Goal: Task Accomplishment & Management: Manage account settings

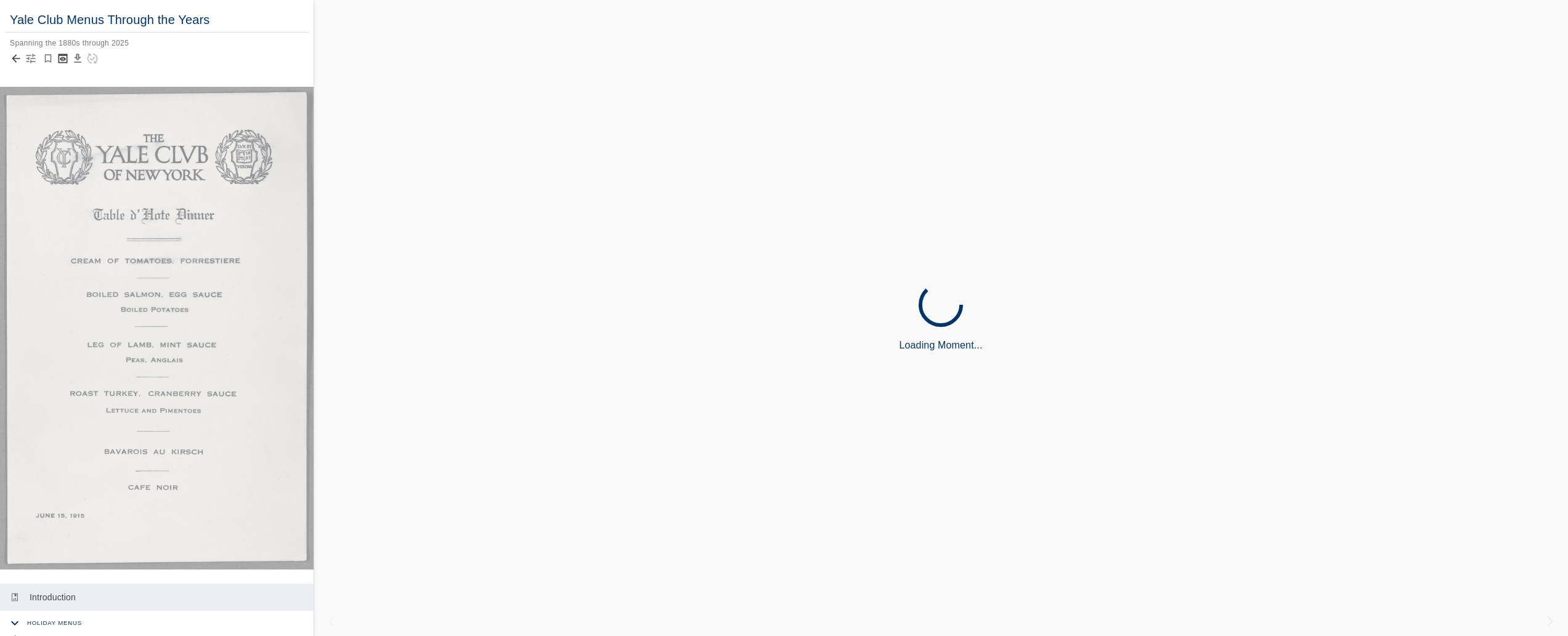
click at [16, 58] on icon "Back to collection" at bounding box center [16, 59] width 8 height 8
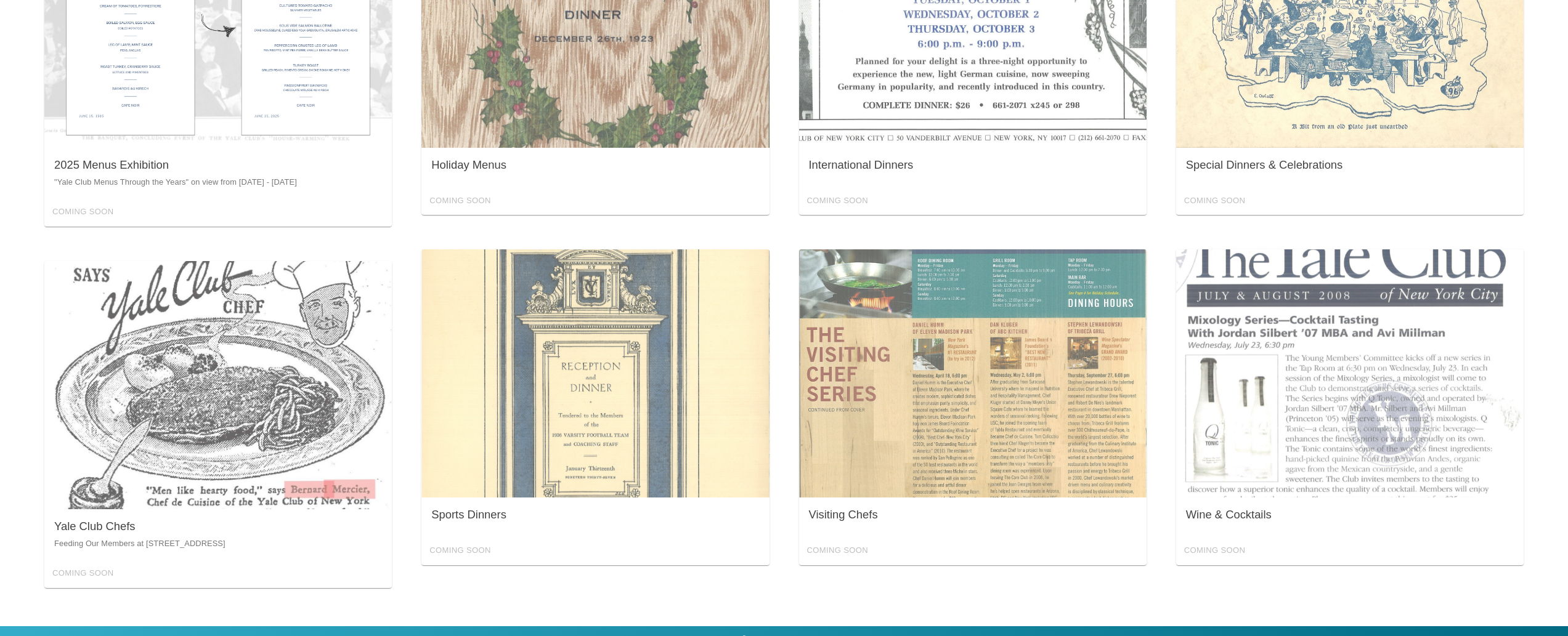
scroll to position [977, 0]
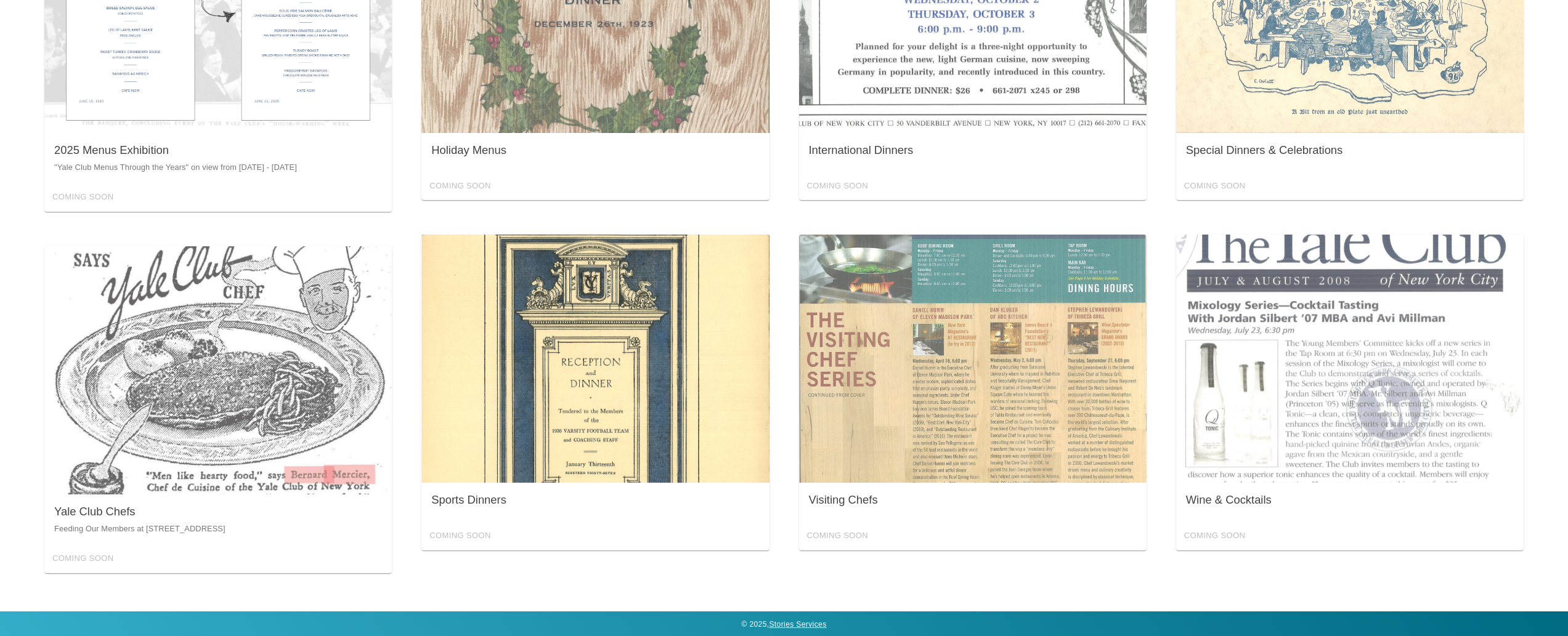
click at [492, 304] on div "Sports Dinners Coming Soon" at bounding box center [596, 392] width 348 height 316
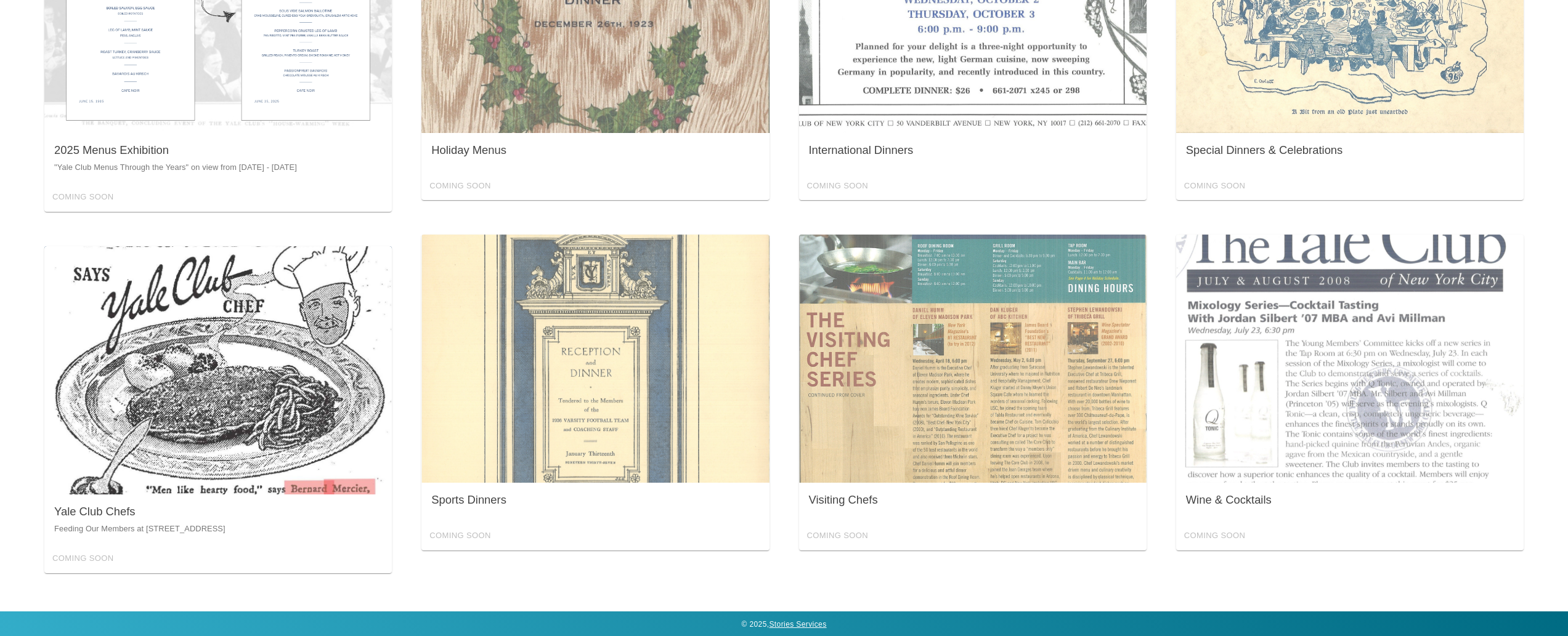
click at [357, 364] on div "Yale Club Chefs Feeding Our Members at 50 Vanderbilt Avenue Coming Soon" at bounding box center [218, 410] width 348 height 327
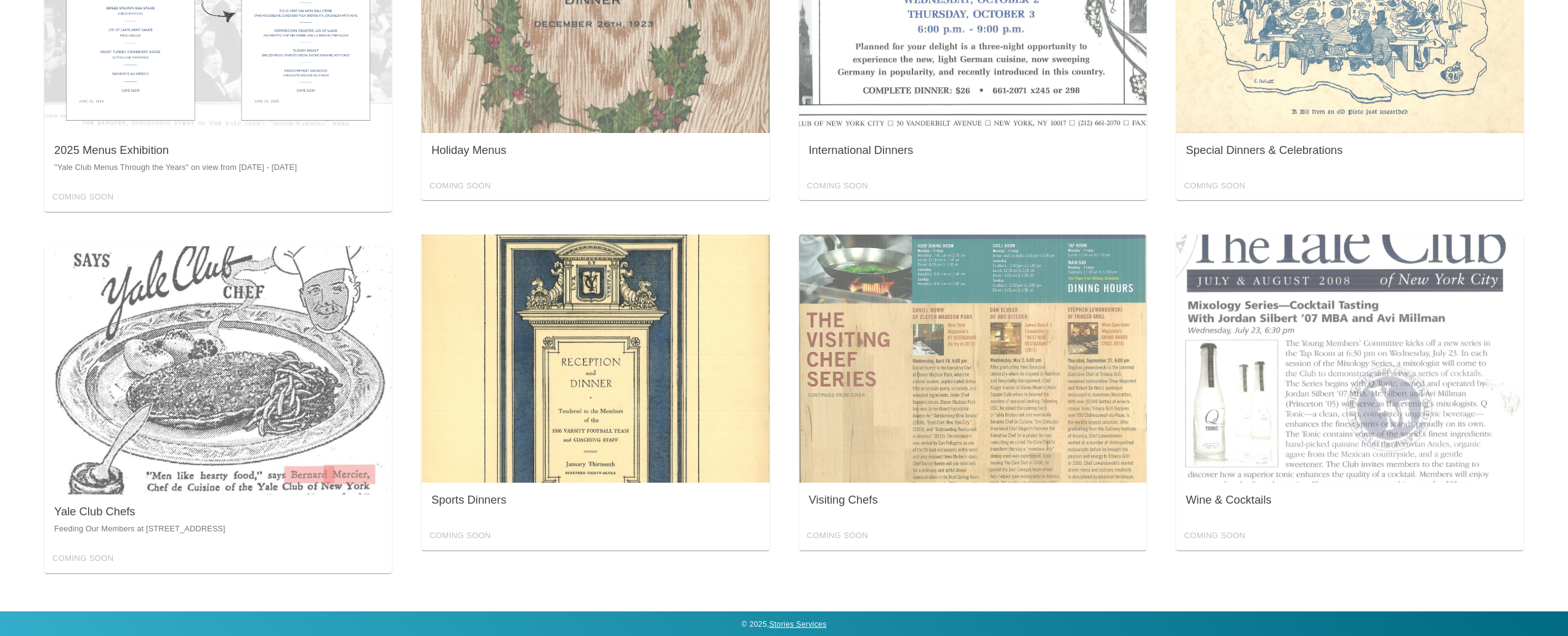
click at [473, 367] on div "Sports Dinners Coming Soon" at bounding box center [596, 392] width 348 height 316
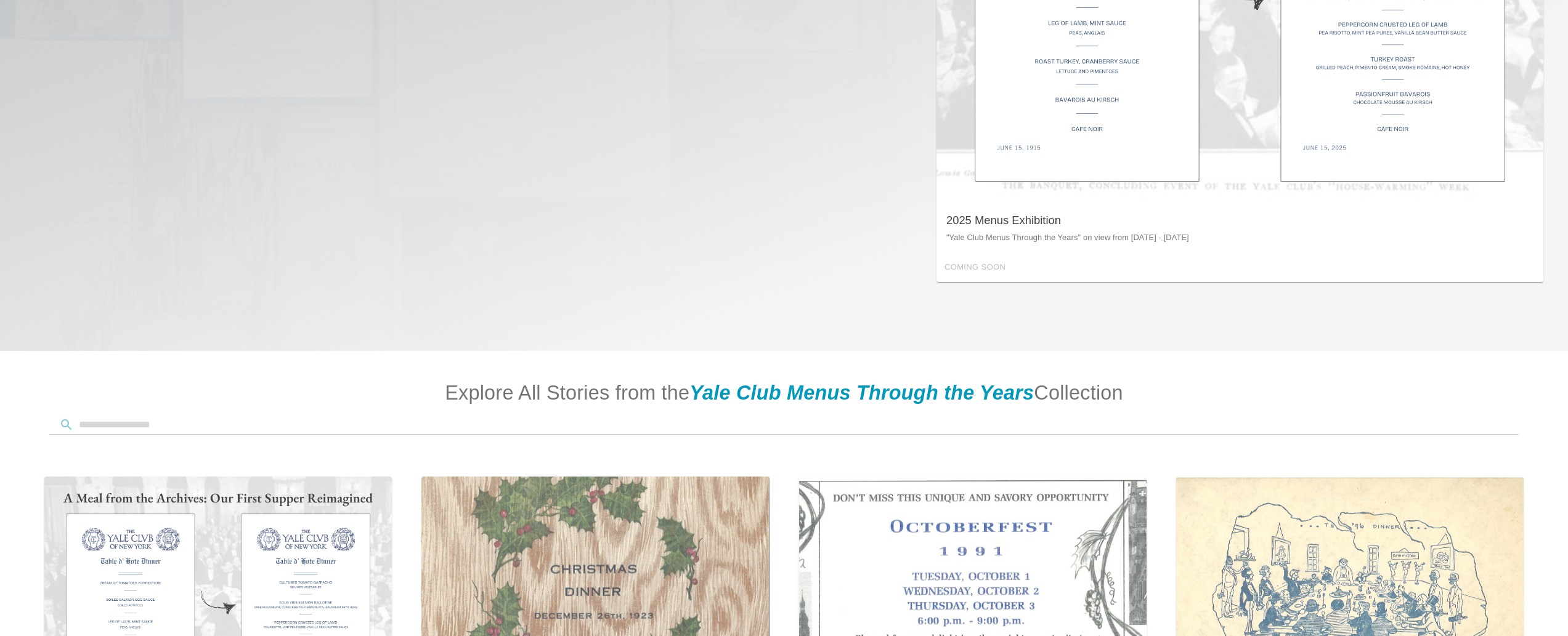
scroll to position [0, 0]
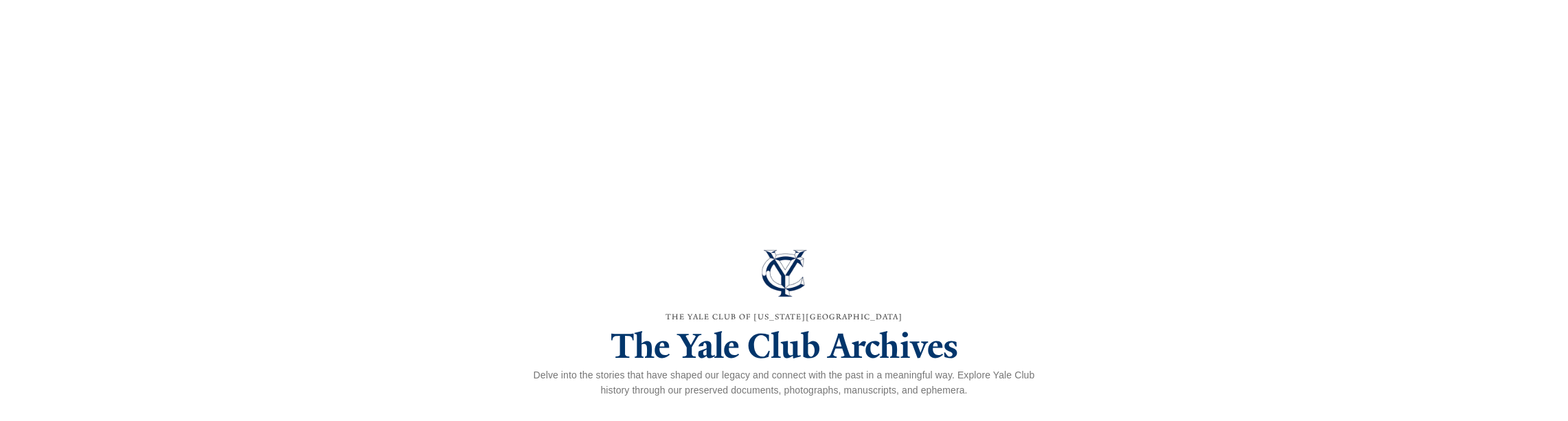
scroll to position [4391, 0]
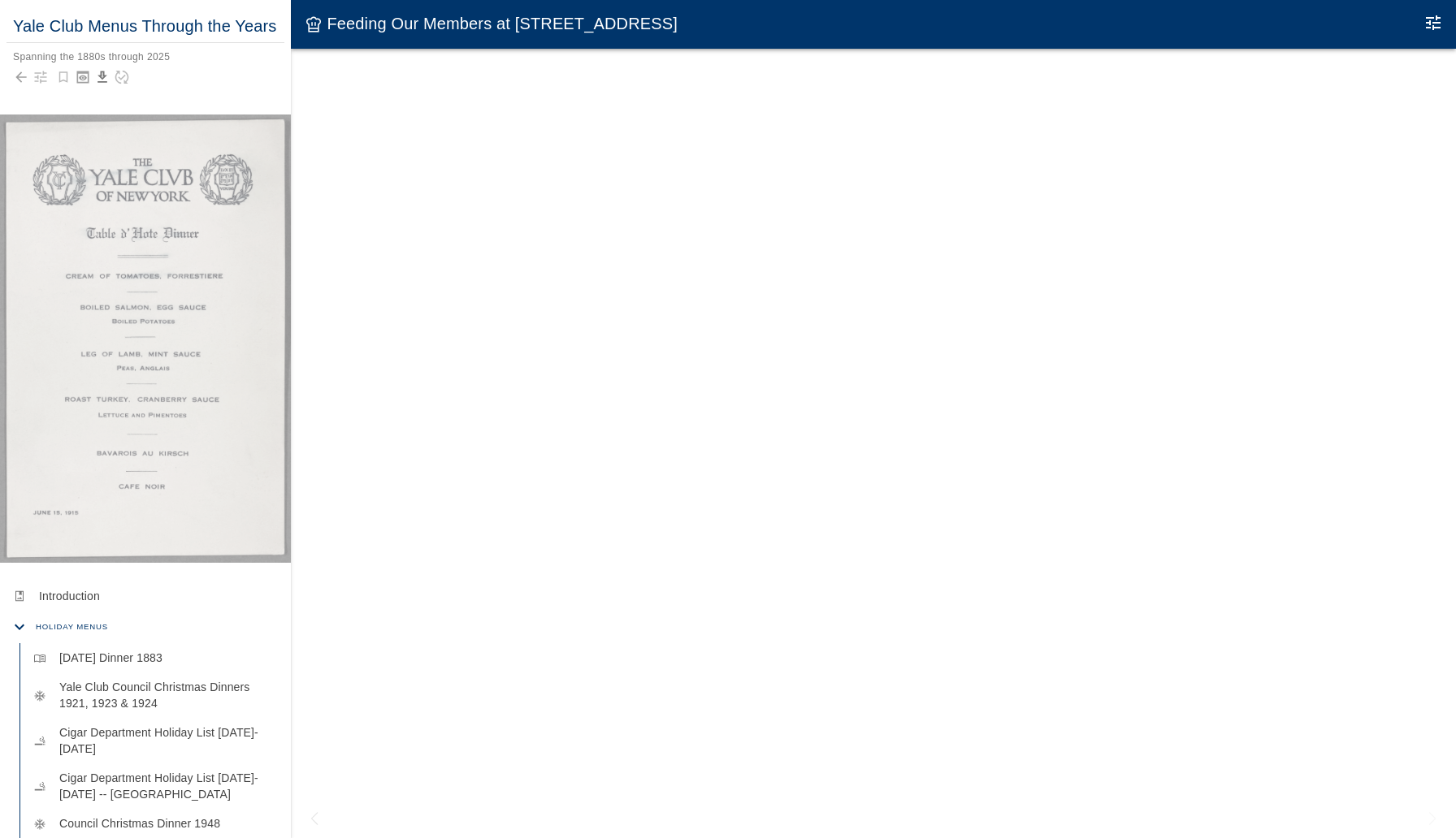
click at [164, 89] on div "Yale Club Menus Through the Years Spanning the 1880s through 2025" at bounding box center [145, 50] width 291 height 101
click at [47, 81] on icon "button" at bounding box center [40, 77] width 16 height 16
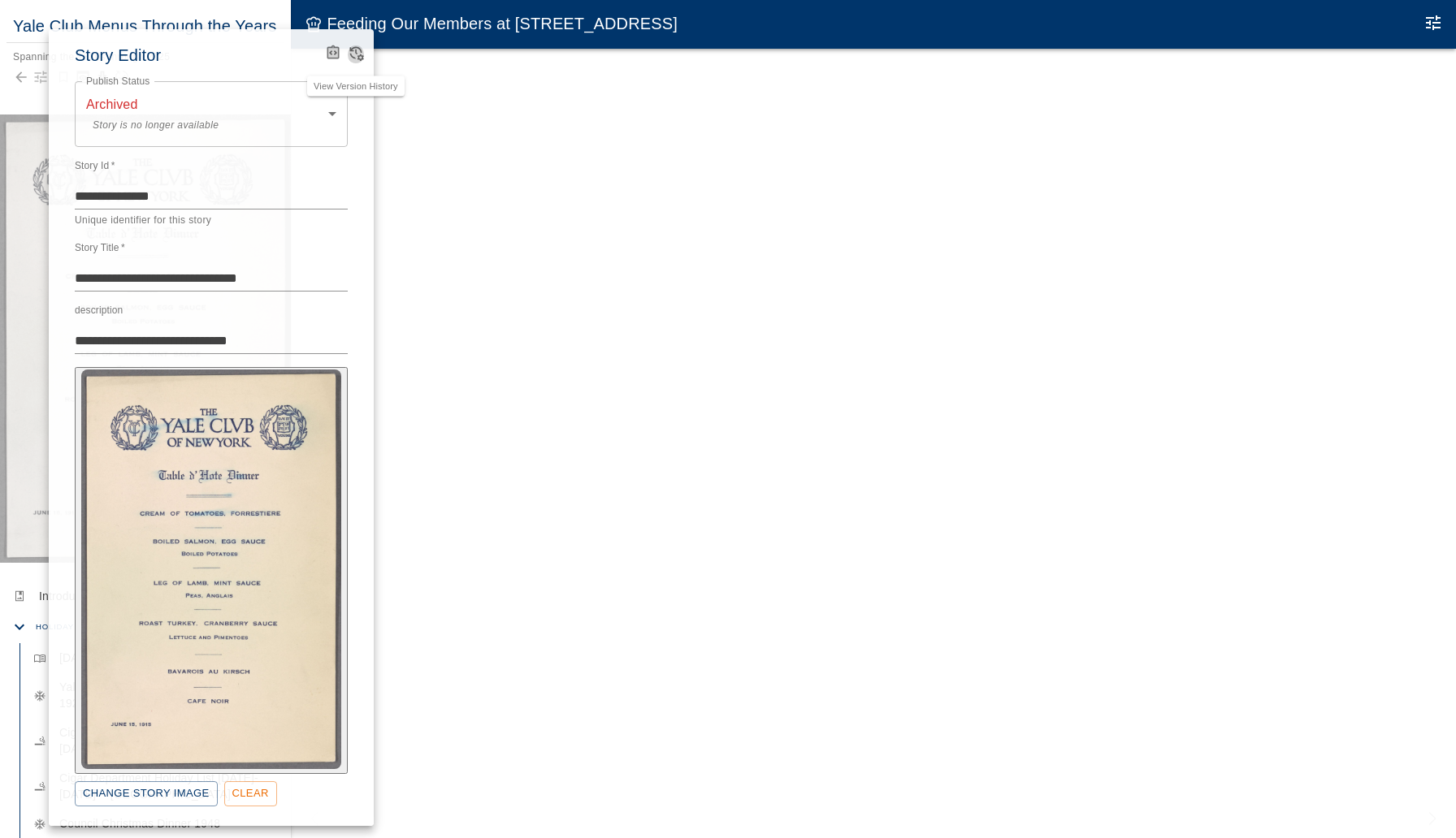
click at [360, 57] on icon "View Version History" at bounding box center [355, 53] width 16 height 16
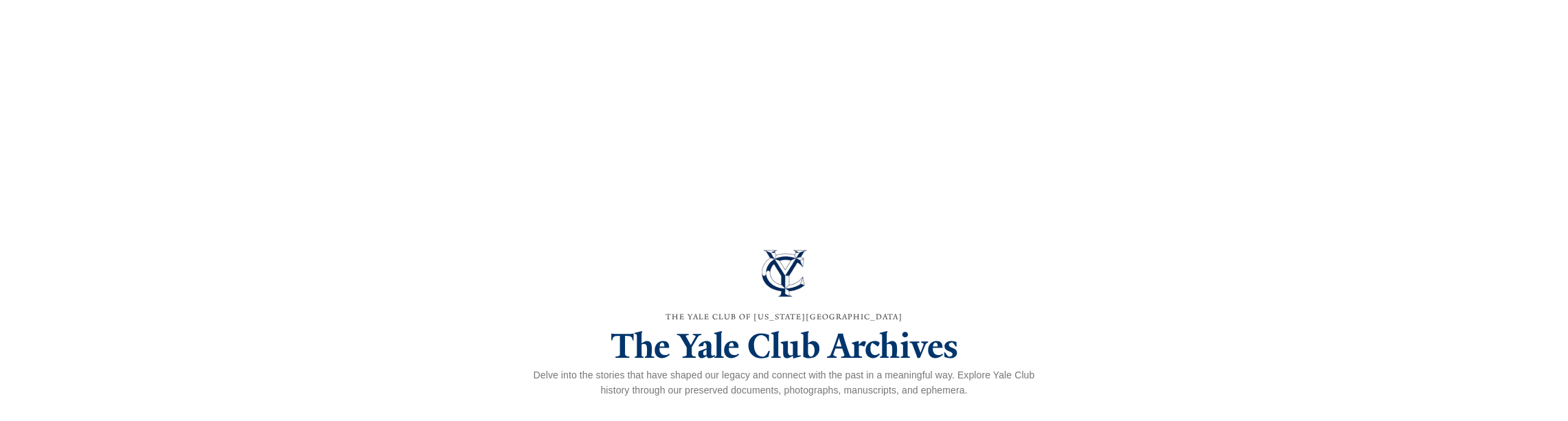
scroll to position [4391, 0]
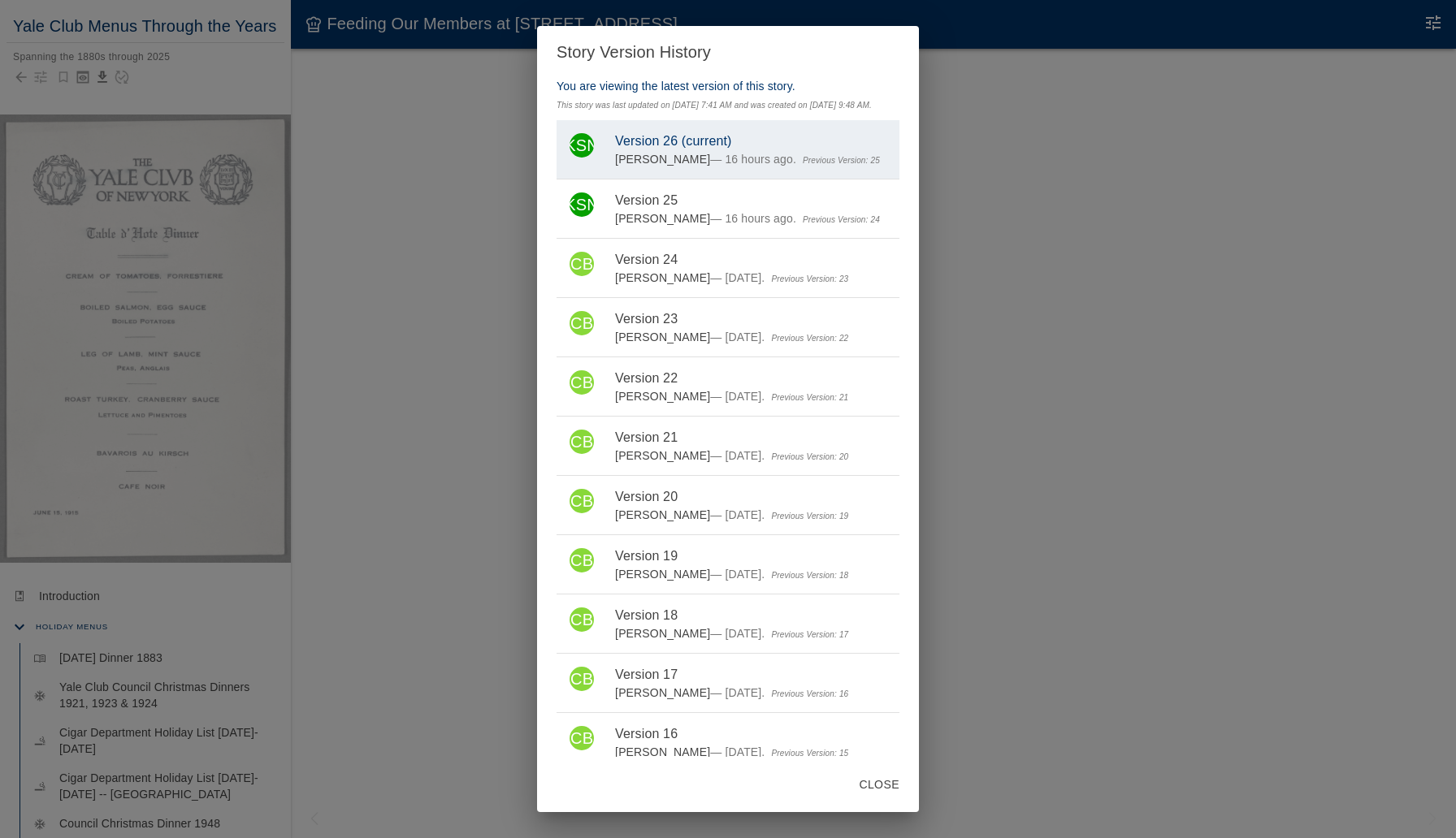
click at [1135, 247] on div "Story Version History You are viewing the latest version of this story. This st…" at bounding box center [728, 419] width 1456 height 838
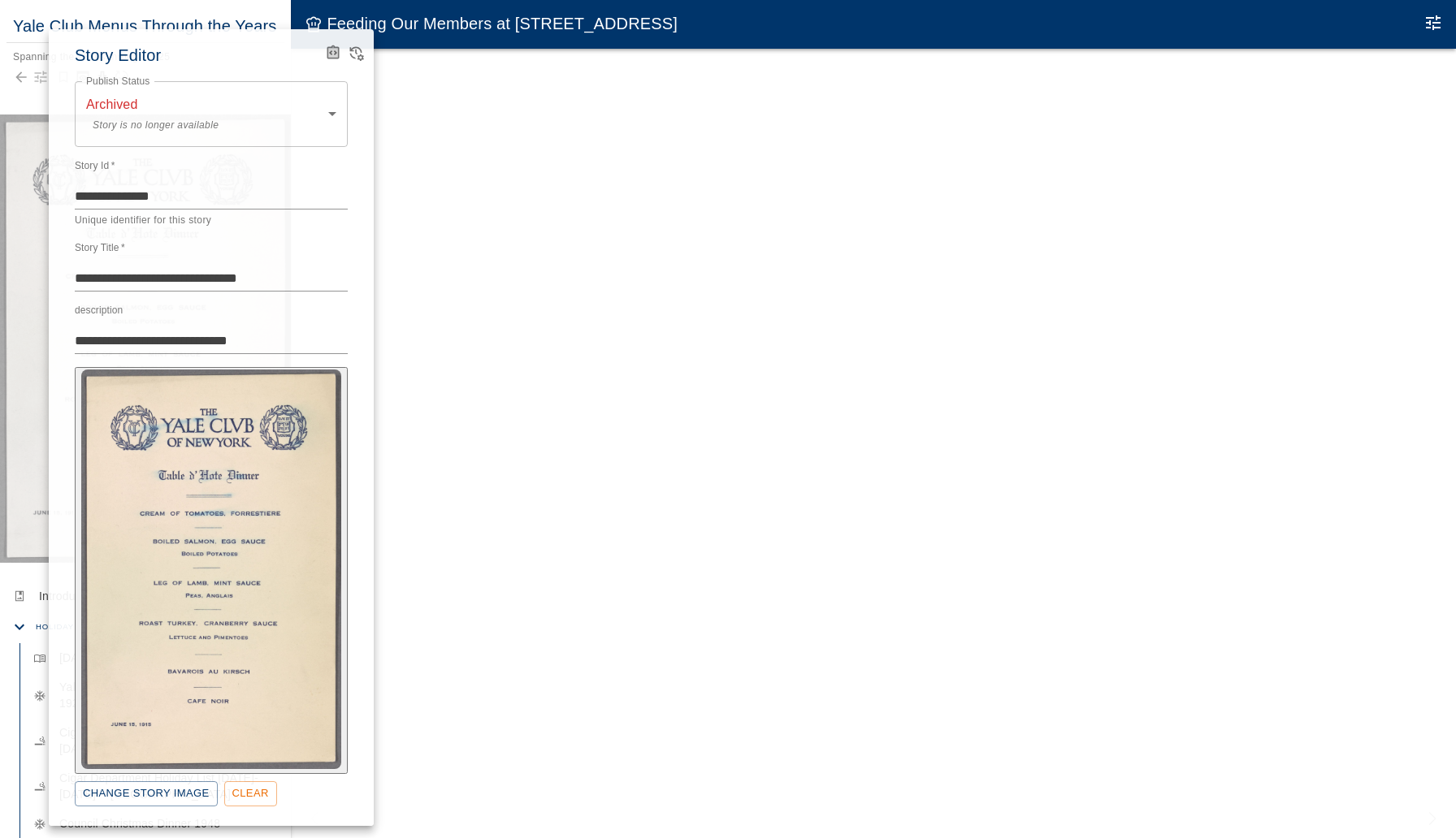
click at [21, 90] on div at bounding box center [728, 419] width 1456 height 838
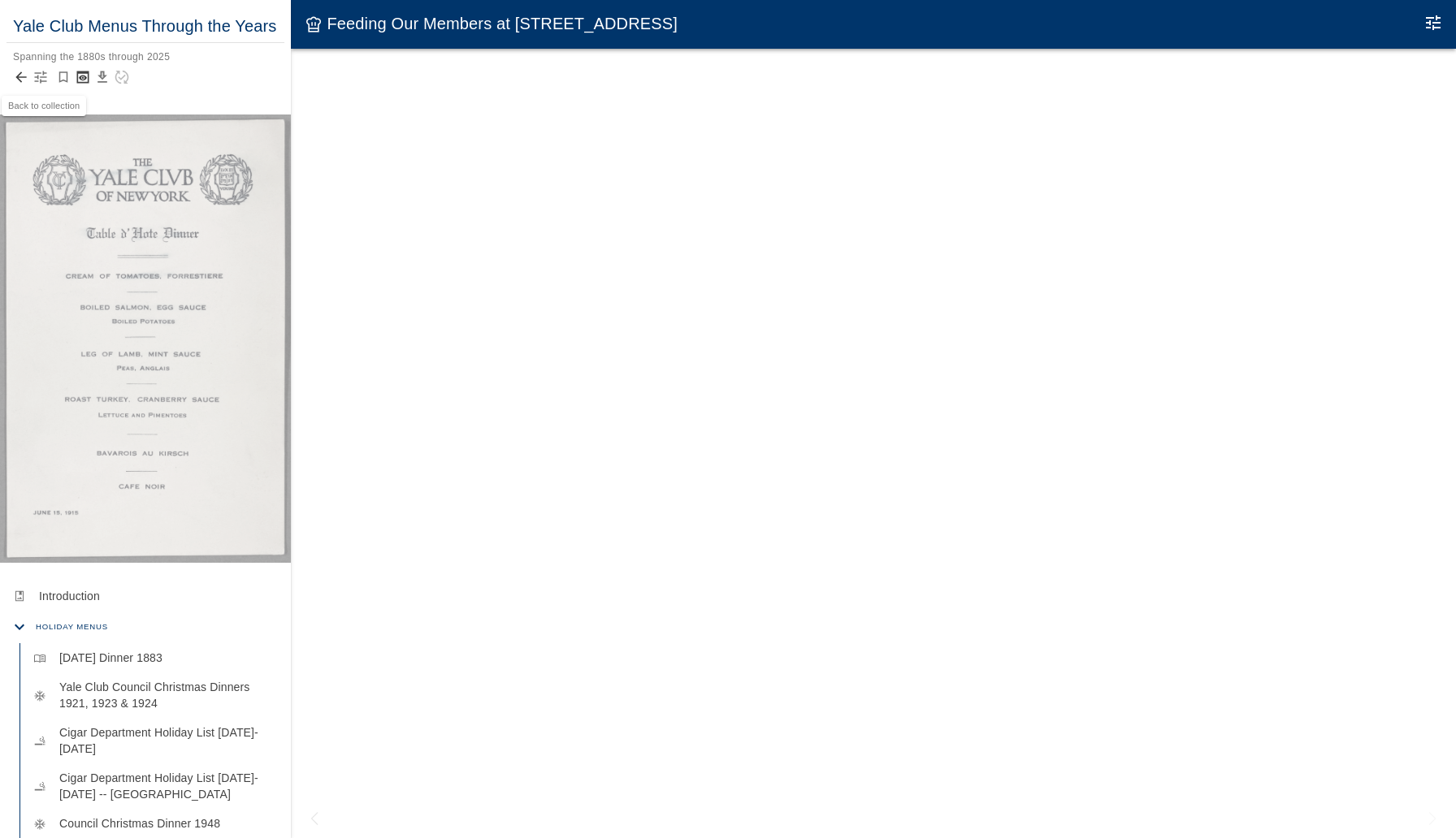
click at [21, 73] on icon "Back to collection" at bounding box center [21, 78] width 11 height 11
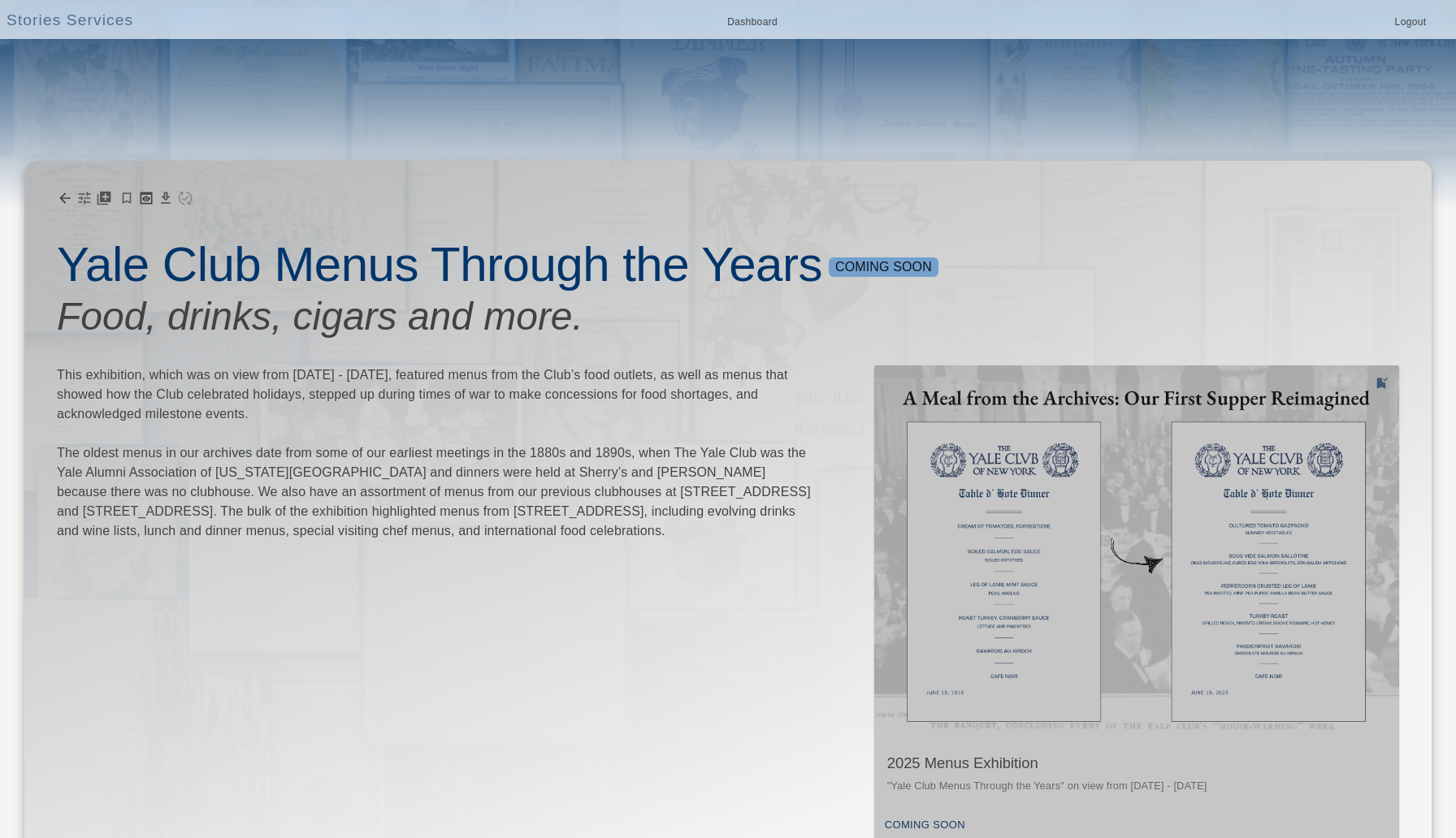
click at [1122, 381] on img "button" at bounding box center [1136, 552] width 525 height 375
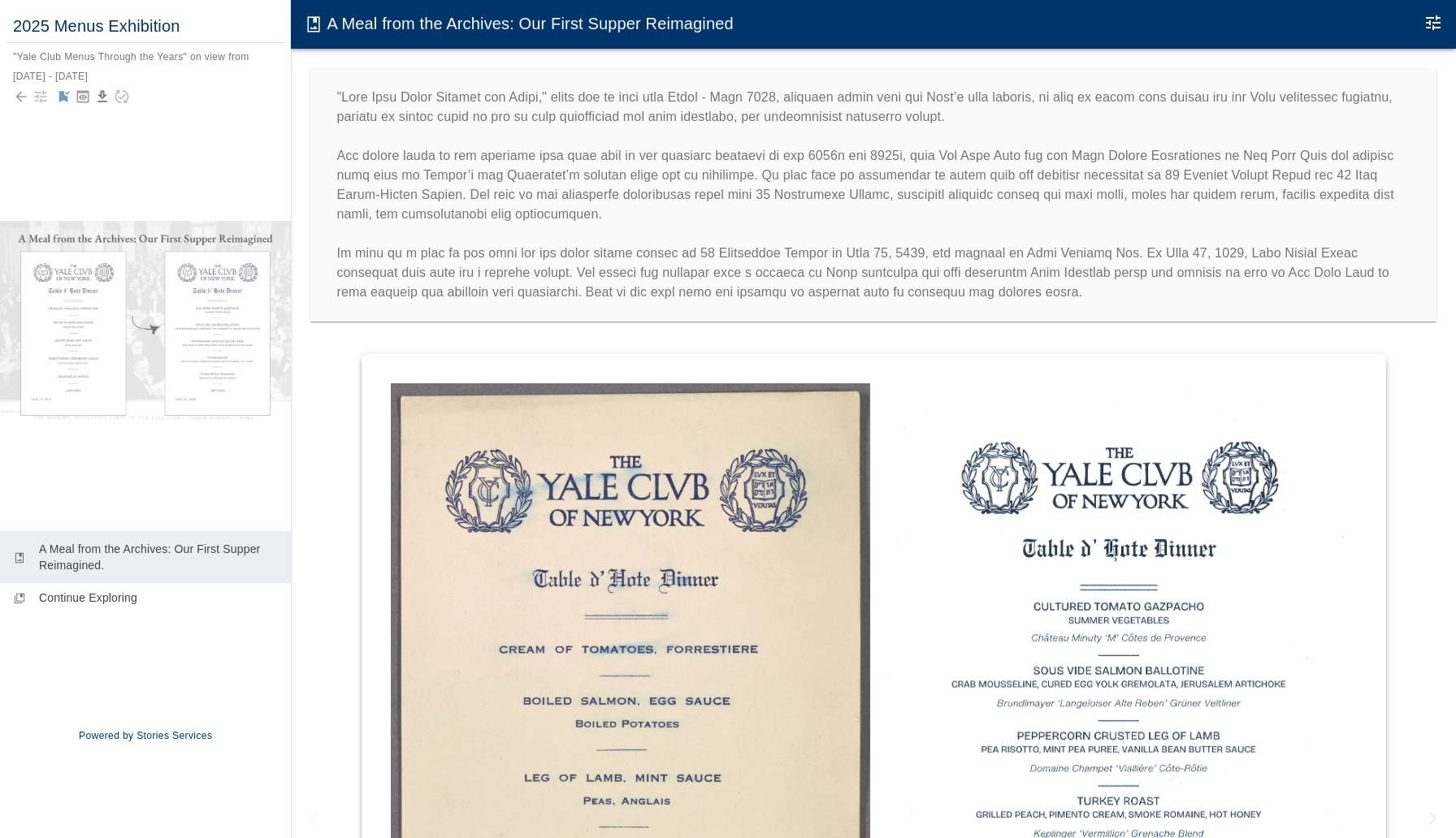
scroll to position [32, 0]
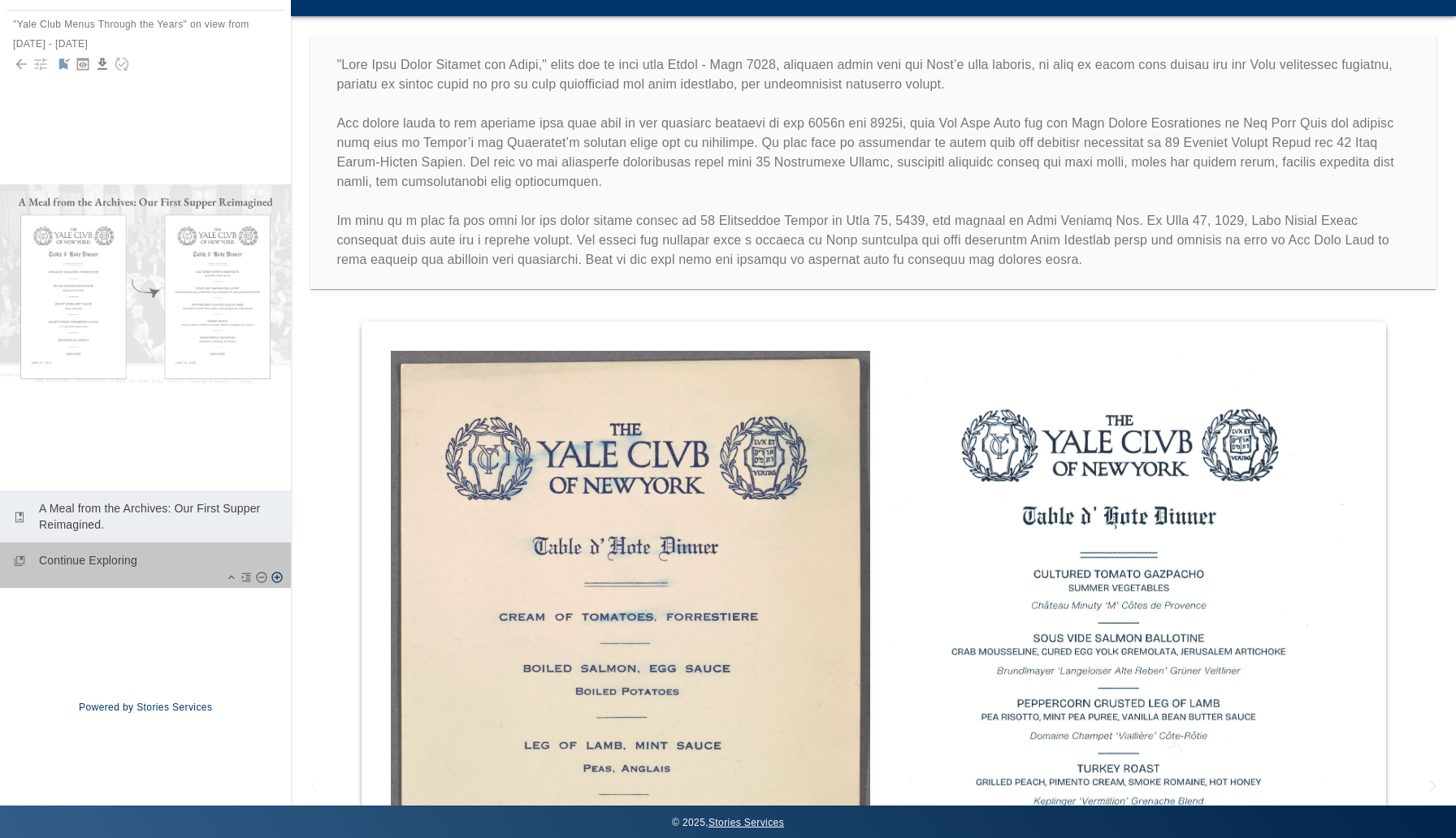
click at [118, 571] on div "collections_bookmark Continue Exploring" at bounding box center [145, 565] width 291 height 46
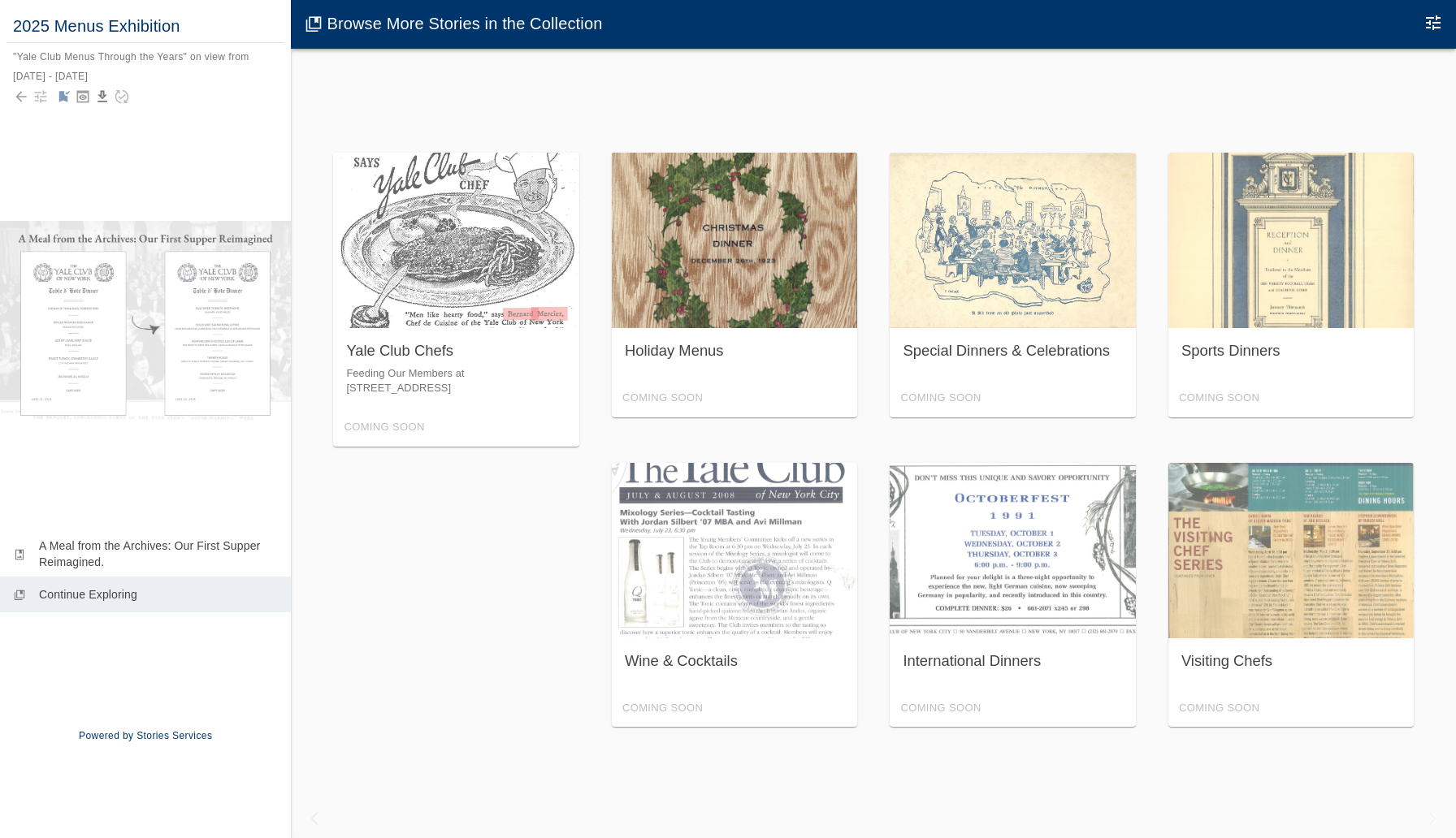
click at [660, 373] on div "Holiday Menus Coming Soon" at bounding box center [734, 286] width 246 height 265
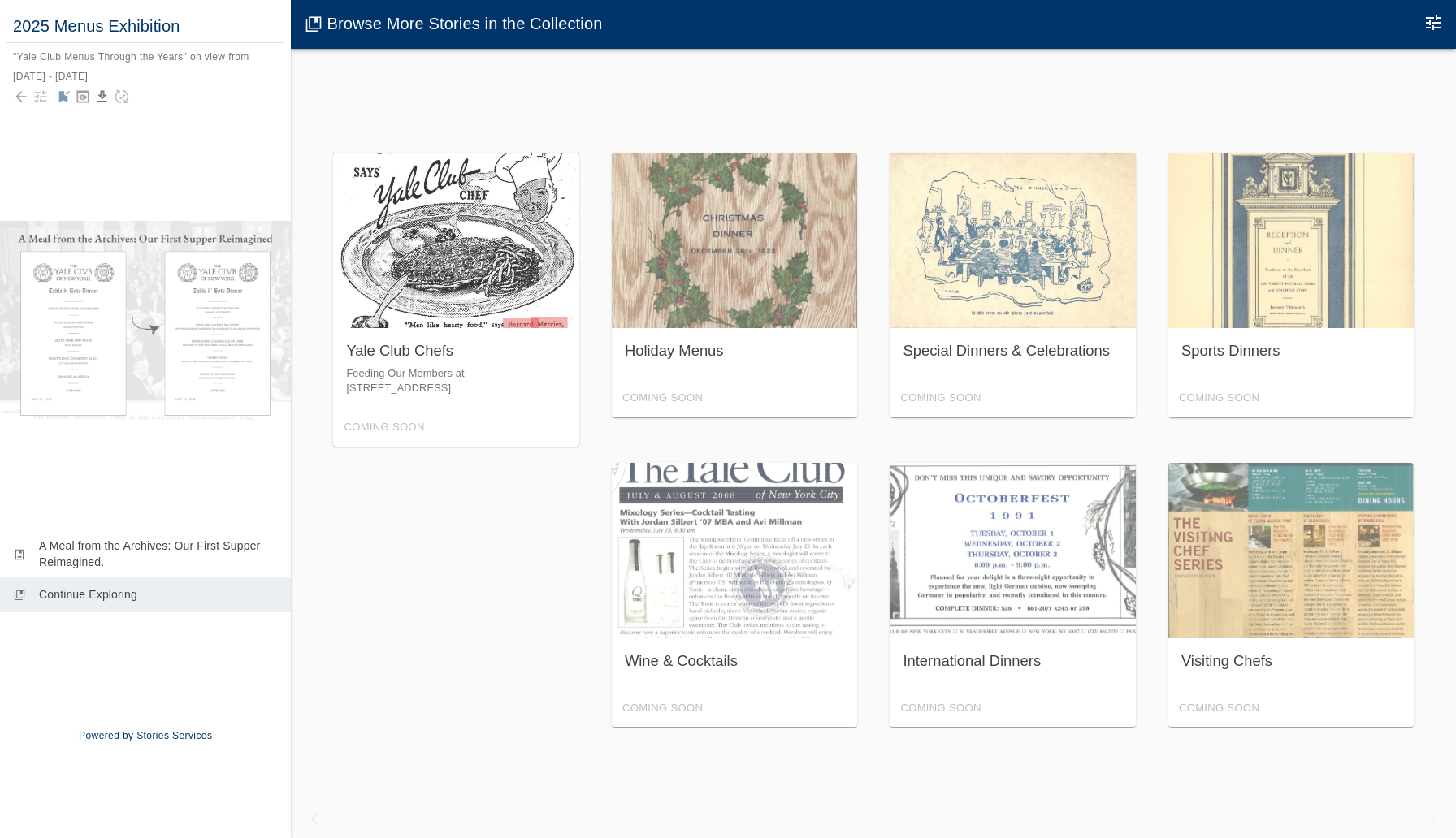
click at [517, 403] on div "Yale Club Chefs Feeding Our Members at 50 Vanderbilt Avenue Coming Soon" at bounding box center [456, 300] width 246 height 294
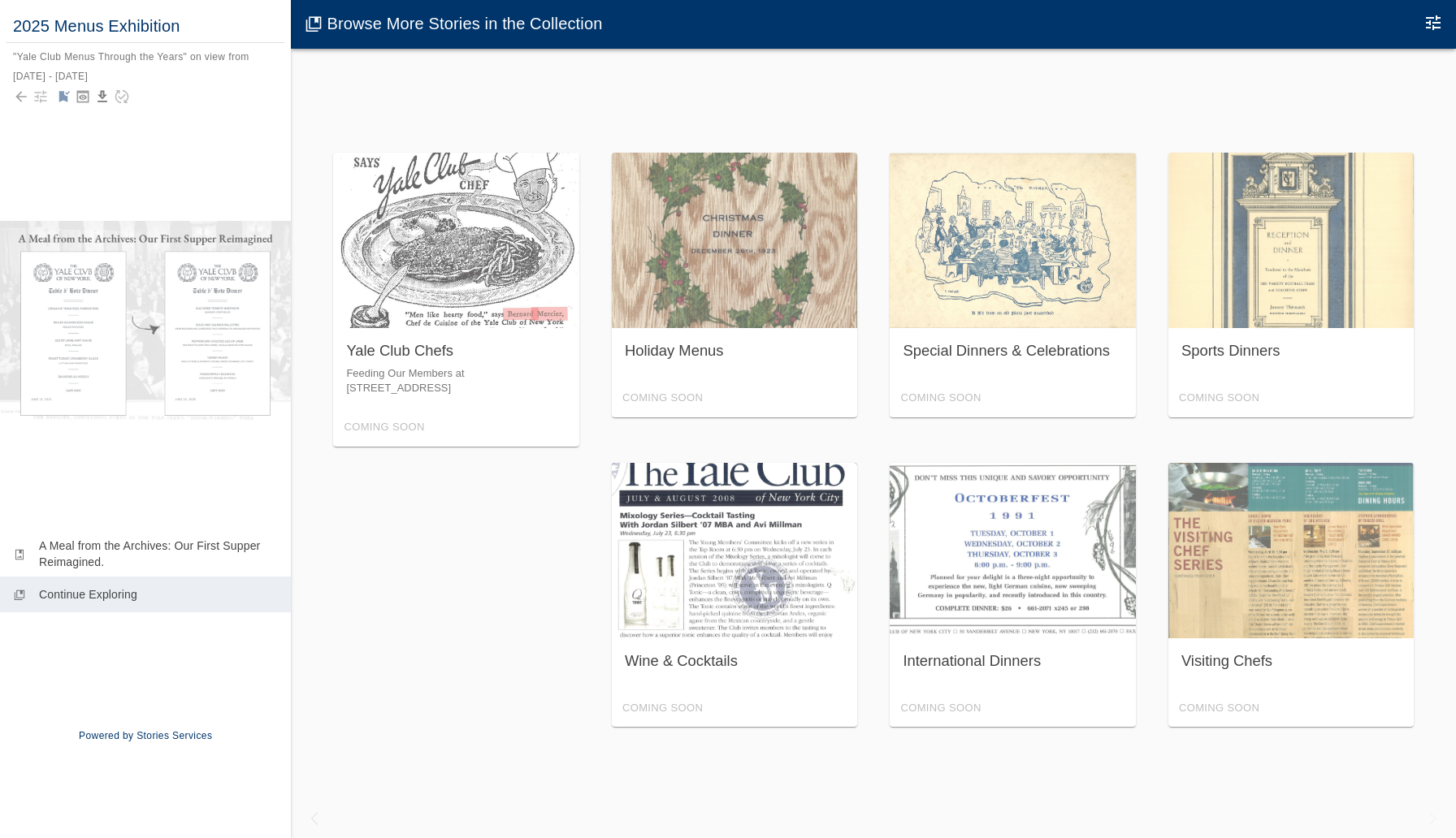
click at [729, 622] on div "Wine & Cocktails Coming Soon" at bounding box center [734, 595] width 246 height 265
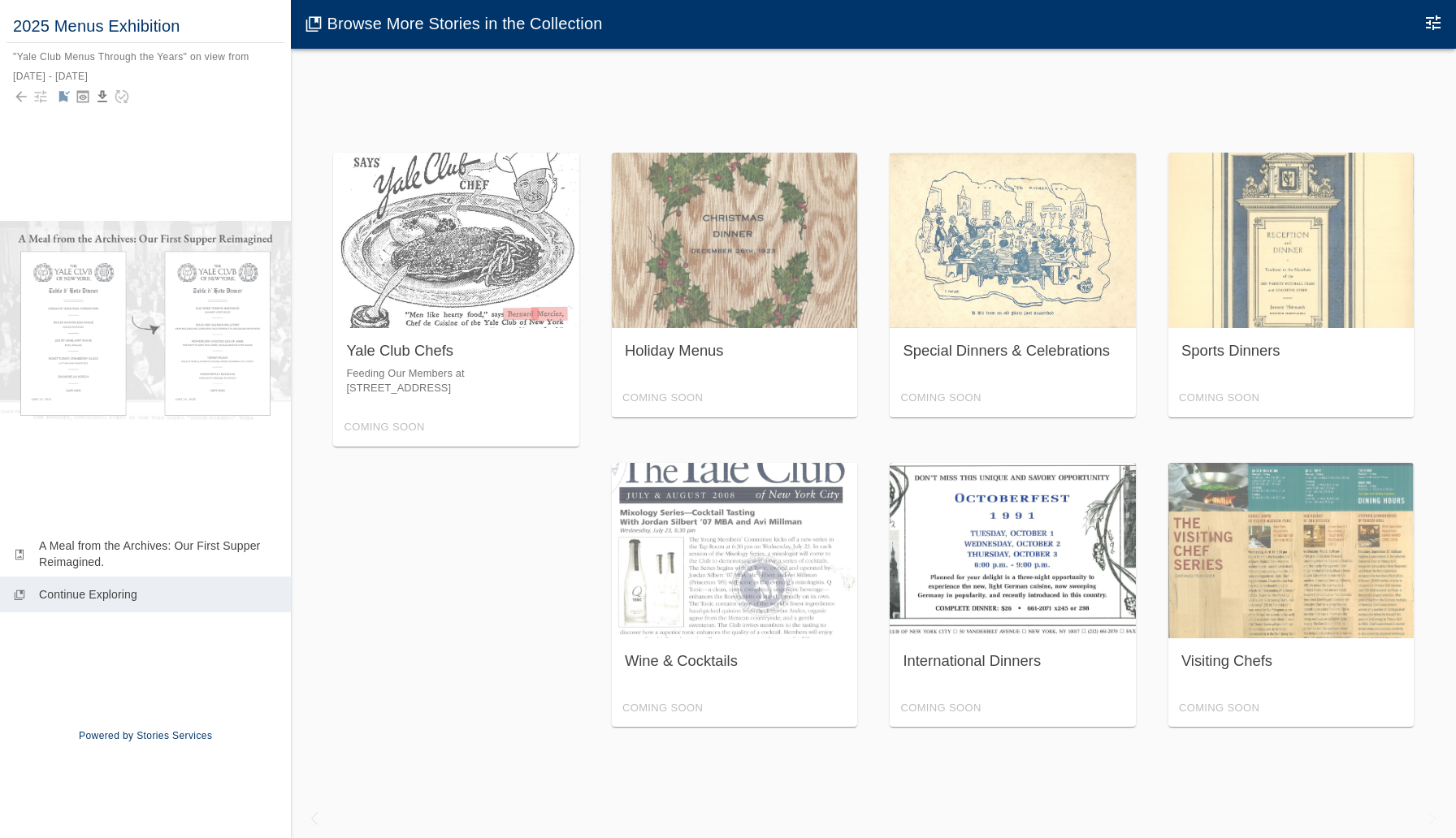
click at [957, 622] on div "International Dinners Coming Soon" at bounding box center [1013, 595] width 246 height 265
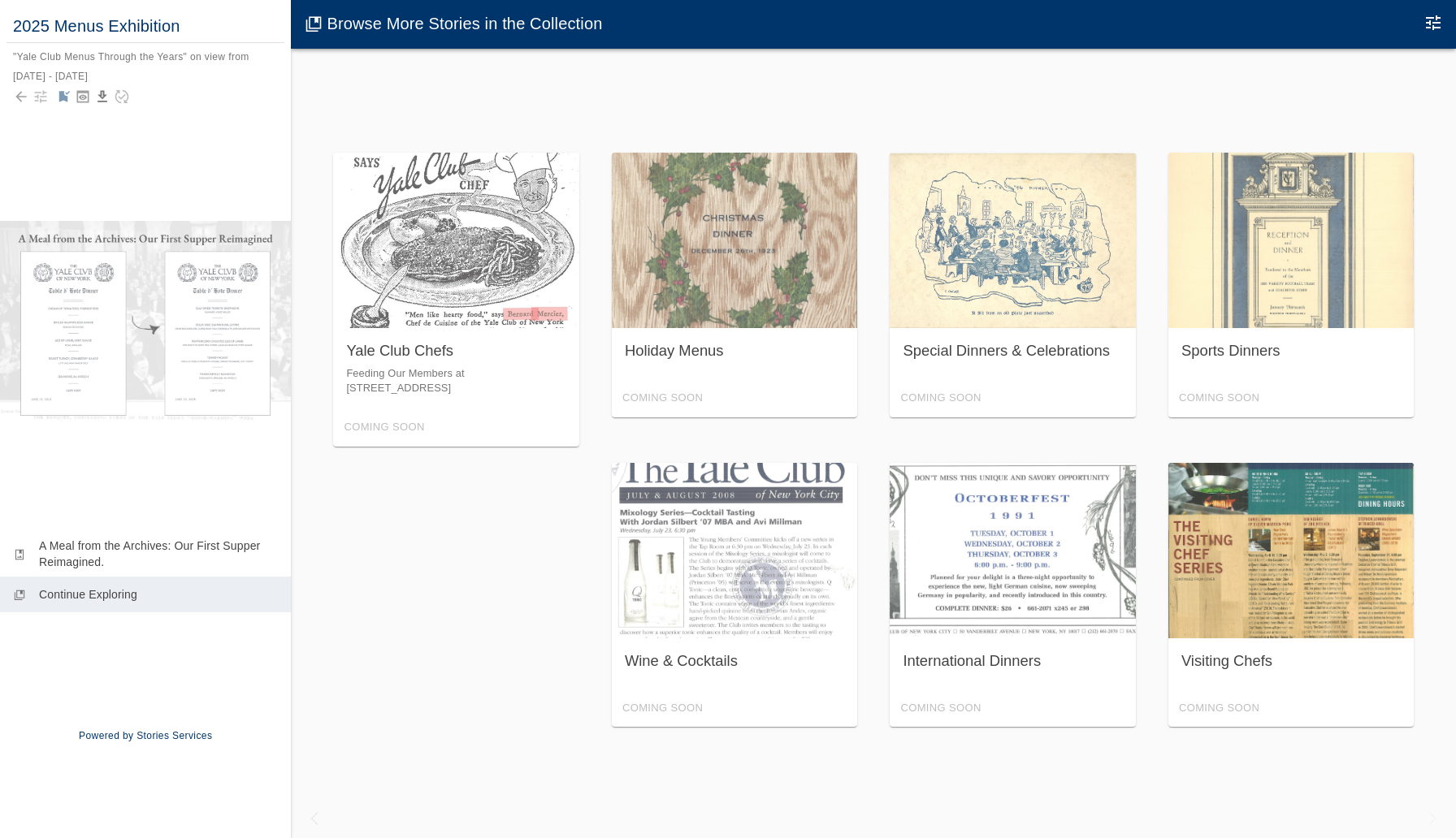
click at [1214, 590] on div "Visiting Chefs Coming Soon" at bounding box center [1291, 595] width 246 height 265
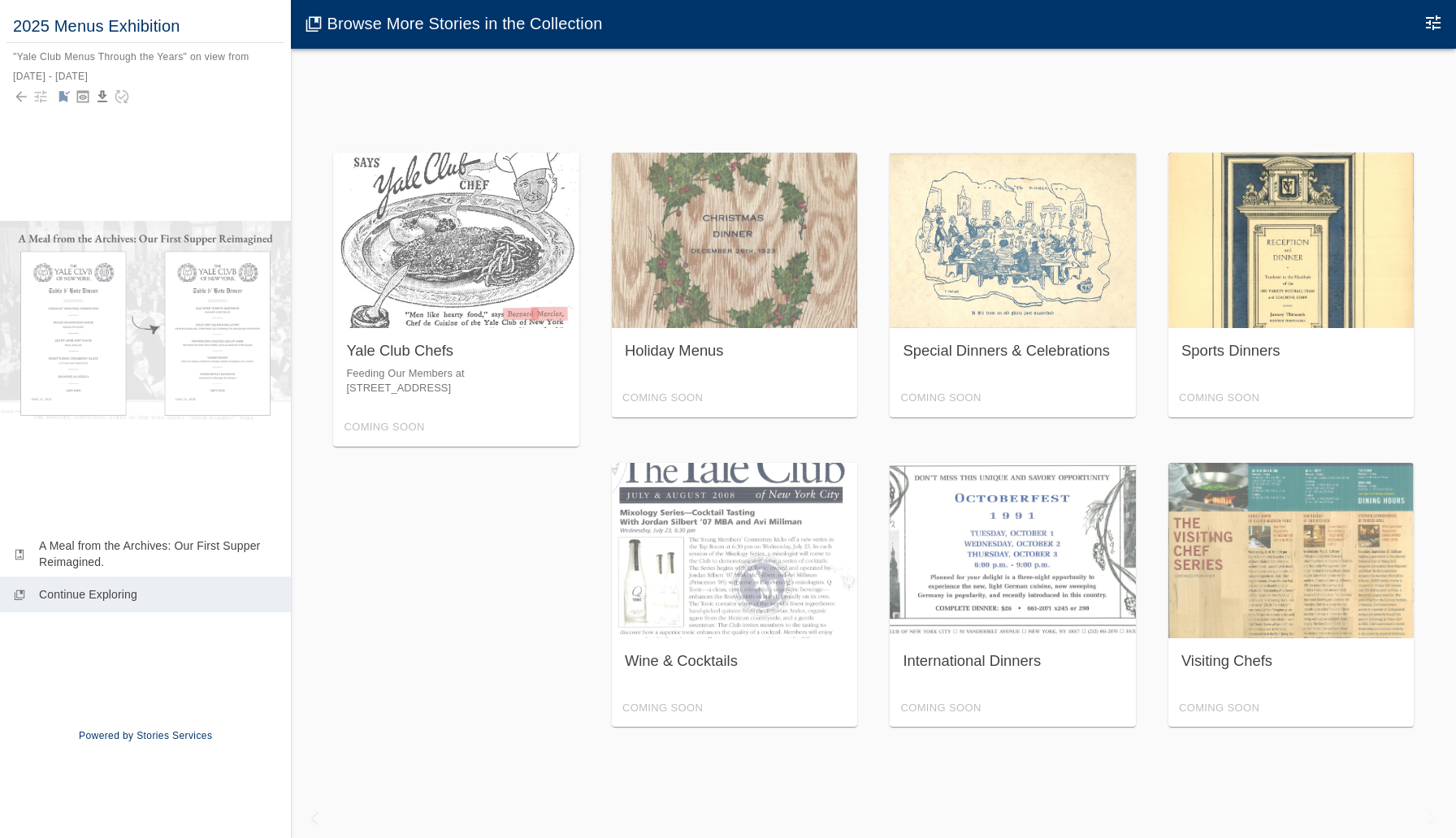
click at [1230, 347] on div "Sports Dinners Coming Soon" at bounding box center [1291, 286] width 246 height 265
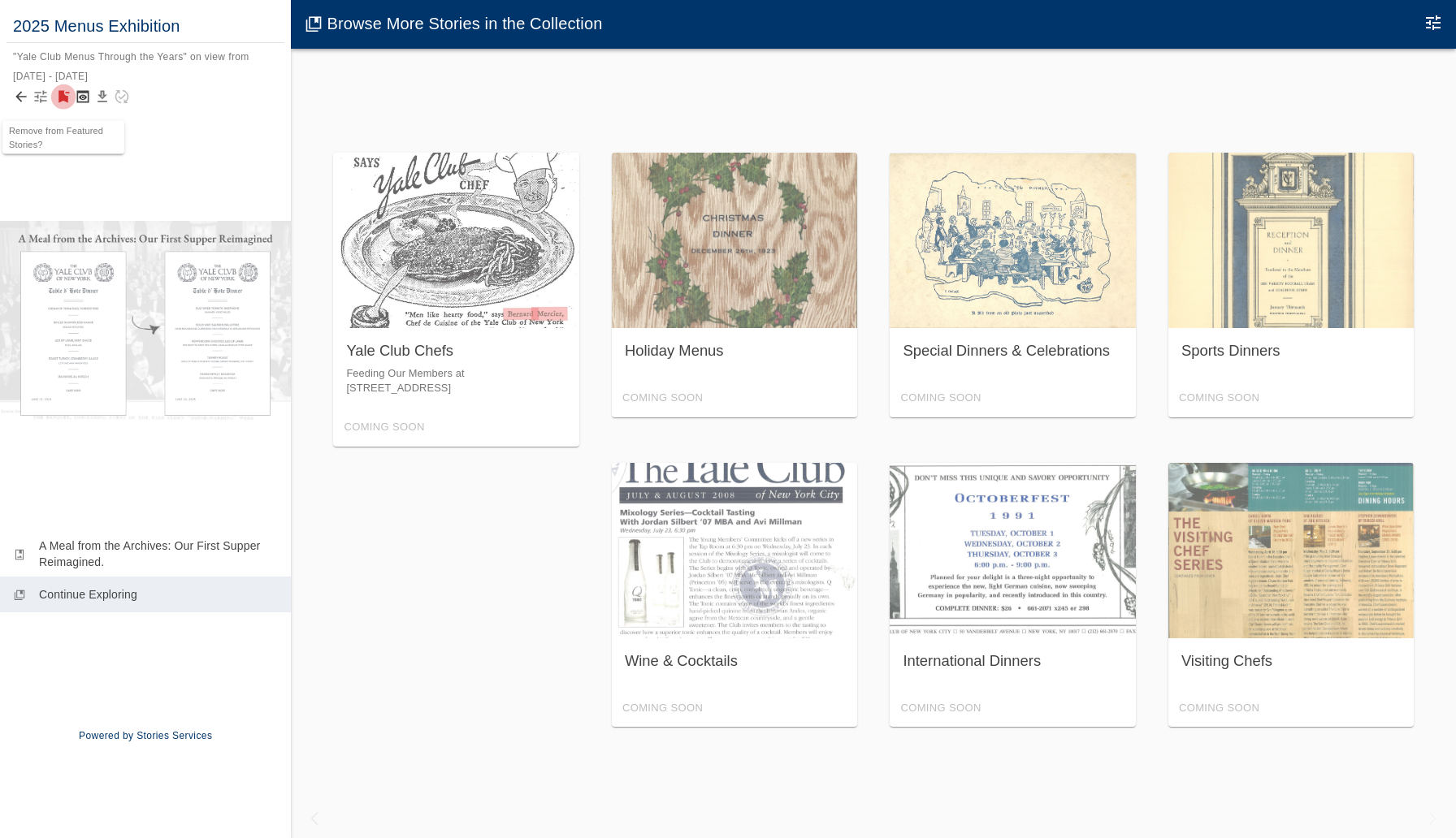
click at [62, 97] on icon "Remove from Featured Stories?" at bounding box center [64, 98] width 11 height 13
click at [21, 95] on icon "Back to collection" at bounding box center [21, 97] width 16 height 16
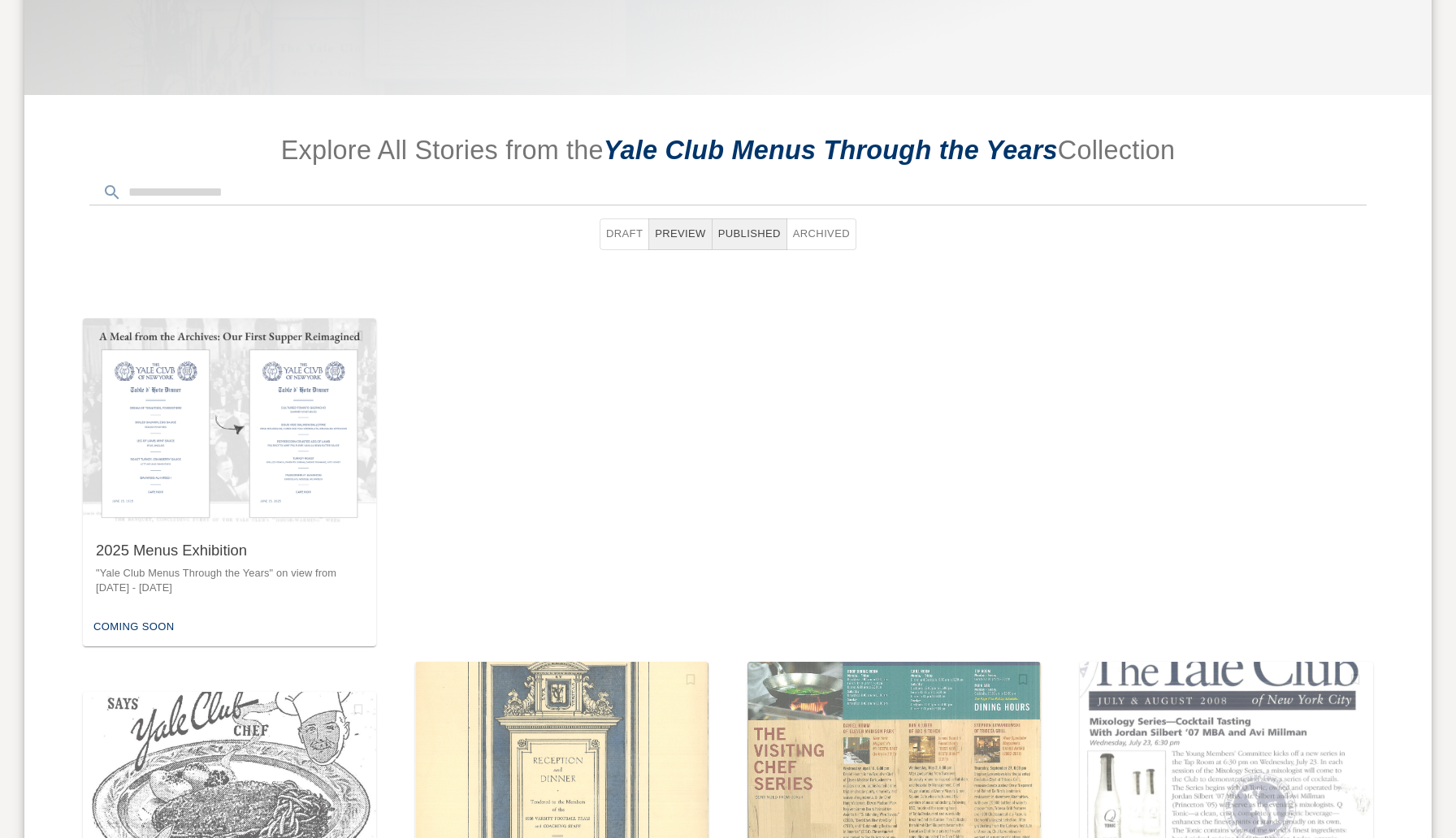
scroll to position [733, 0]
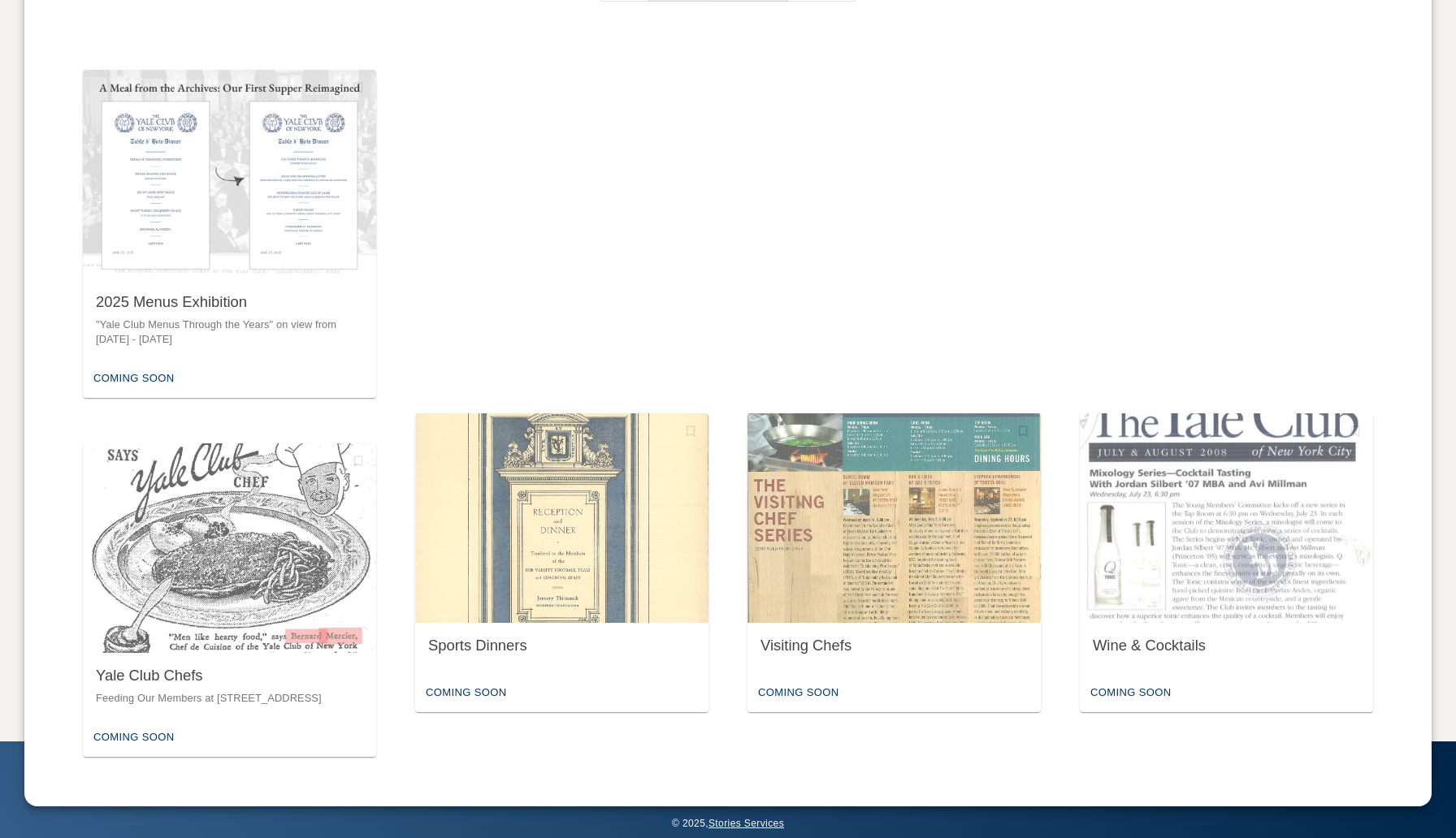
click at [504, 370] on div "Coming Soon" at bounding box center [466, 376] width 89 height 25
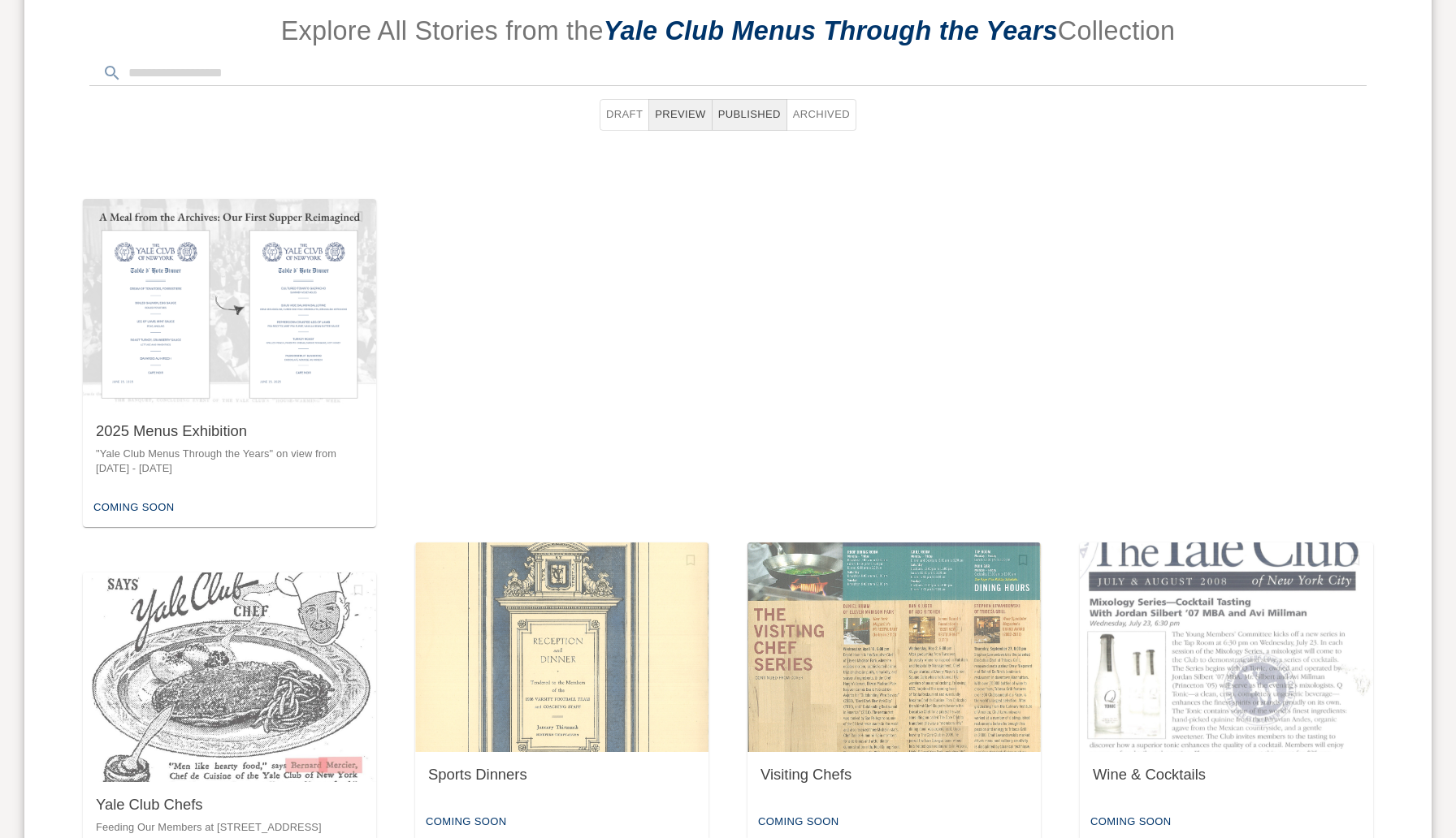
scroll to position [733, 0]
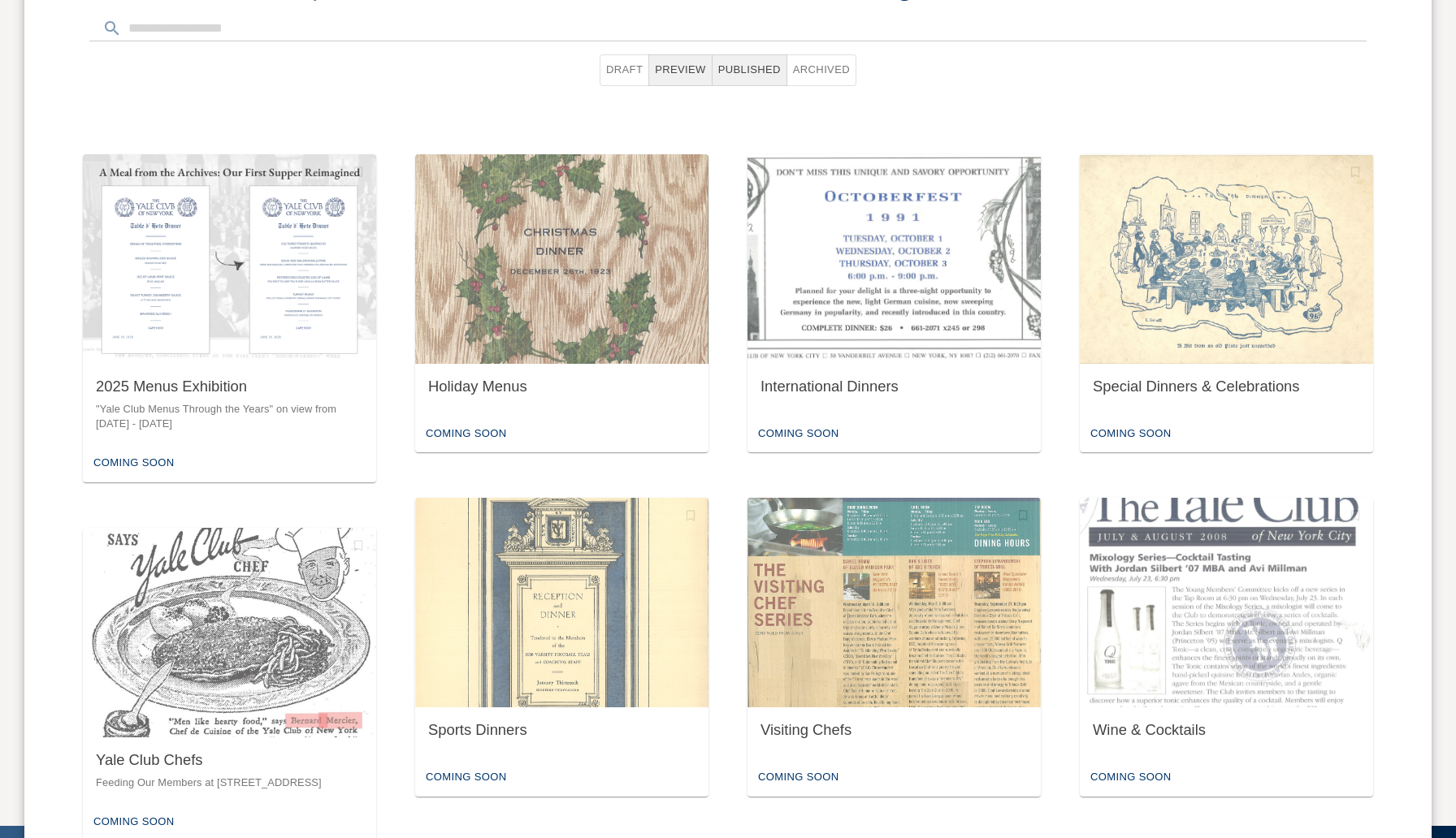
scroll to position [733, 0]
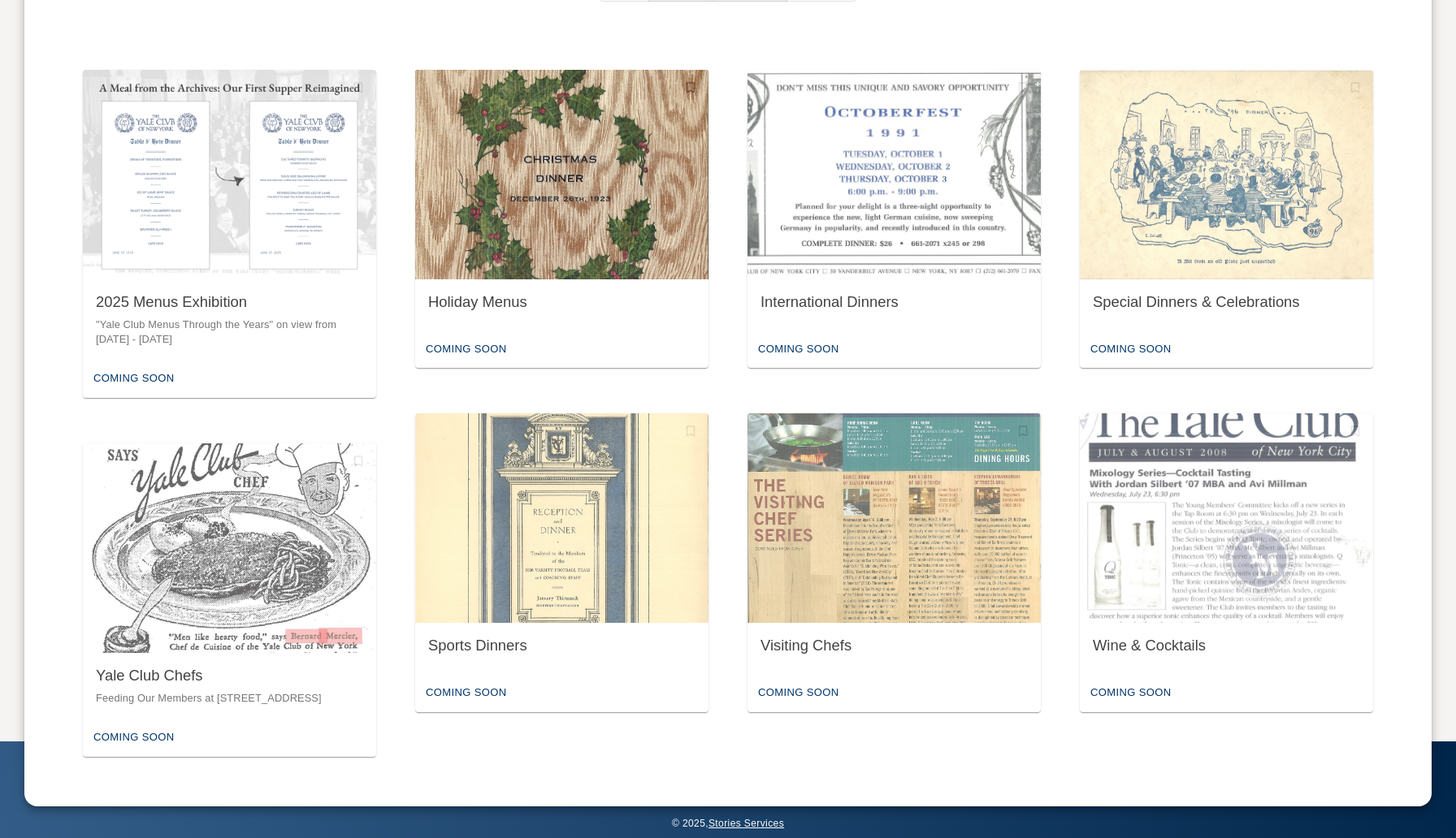
click at [466, 355] on div "Coming Soon" at bounding box center [466, 350] width 89 height 25
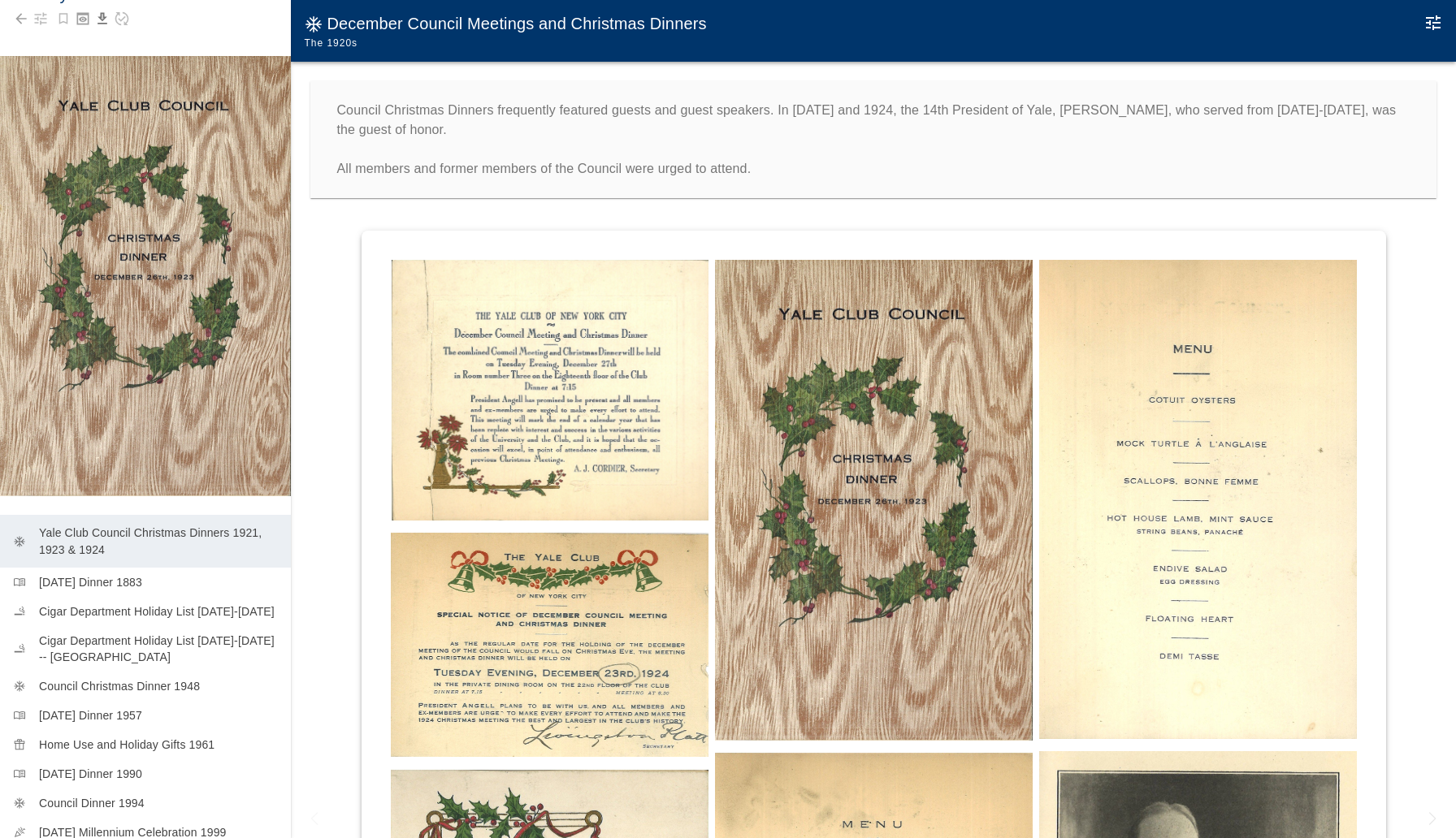
scroll to position [180, 0]
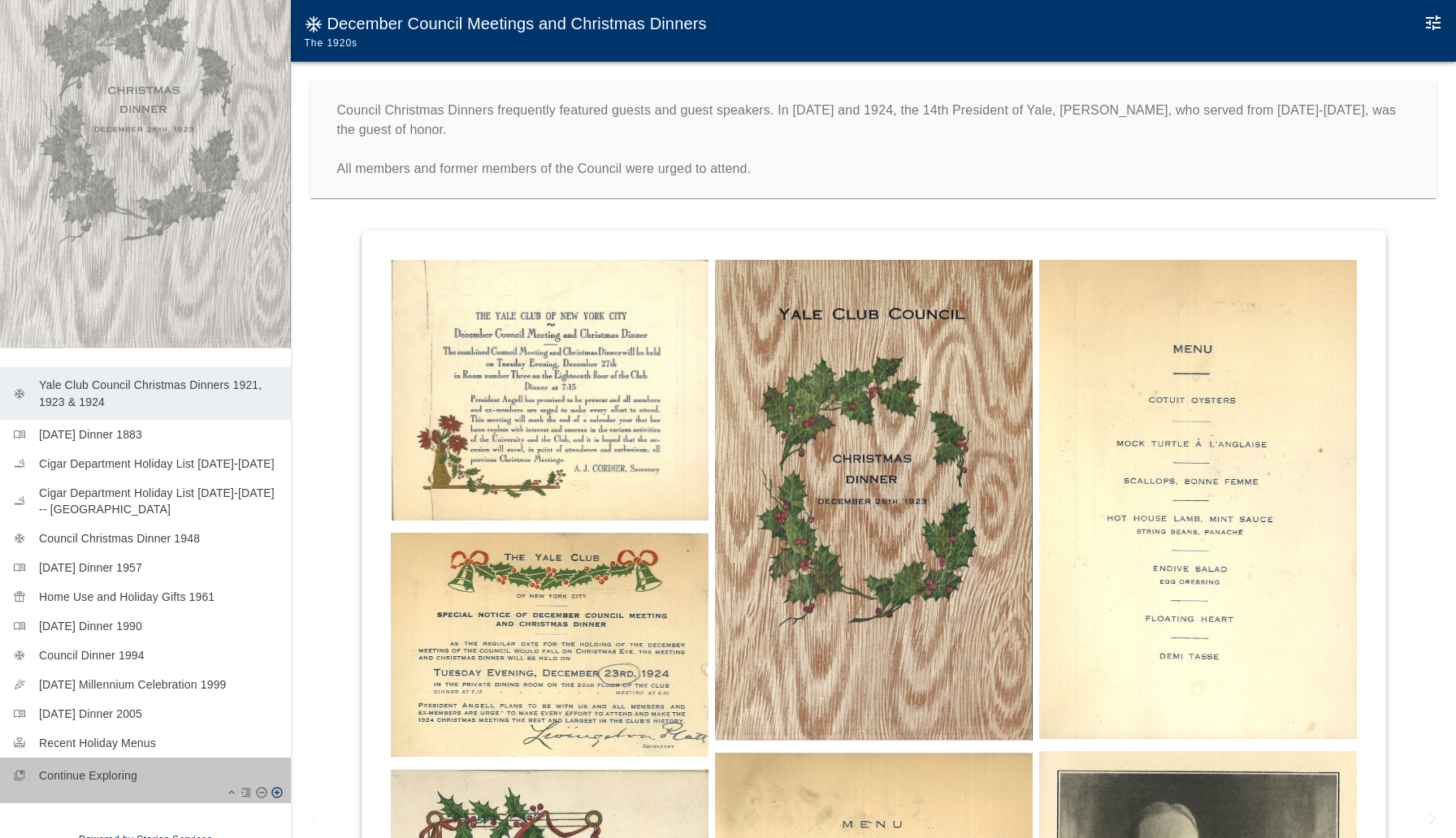
click at [168, 774] on p "Continue Exploring" at bounding box center [158, 775] width 239 height 16
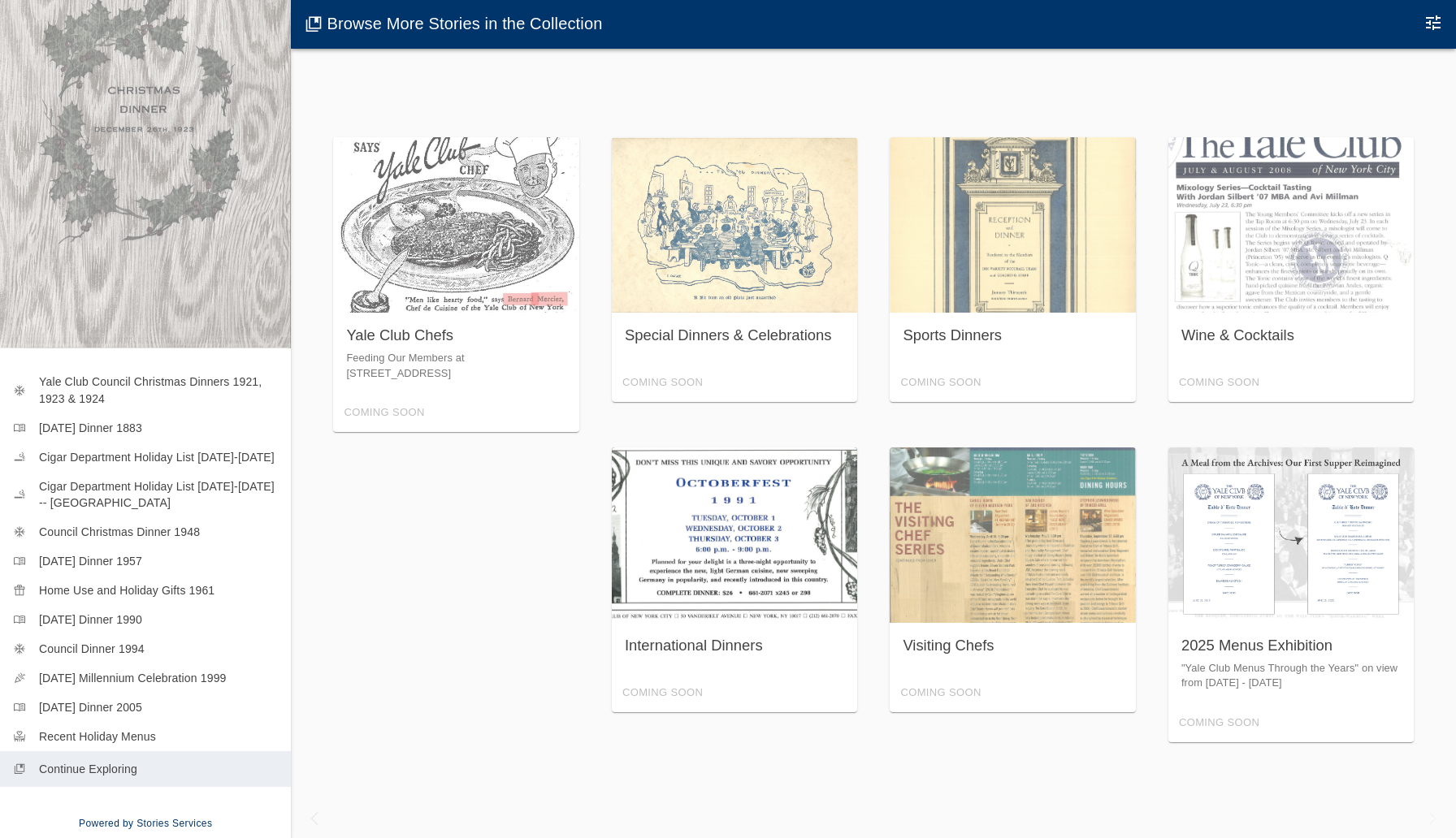
click at [743, 541] on div "International Dinners Coming Soon" at bounding box center [734, 580] width 246 height 265
click at [744, 541] on div "International Dinners Coming Soon" at bounding box center [734, 580] width 246 height 265
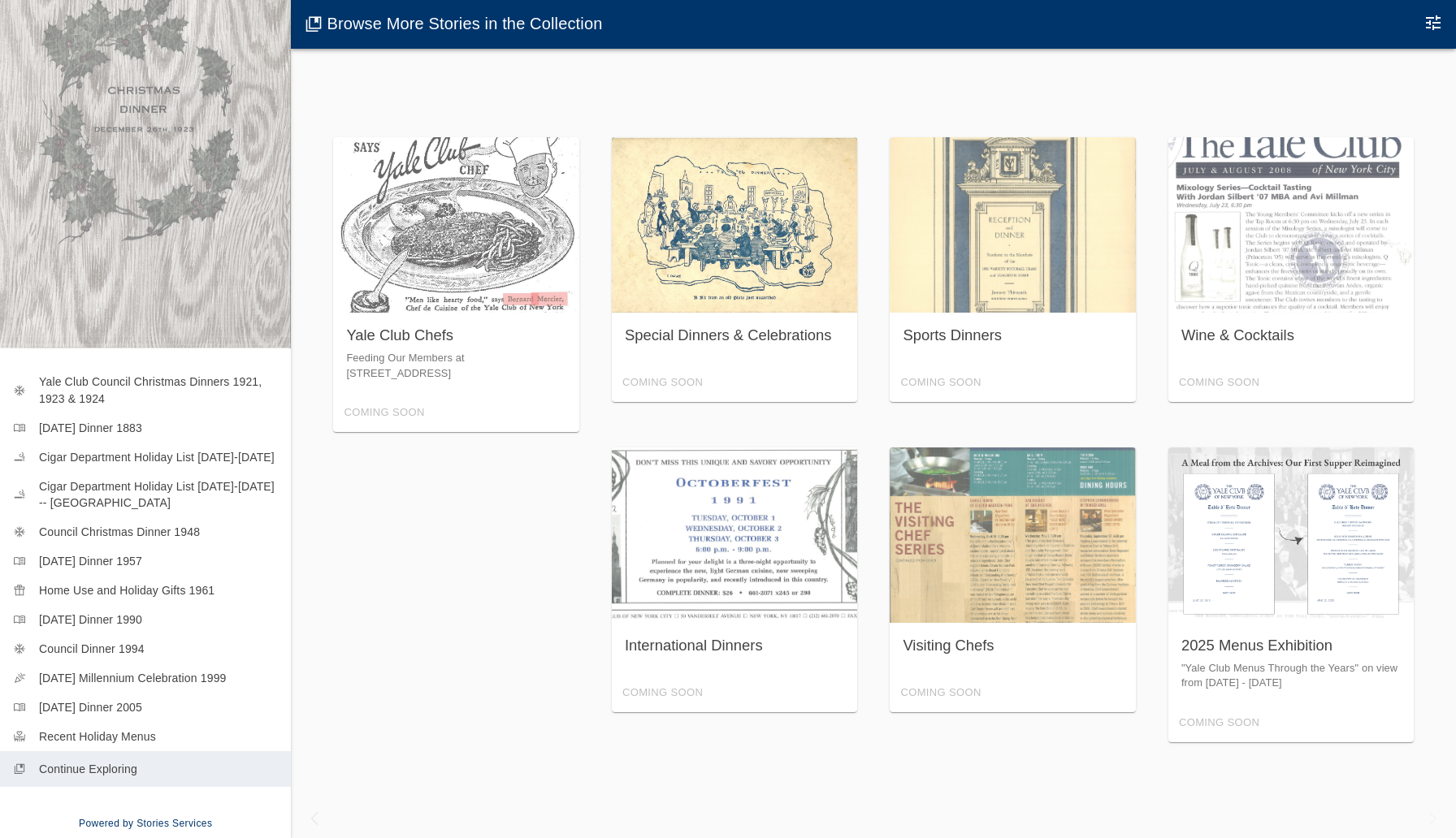
click at [807, 283] on div "Special Dinners & Celebrations Coming Soon" at bounding box center [734, 269] width 246 height 265
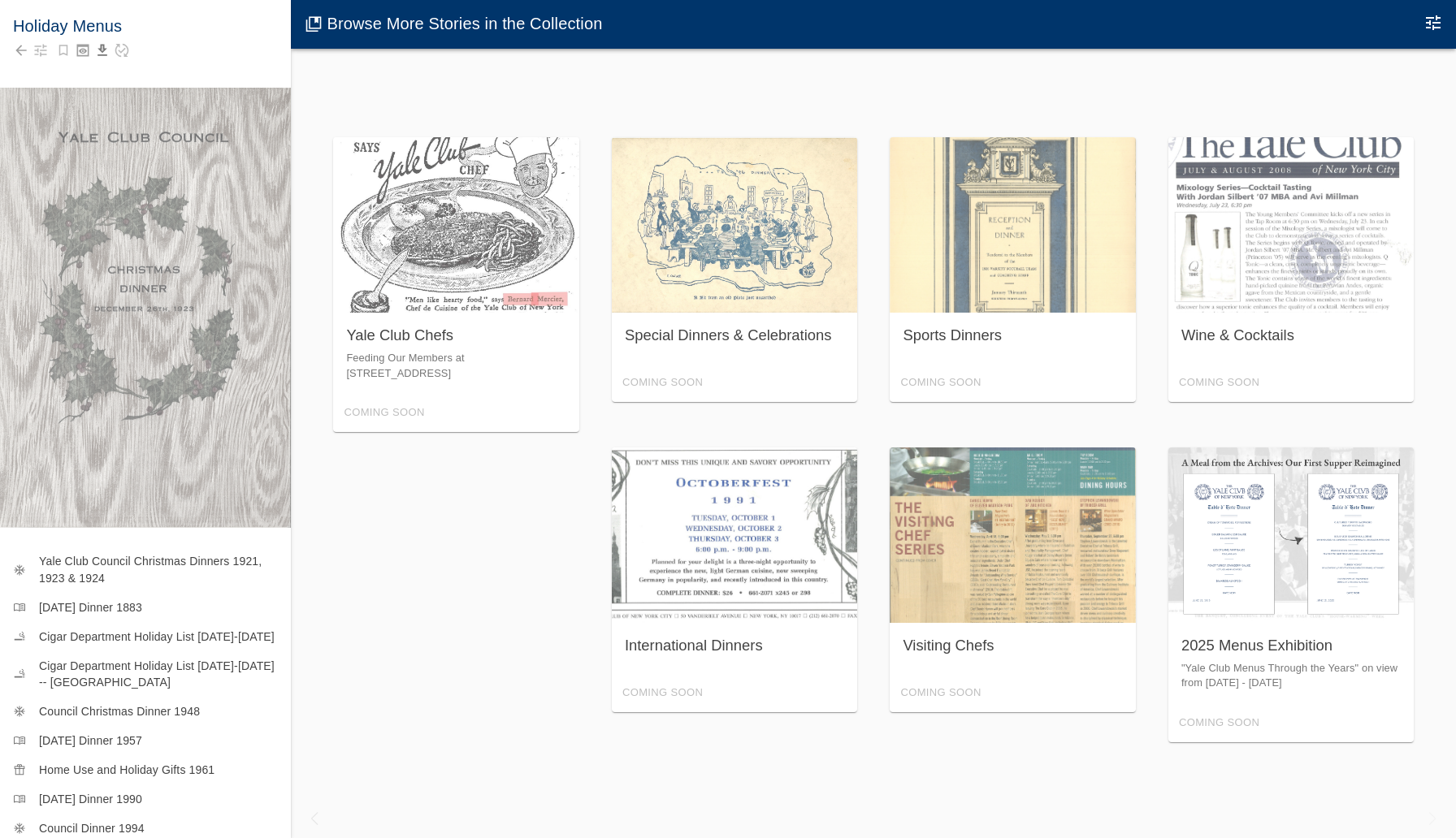
click at [30, 57] on div at bounding box center [146, 50] width 265 height 22
click at [29, 54] on icon "Back to collection" at bounding box center [21, 50] width 16 height 16
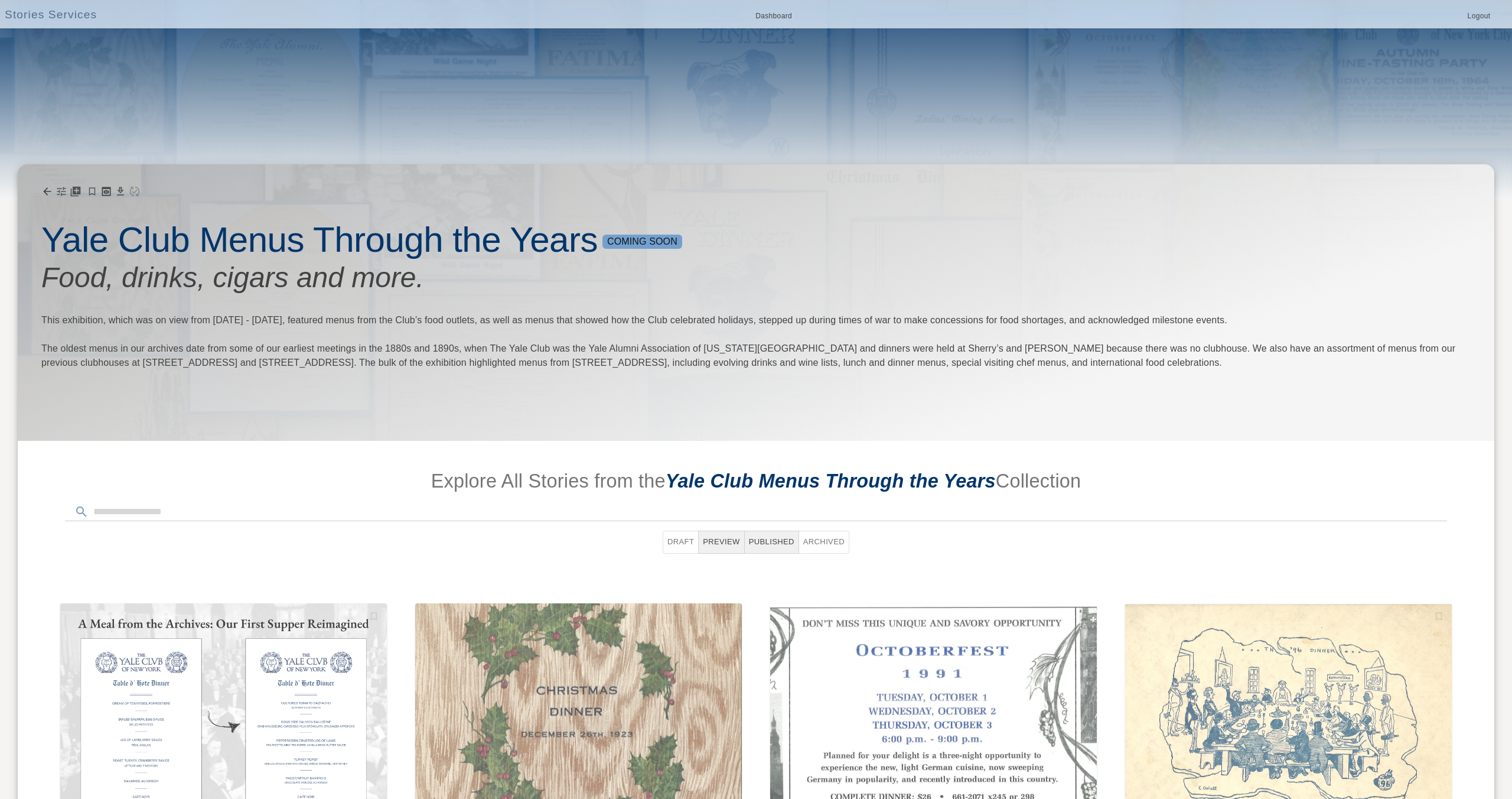
click at [376, 141] on div at bounding box center [756, 100] width 1512 height 200
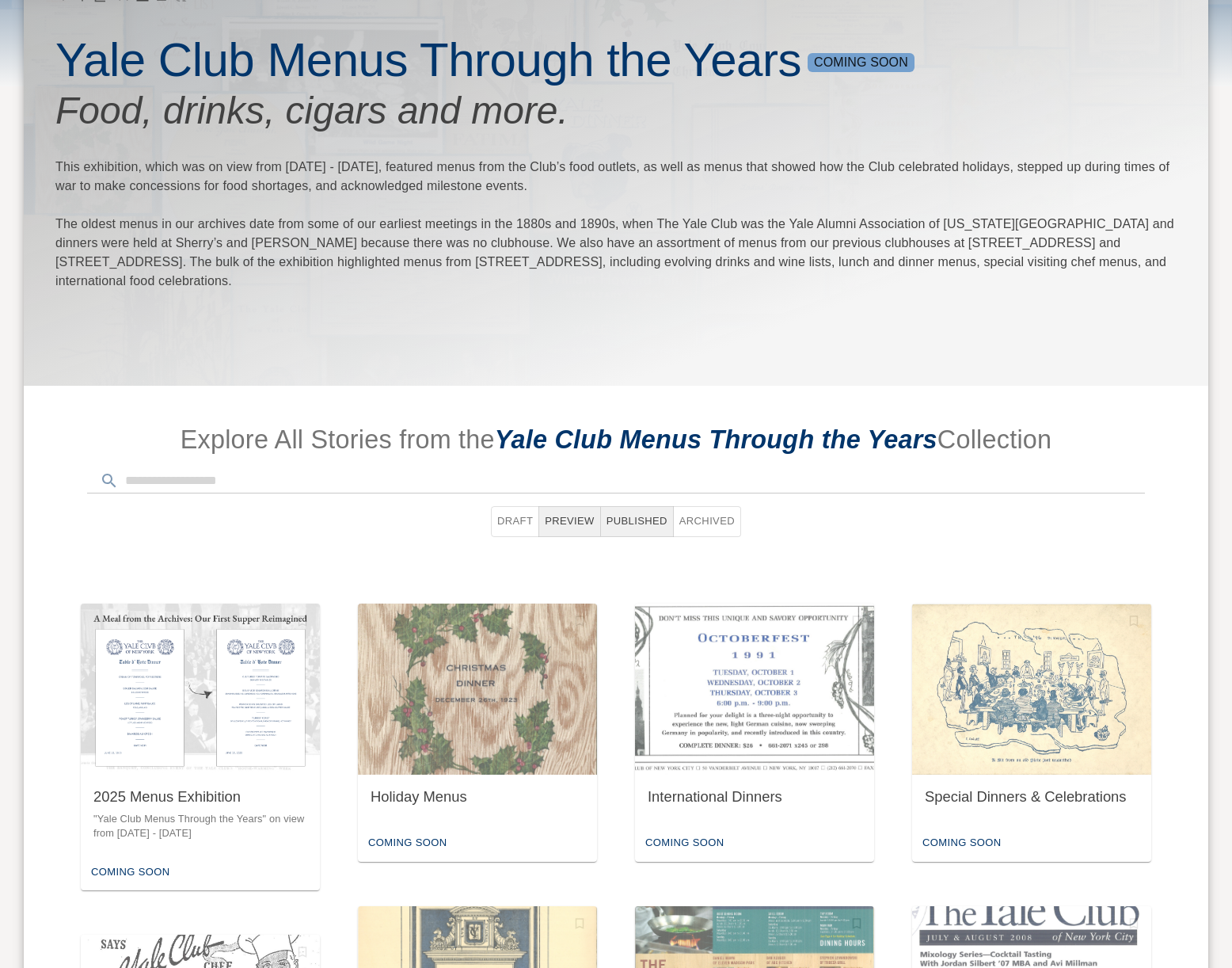
scroll to position [241, 0]
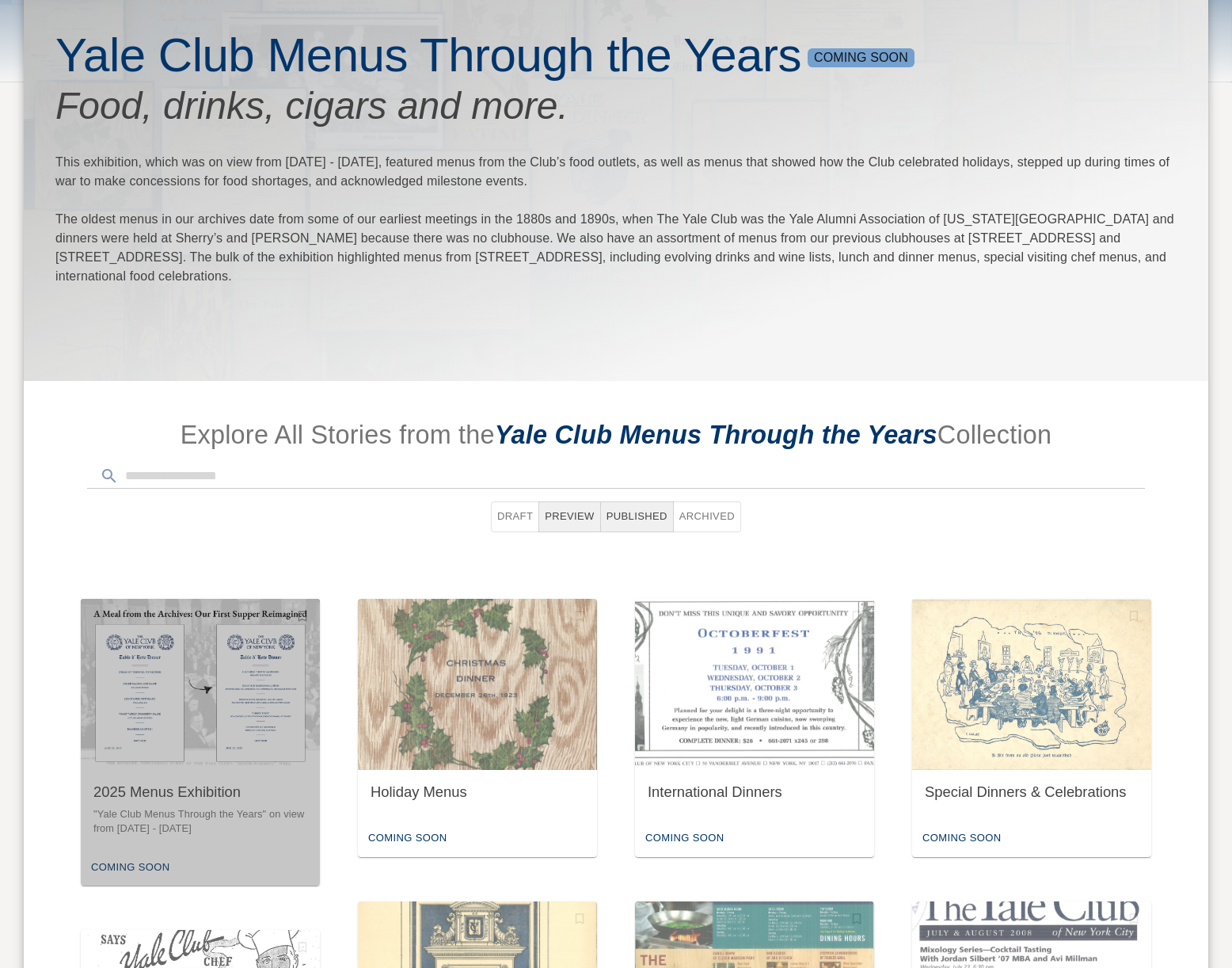
click at [154, 666] on img "button" at bounding box center [201, 684] width 239 height 171
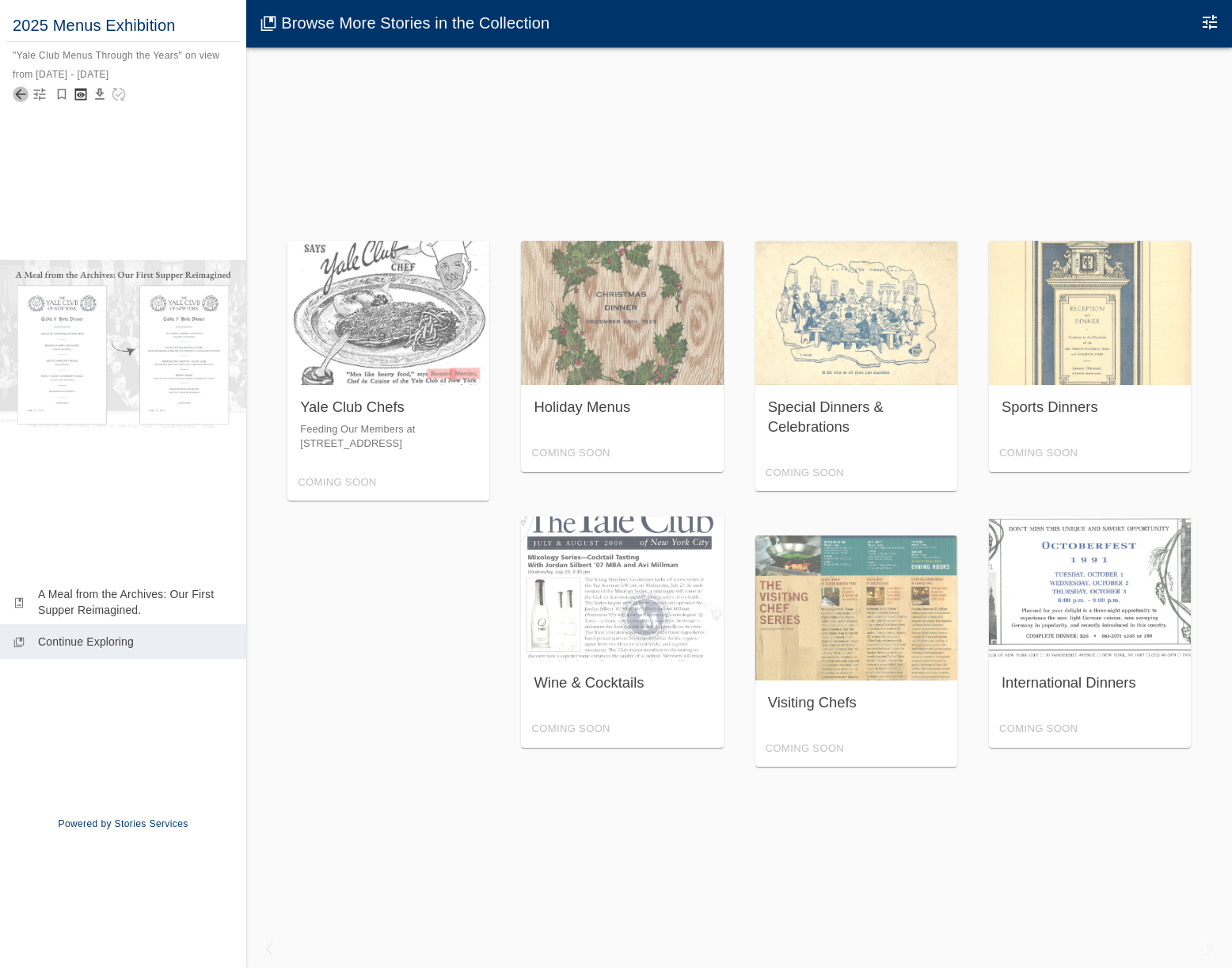
click at [25, 91] on icon "Back to collection" at bounding box center [21, 94] width 16 height 16
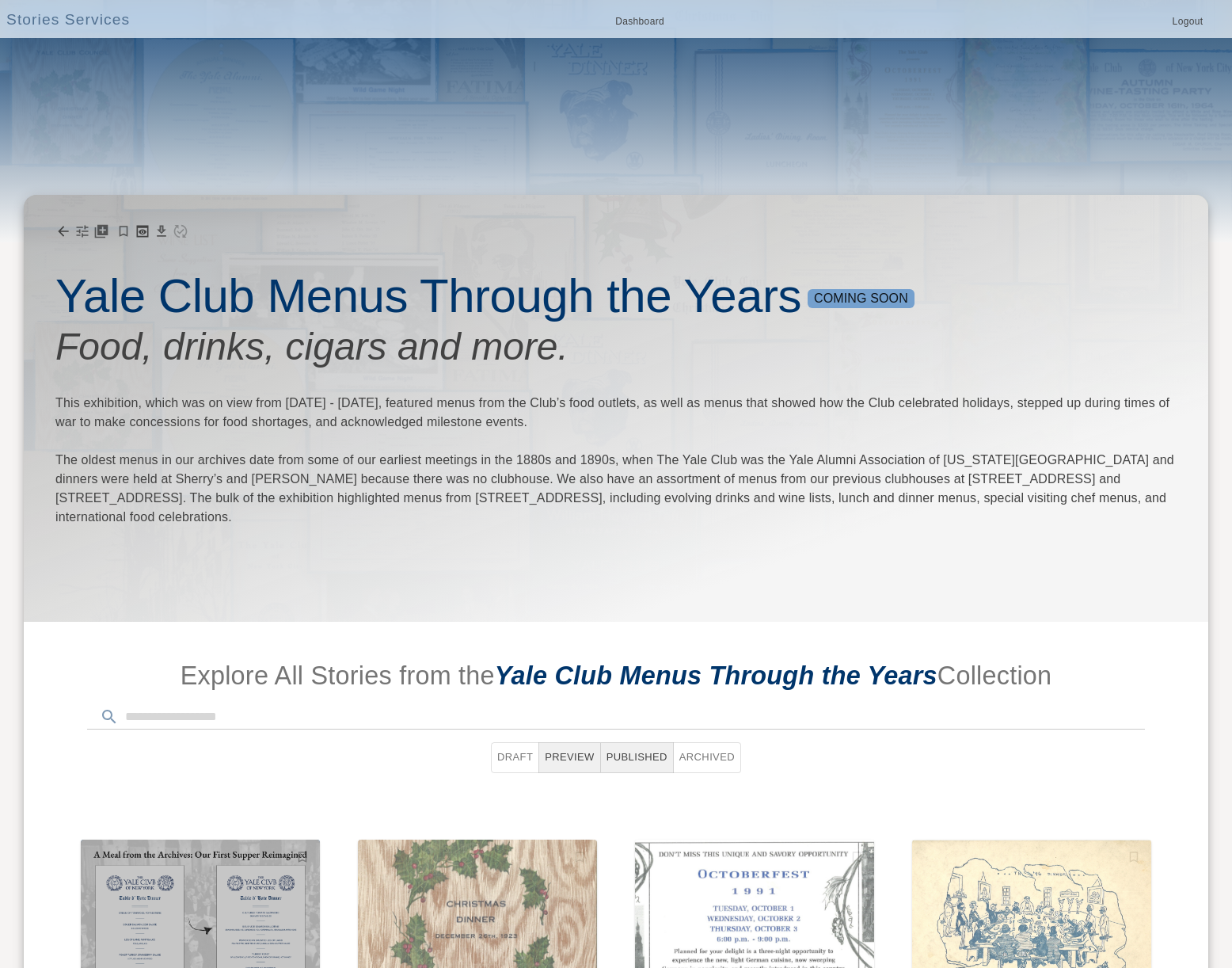
click at [150, 816] on img "button" at bounding box center [201, 925] width 239 height 171
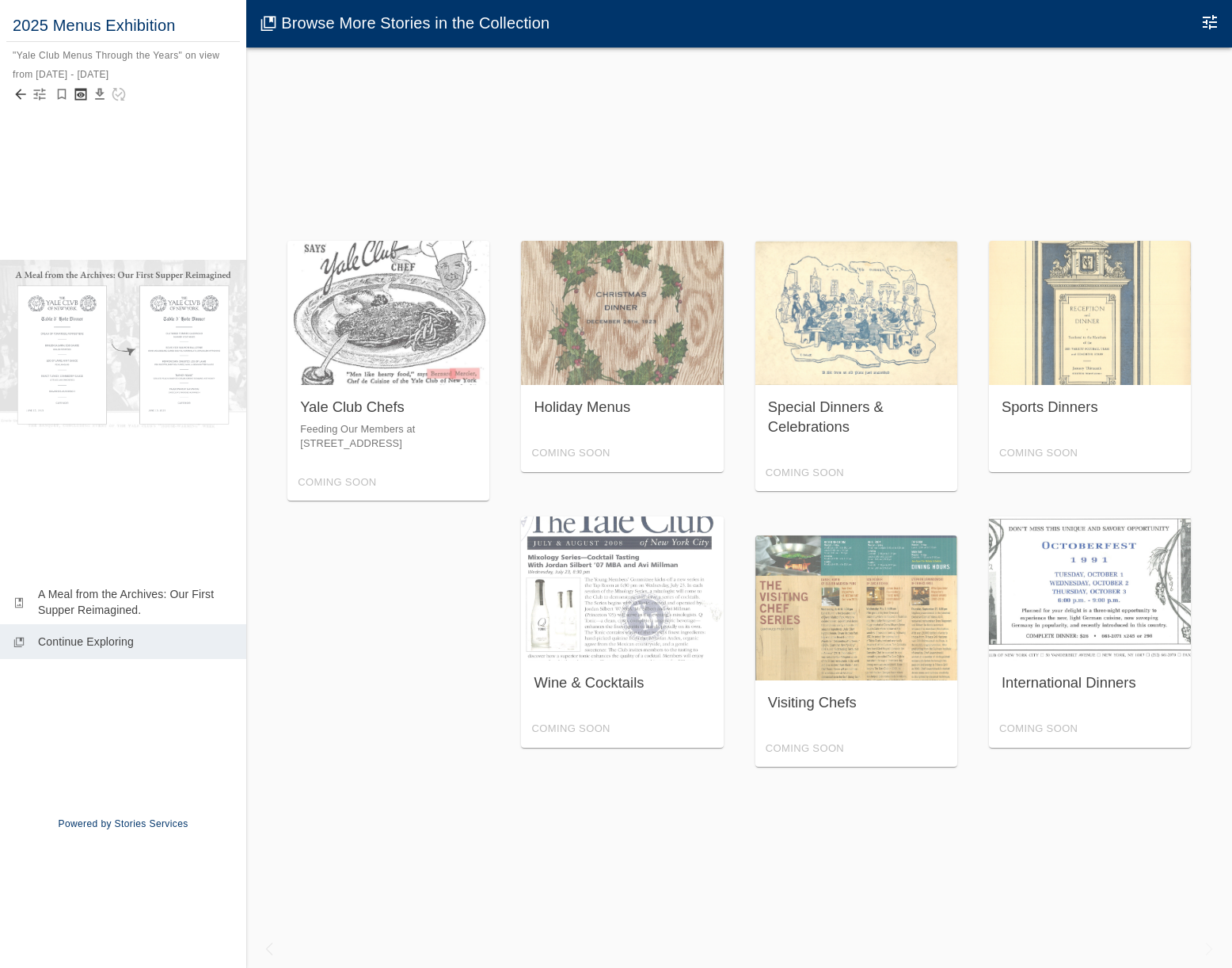
click at [43, 93] on icon "button" at bounding box center [40, 95] width 12 height 12
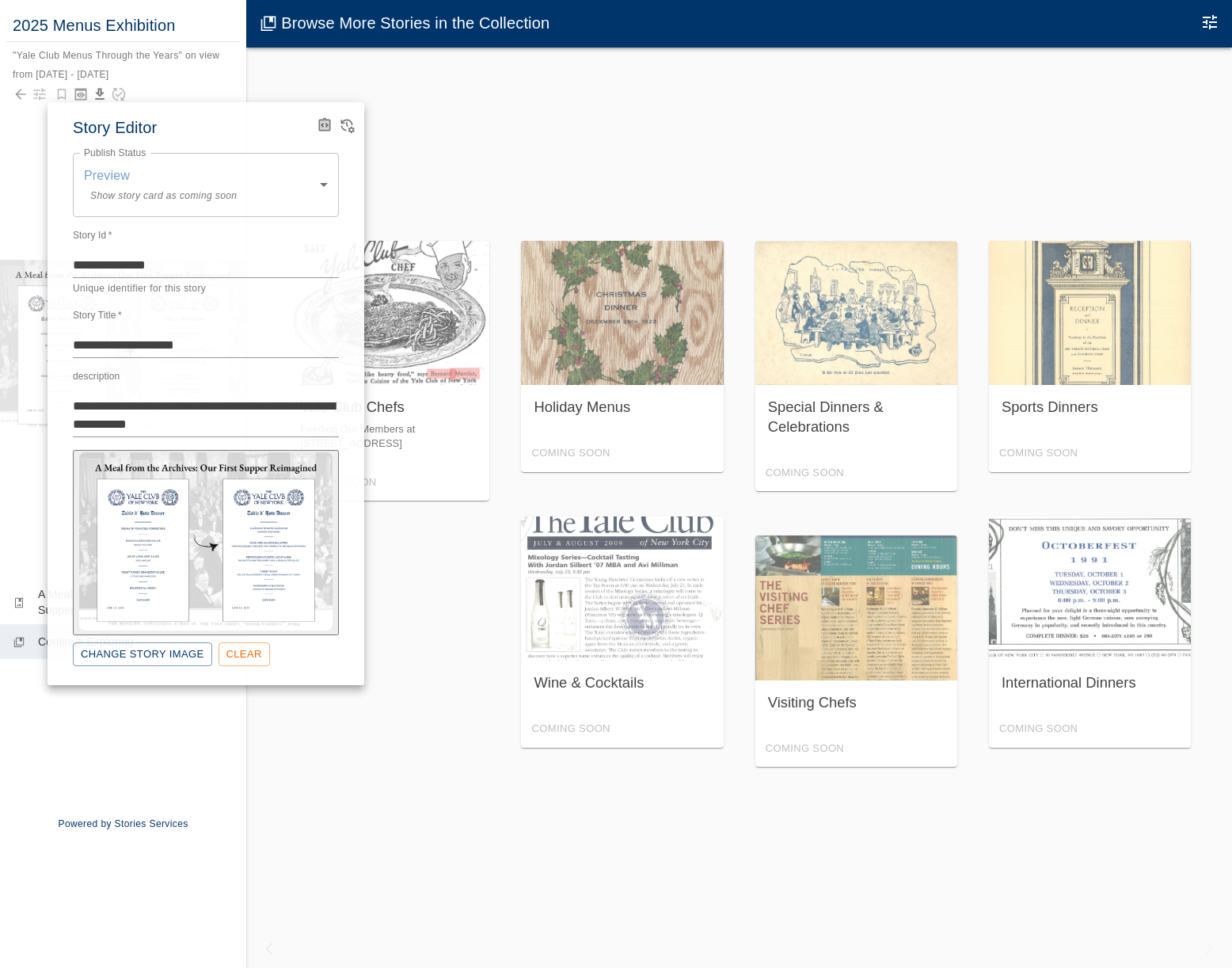
click at [359, 123] on div "**********" at bounding box center [205, 394] width 317 height 583
click at [355, 123] on div at bounding box center [335, 126] width 44 height 22
click at [352, 125] on icon "View Version History" at bounding box center [346, 125] width 16 height 16
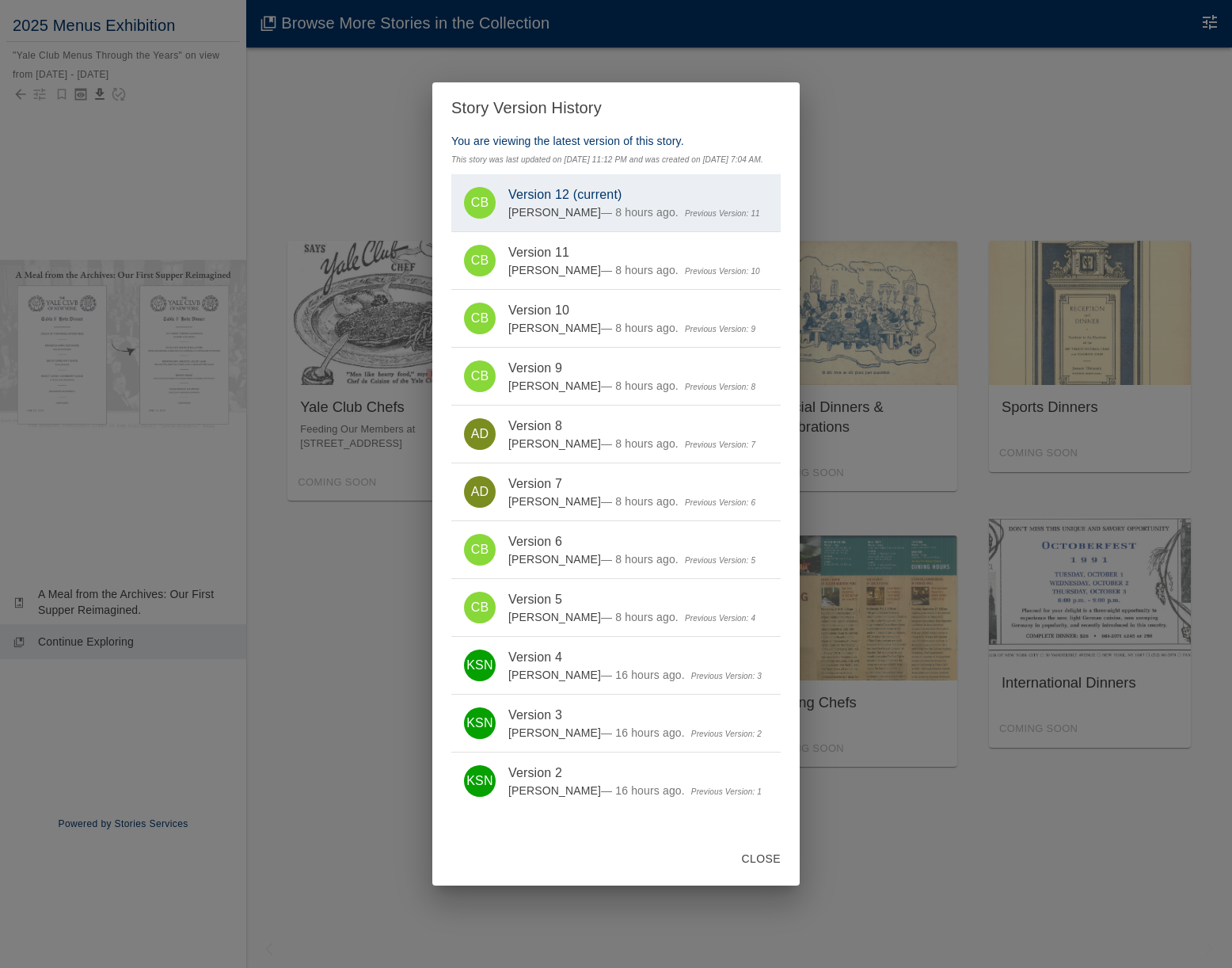
click at [325, 127] on div "Story Version History You are viewing the latest version of this story. This st…" at bounding box center [616, 484] width 1232 height 968
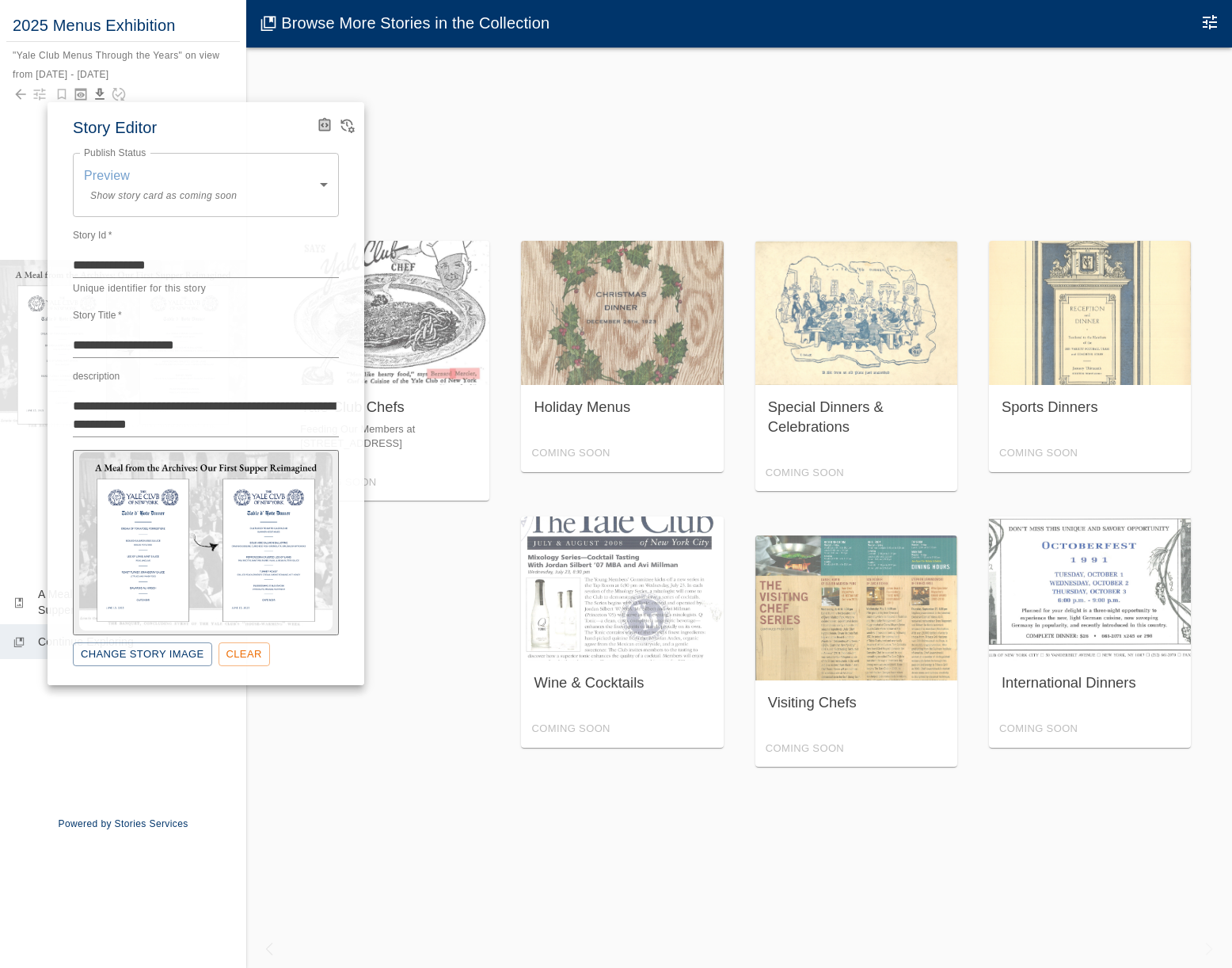
click at [420, 139] on div at bounding box center [616, 484] width 1232 height 968
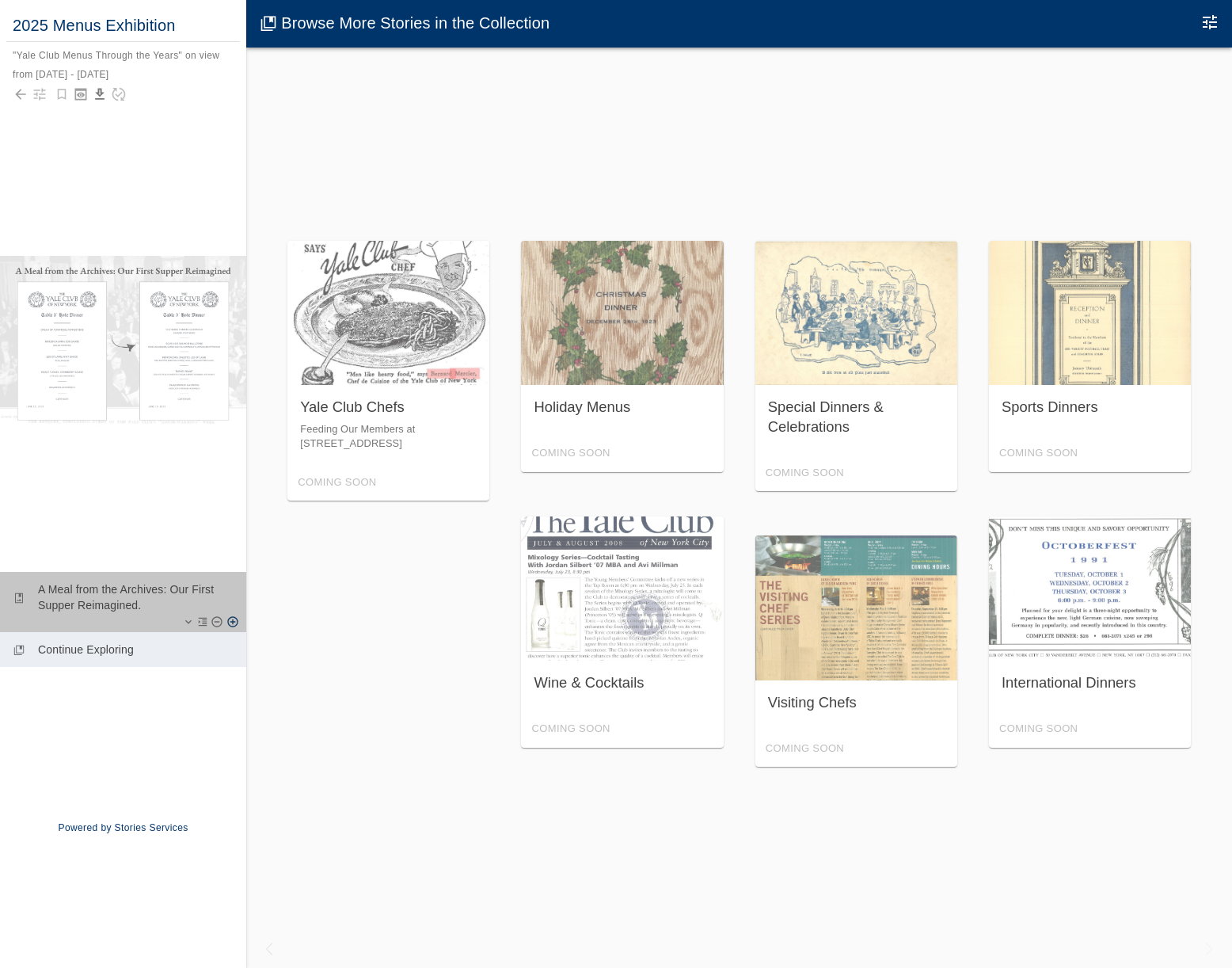
click at [120, 601] on p "A Meal from the Archives: Our First Supper Reimagined." at bounding box center [136, 597] width 195 height 31
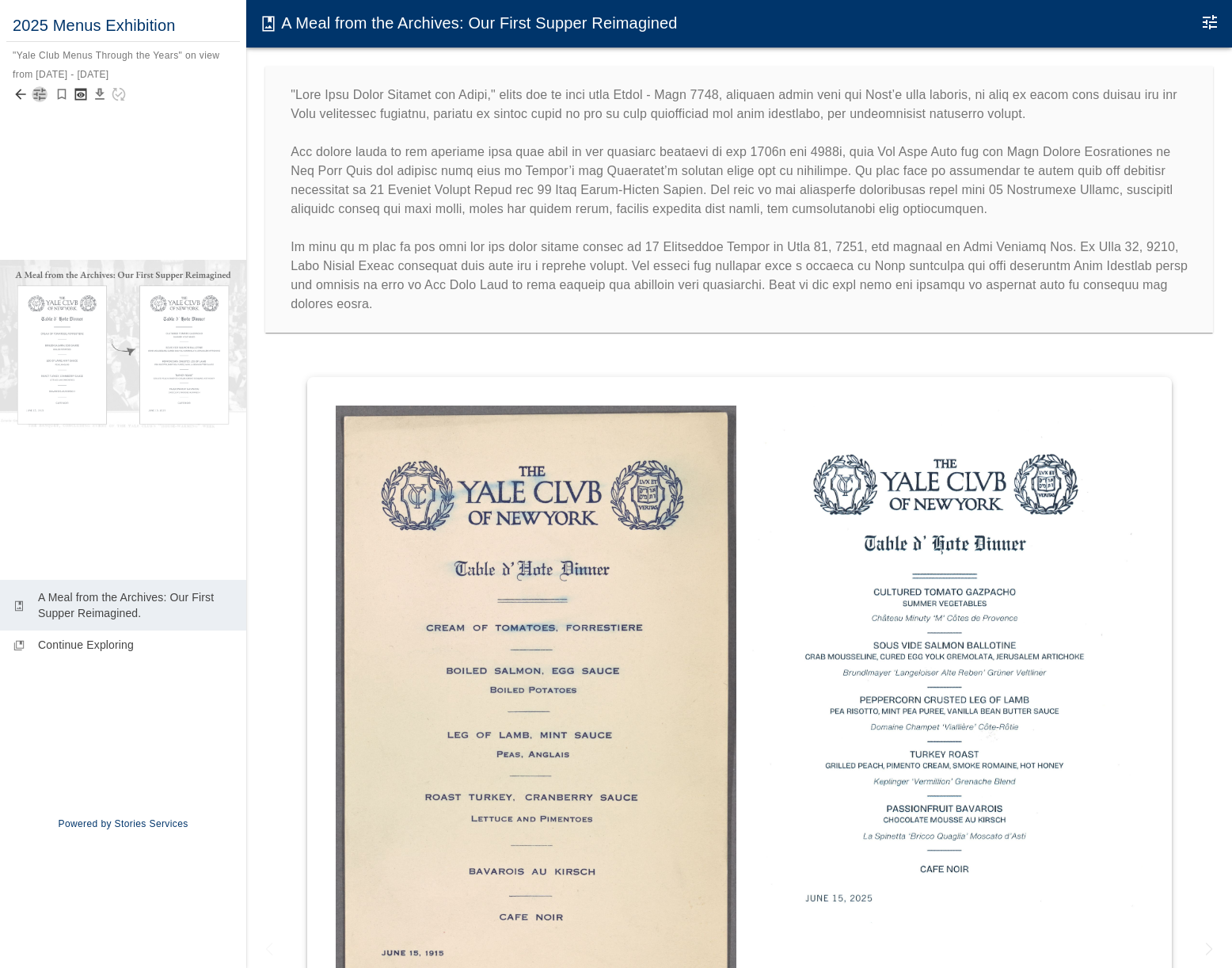
click at [38, 93] on icon "button" at bounding box center [39, 94] width 16 height 16
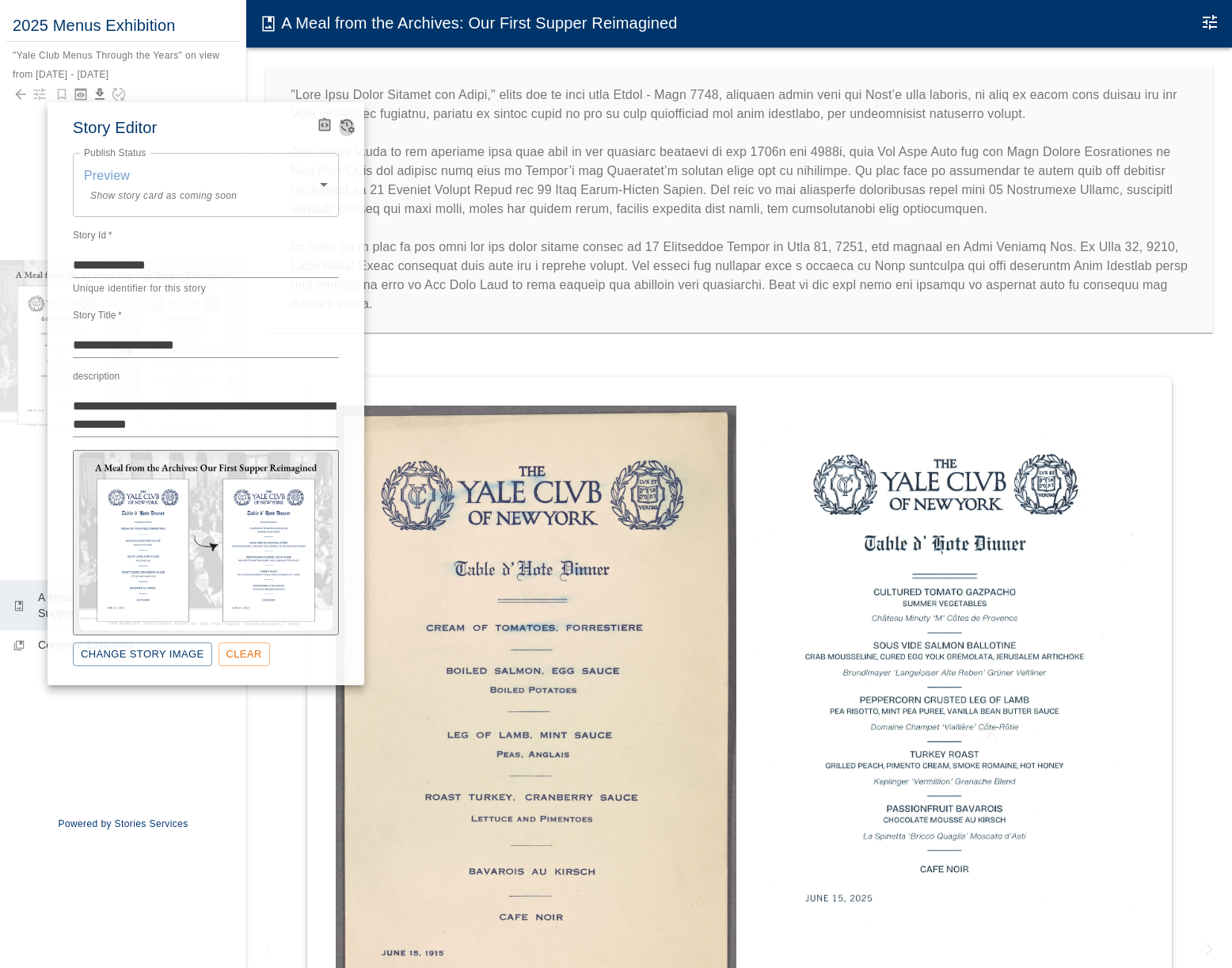
click at [348, 127] on icon "View Version History" at bounding box center [346, 125] width 16 height 16
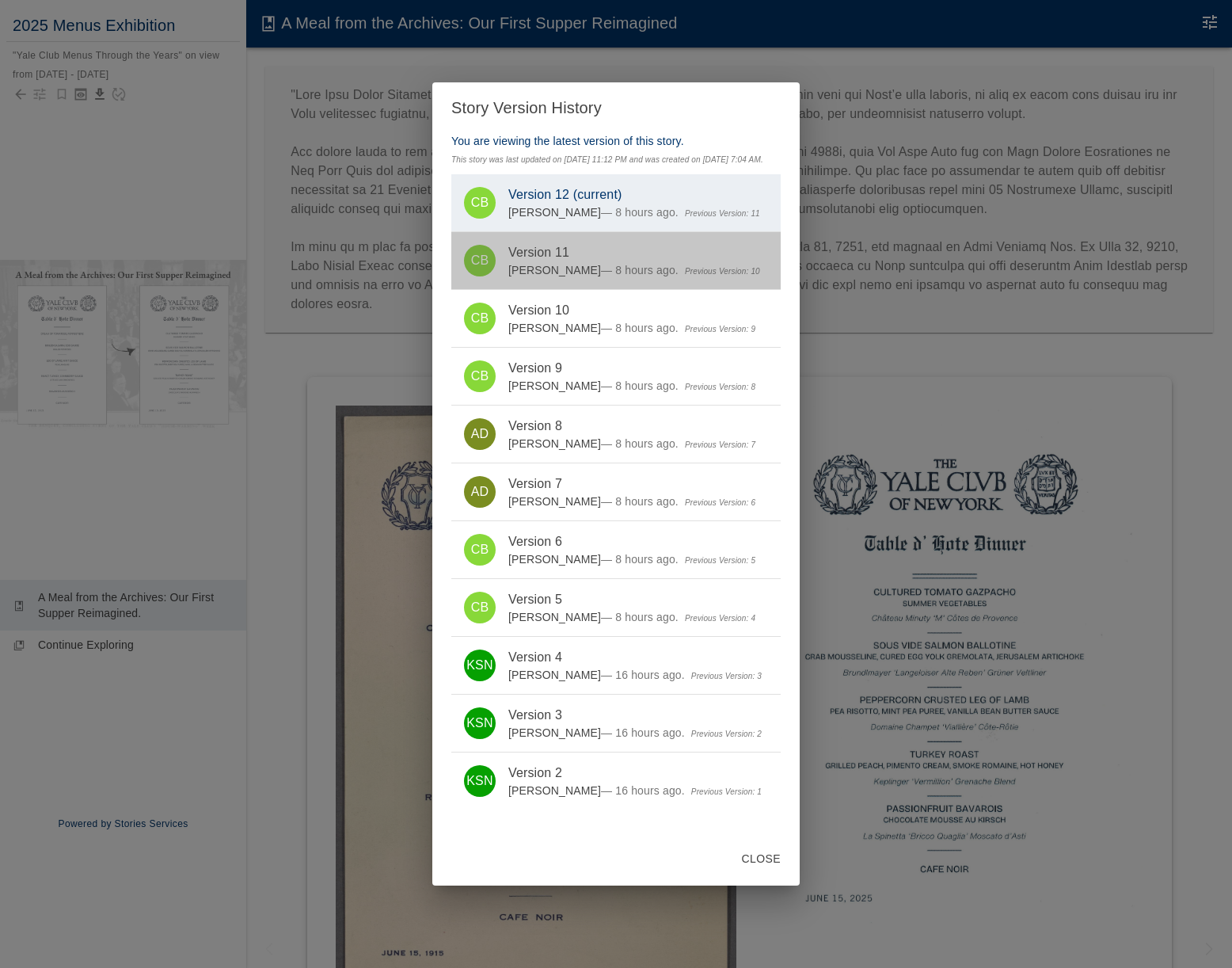
click at [525, 289] on link "CB Version 11 Caroline Bartels — 8 hours ago. Previous Version: 10" at bounding box center [615, 260] width 329 height 57
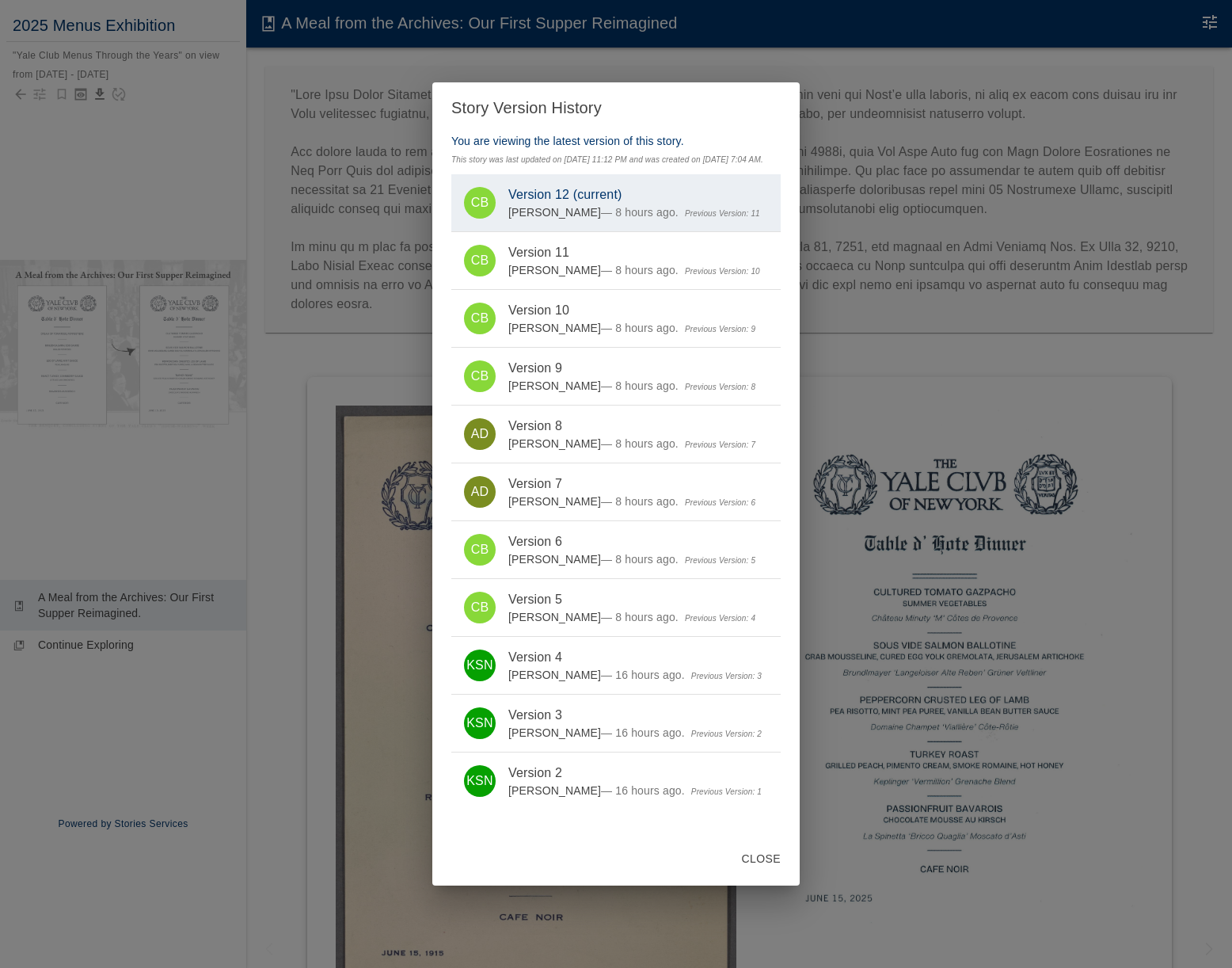
click at [621, 520] on link "AD Version 7 Andrea Dorfman — 8 hours ago. Previous Version: 6" at bounding box center [615, 491] width 329 height 57
click at [268, 237] on div "Story Version History You are viewing the latest version of this story. This st…" at bounding box center [616, 484] width 1232 height 968
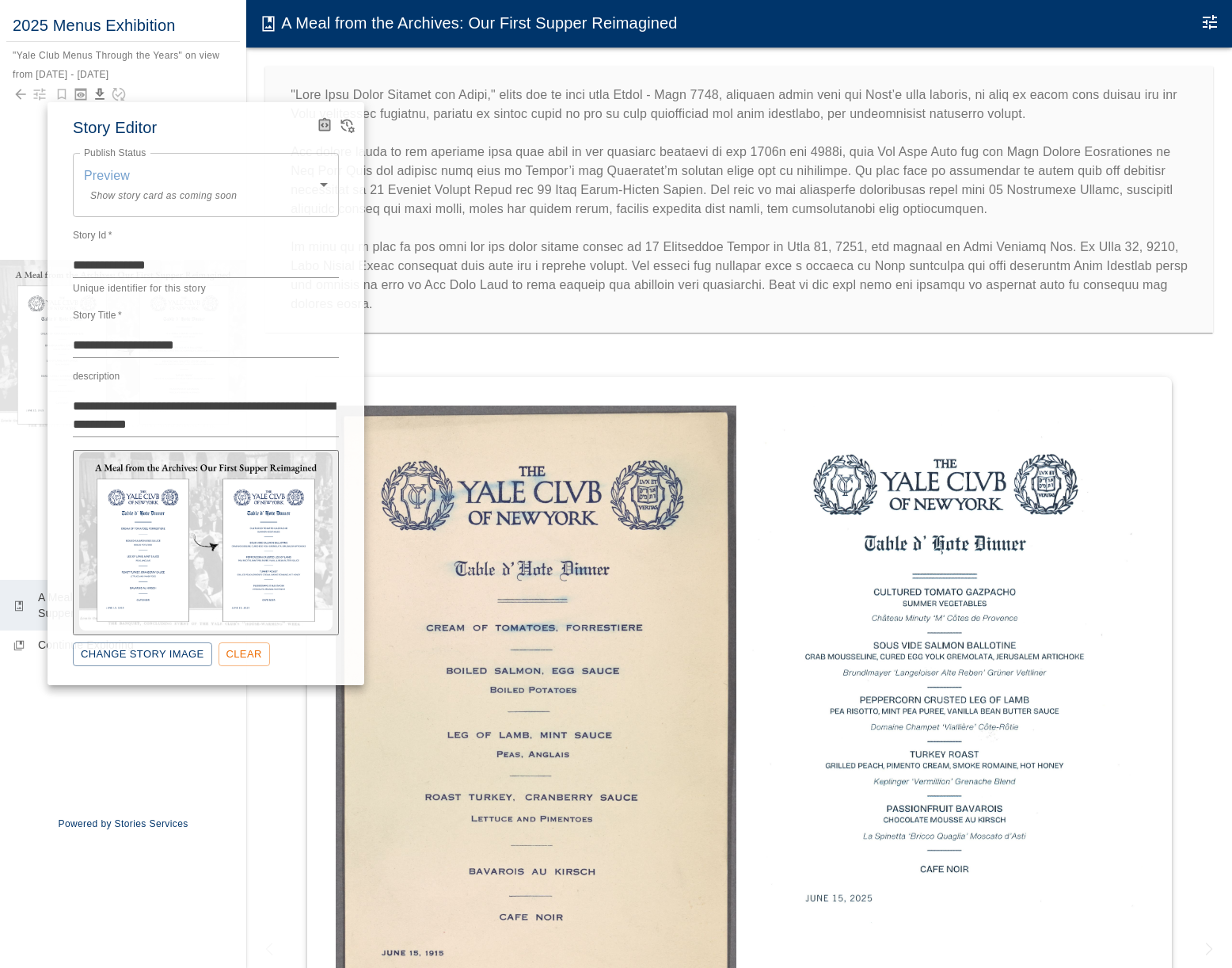
click at [503, 357] on div at bounding box center [616, 484] width 1232 height 968
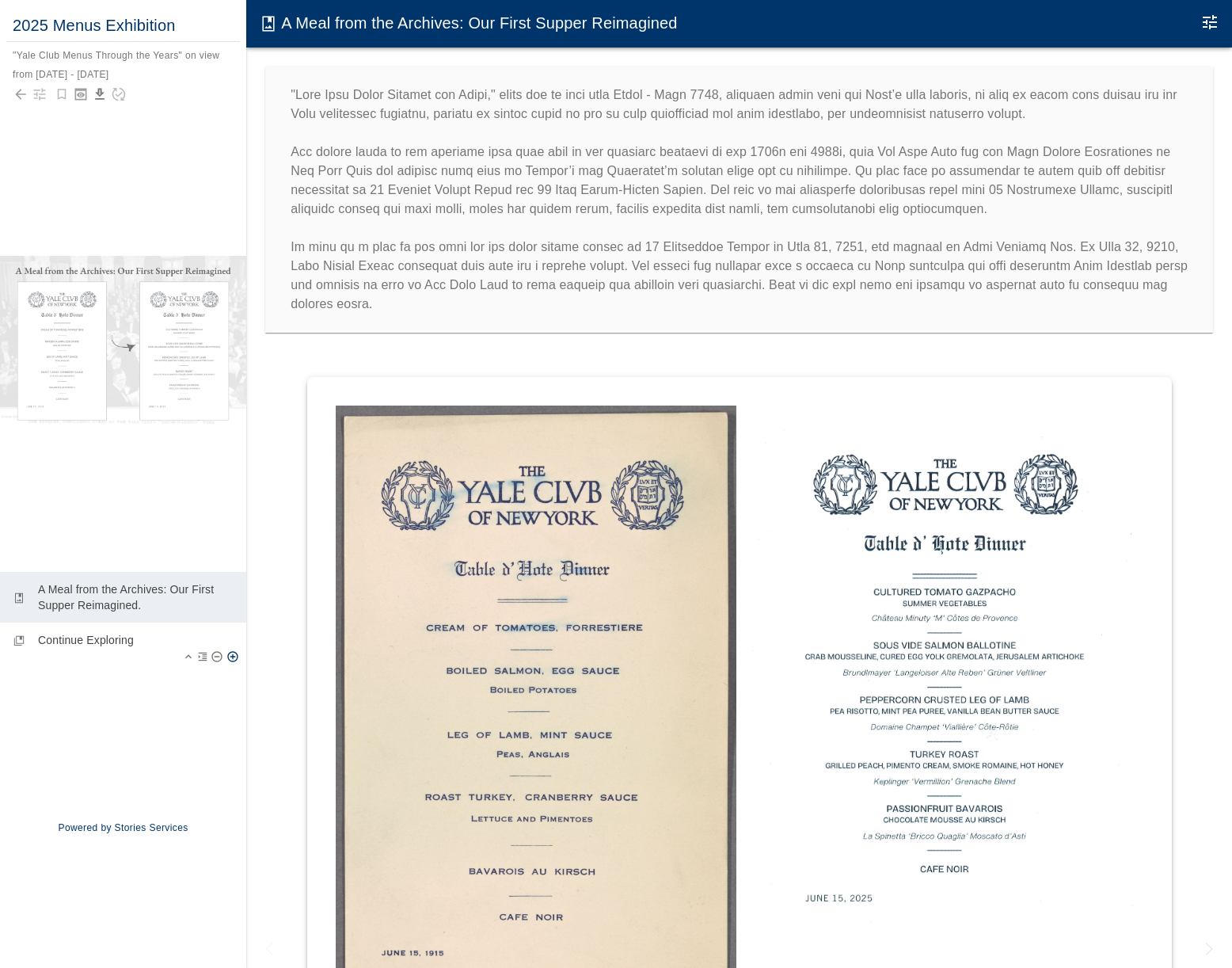
click at [133, 637] on p "Continue Exploring" at bounding box center [136, 640] width 195 height 16
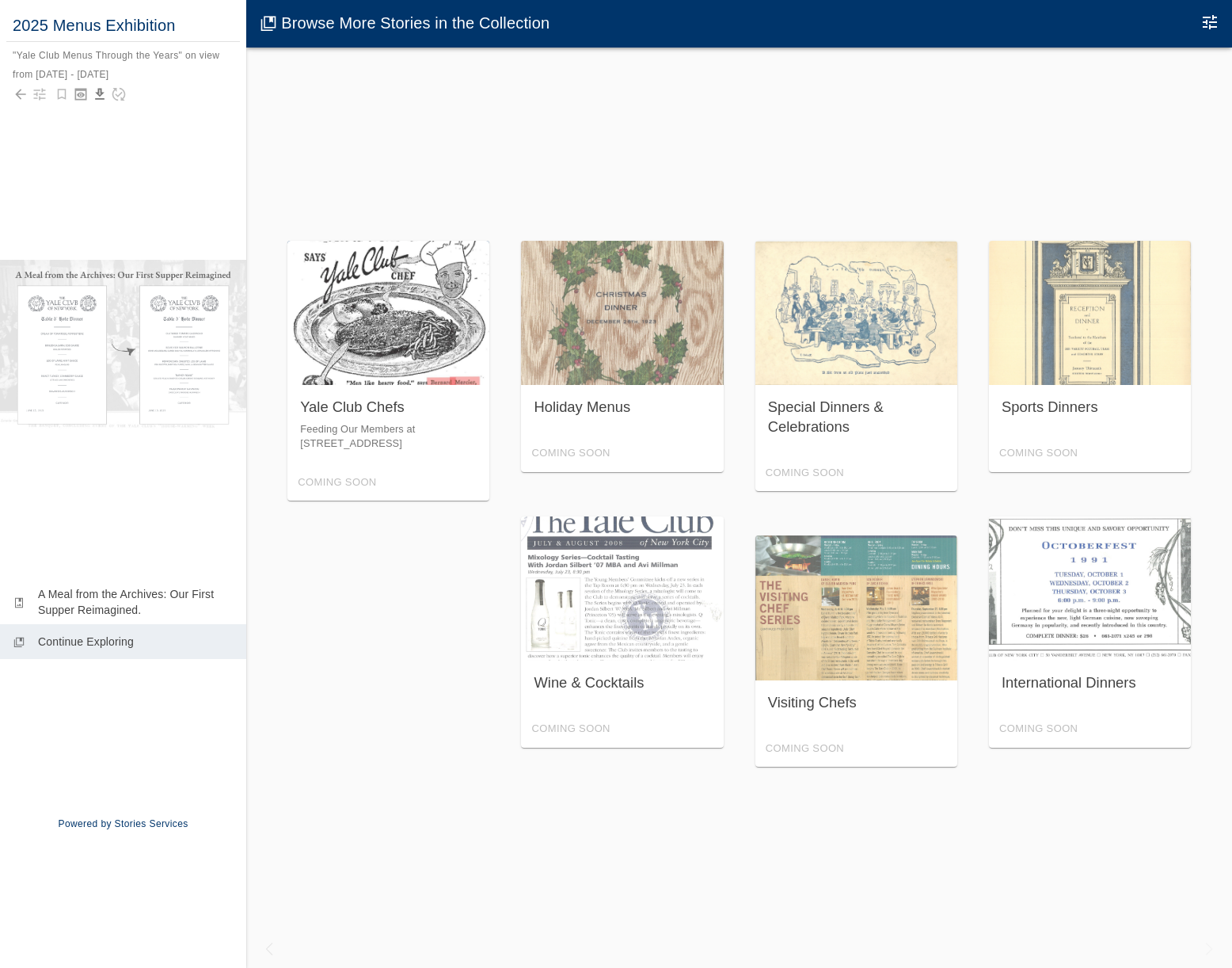
click at [407, 399] on div "Yale Club Chefs Feeding Our Members at 50 Vanderbilt Avenue Coming Soon" at bounding box center [387, 371] width 202 height 261
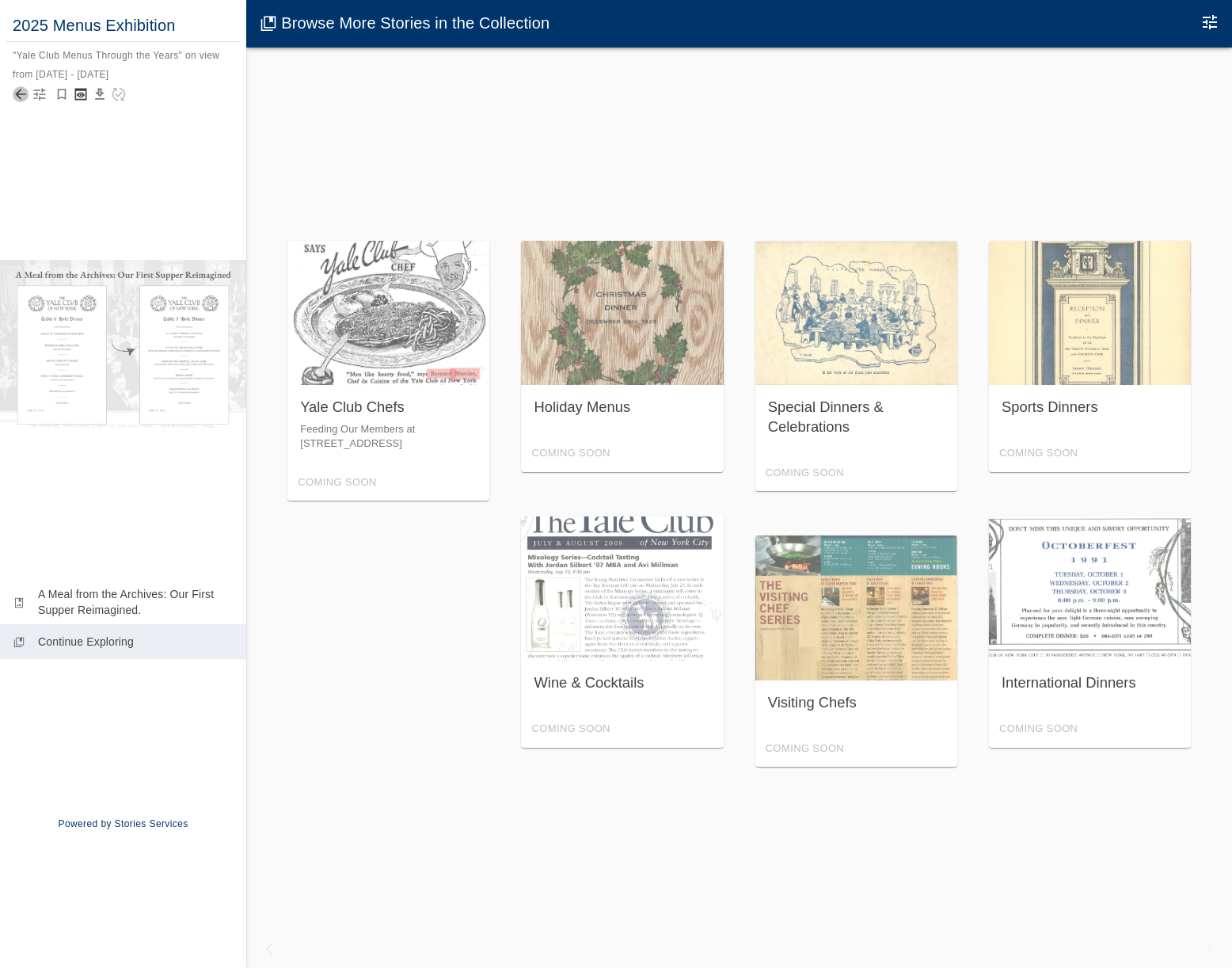
click at [22, 96] on icon "Back to collection" at bounding box center [21, 94] width 16 height 16
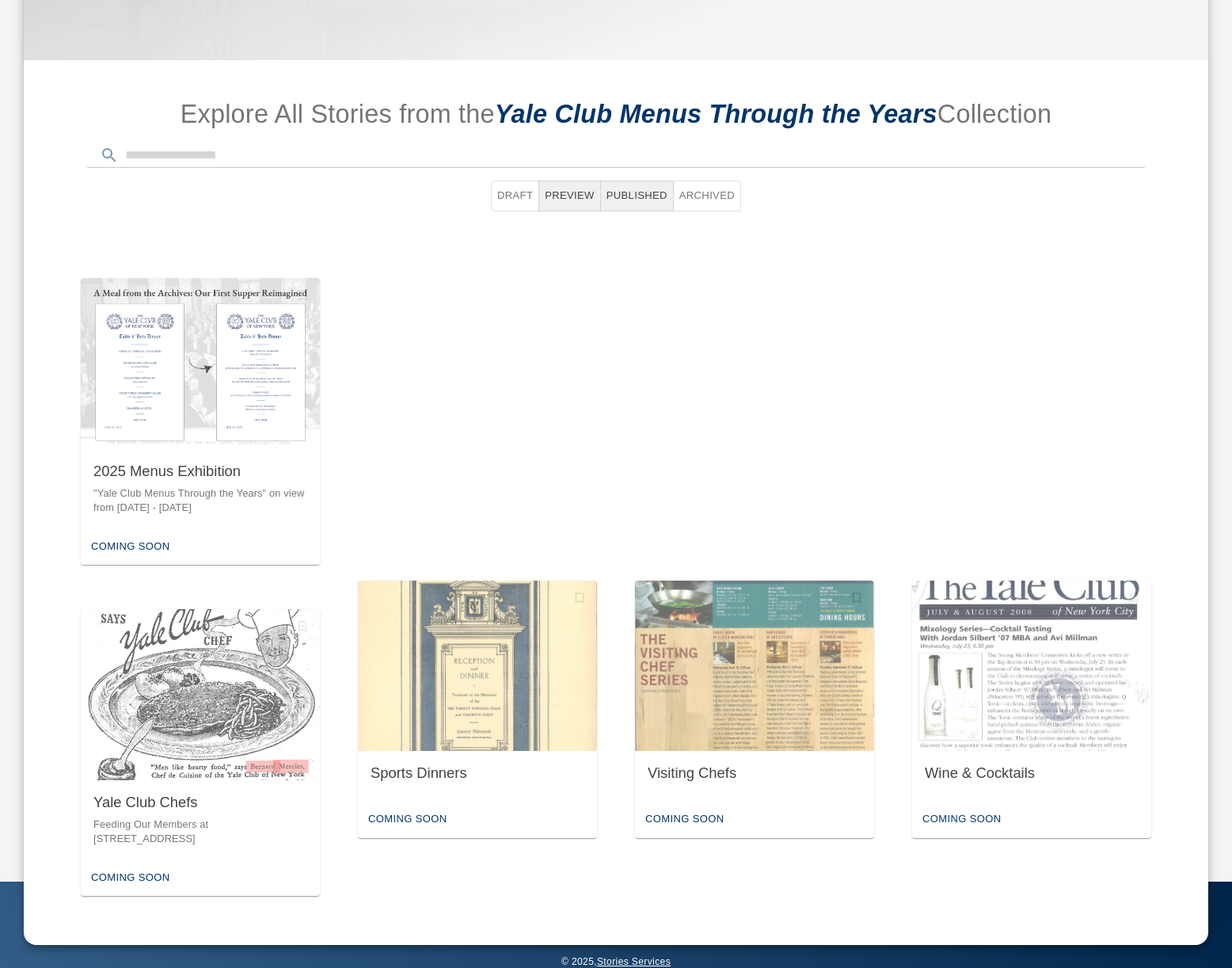
scroll to position [570, 0]
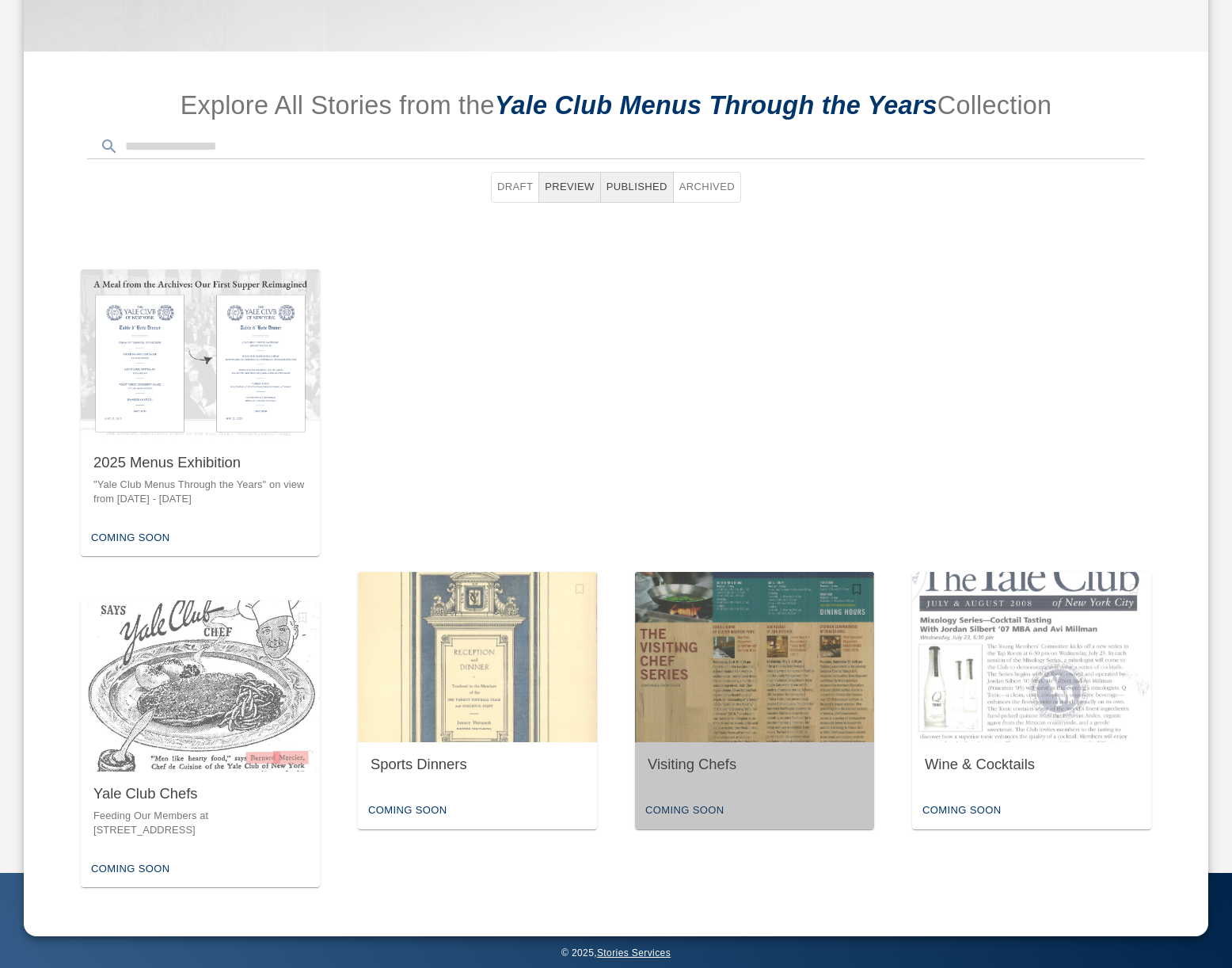
click at [762, 670] on img "button" at bounding box center [755, 657] width 239 height 171
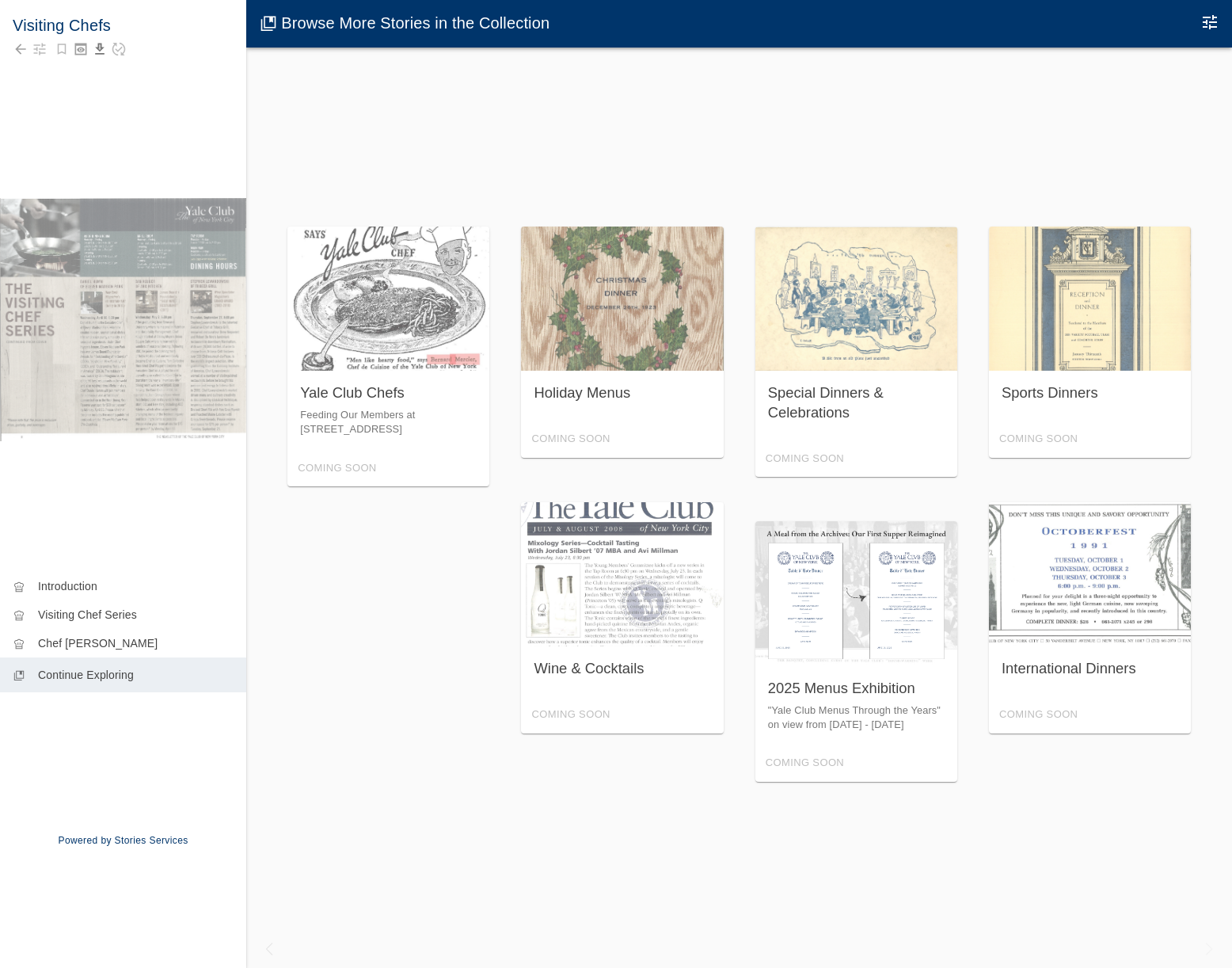
click at [37, 58] on div at bounding box center [123, 49] width 221 height 22
click at [37, 55] on icon "button" at bounding box center [39, 49] width 16 height 16
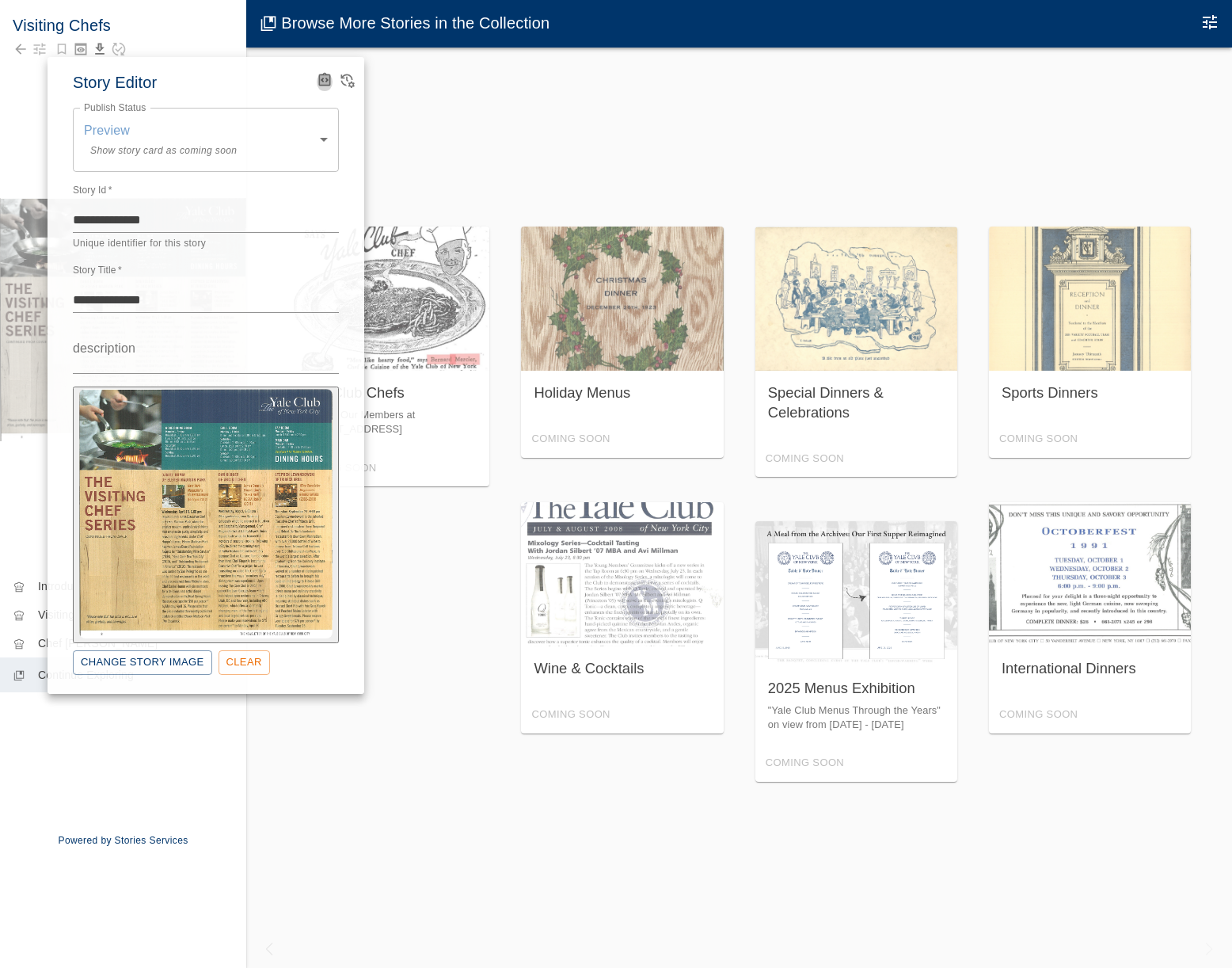
click at [322, 79] on icon "Advanced Code Editor" at bounding box center [325, 79] width 10 height 10
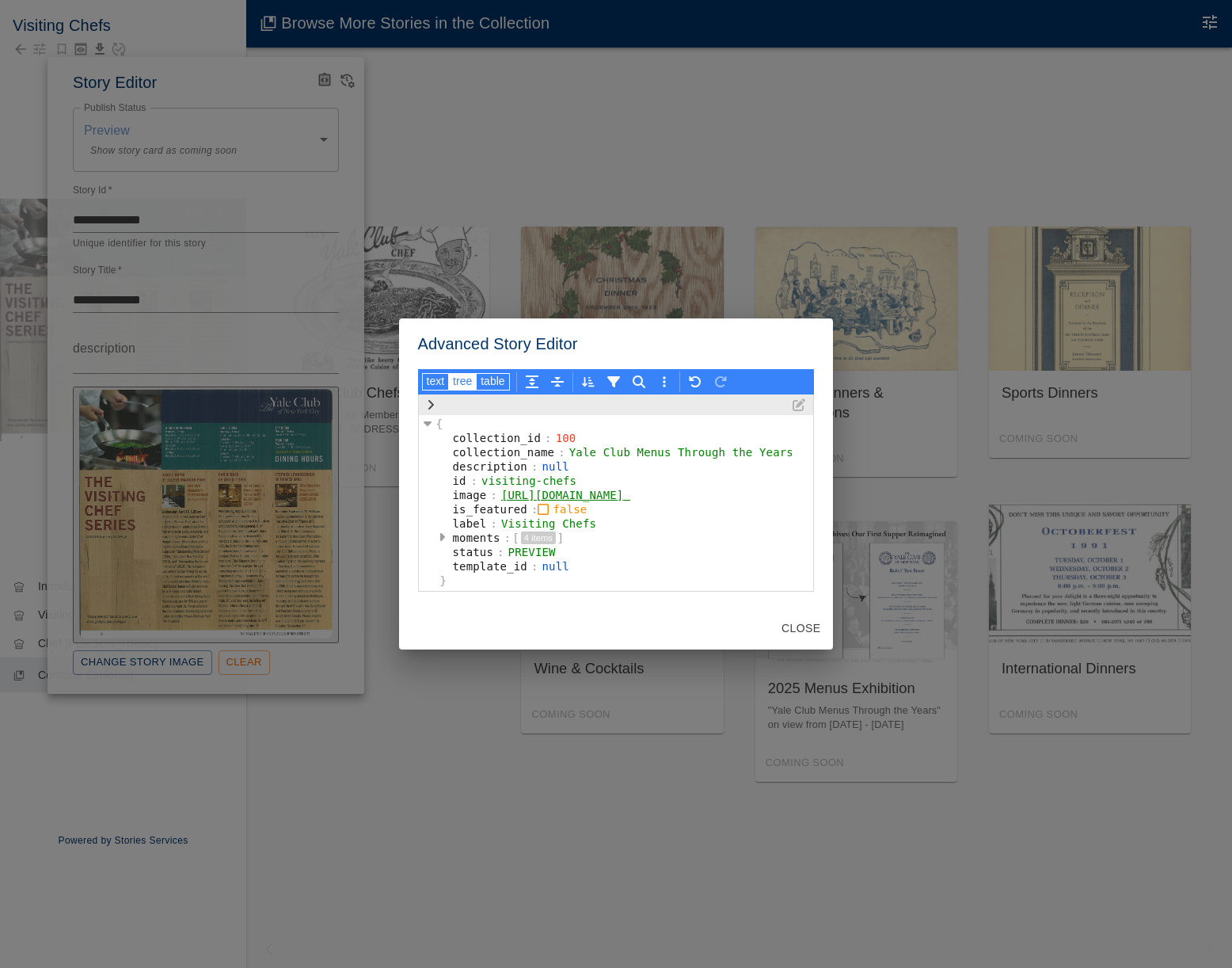
click at [268, 96] on div "Advanced Story Editor text tree table { collection_id : 100 collection_name : Y…" at bounding box center [616, 484] width 1232 height 968
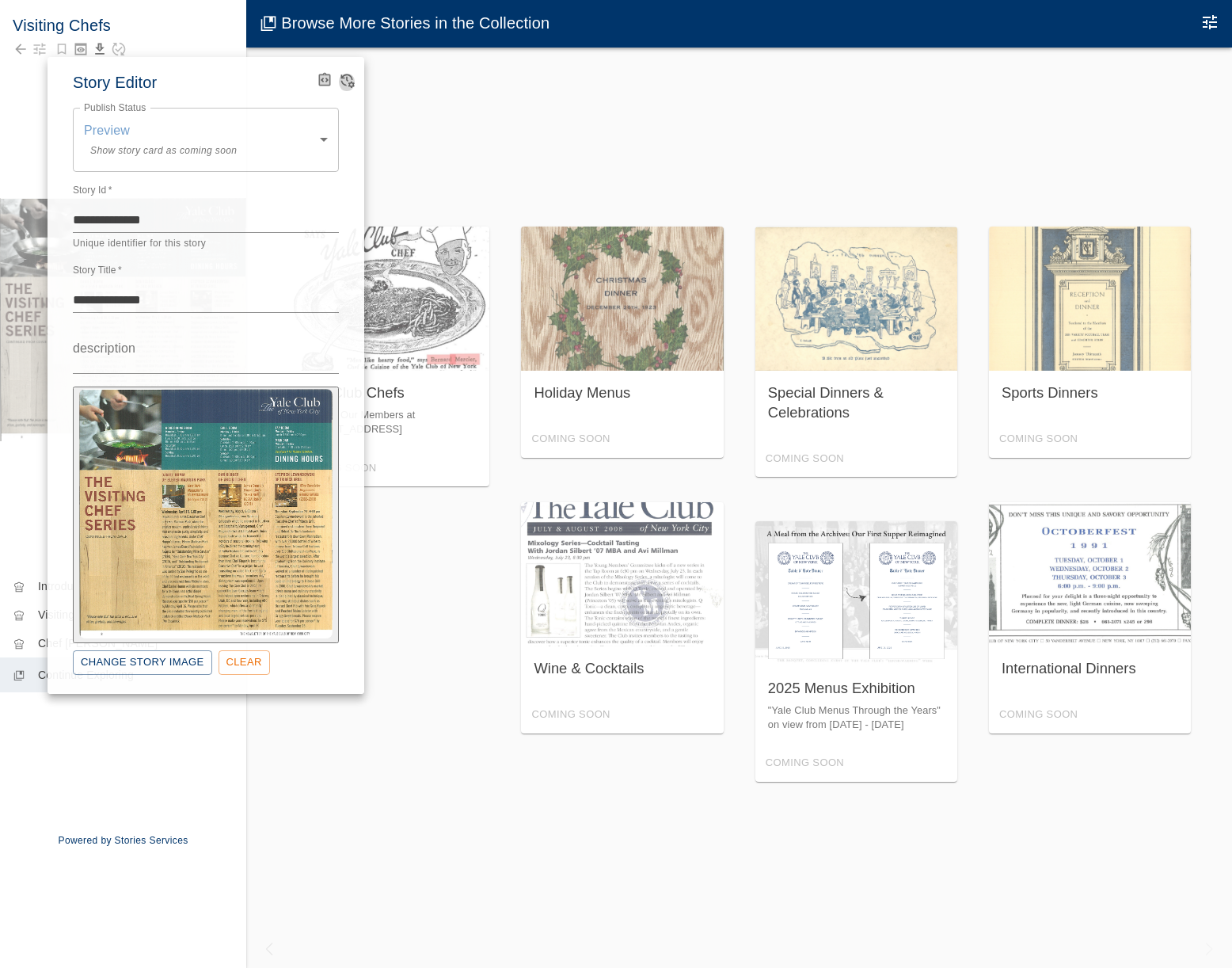
click at [345, 81] on icon "View Version History" at bounding box center [346, 80] width 16 height 16
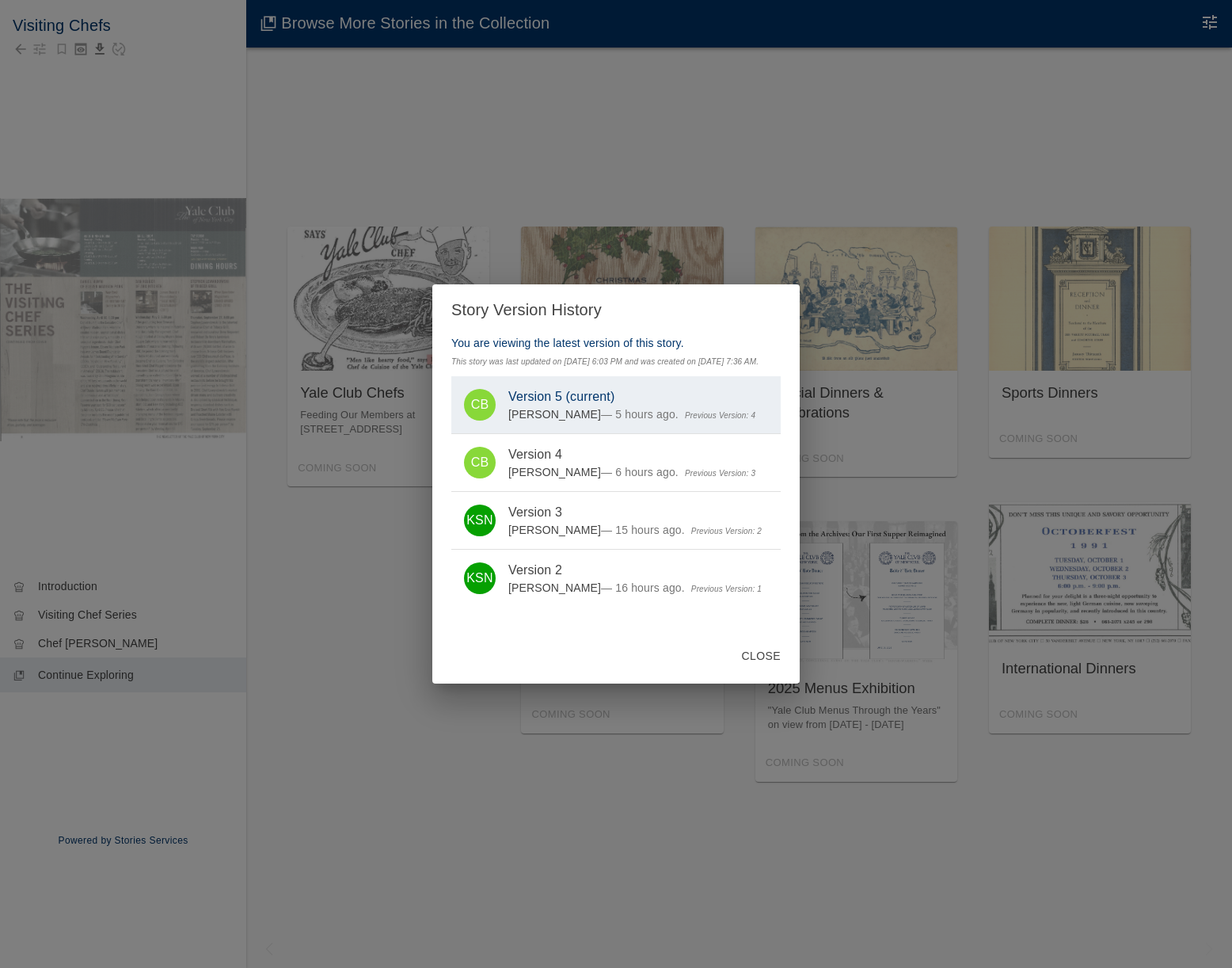
click at [261, 491] on div "Story Version History You are viewing the latest version of this story. This st…" at bounding box center [616, 484] width 1232 height 968
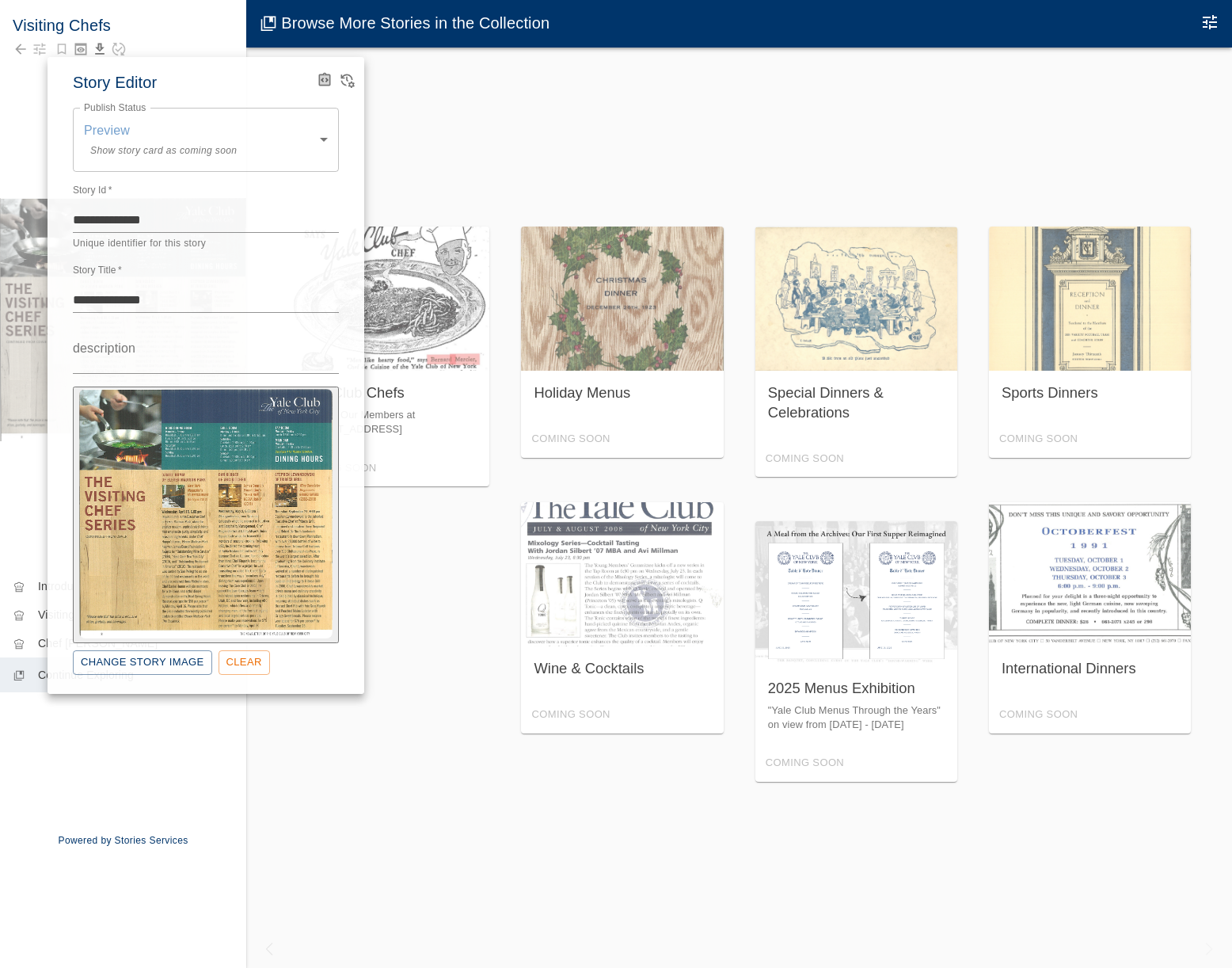
click at [456, 536] on div at bounding box center [616, 484] width 1232 height 968
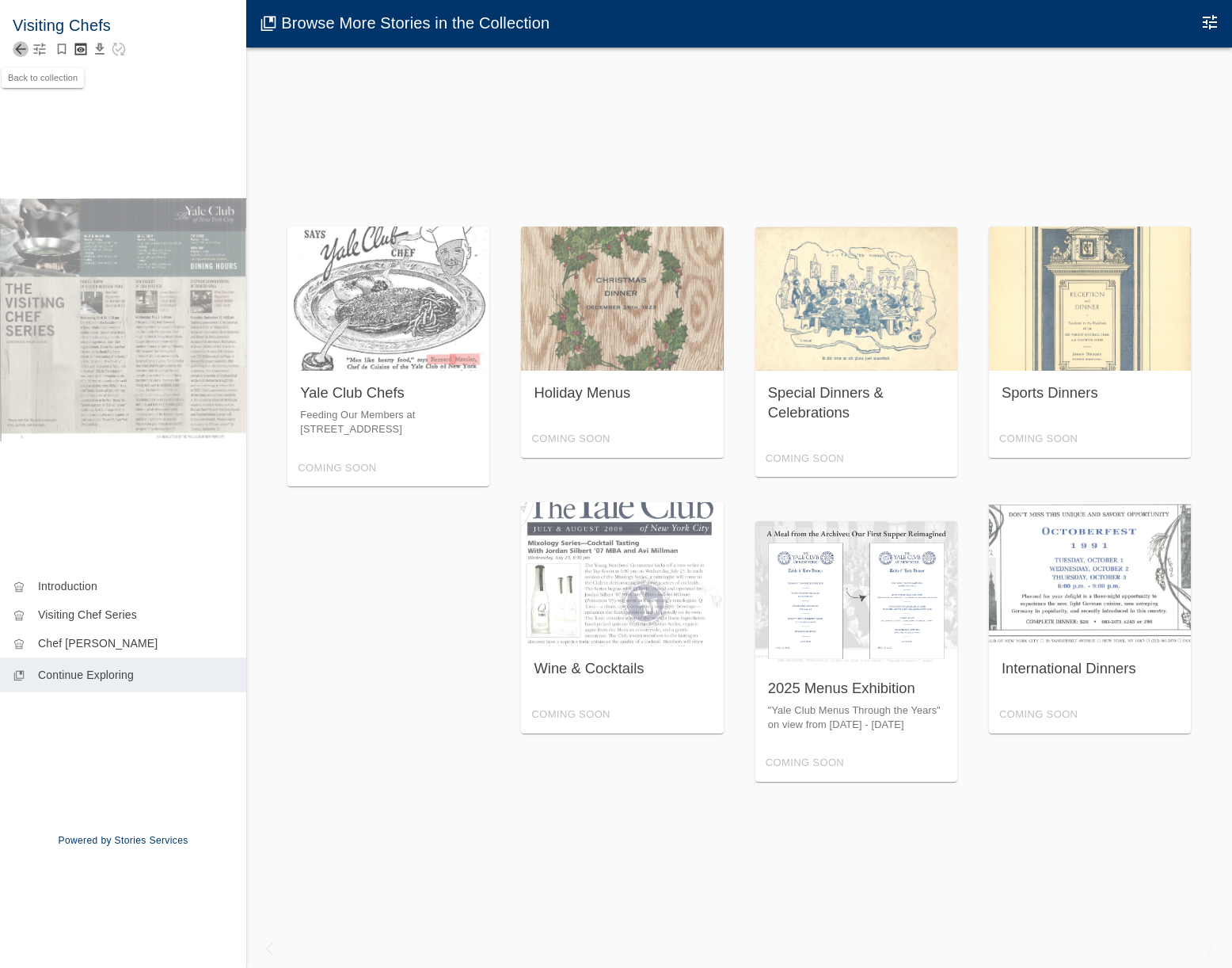
click at [17, 52] on icon "Back to collection" at bounding box center [21, 49] width 16 height 16
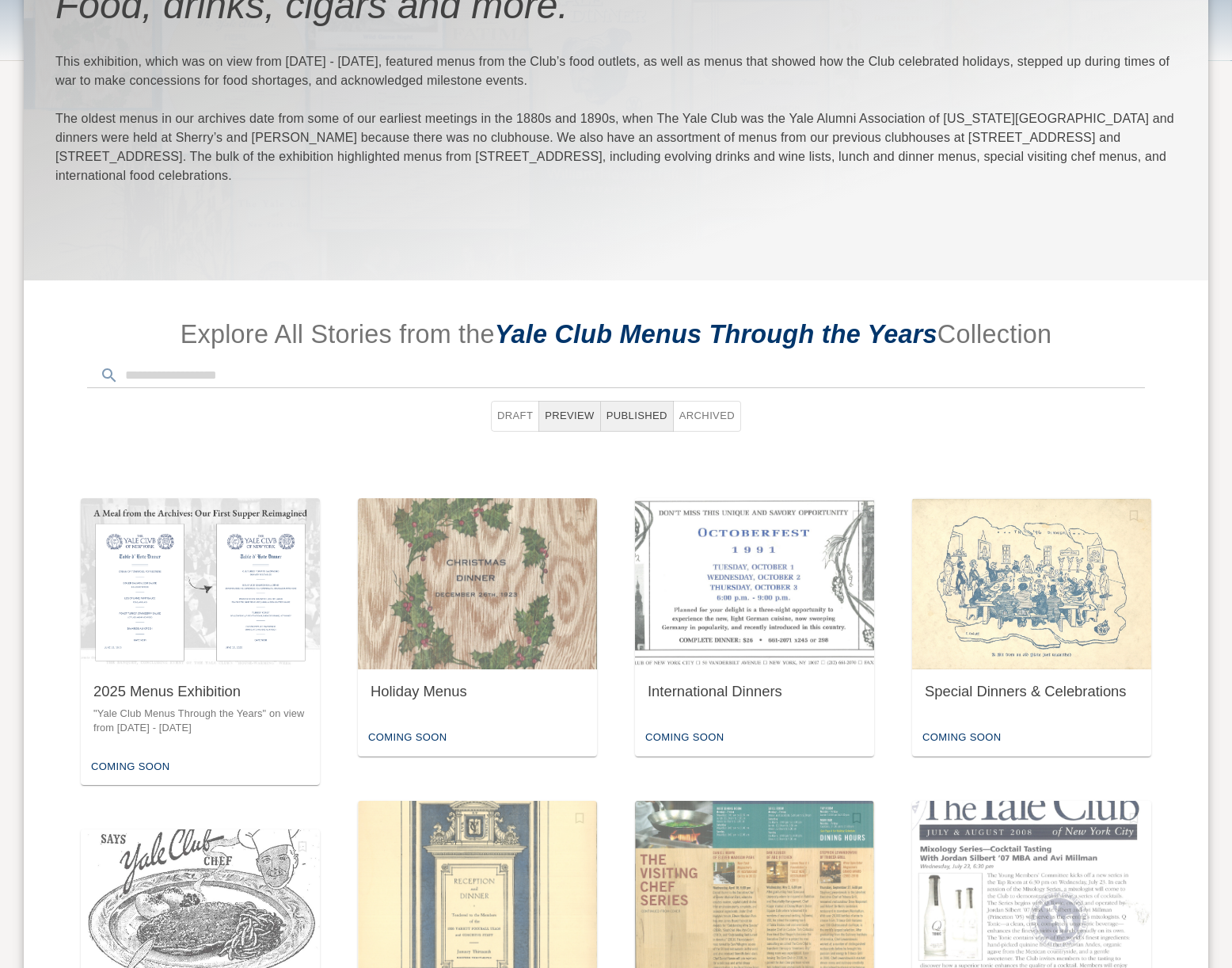
scroll to position [502, 0]
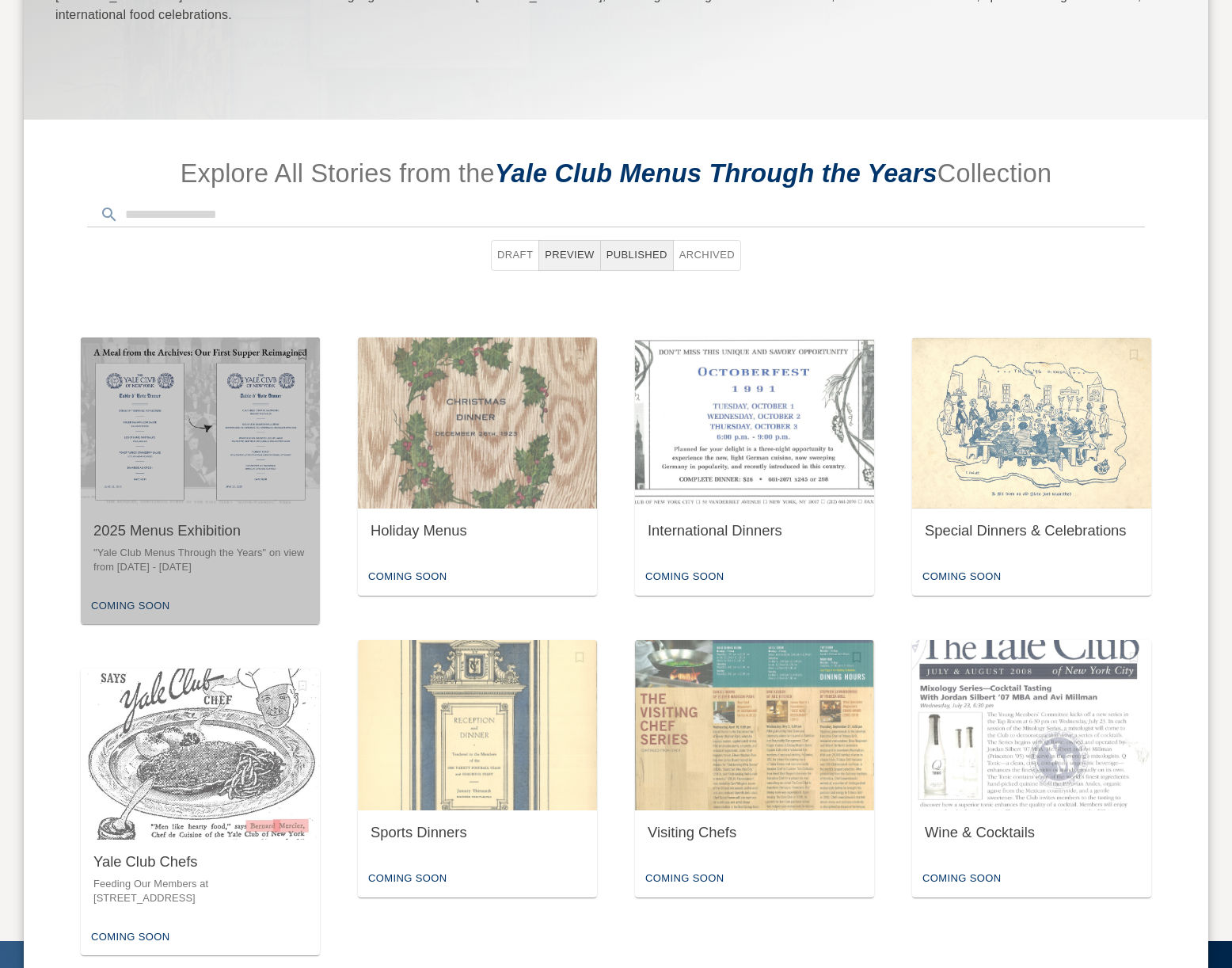
click at [127, 486] on img "button" at bounding box center [201, 423] width 239 height 171
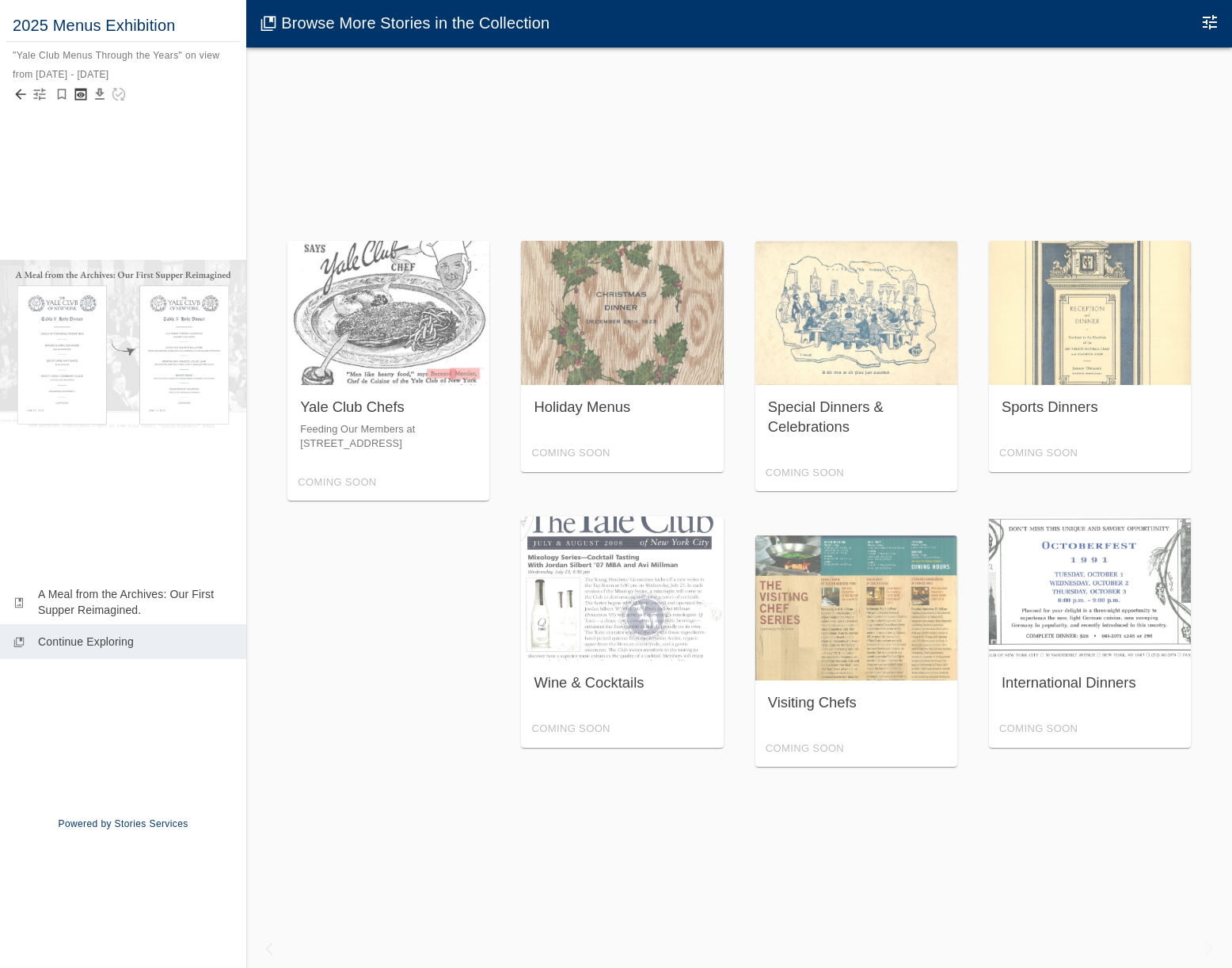
click at [39, 97] on icon "button" at bounding box center [40, 95] width 12 height 12
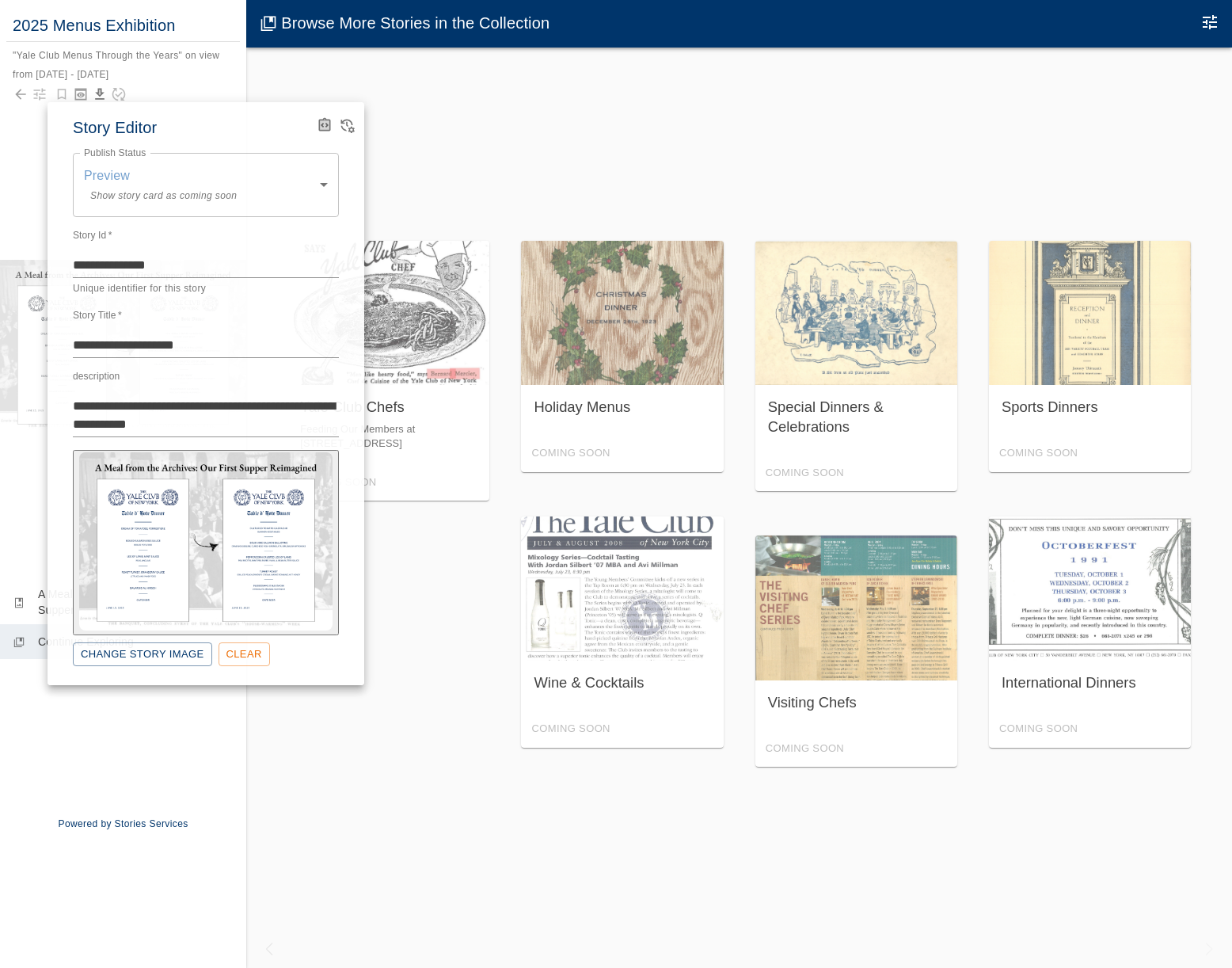
click at [40, 141] on div at bounding box center [616, 484] width 1232 height 968
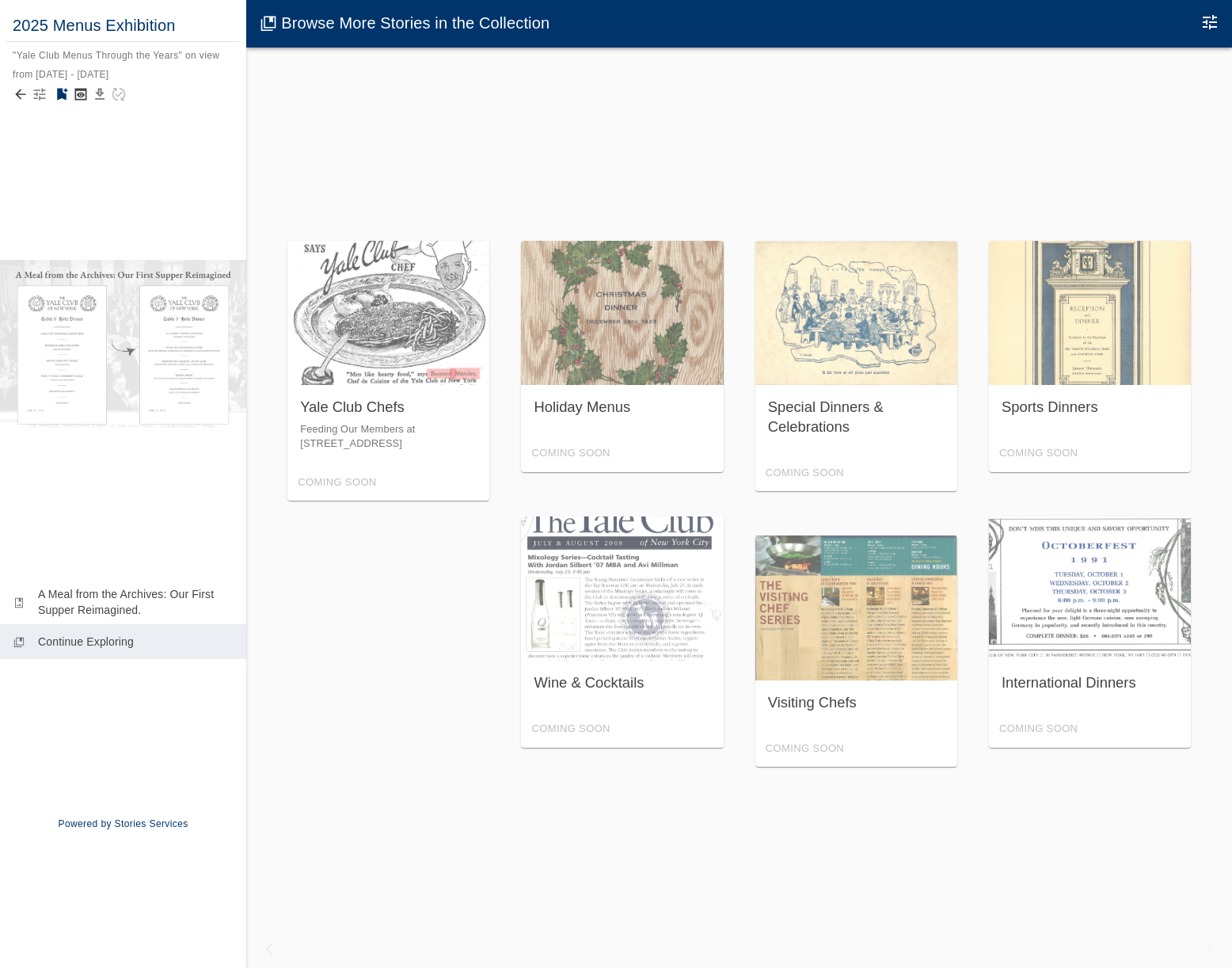
click at [60, 93] on icon "Feature this Story?" at bounding box center [62, 95] width 10 height 12
click at [21, 92] on icon "Back to collection" at bounding box center [21, 94] width 16 height 16
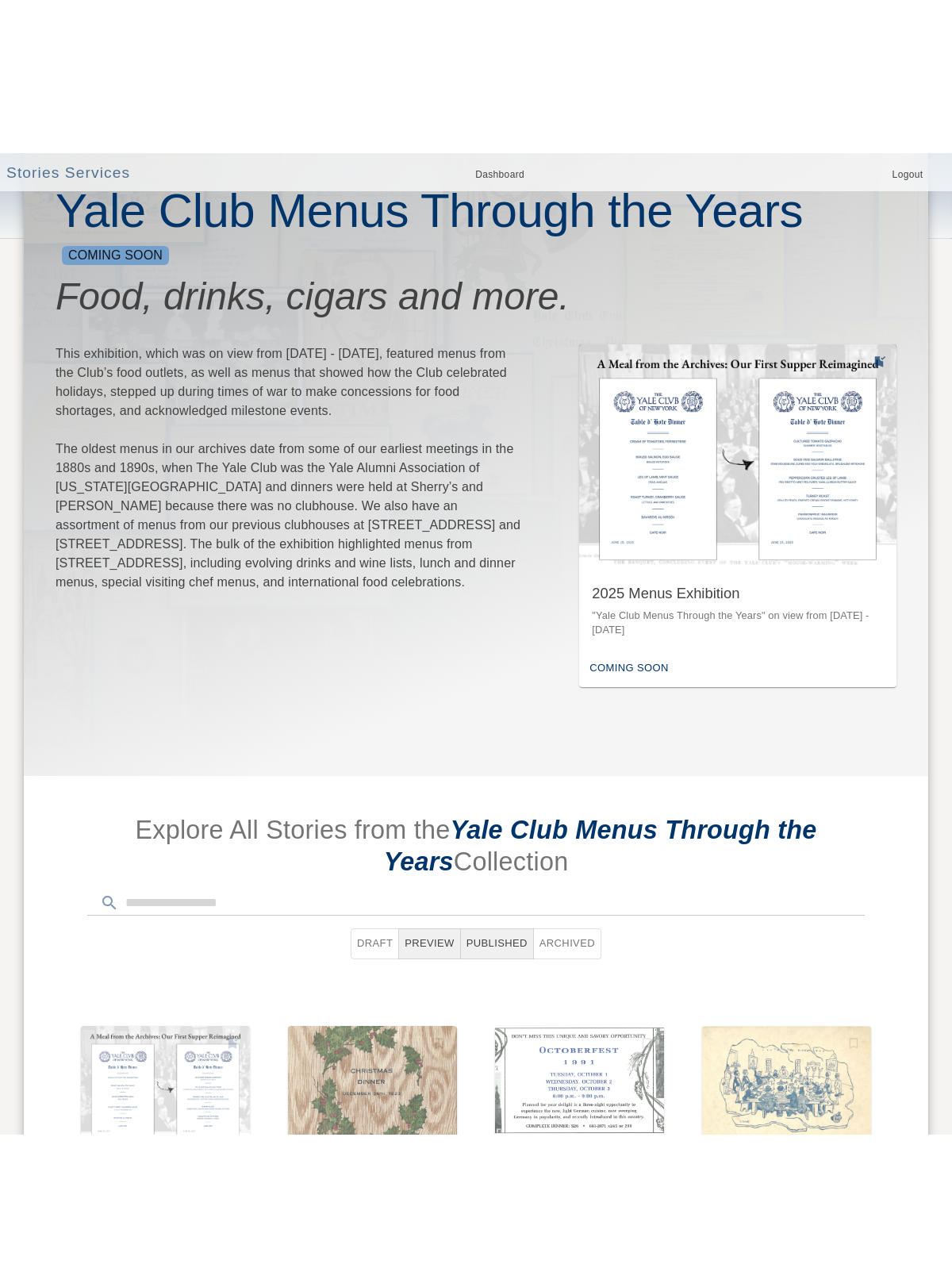
scroll to position [240, 0]
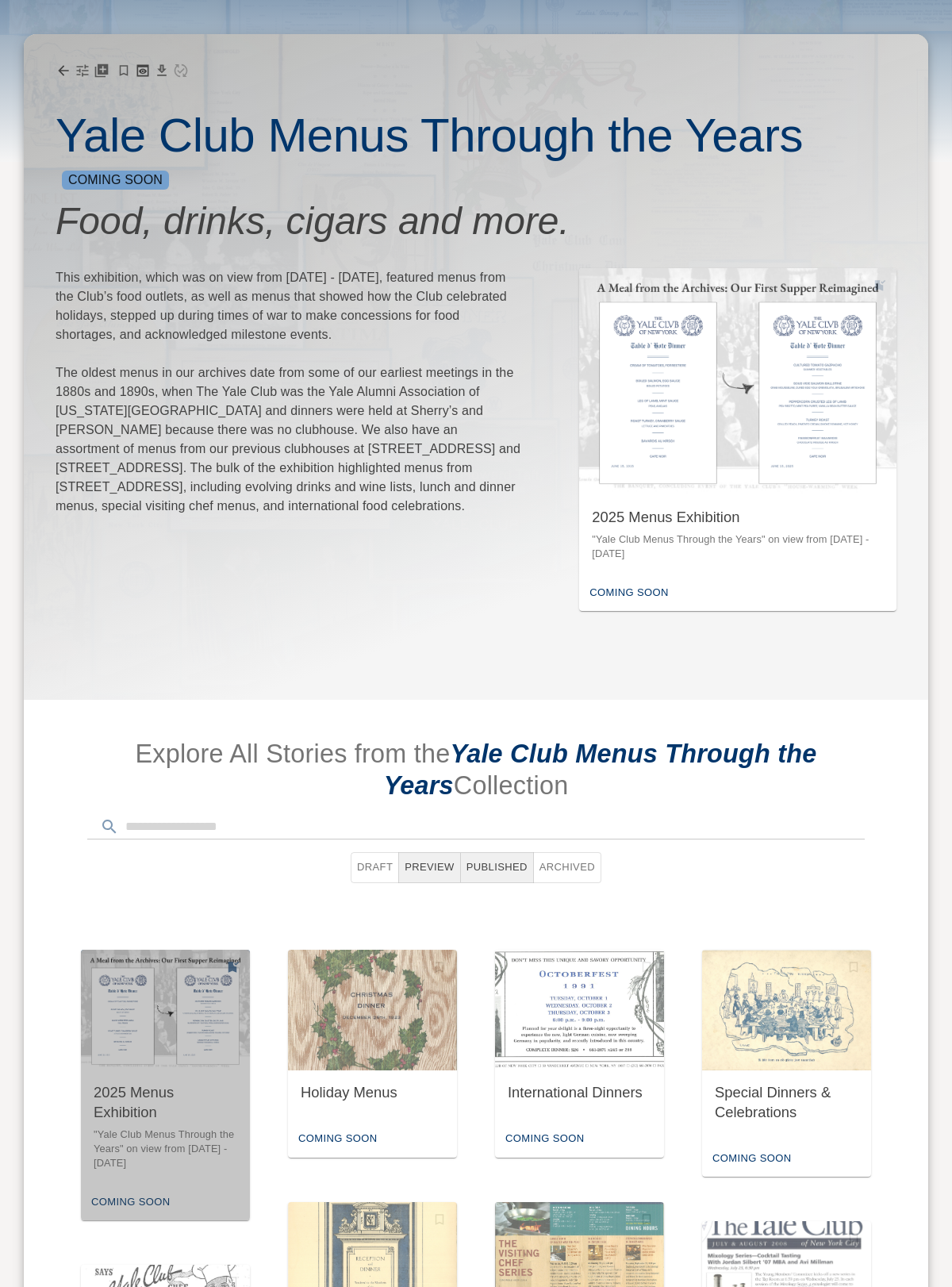
click at [186, 817] on img "button" at bounding box center [165, 1010] width 169 height 121
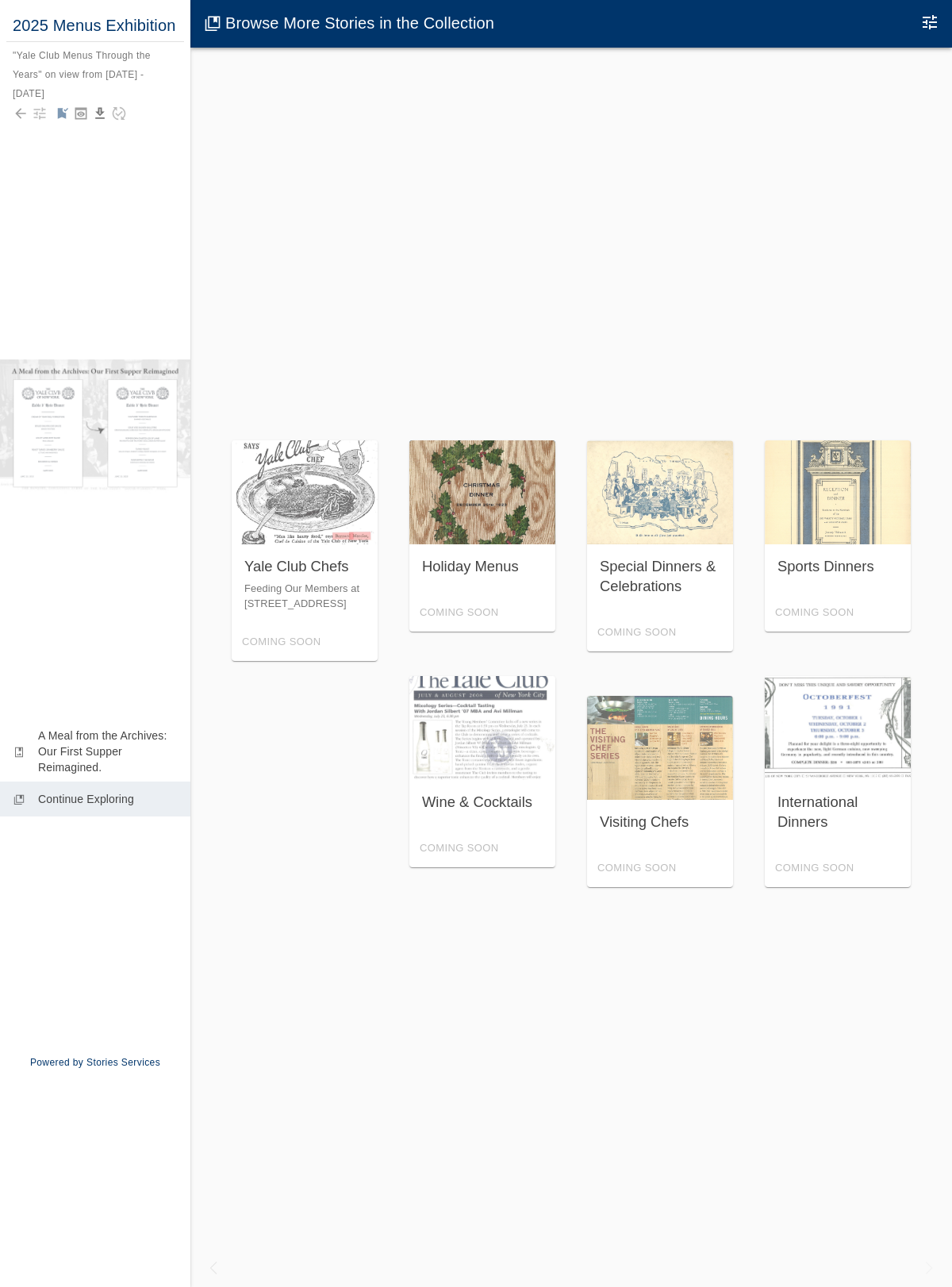
click at [478, 596] on div "Holiday Menus Coming Soon" at bounding box center [482, 536] width 146 height 191
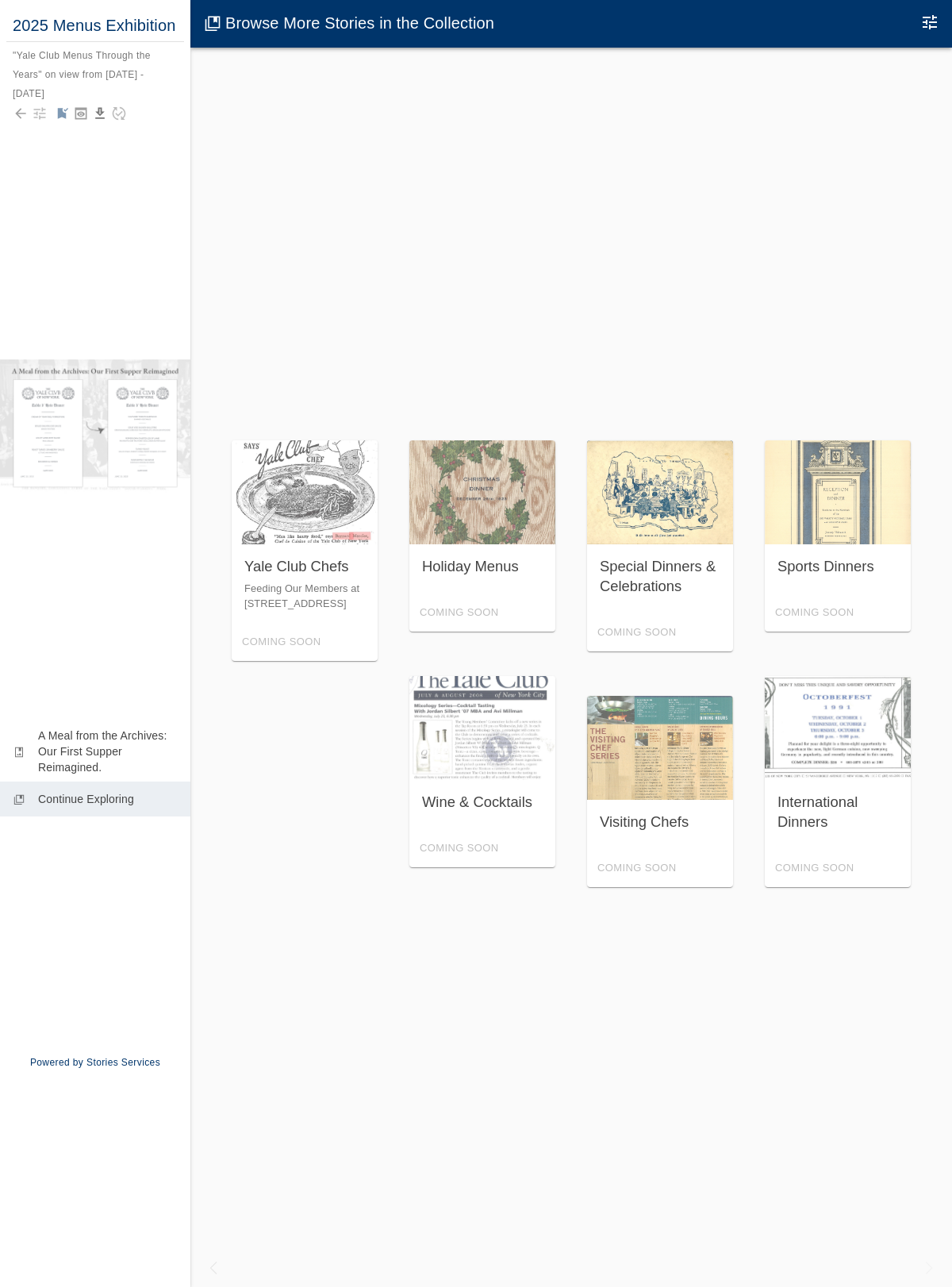
click at [660, 584] on div "Special Dinners & Celebrations Coming Soon" at bounding box center [659, 546] width 146 height 211
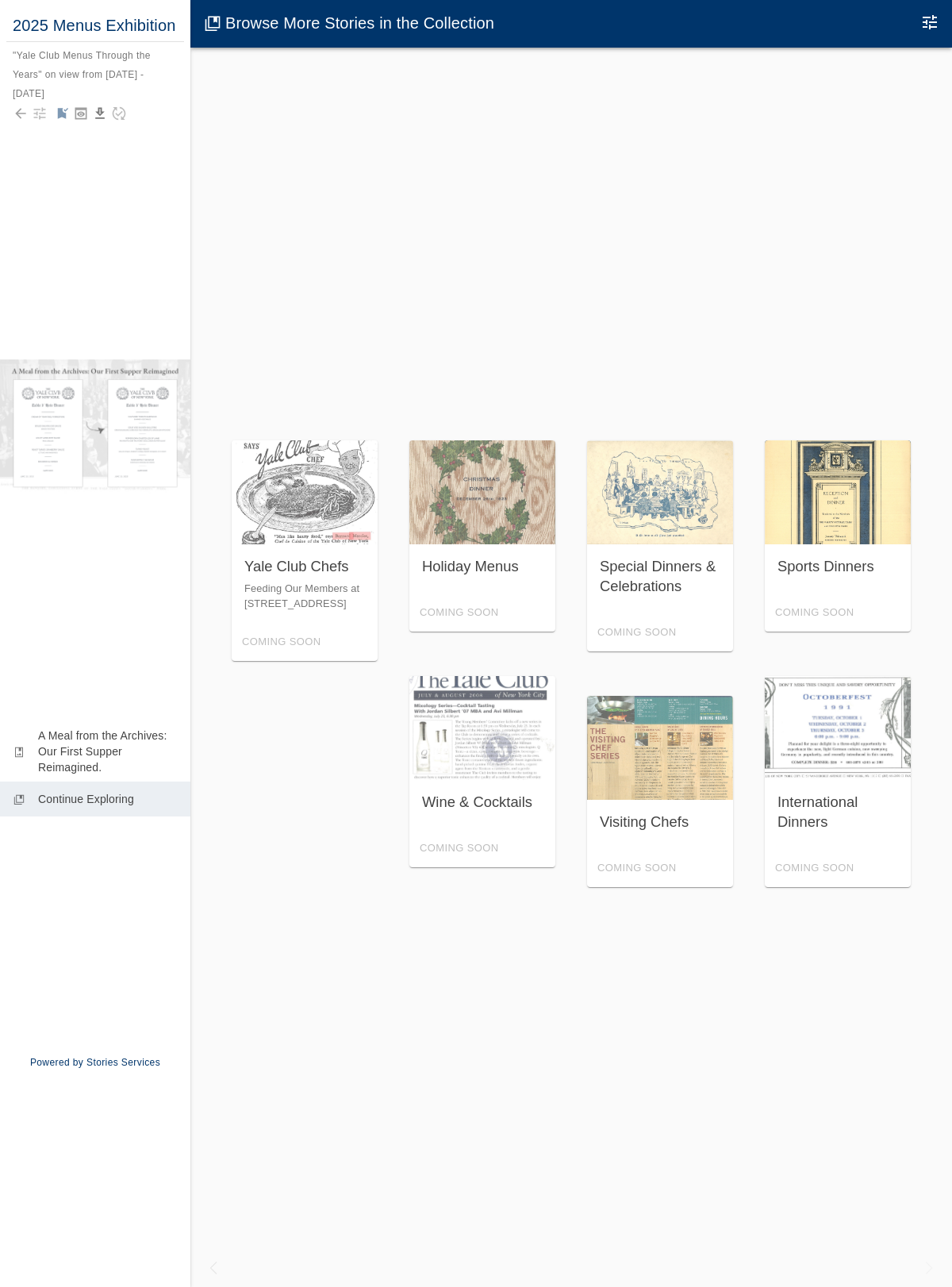
click at [803, 595] on div "Sports Dinners Coming Soon" at bounding box center [837, 536] width 146 height 191
click at [376, 792] on div "Yale Club Chefs Feeding Our Members at 50 Vanderbilt Avenue Coming Soon Holiday…" at bounding box center [571, 667] width 711 height 498
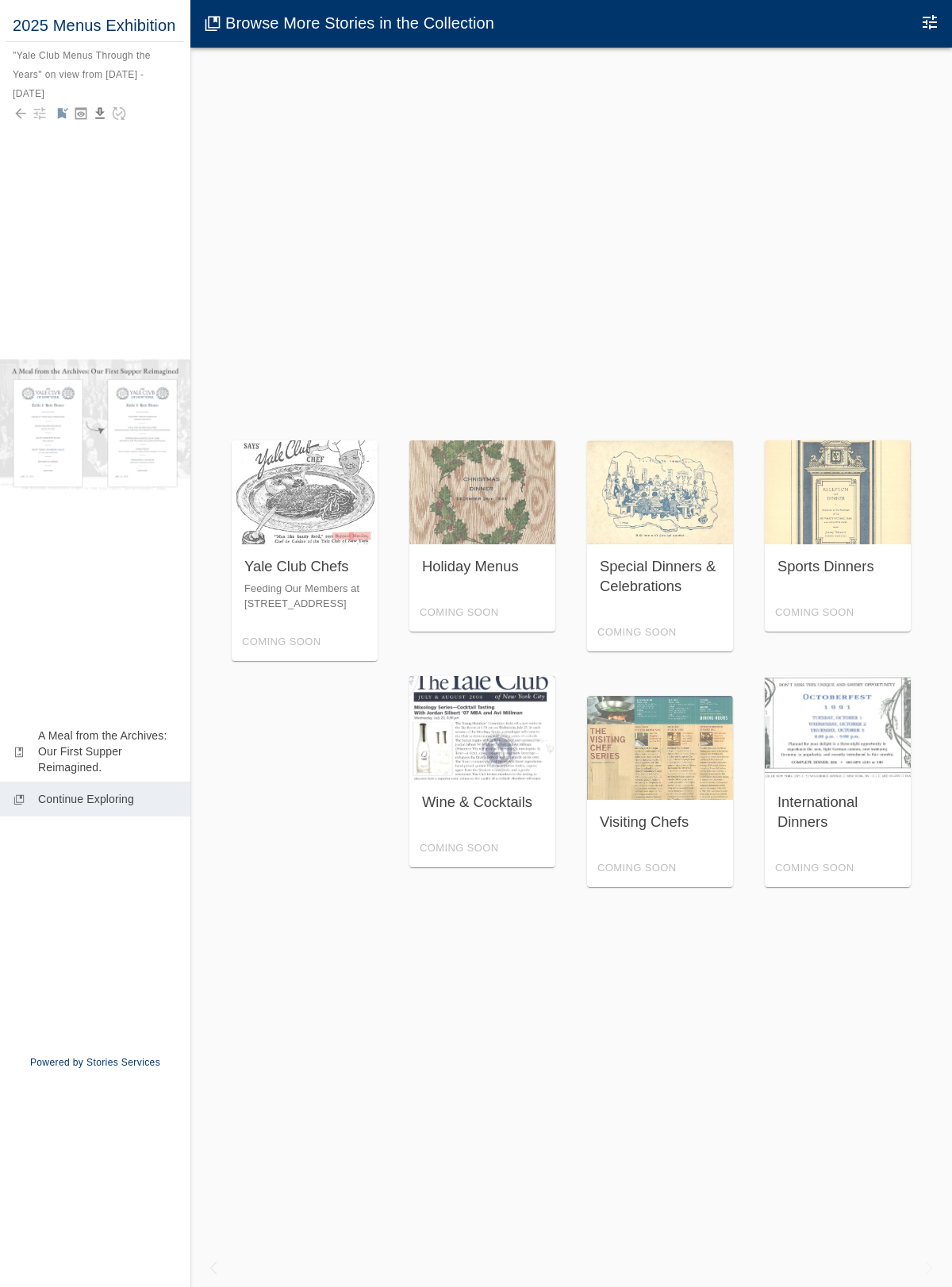
click at [461, 776] on div "Wine & Cocktails Coming Soon" at bounding box center [482, 771] width 146 height 191
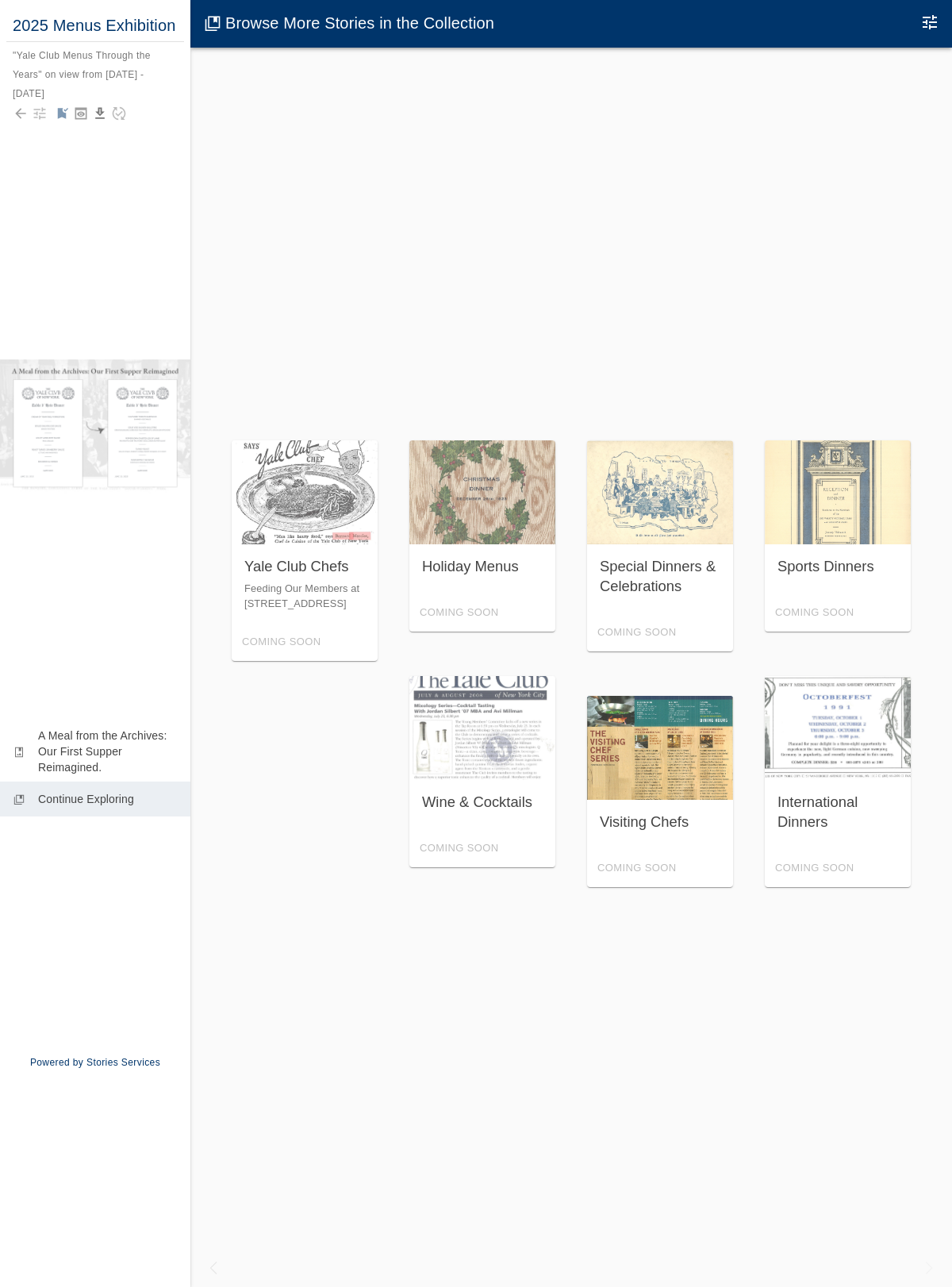
click at [646, 745] on div "Visiting Chefs Coming Soon" at bounding box center [659, 791] width 146 height 191
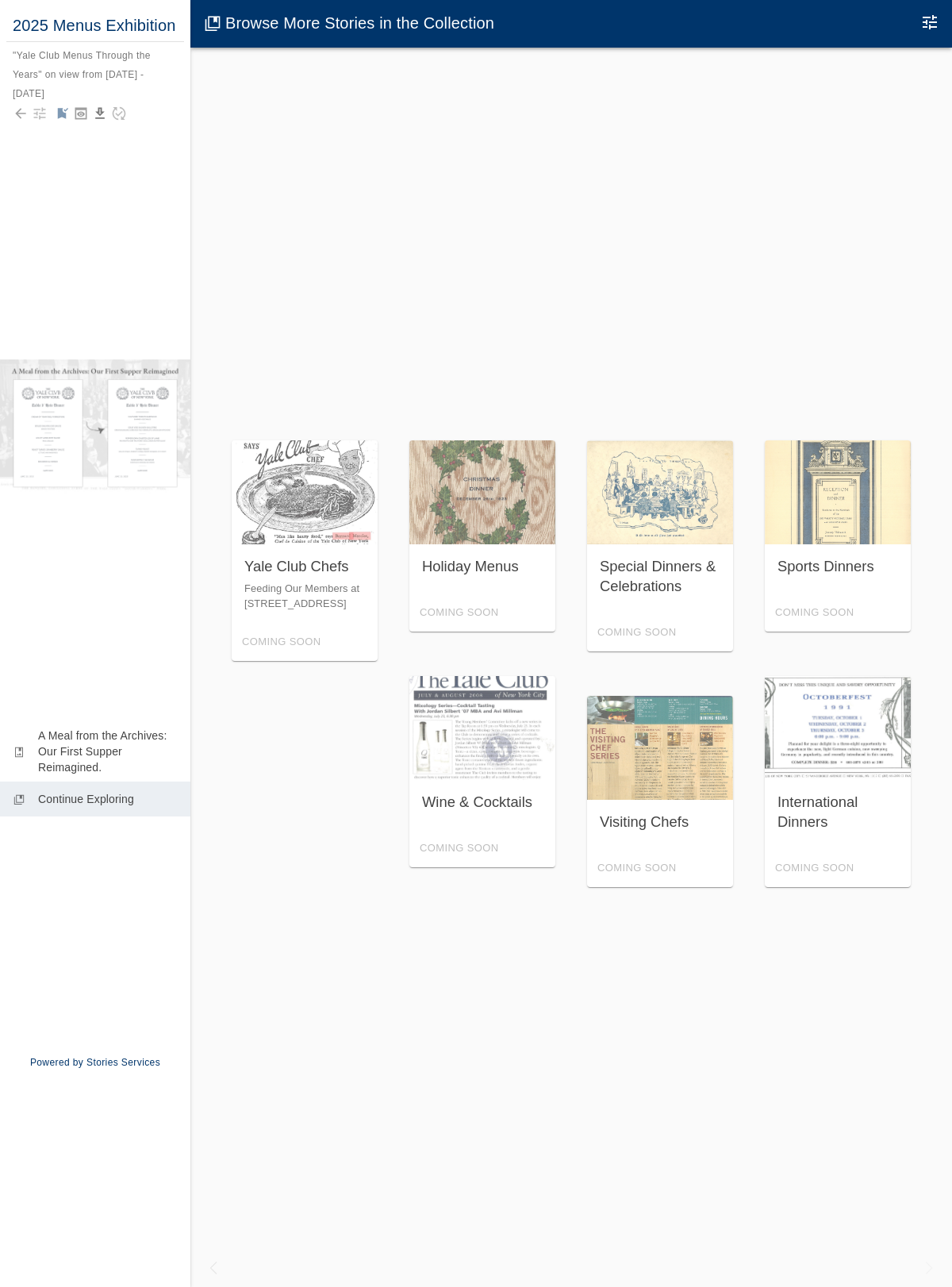
click at [920, 748] on div "International Dinners Coming Soon" at bounding box center [837, 781] width 171 height 249
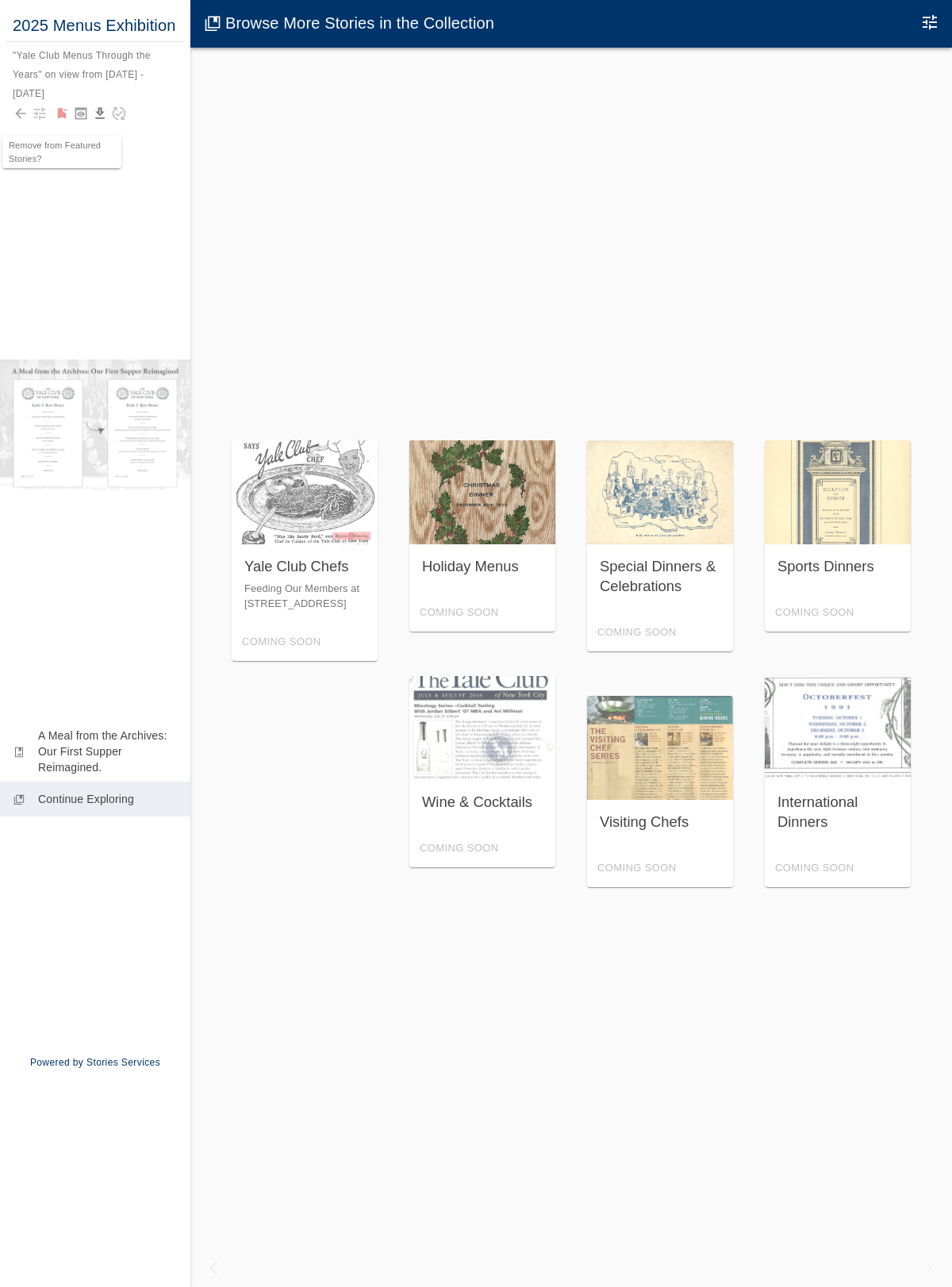
click at [486, 506] on div "Holiday Menus Coming Soon" at bounding box center [482, 536] width 146 height 191
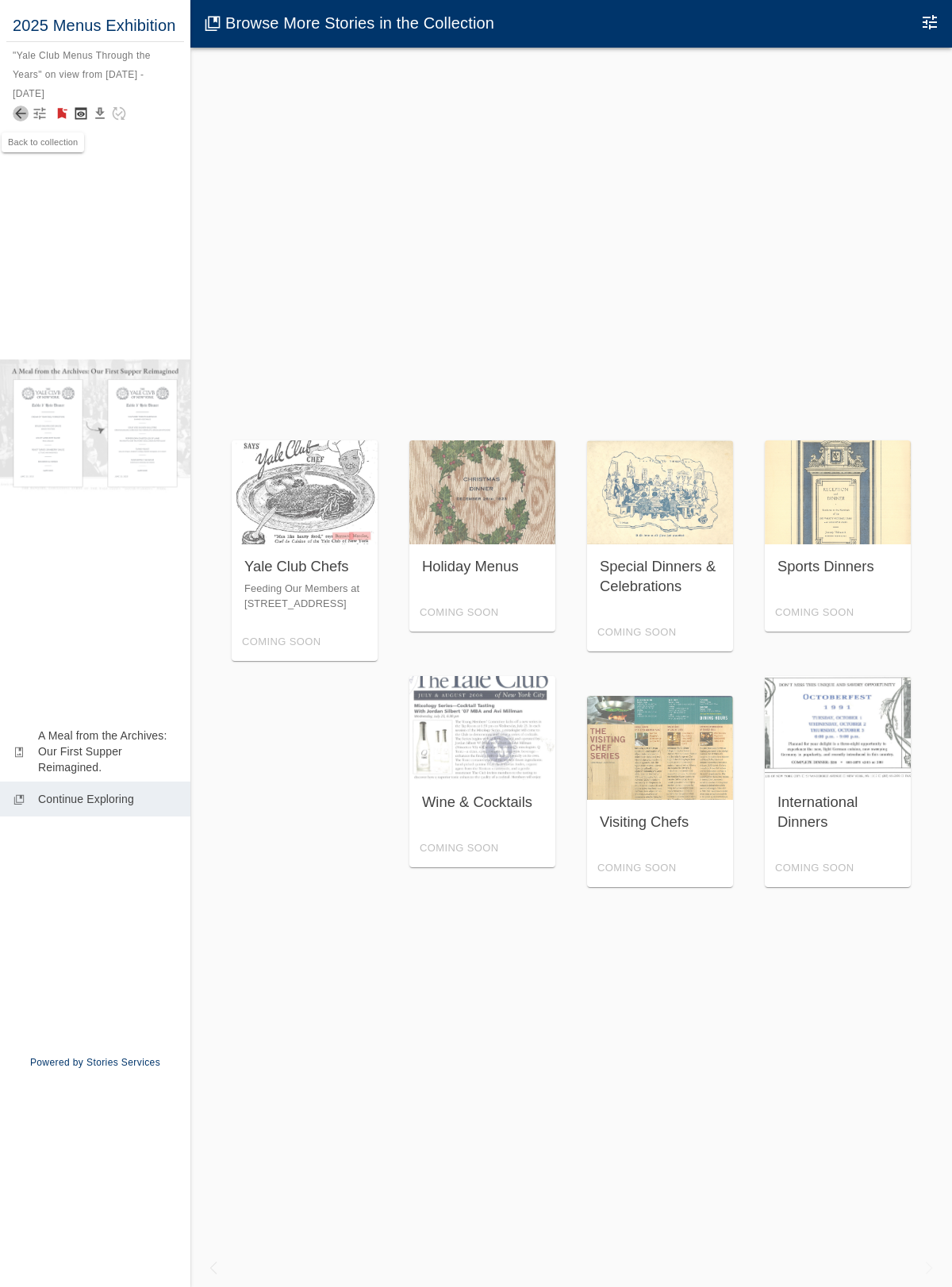
click at [21, 112] on icon "Back to collection" at bounding box center [21, 114] width 16 height 16
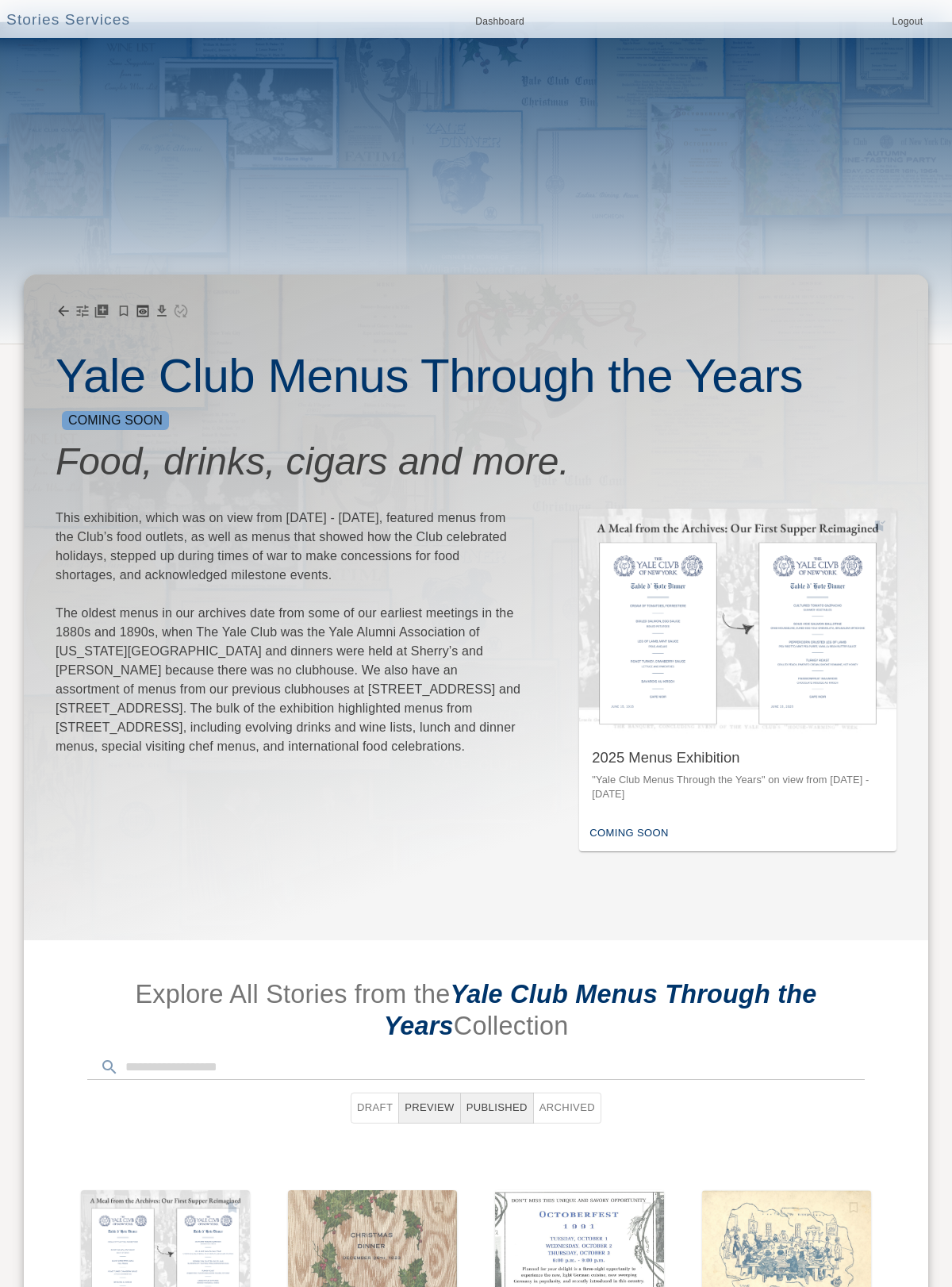
scroll to position [535, 0]
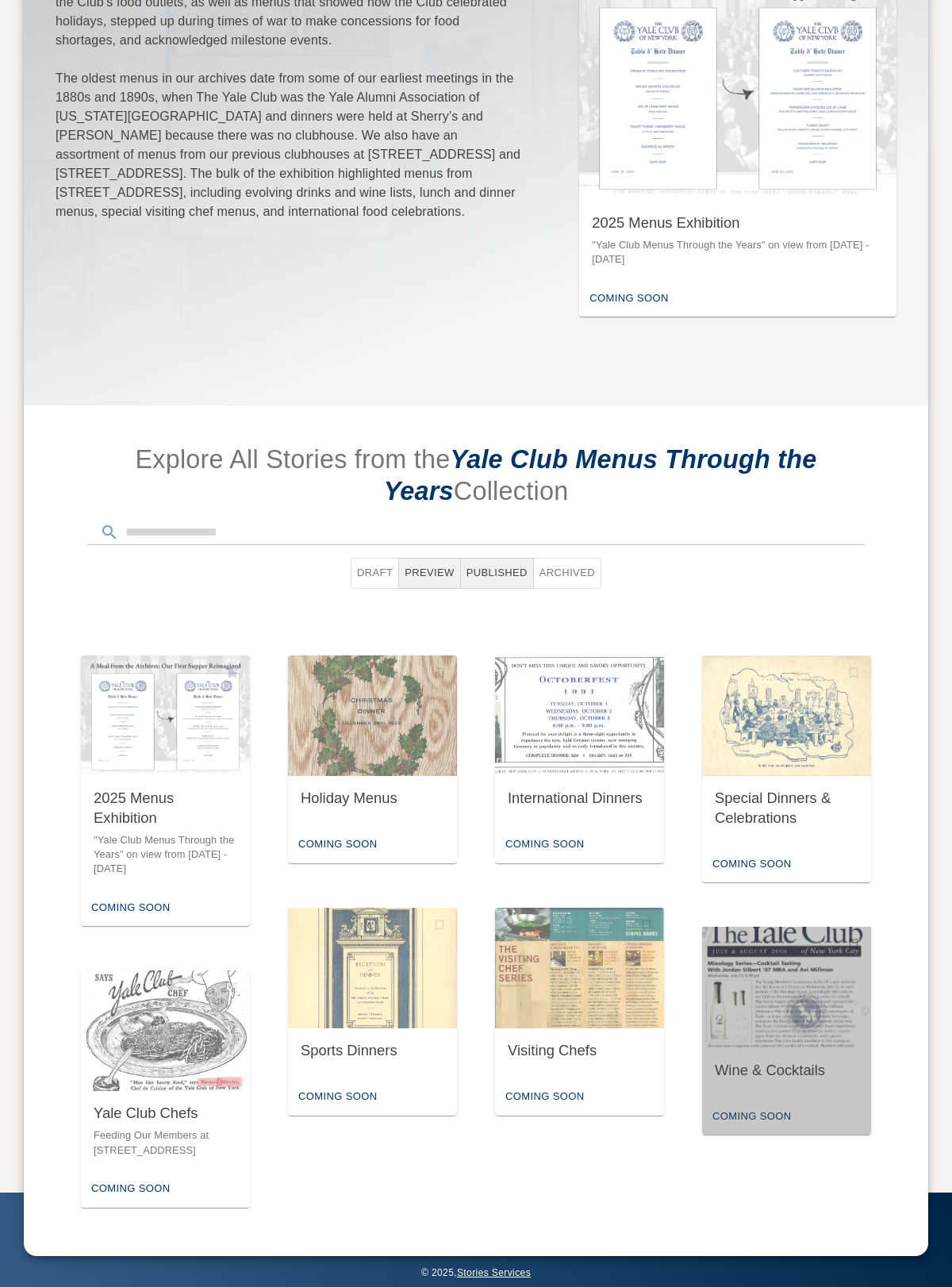
click at [833, 817] on img "button" at bounding box center [786, 987] width 169 height 121
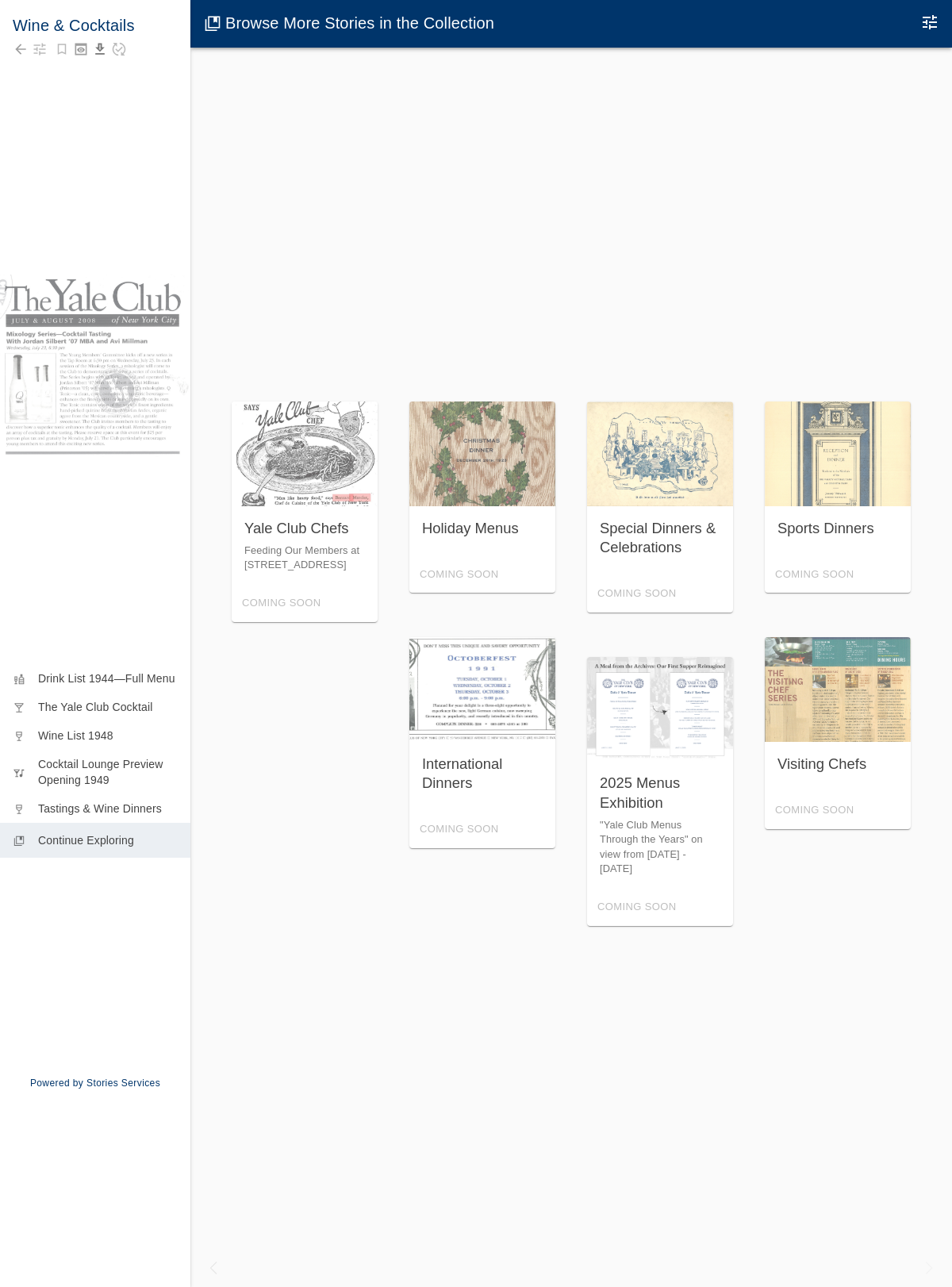
click at [460, 500] on div "Holiday Menus Coming Soon" at bounding box center [482, 497] width 146 height 191
click at [20, 47] on icon "Back to collection" at bounding box center [21, 49] width 16 height 16
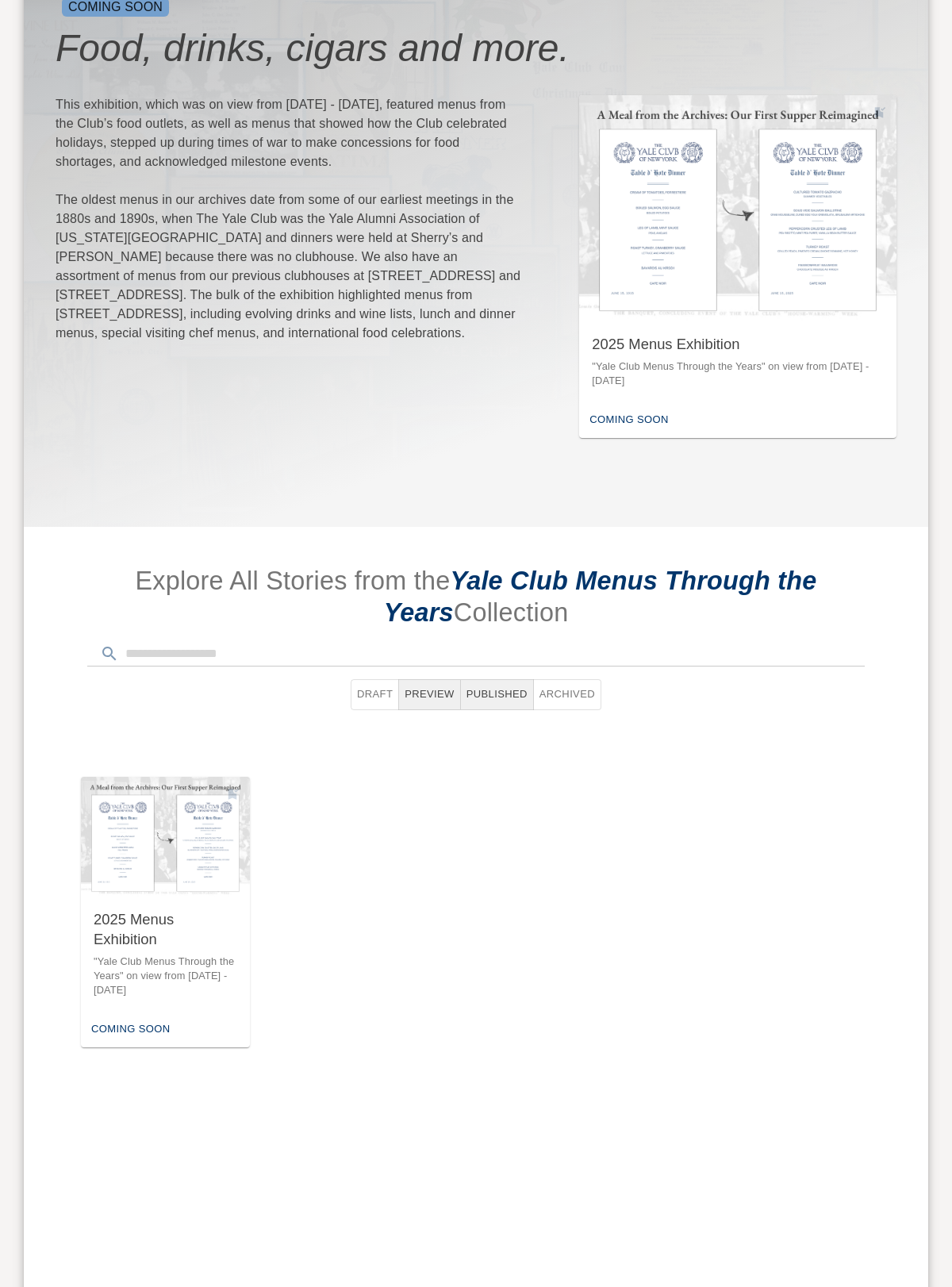
scroll to position [442, 0]
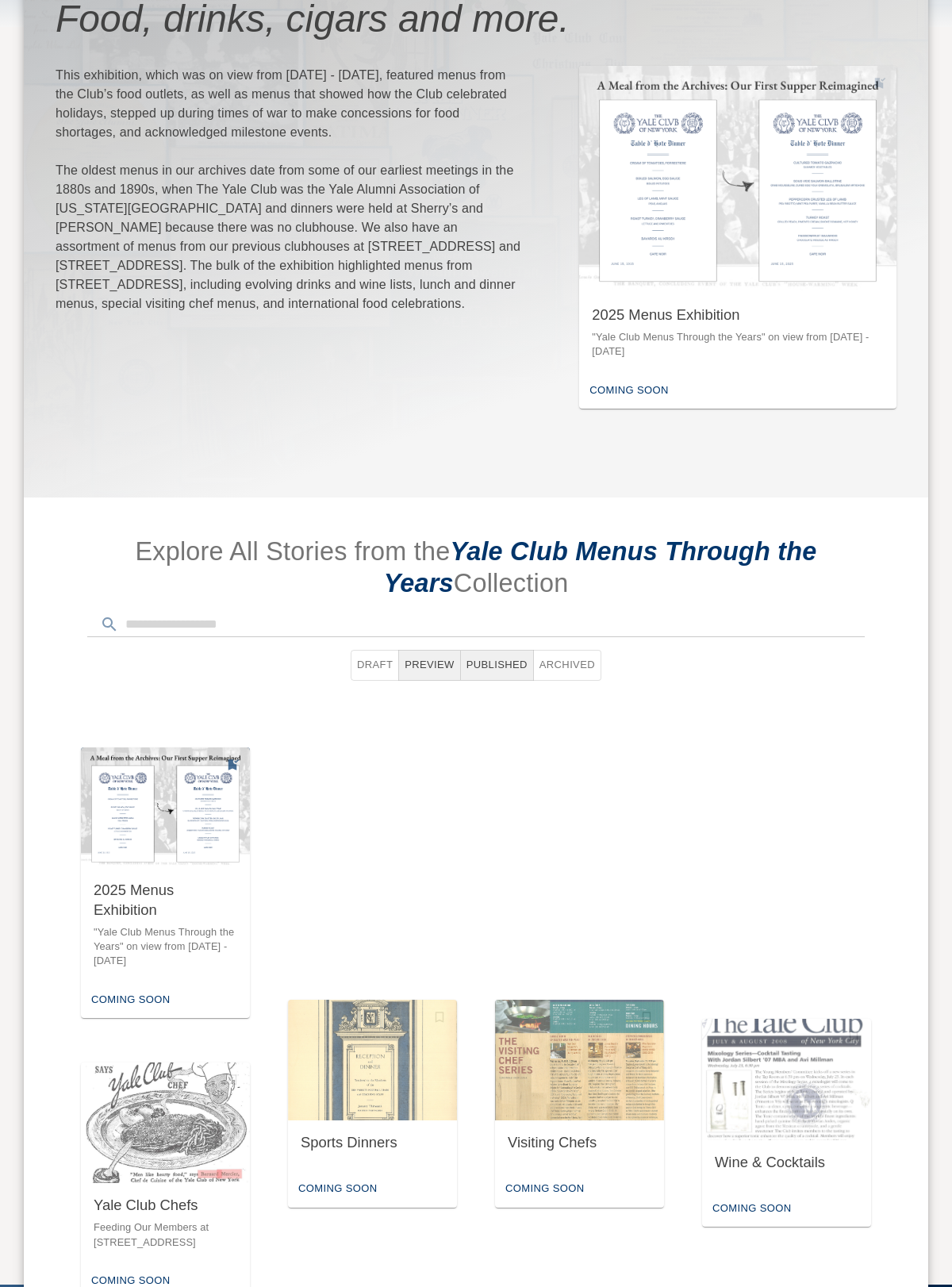
click at [182, 817] on p ""Yale Club Menus Through the Years" on view from [DATE] - [DATE]" at bounding box center [165, 947] width 143 height 44
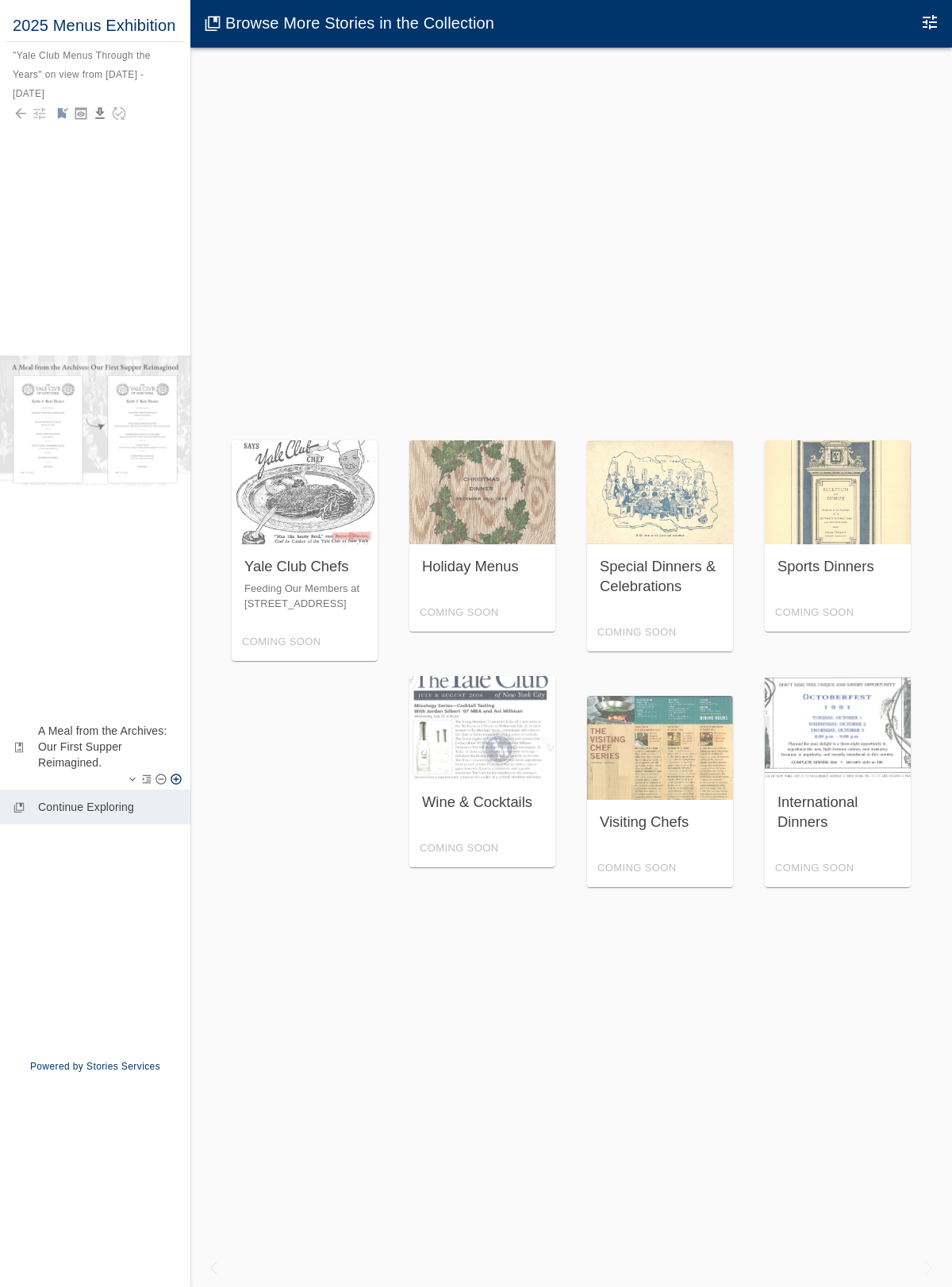
click at [140, 741] on p "A Meal from the Archives: Our First Supper Reimagined." at bounding box center [108, 747] width 140 height 47
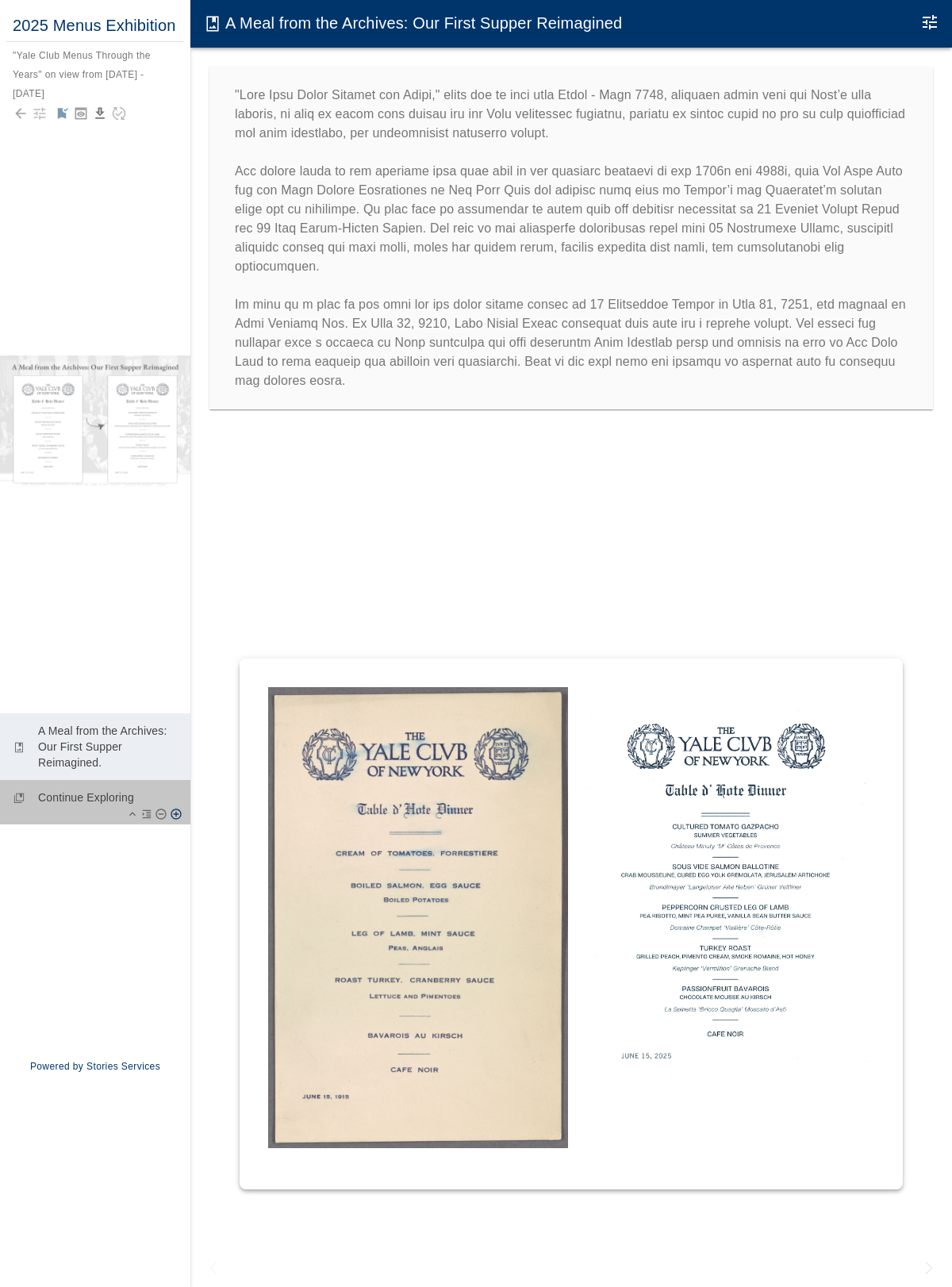
click at [115, 816] on div "collections_bookmark Continue Exploring" at bounding box center [95, 802] width 191 height 45
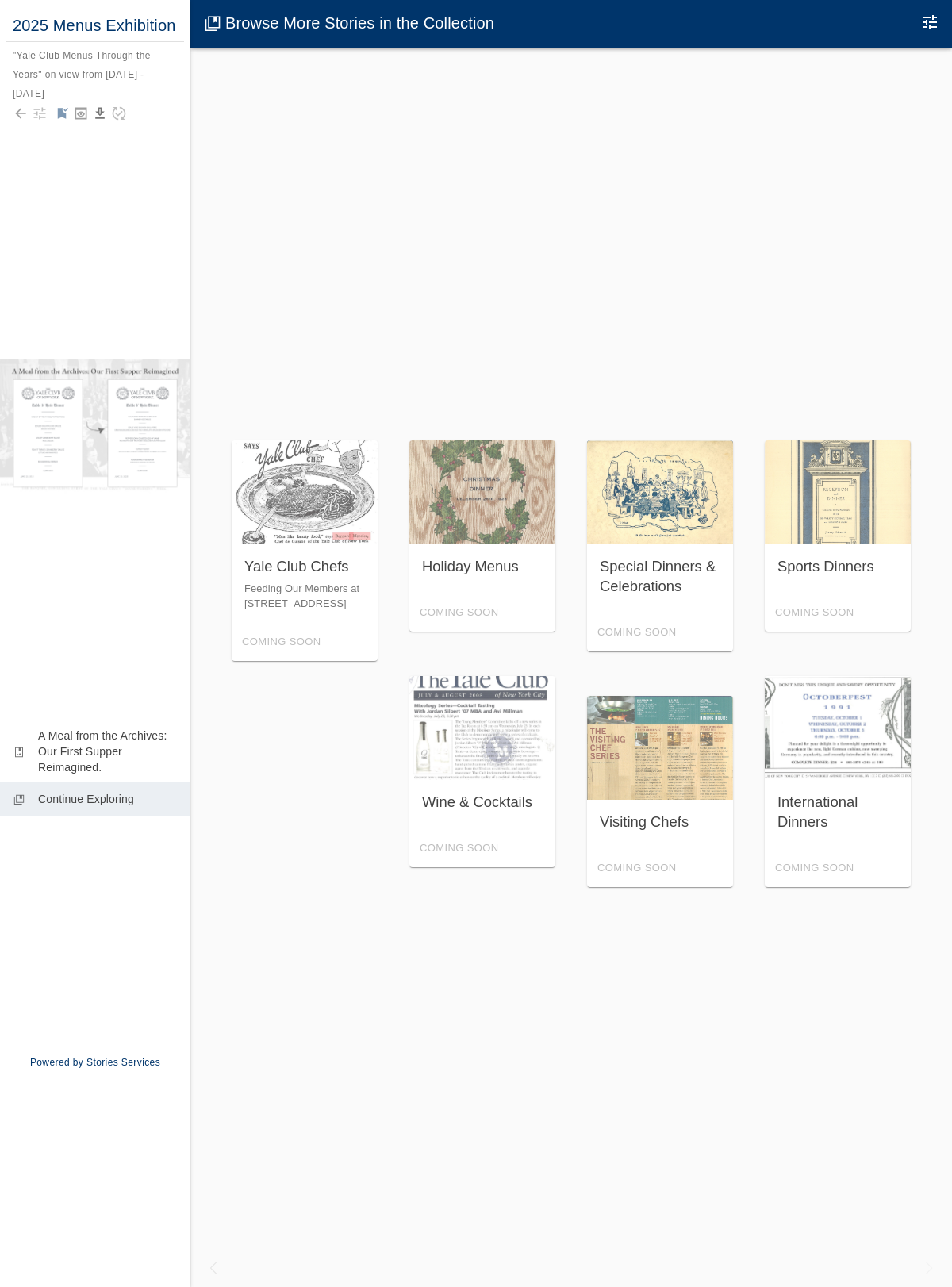
click at [638, 501] on div "Special Dinners & Celebrations Coming Soon" at bounding box center [659, 546] width 146 height 211
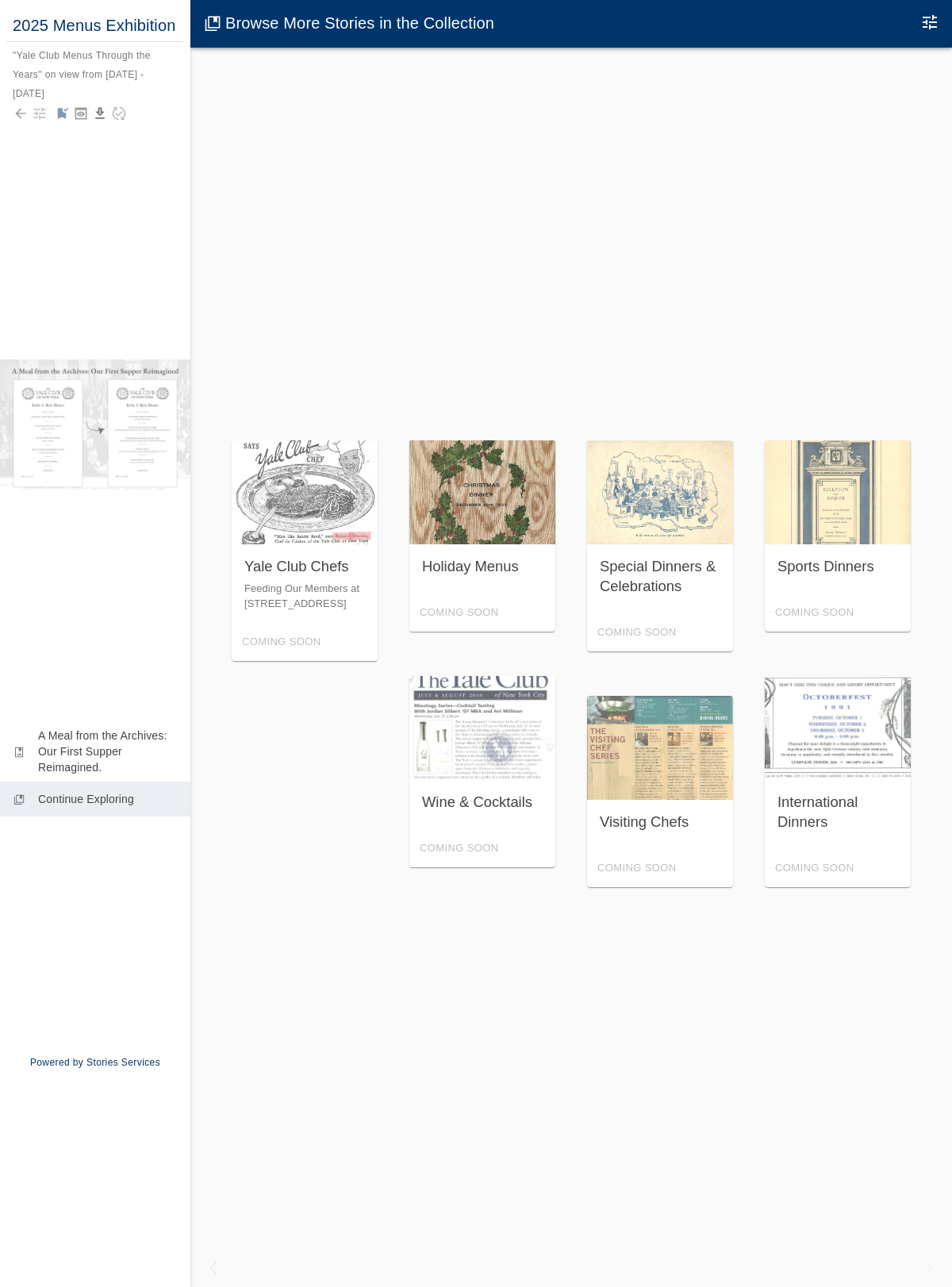
click at [470, 503] on div "Holiday Menus Coming Soon" at bounding box center [482, 536] width 146 height 191
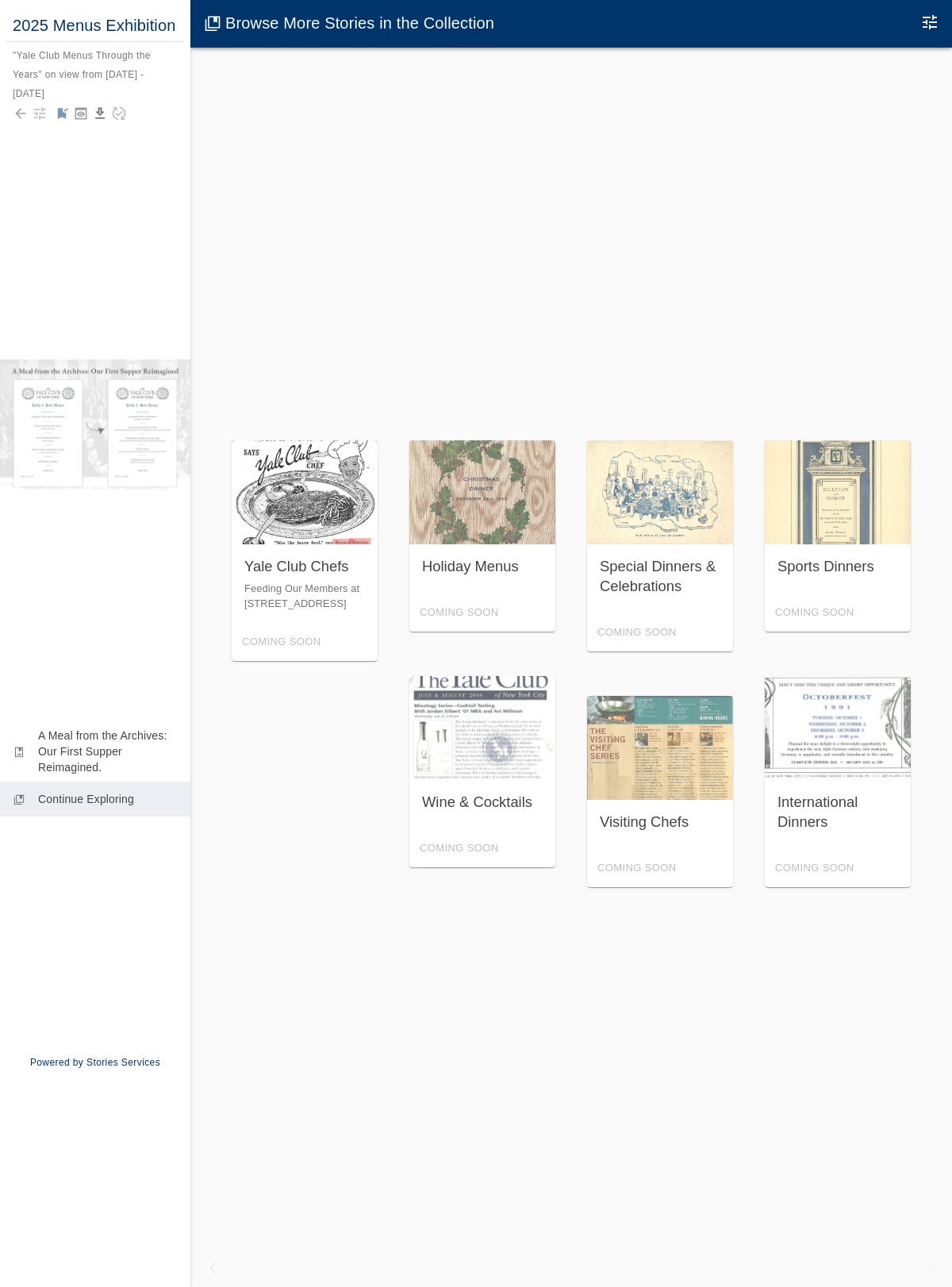
click at [316, 503] on div "Yale Club Chefs Feeding Our Members at 50 Vanderbilt Avenue Coming Soon" at bounding box center [304, 551] width 146 height 220
click at [17, 115] on icon "Back to collection" at bounding box center [21, 114] width 16 height 16
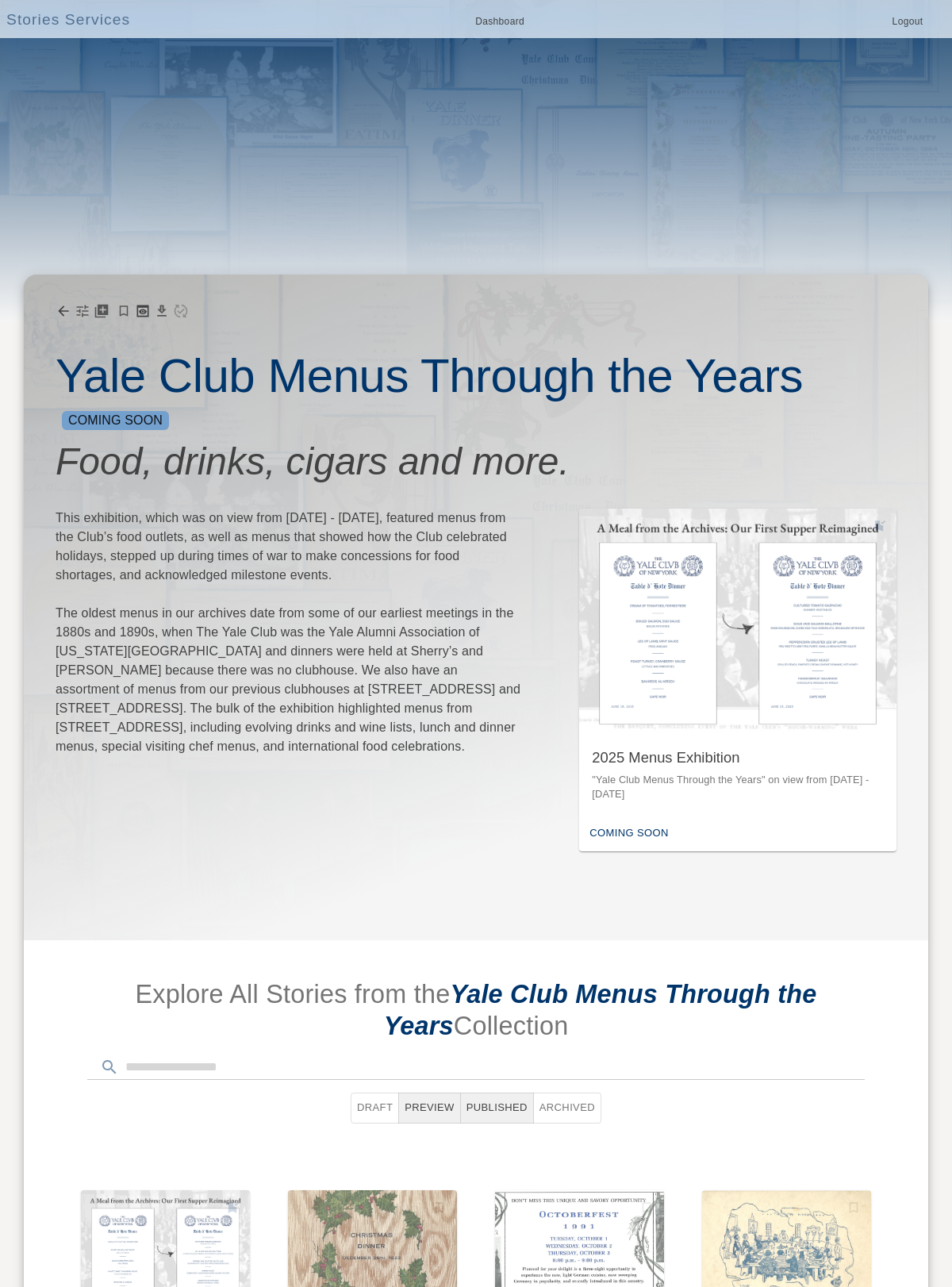
scroll to position [535, 0]
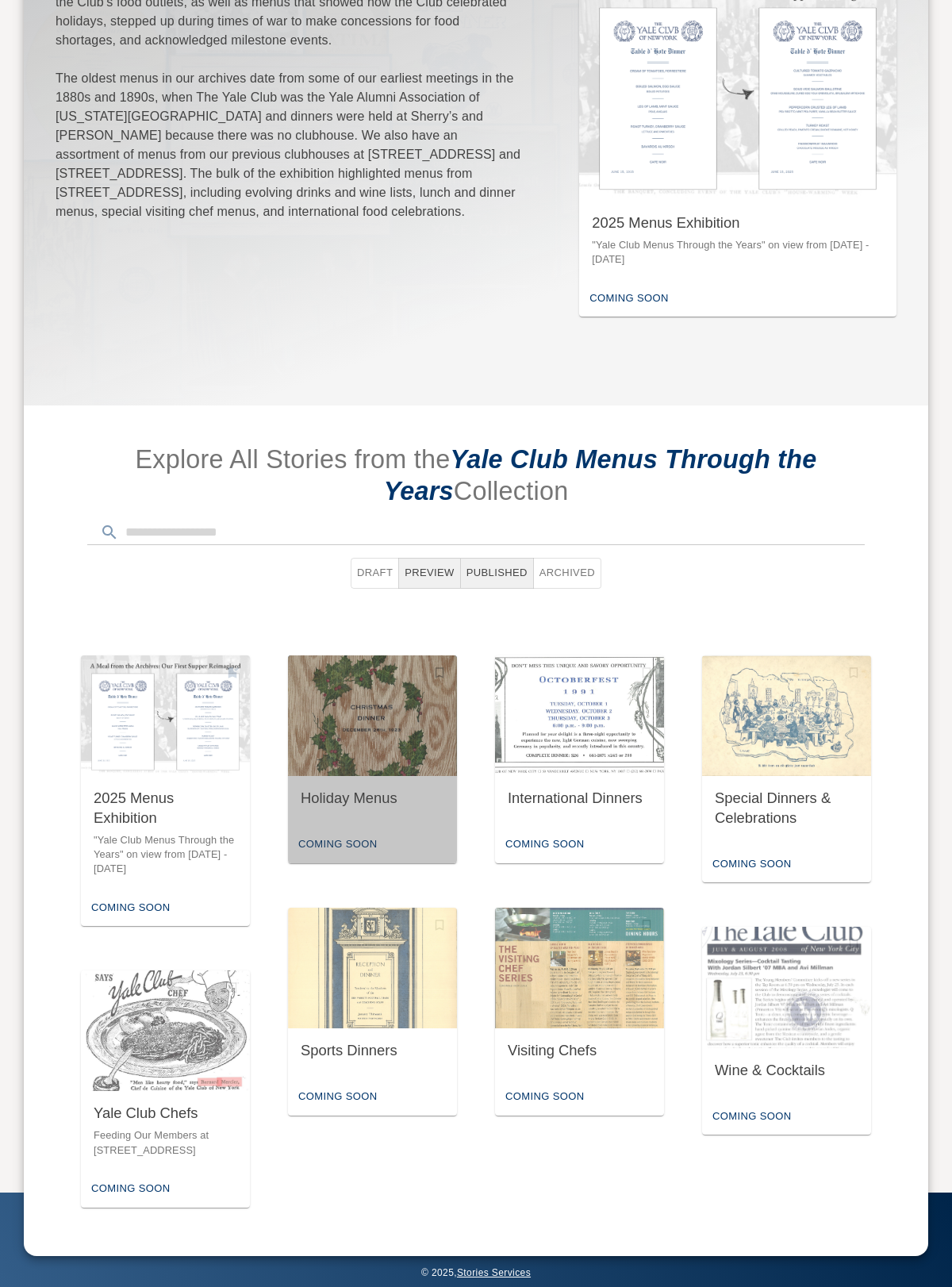
click at [334, 817] on div "Holiday Menus" at bounding box center [372, 800] width 169 height 50
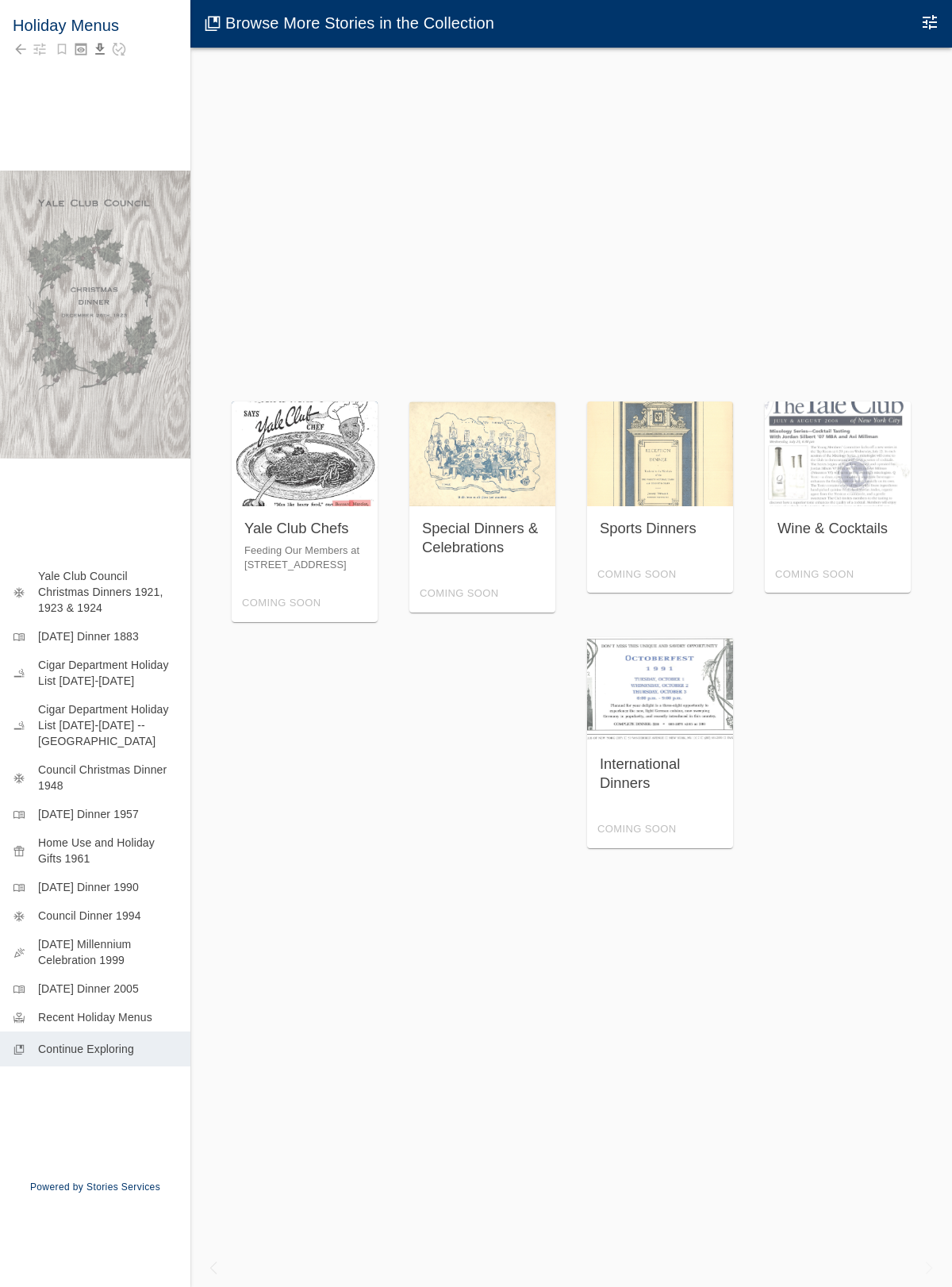
click at [356, 523] on div "Yale Club Chefs Feeding Our Members at 50 Vanderbilt Avenue Coming Soon" at bounding box center [304, 511] width 146 height 220
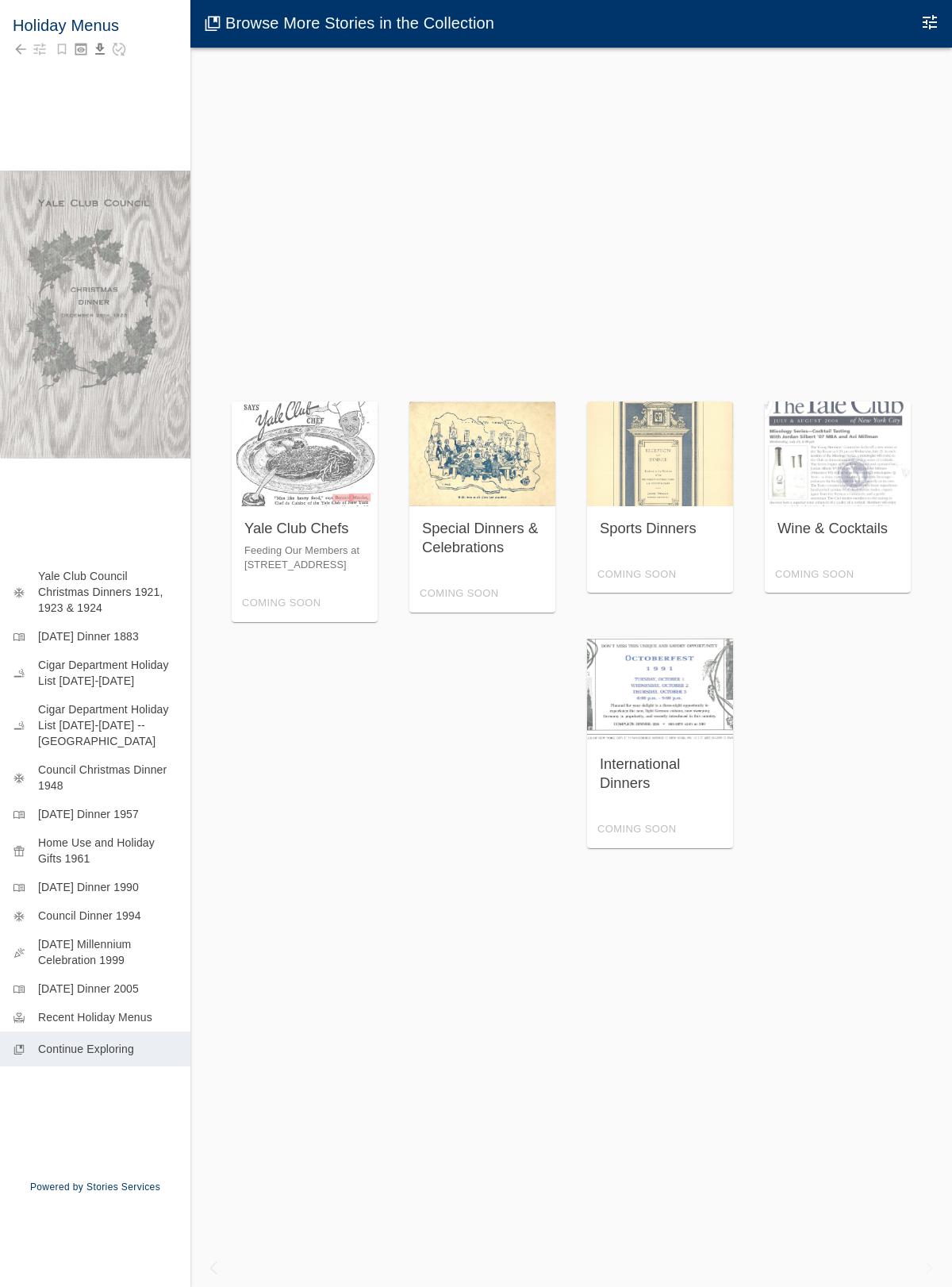
click at [430, 525] on div "Special Dinners & Celebrations Coming Soon" at bounding box center [482, 506] width 146 height 211
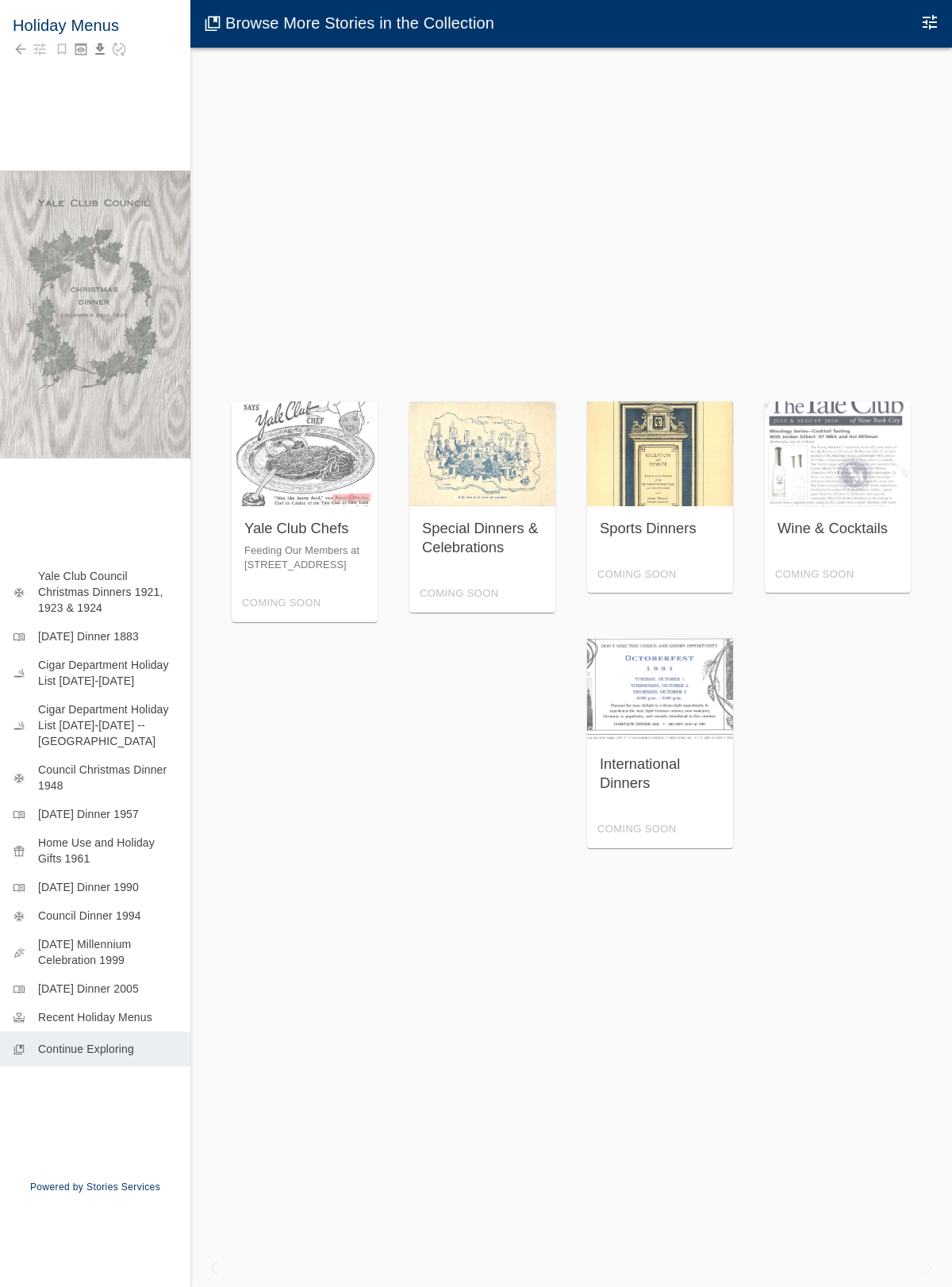
click at [596, 553] on div "Sports Dinners Coming Soon" at bounding box center [659, 497] width 146 height 191
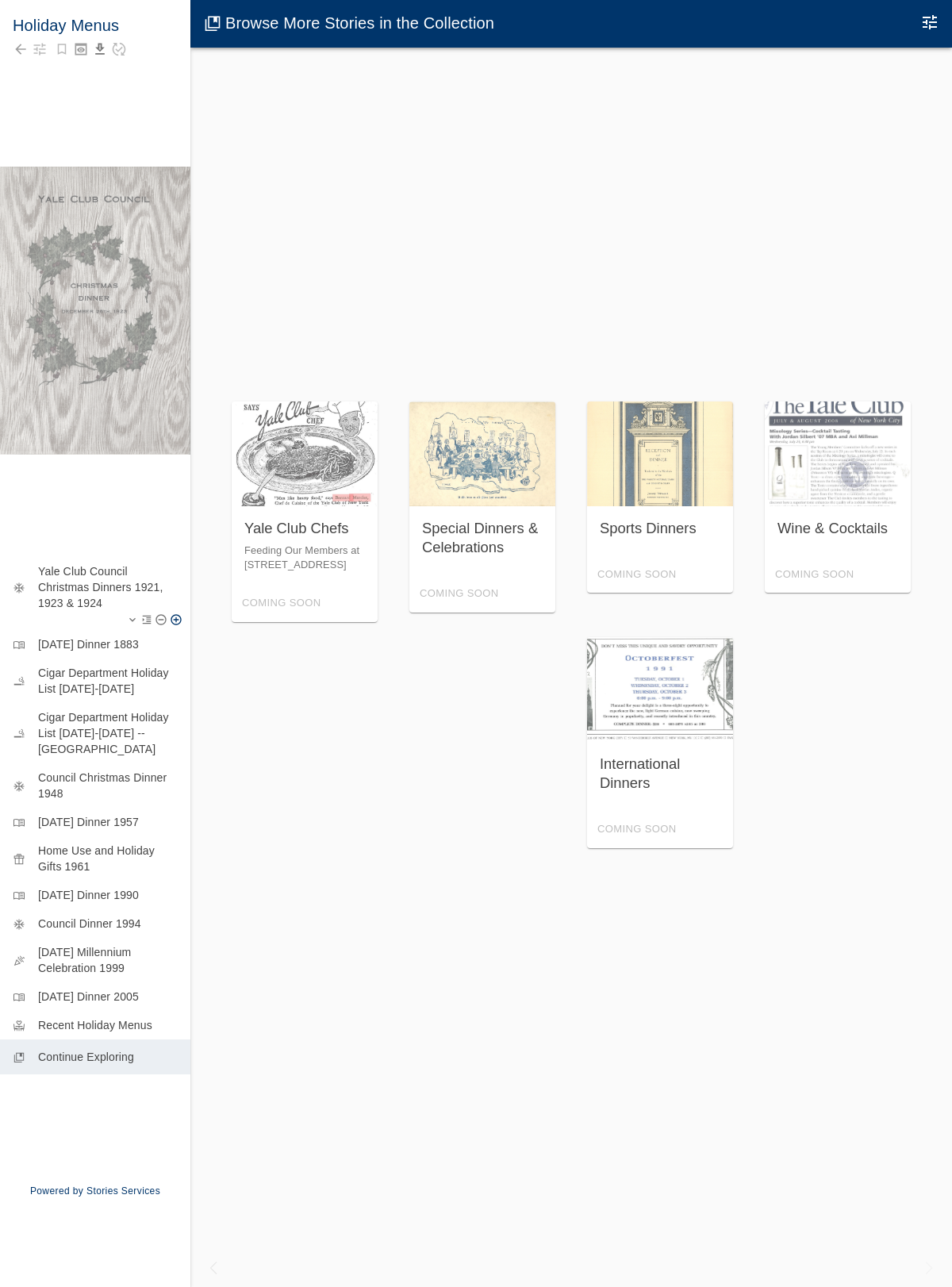
click at [110, 597] on p "Yale Club Council Christmas Dinners 1921, 1923 & 1924" at bounding box center [108, 587] width 140 height 47
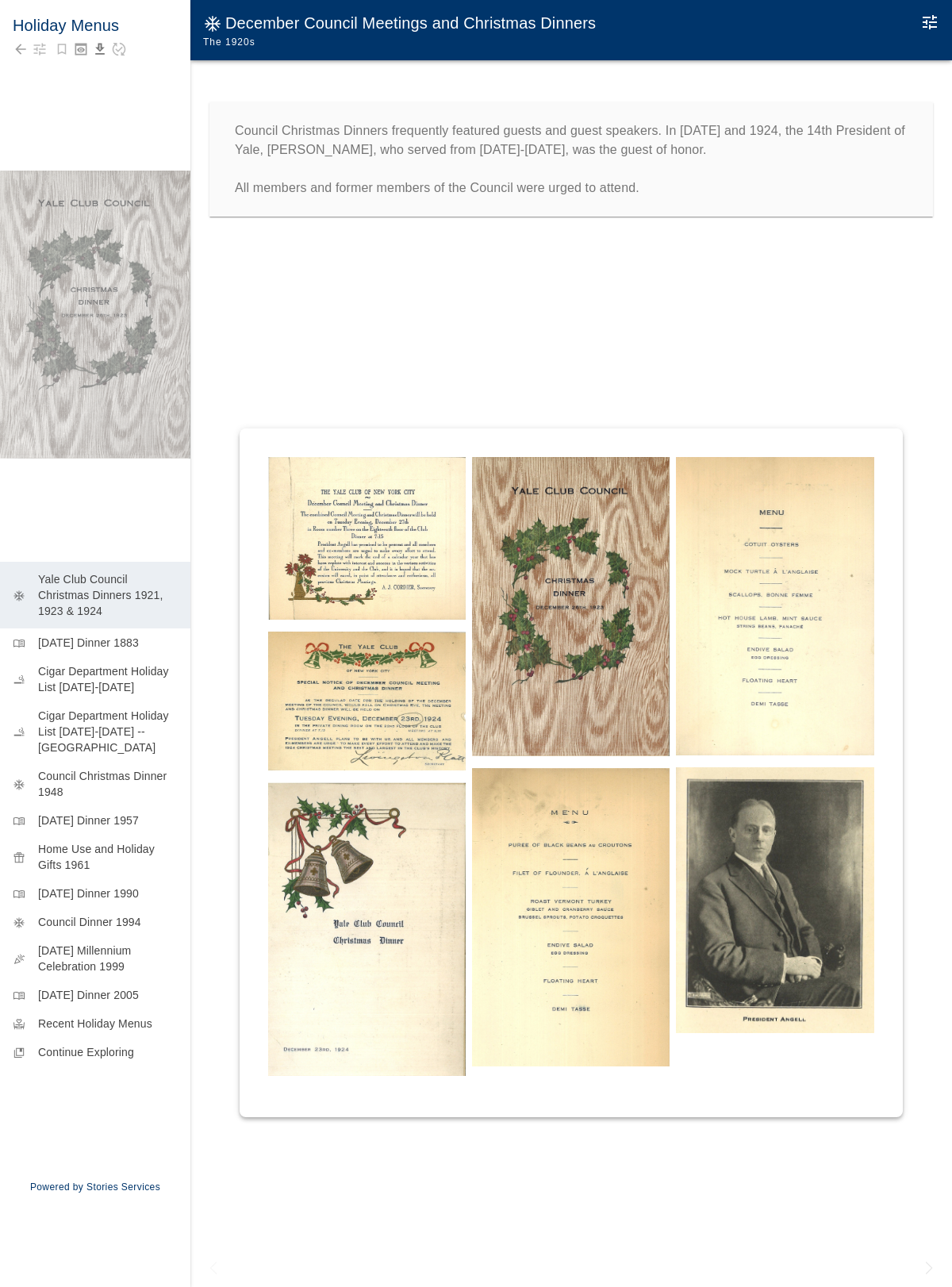
click at [574, 817] on img at bounding box center [571, 916] width 198 height 298
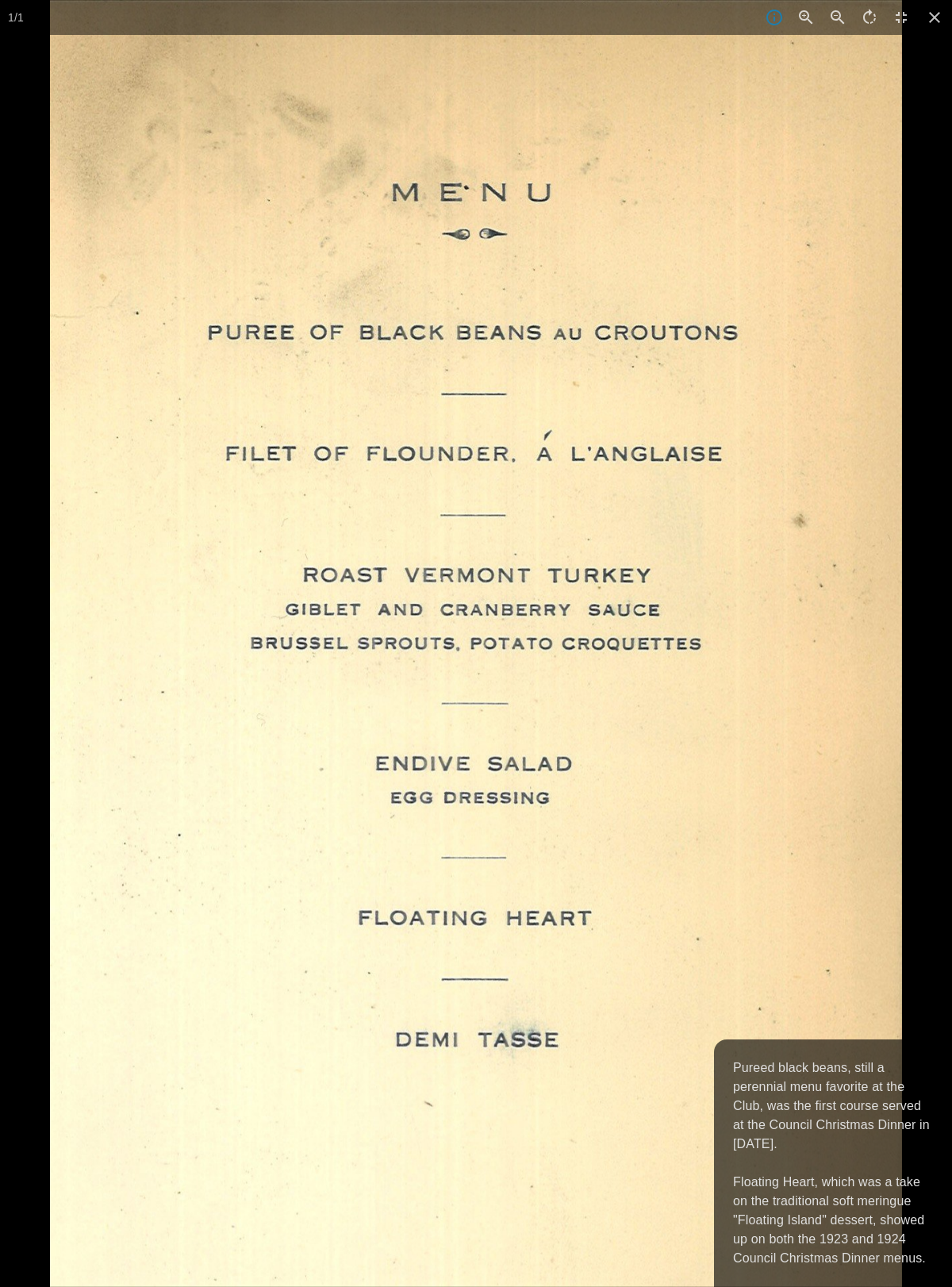
click at [911, 817] on div at bounding box center [525, 644] width 952 height 1287
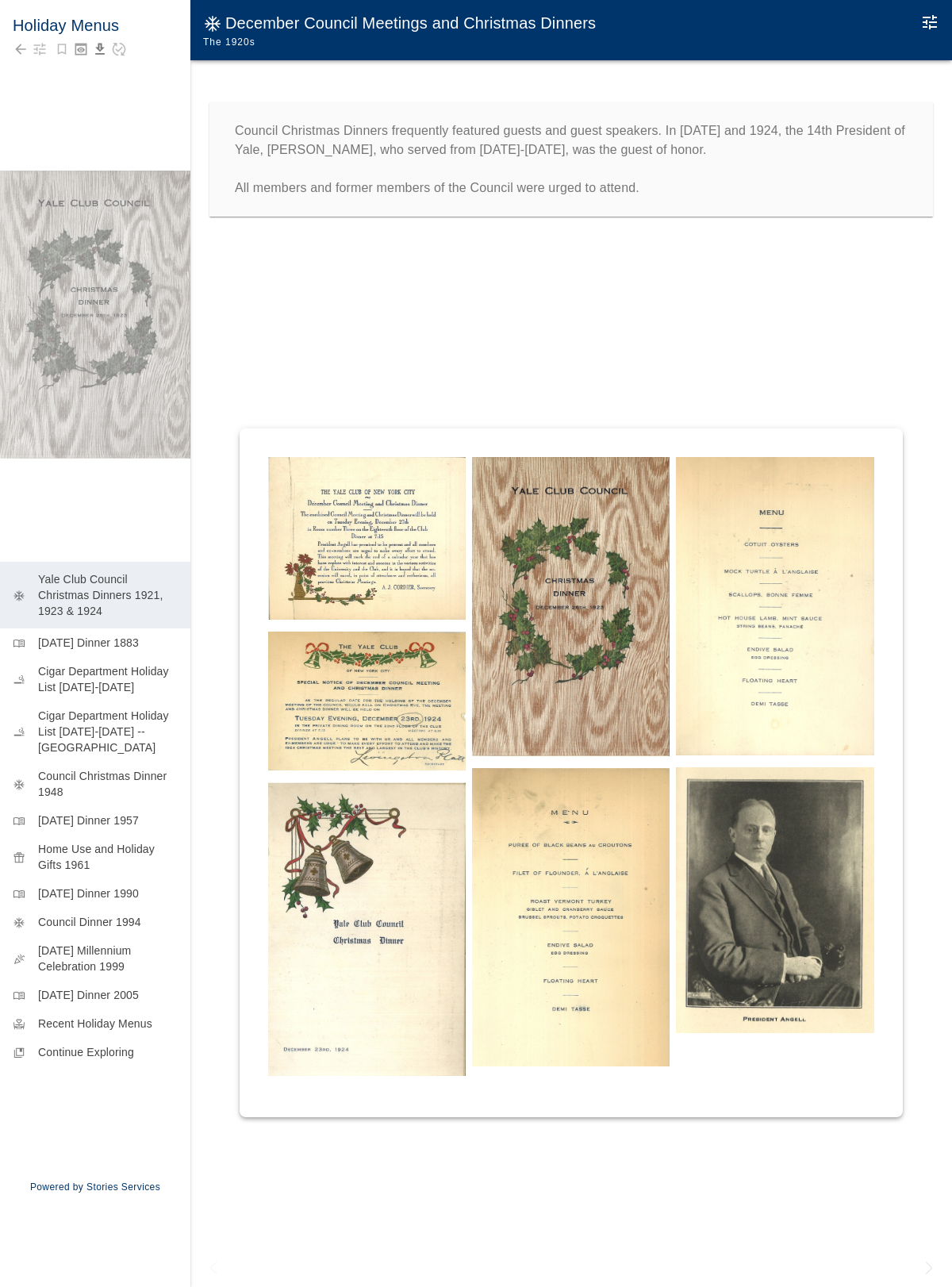
click at [857, 646] on img at bounding box center [775, 606] width 198 height 298
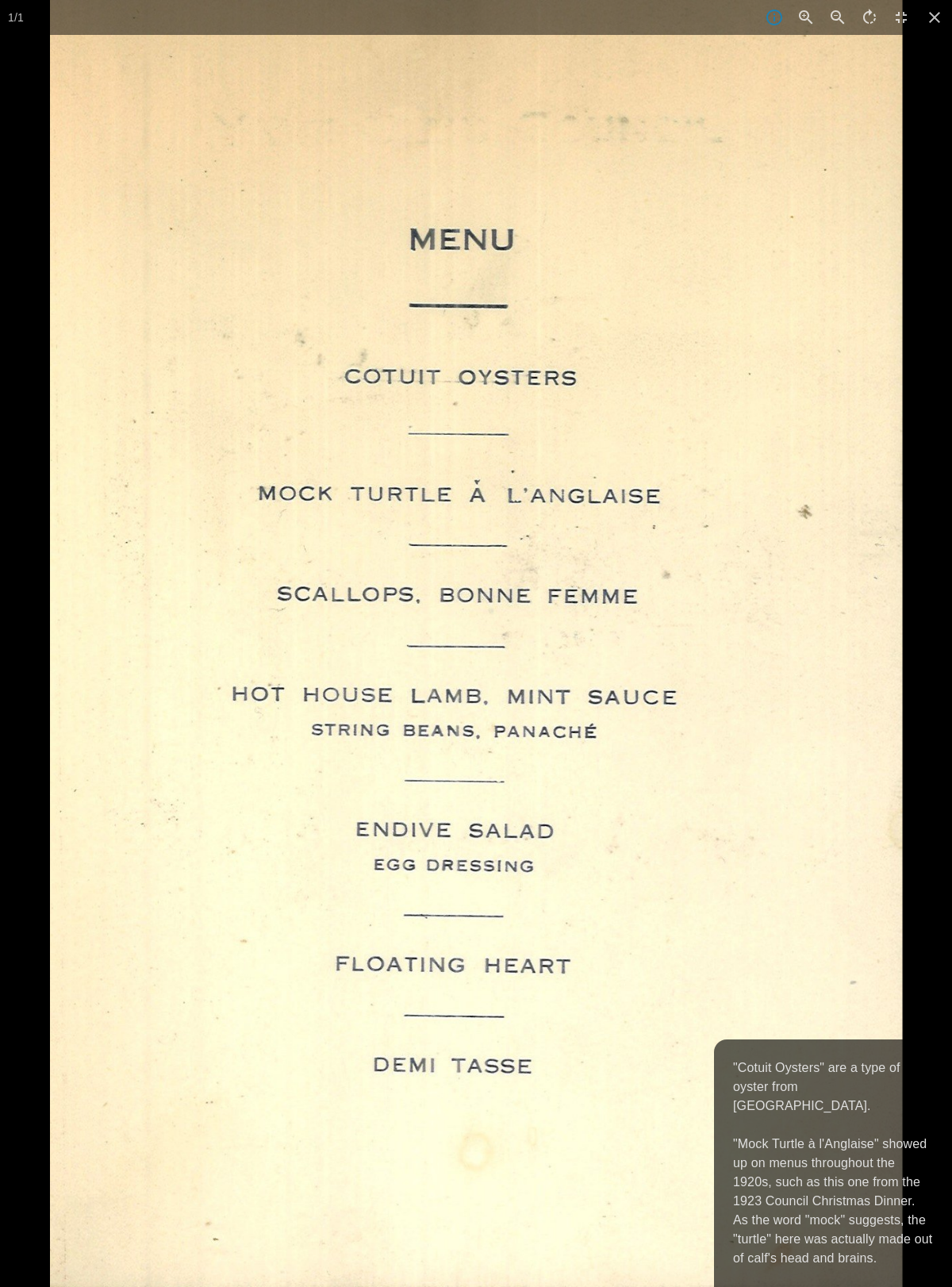
click at [938, 643] on div at bounding box center [525, 644] width 952 height 1287
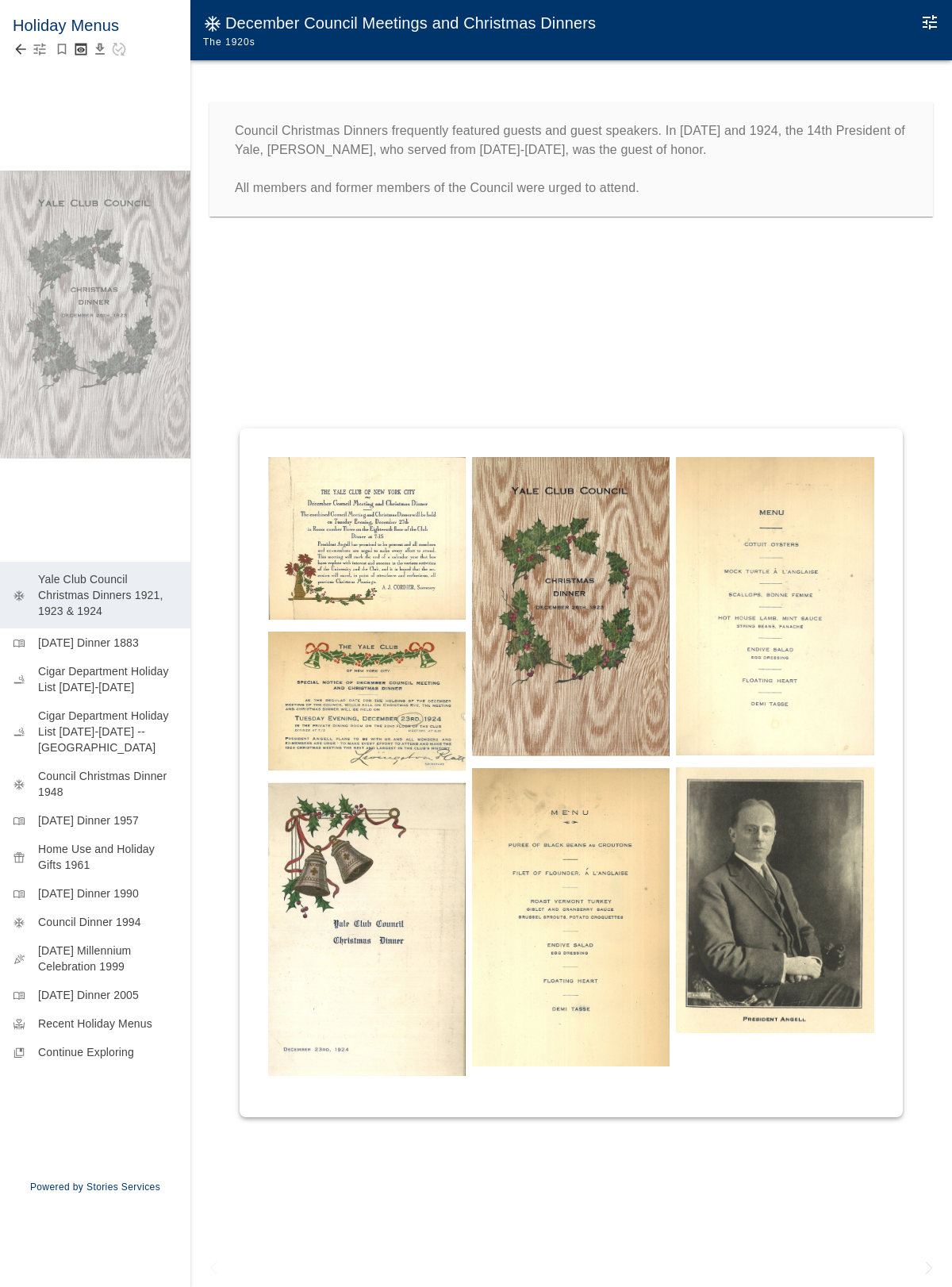
click at [31, 44] on icon "button" at bounding box center [39, 49] width 16 height 16
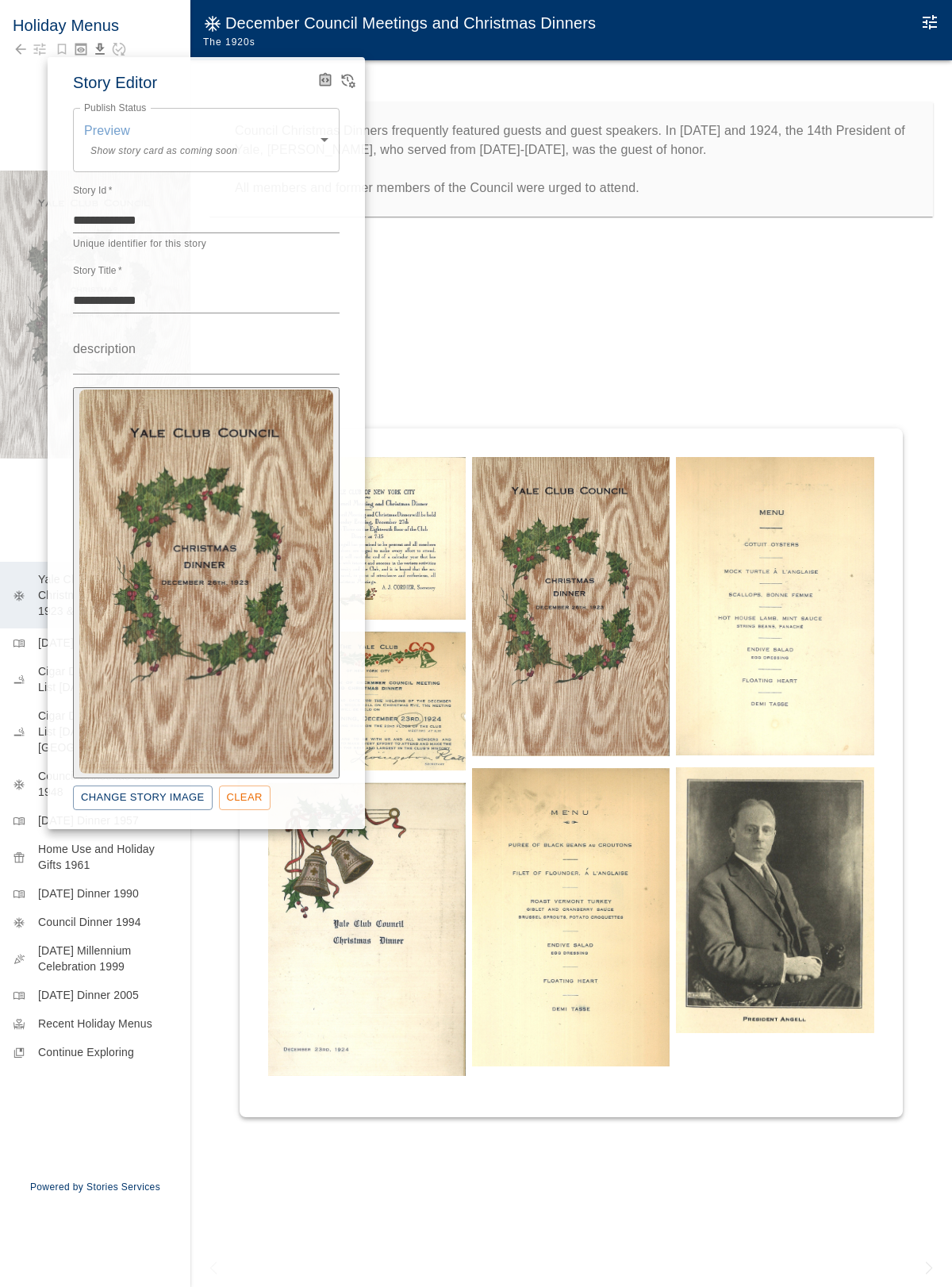
click at [23, 50] on div at bounding box center [476, 644] width 952 height 1287
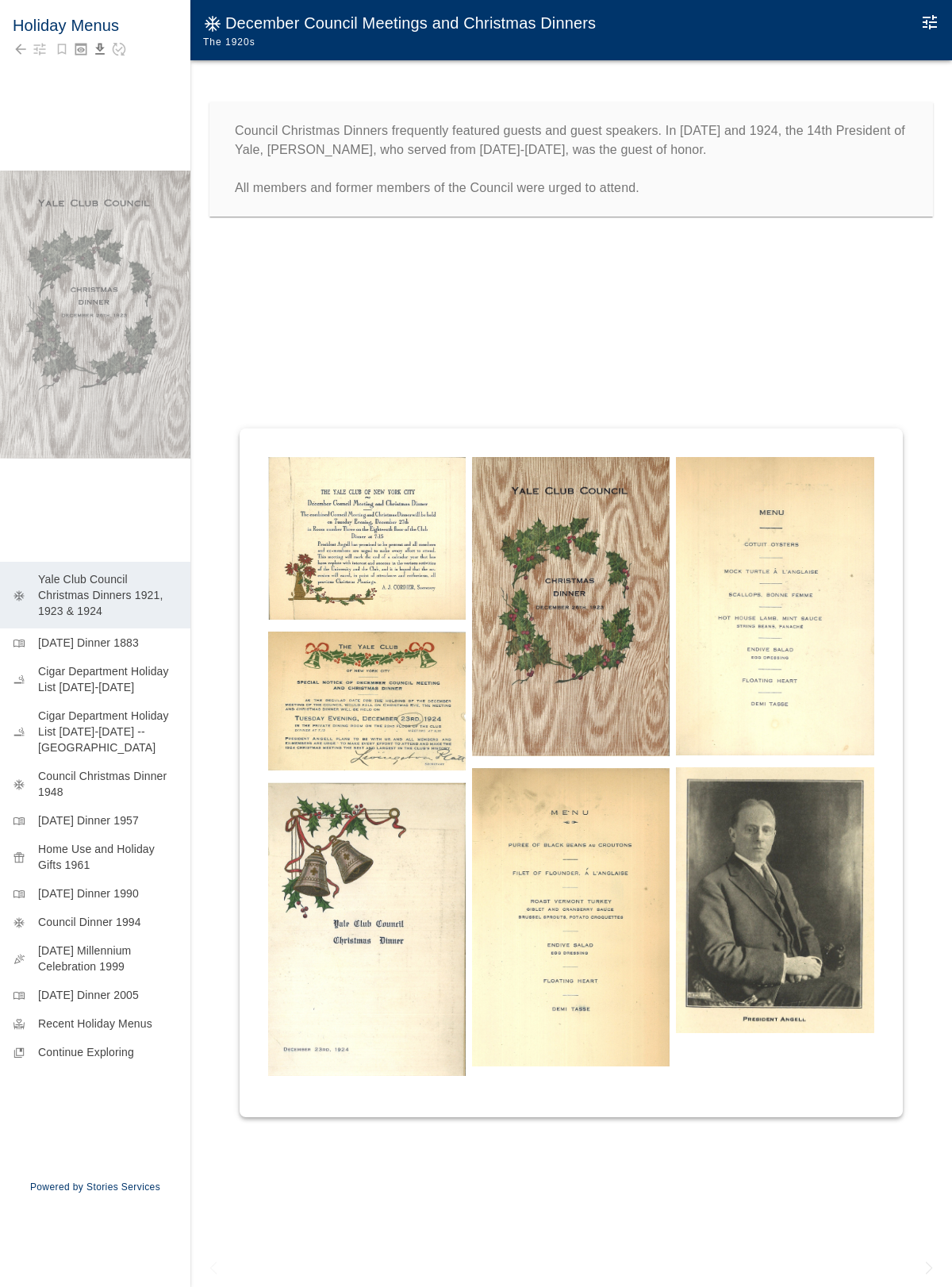
click at [11, 56] on div "Holiday Menus" at bounding box center [95, 79] width 191 height 158
click at [22, 56] on icon "Back to collection" at bounding box center [21, 49] width 16 height 16
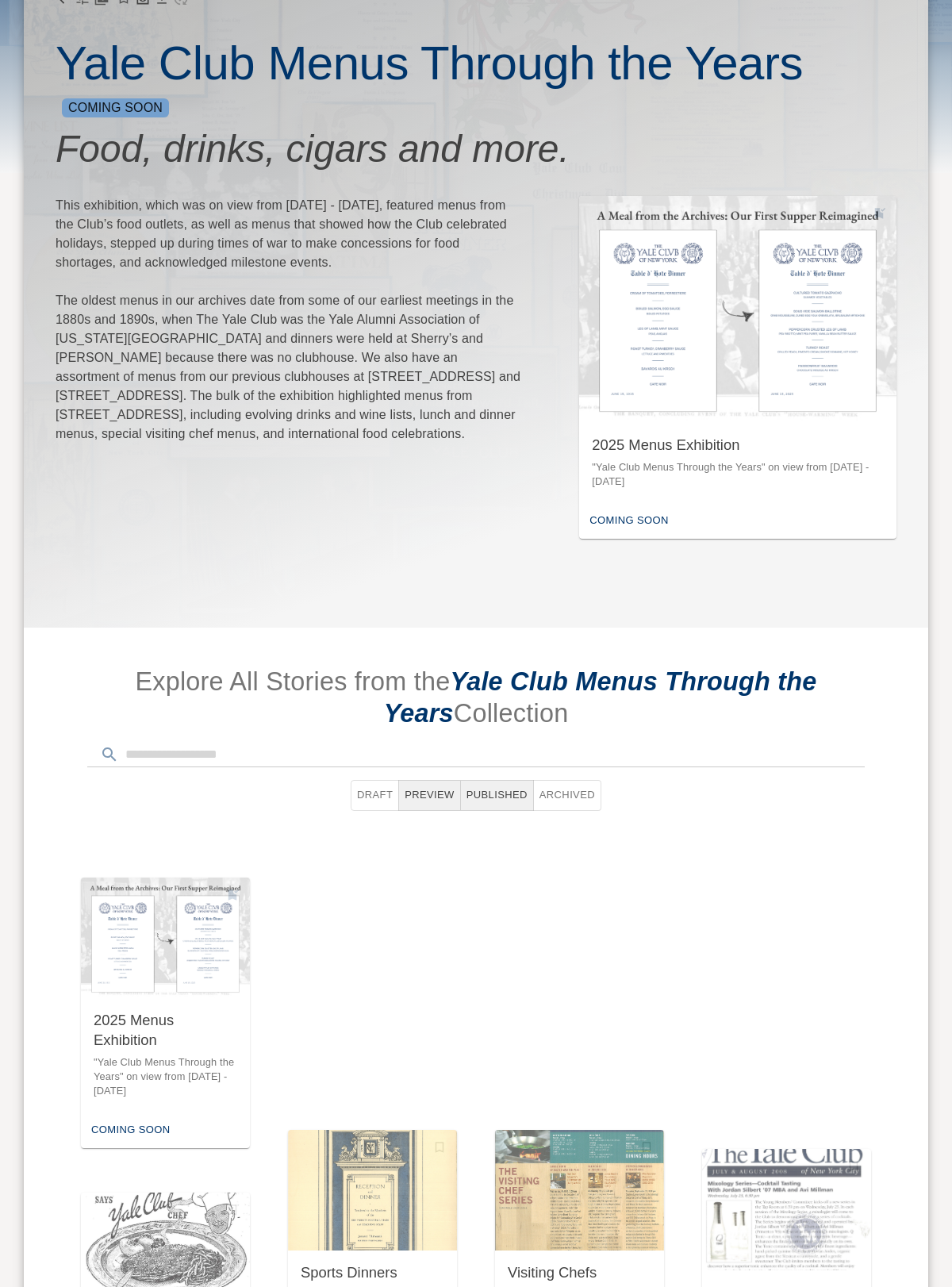
scroll to position [535, 0]
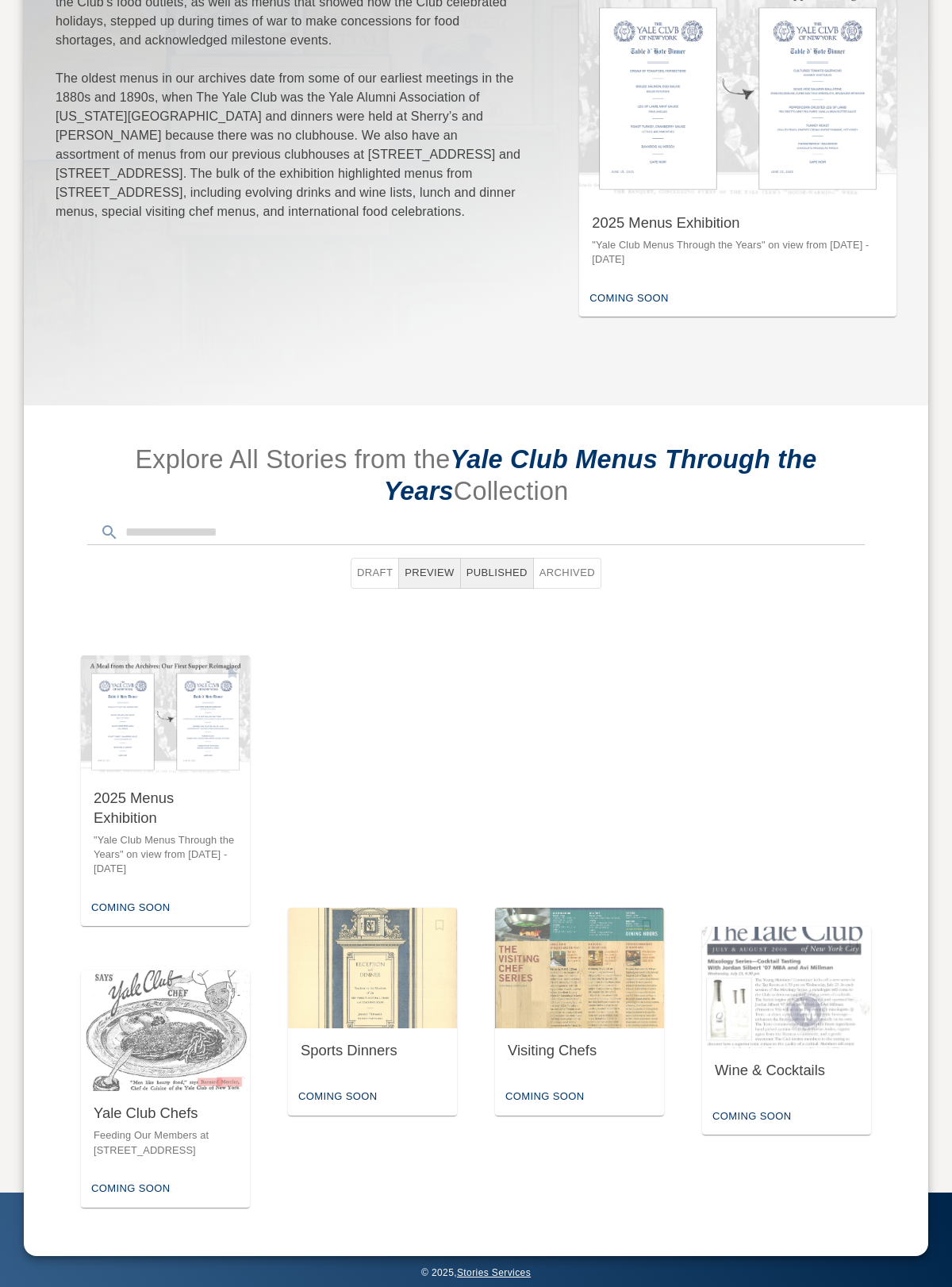
click at [333, 782] on img "button" at bounding box center [372, 741] width 169 height 121
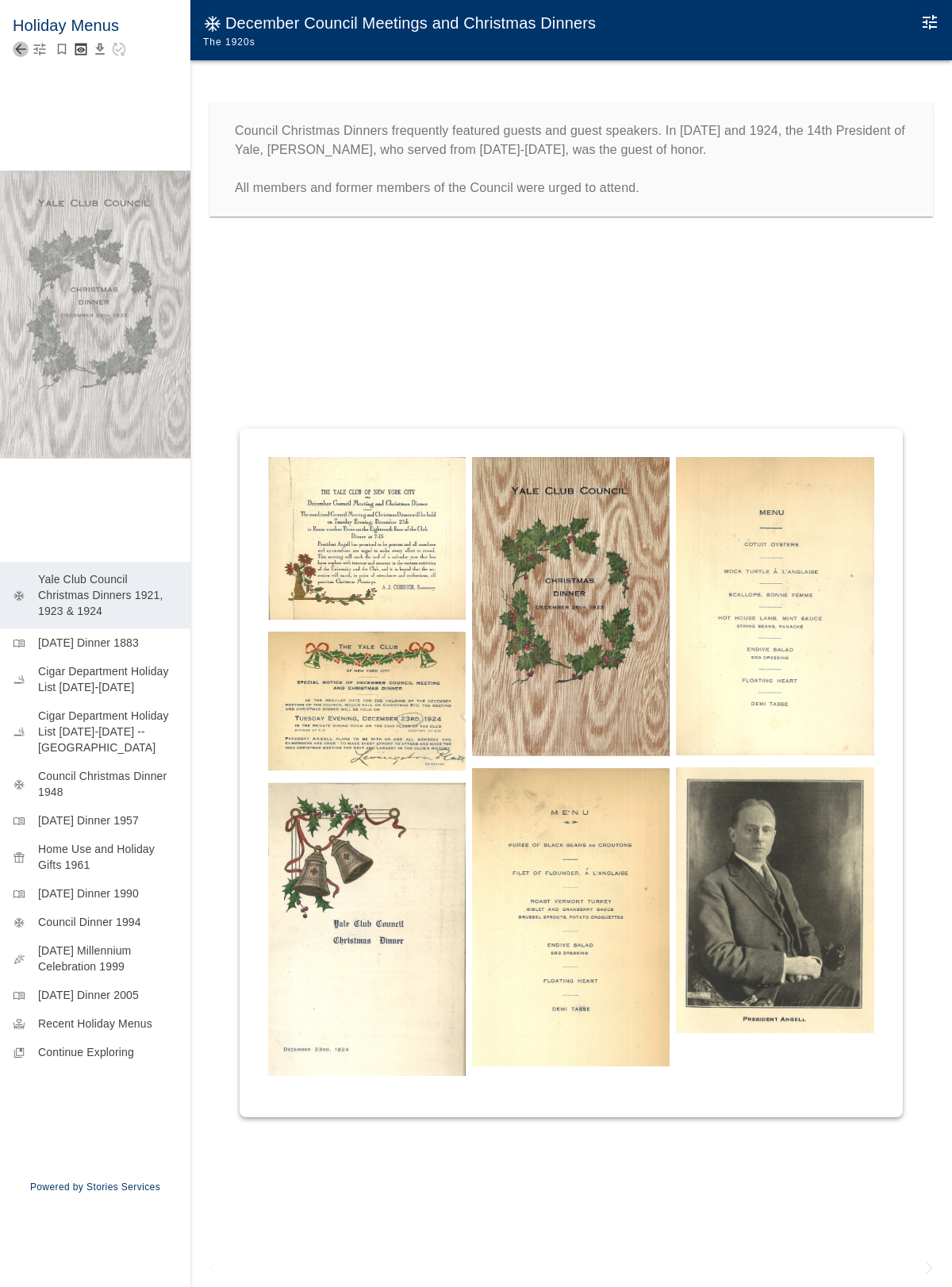
click at [18, 47] on icon "Back to collection" at bounding box center [21, 49] width 16 height 16
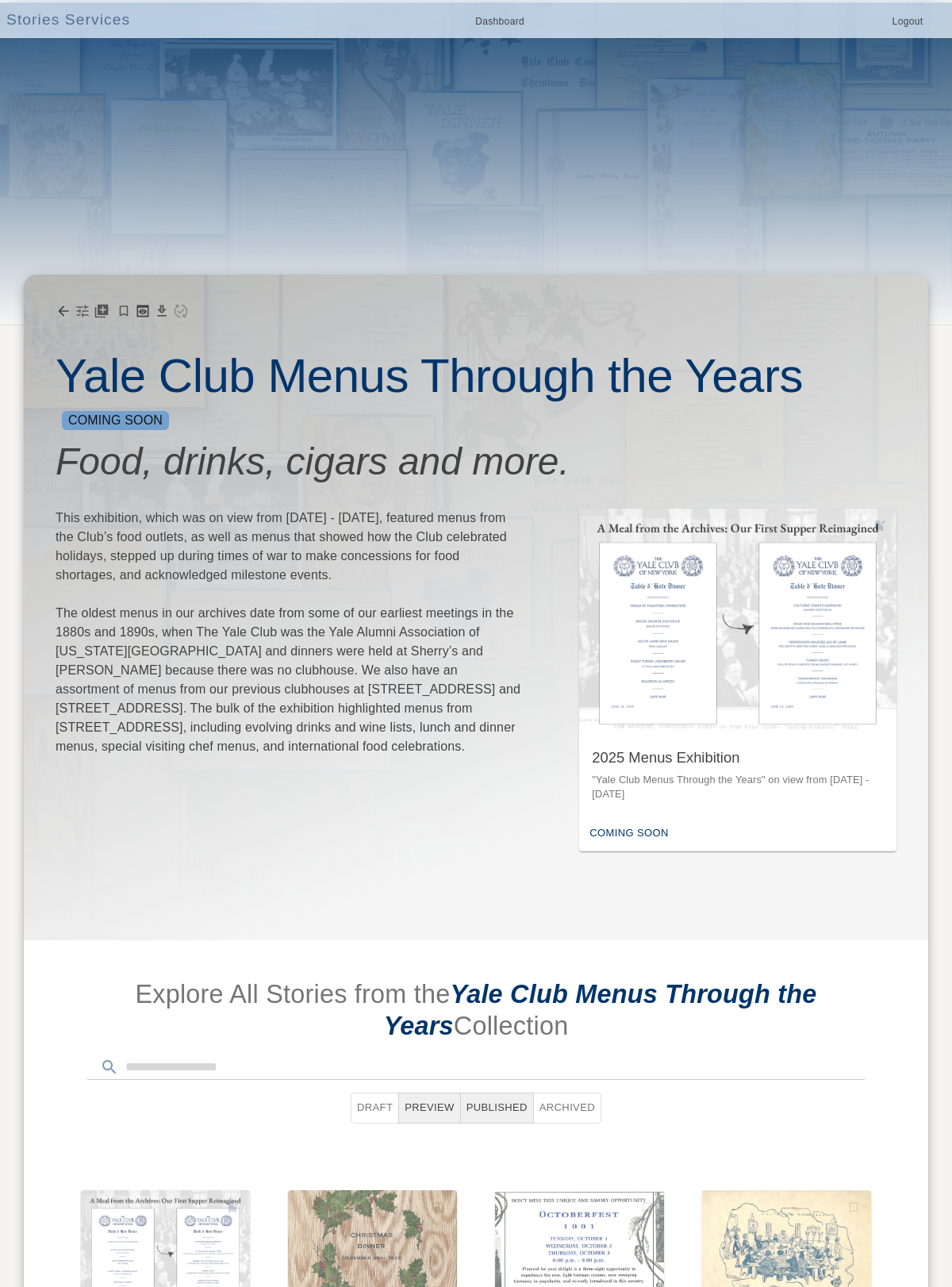
scroll to position [535, 0]
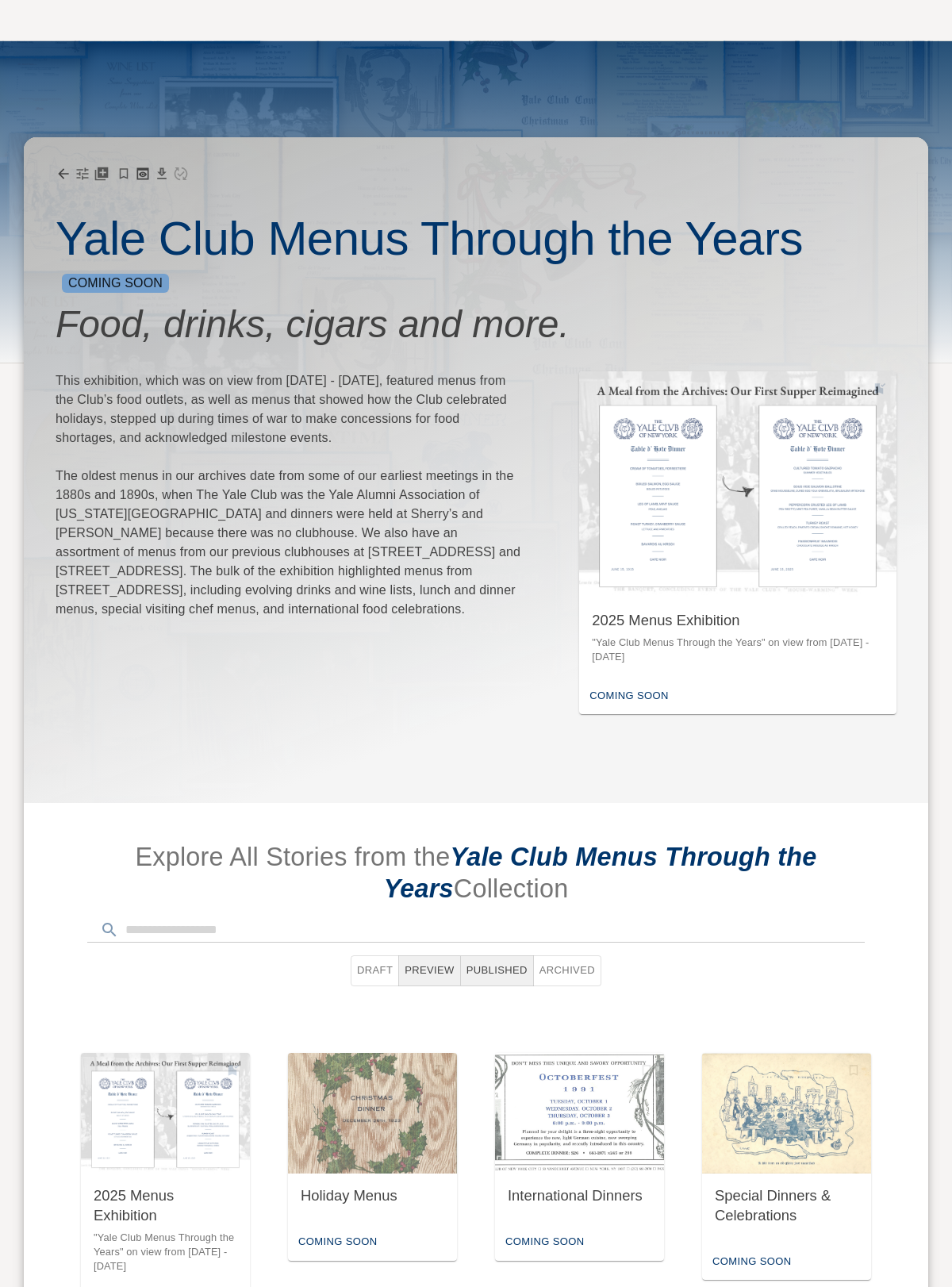
scroll to position [535, 0]
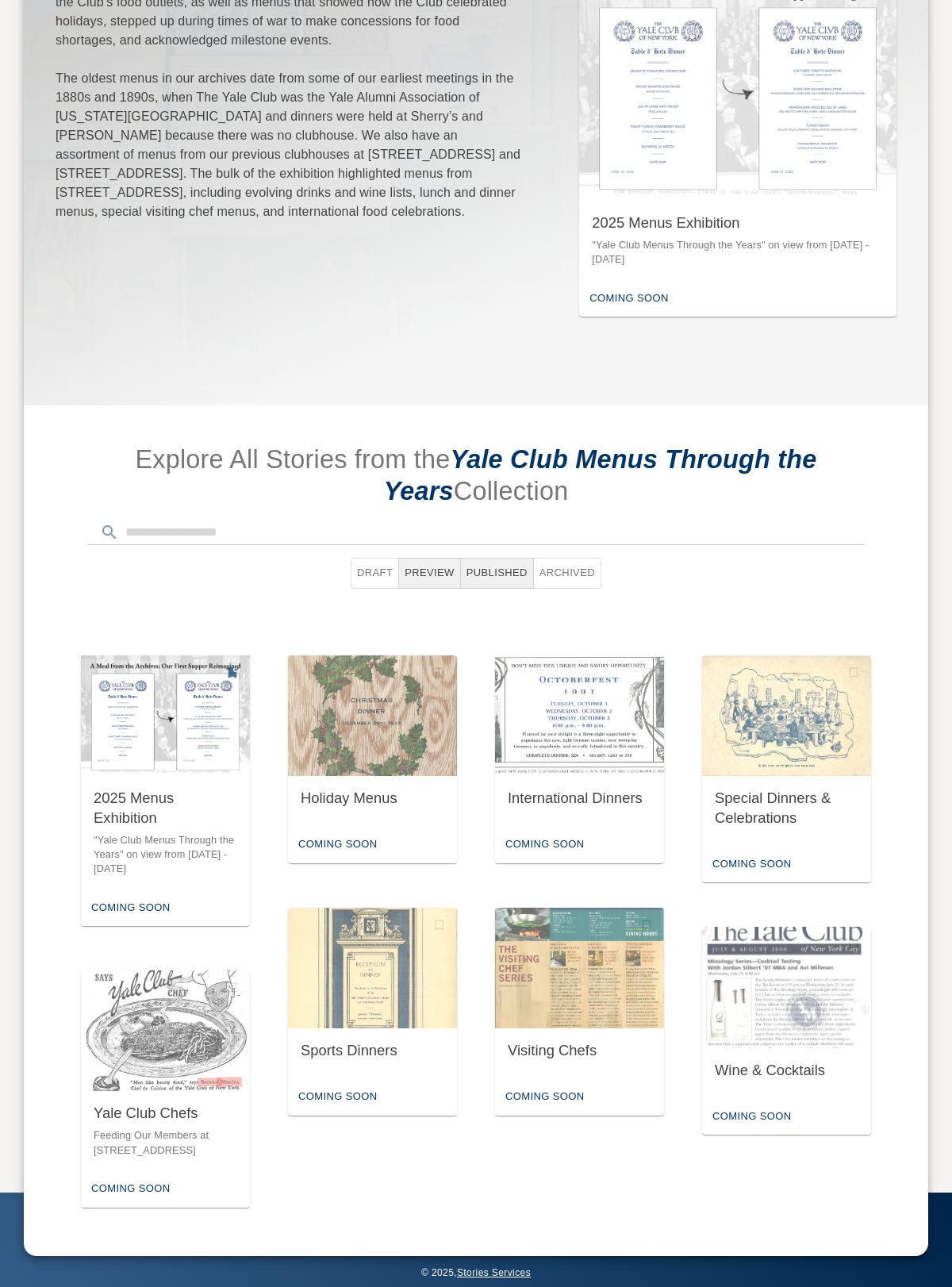
click at [198, 797] on div "2025 Menus Exhibition" at bounding box center [165, 808] width 143 height 38
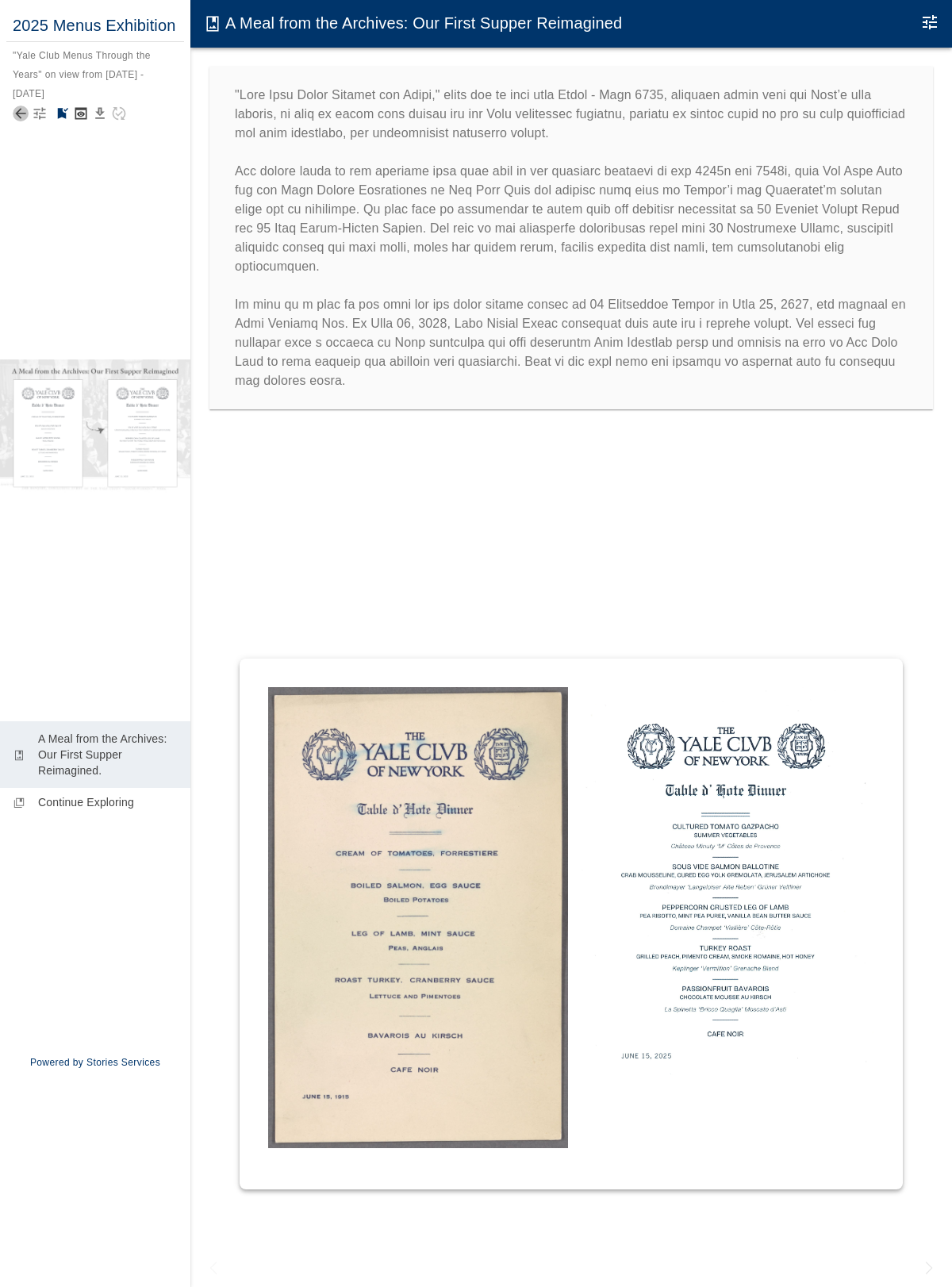
click at [21, 112] on icon "Back to collection" at bounding box center [21, 114] width 16 height 16
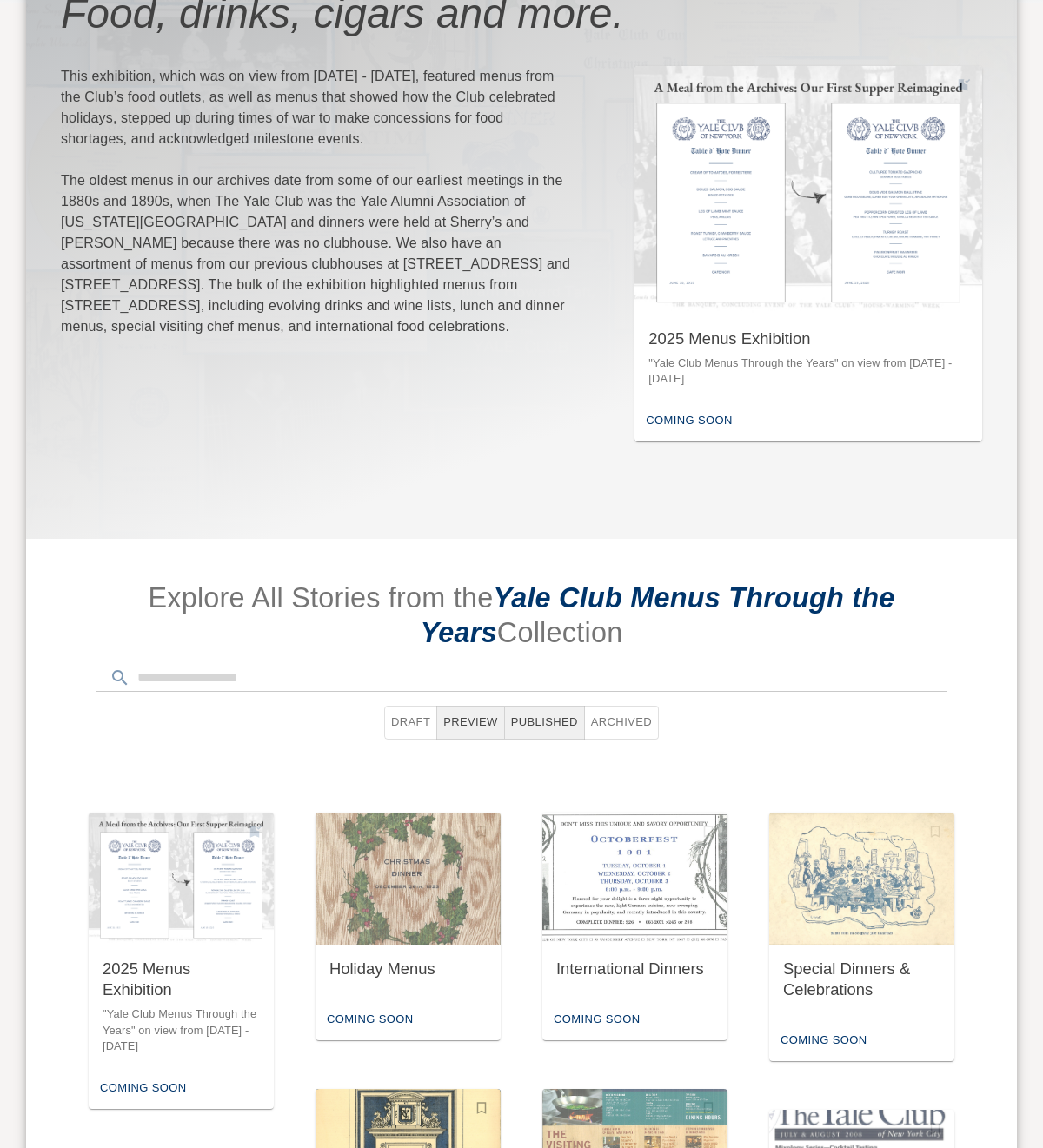
scroll to position [782, 0]
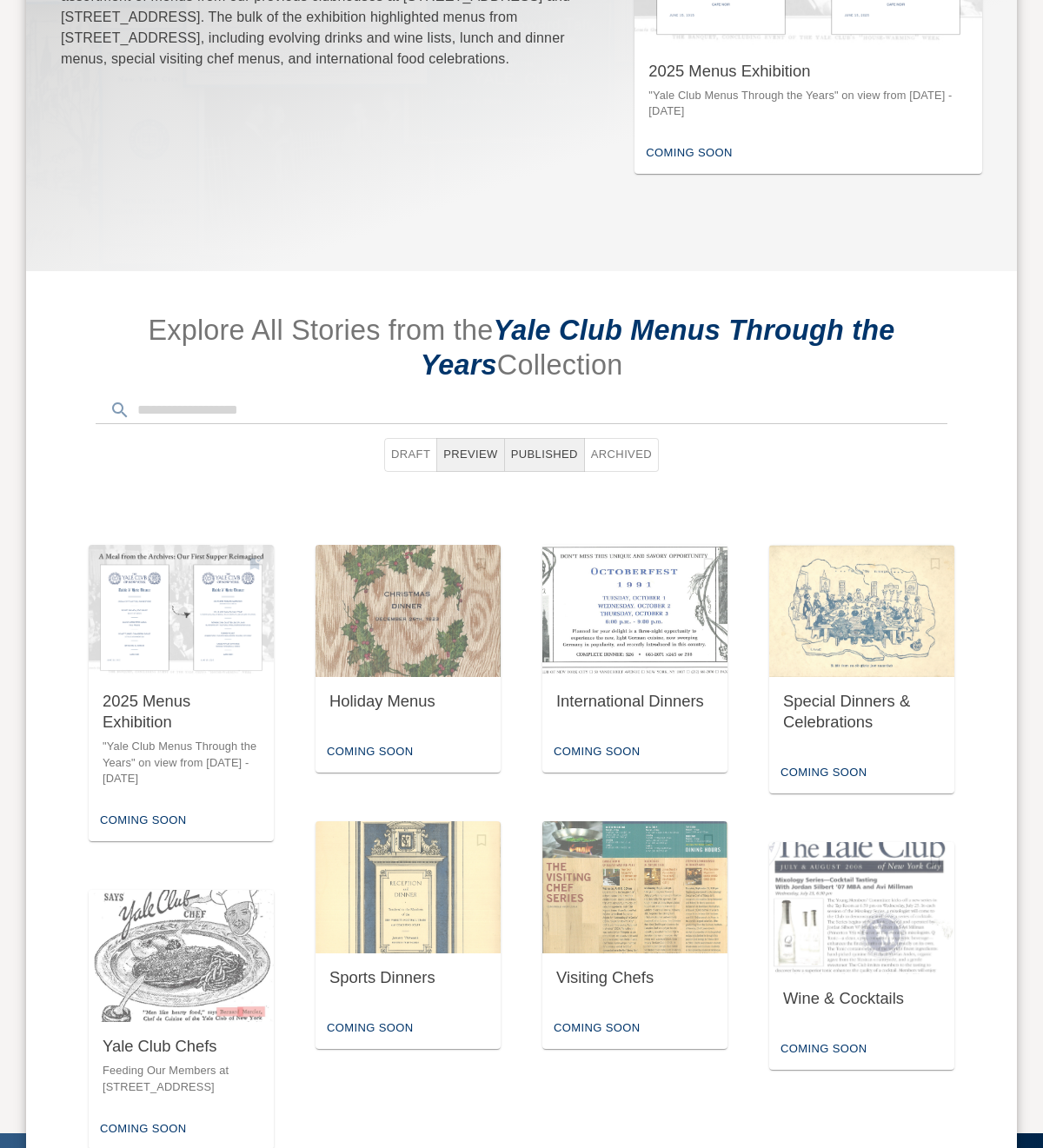
scroll to position [782, 0]
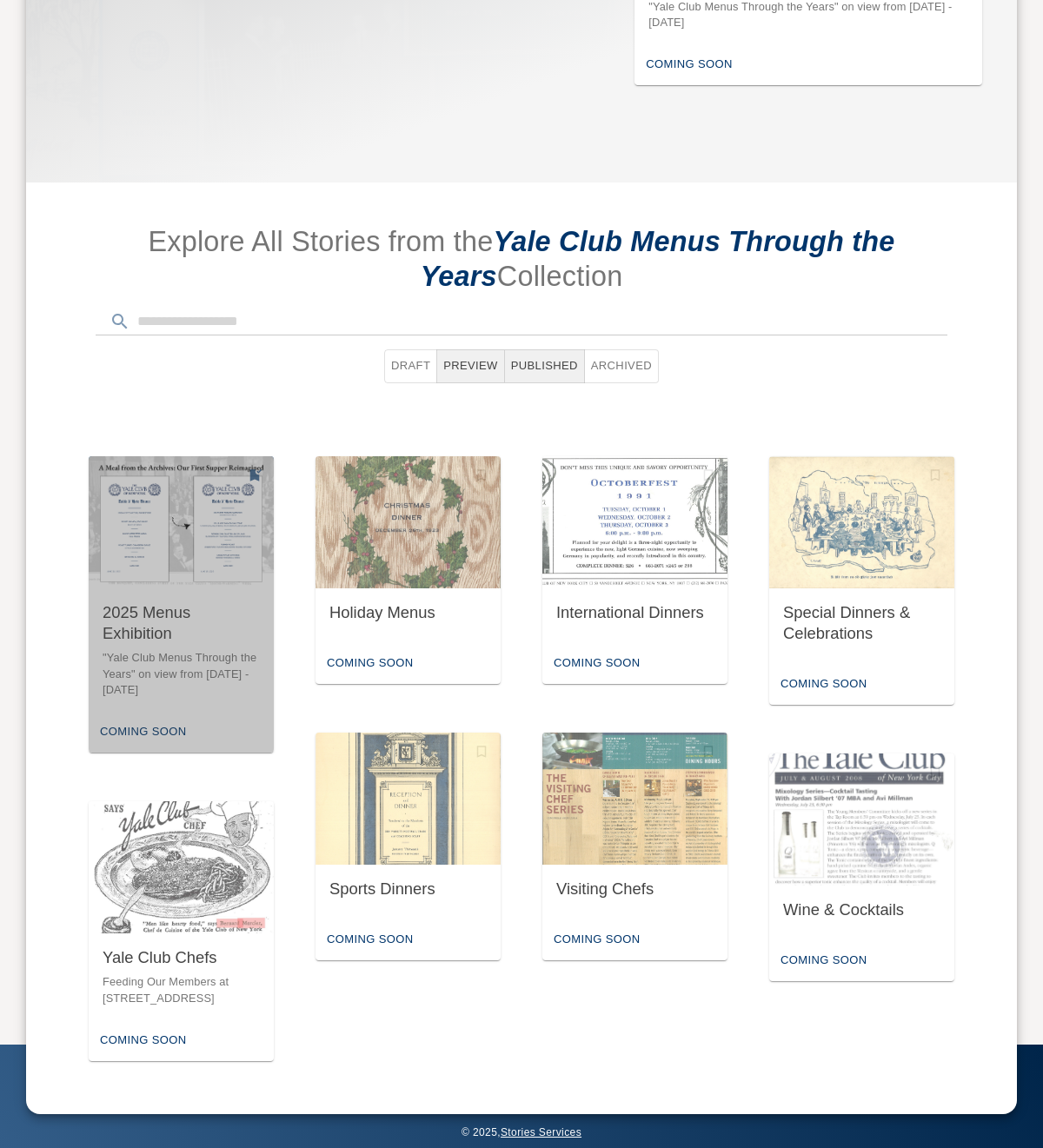
click at [244, 509] on img "button" at bounding box center [181, 522] width 185 height 132
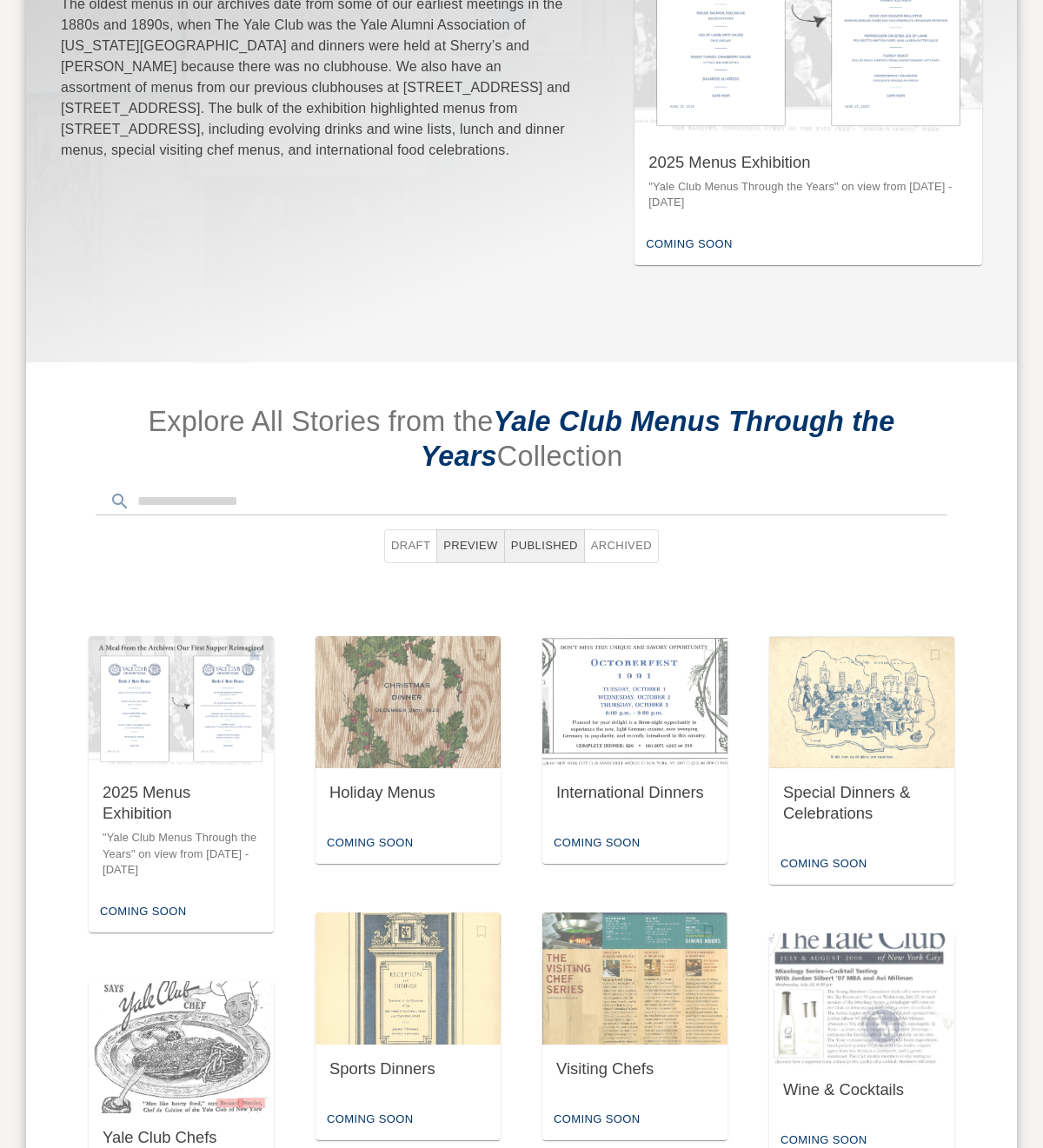
scroll to position [782, 0]
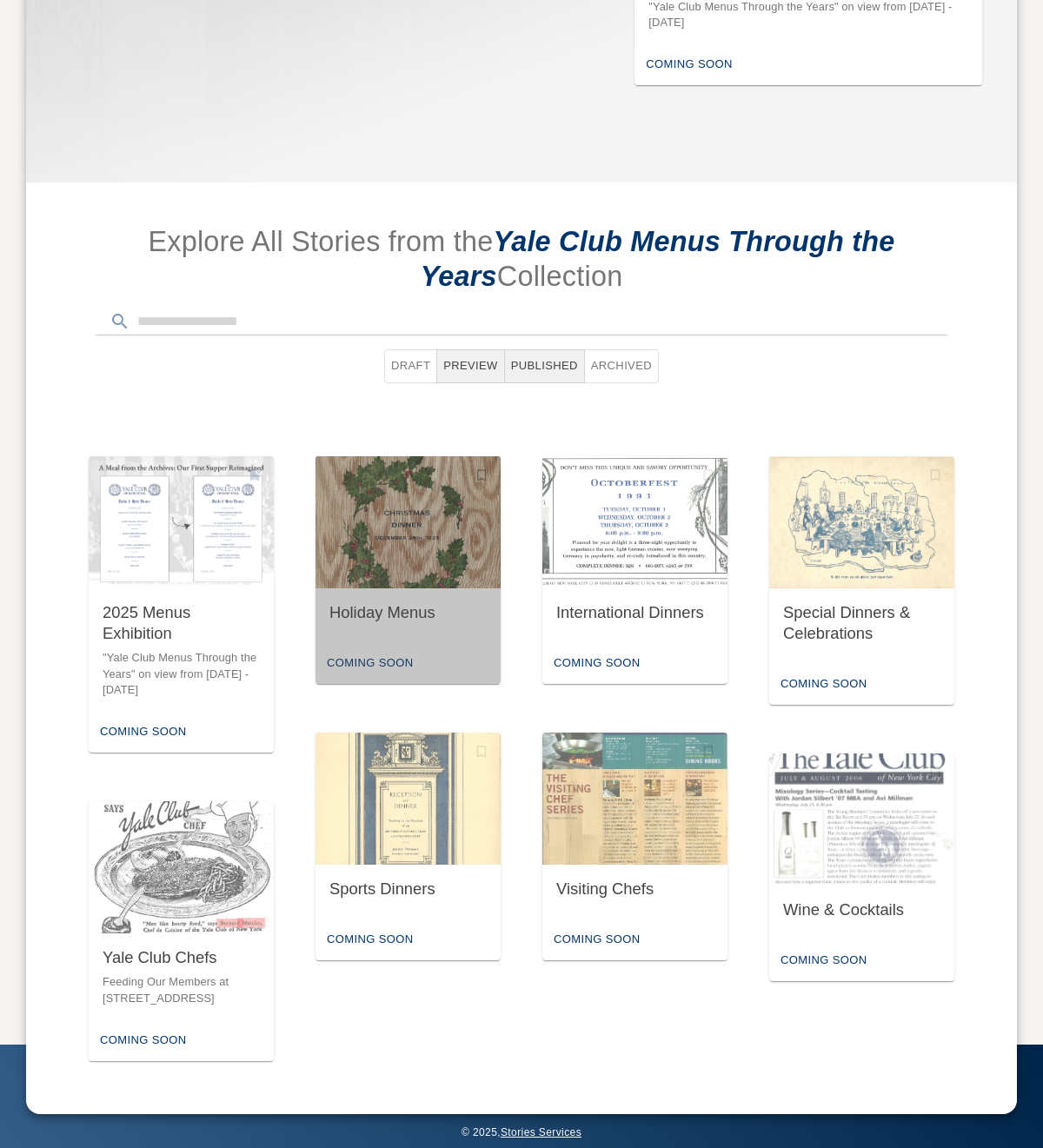
click at [351, 556] on img "button" at bounding box center [407, 522] width 185 height 132
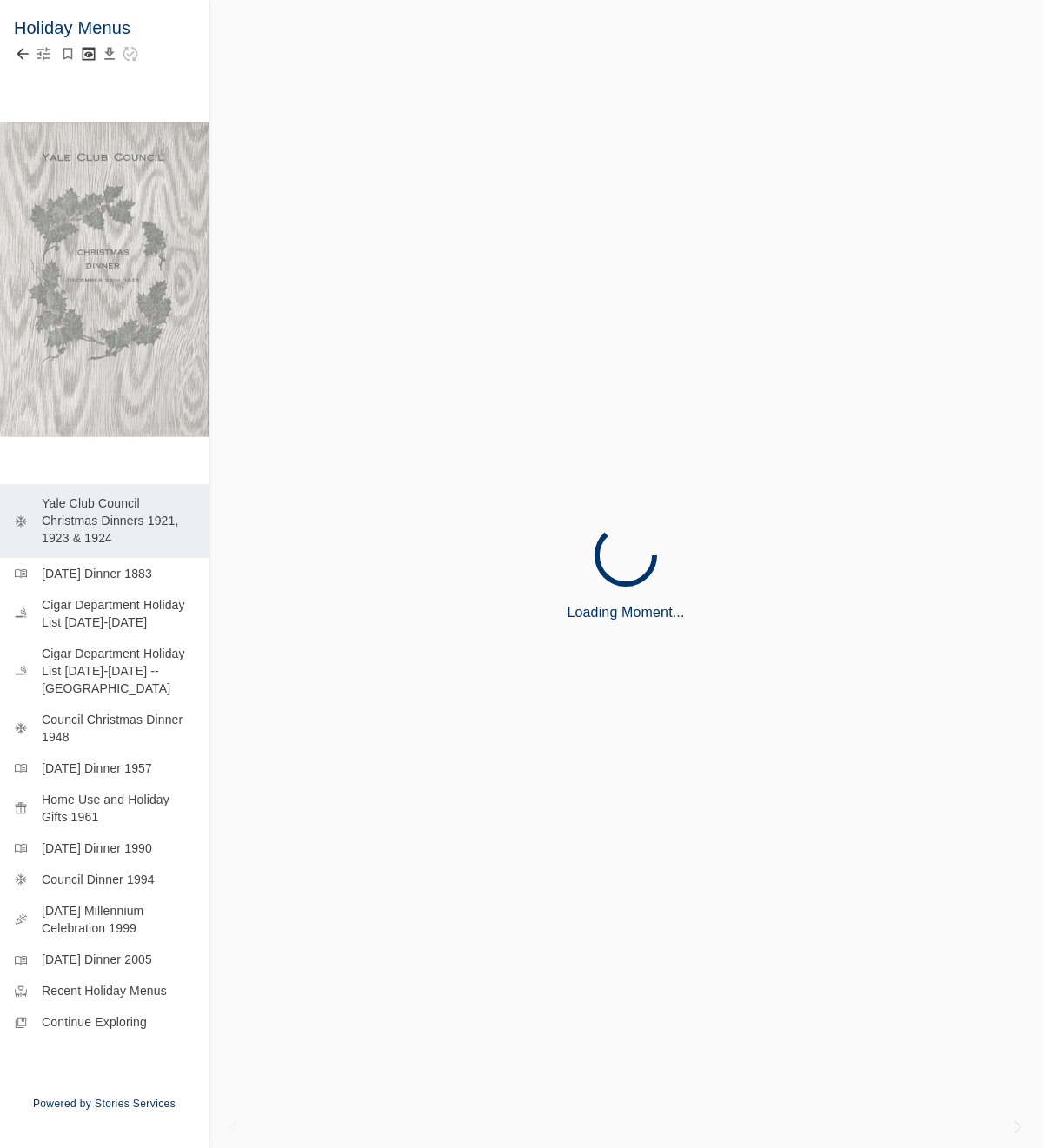
click at [23, 54] on icon "Back to collection" at bounding box center [22, 55] width 11 height 11
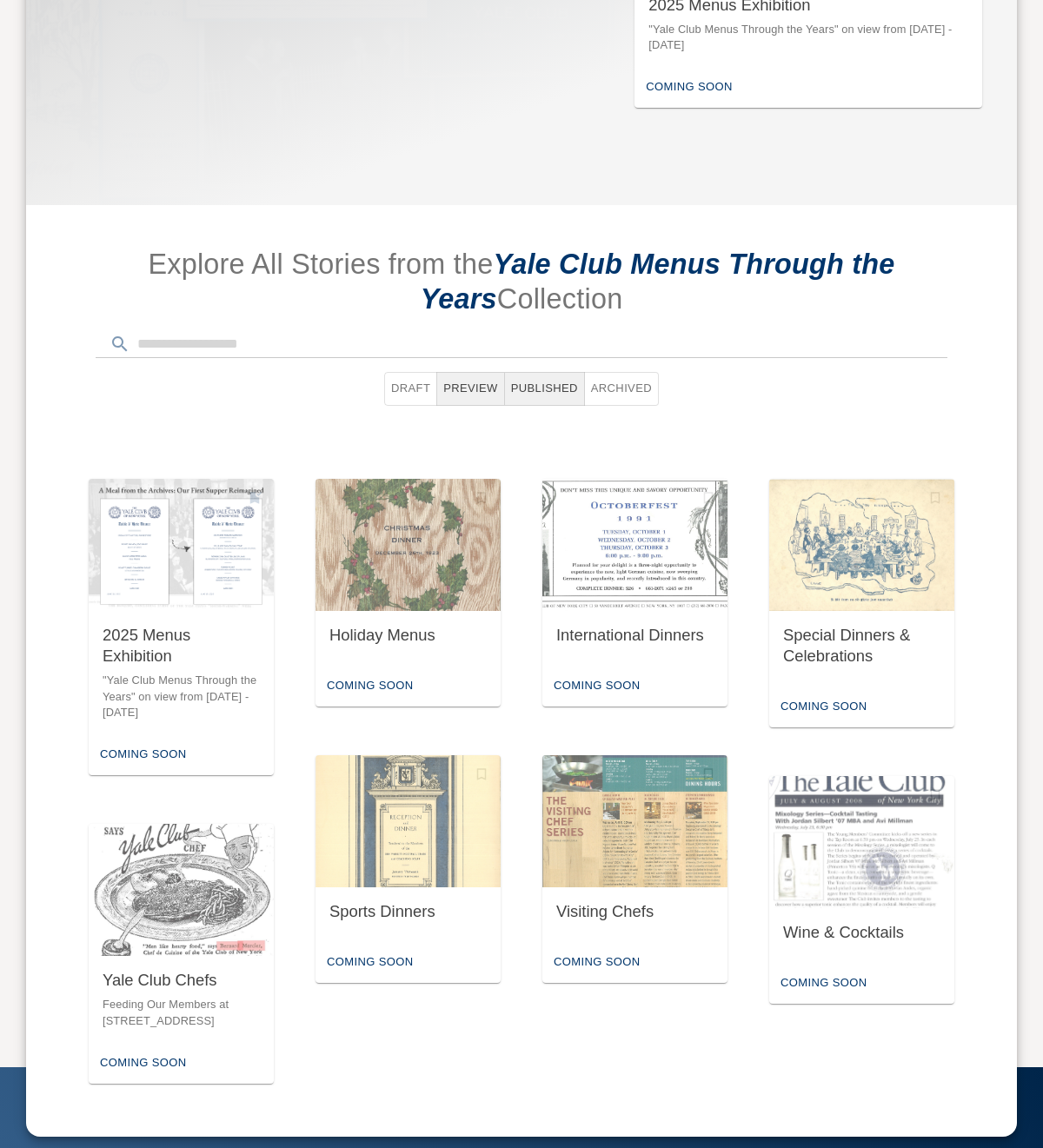
scroll to position [782, 0]
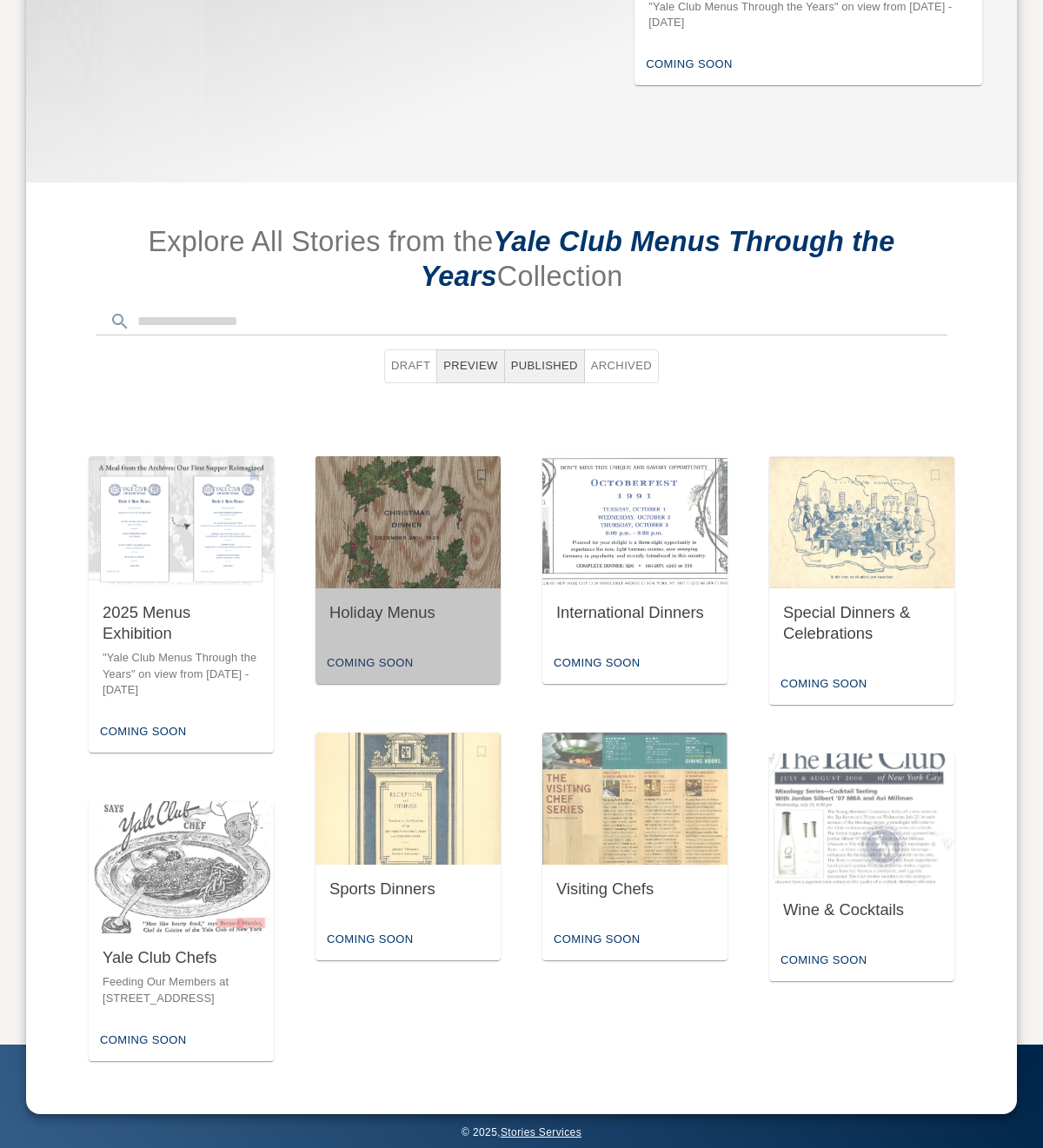
click at [360, 562] on img "button" at bounding box center [407, 522] width 185 height 132
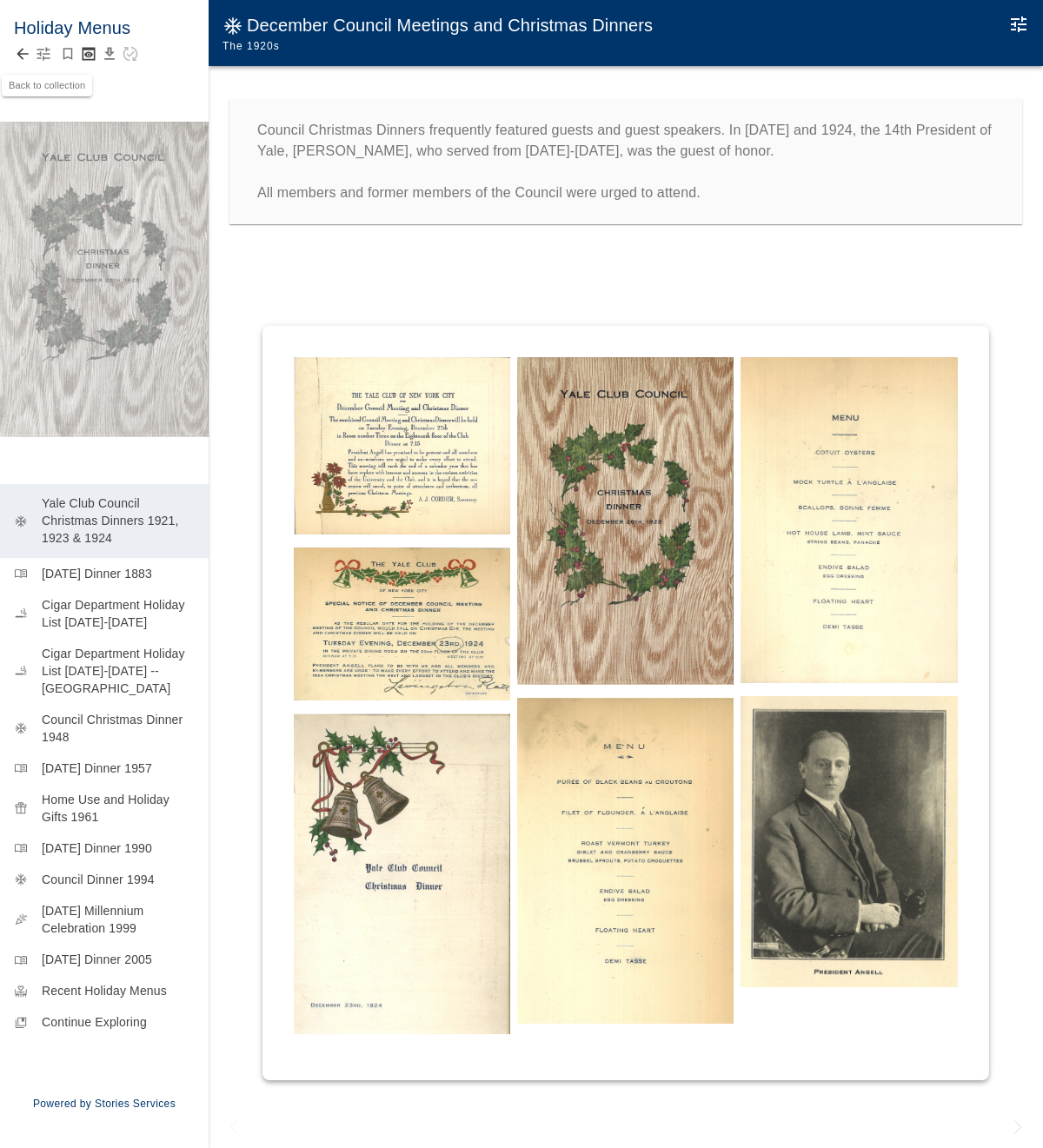
click at [21, 49] on icon "Back to collection" at bounding box center [23, 54] width 17 height 17
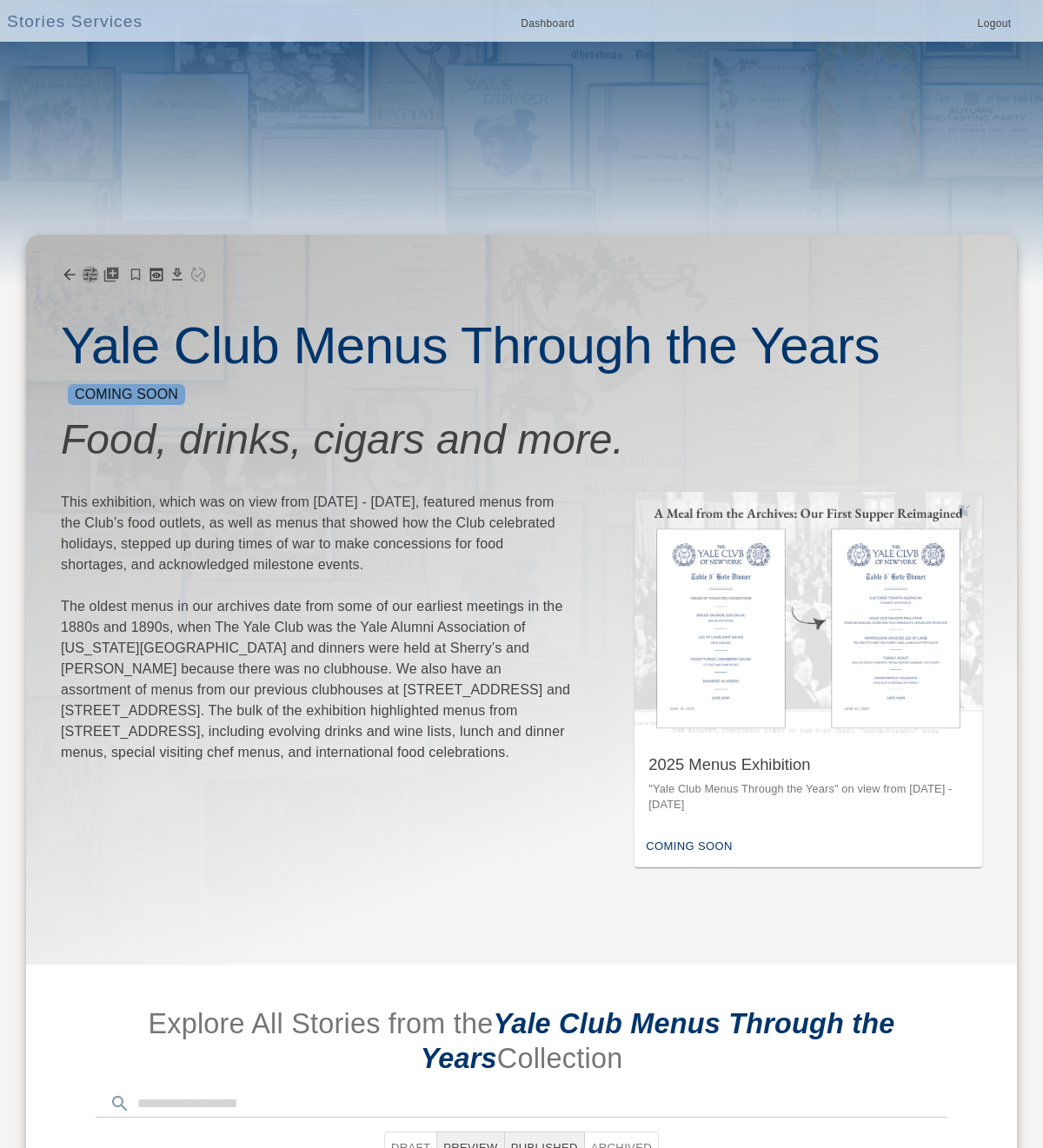
click at [88, 277] on icon "button" at bounding box center [90, 275] width 17 height 17
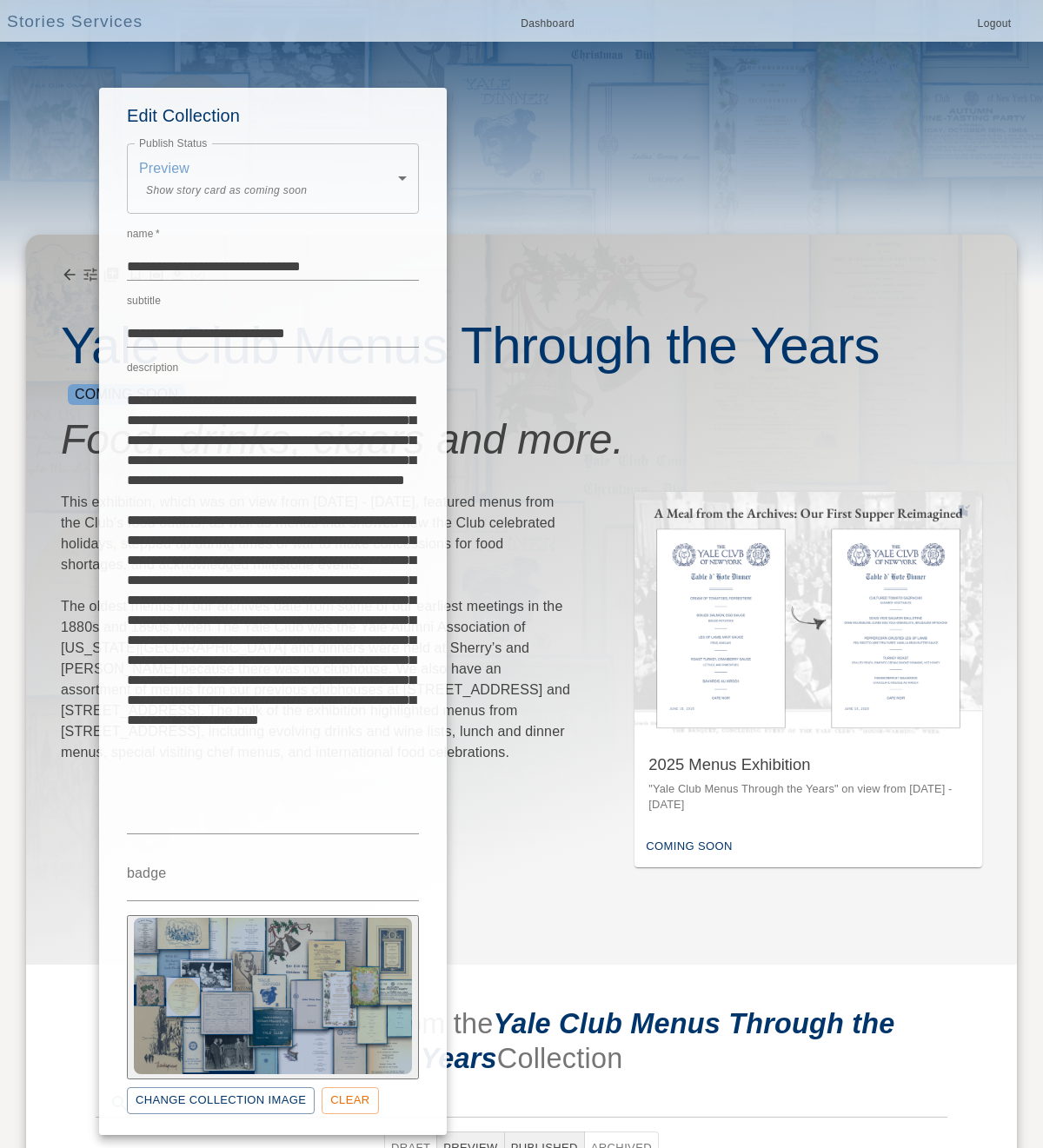
click at [88, 277] on div at bounding box center [521, 574] width 1043 height 1148
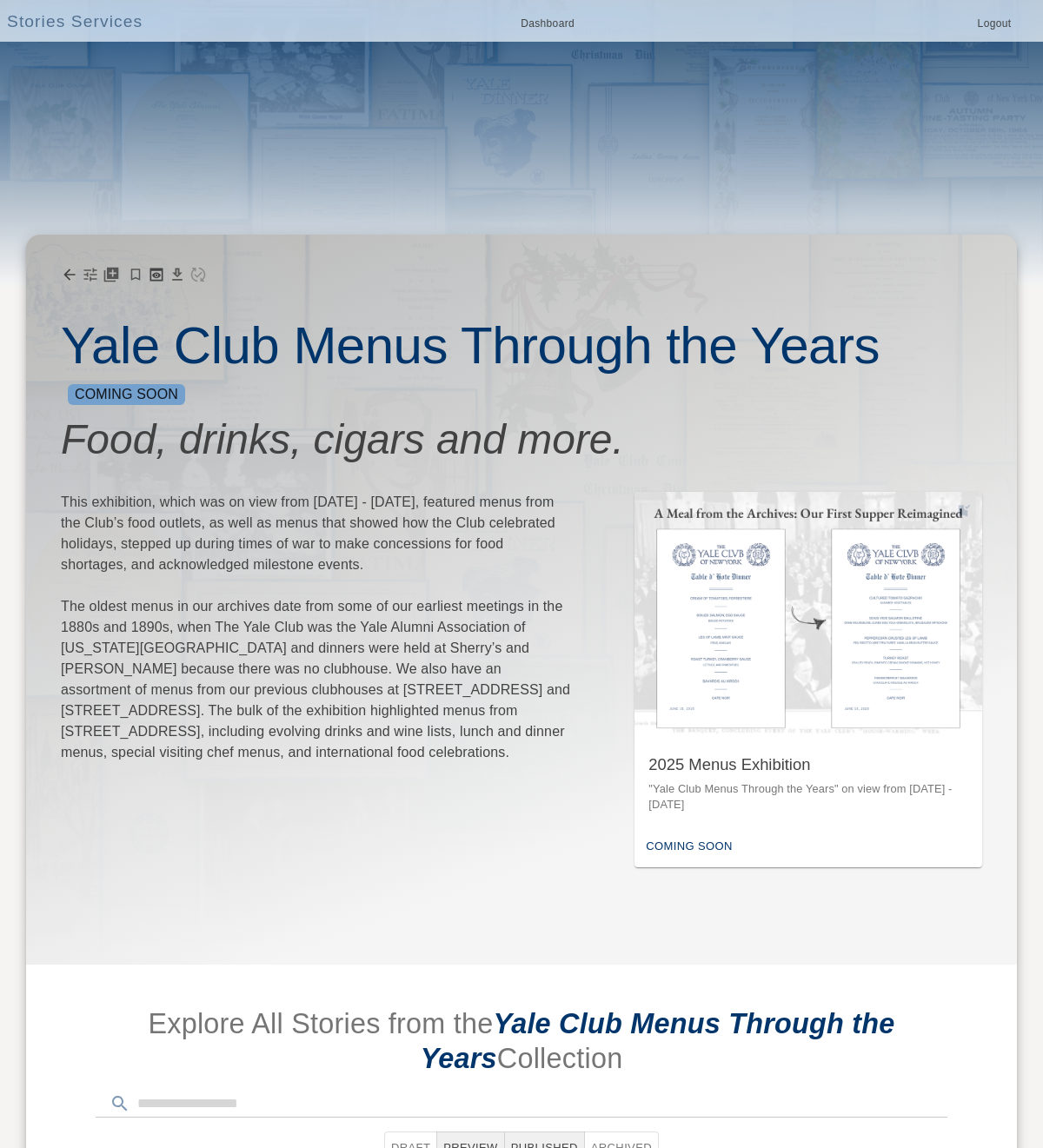
click at [1001, 814] on div "Yale Club Menus Through the Years Coming Soon Food, drinks, cigars and more. Th…" at bounding box center [521, 599] width 990 height 730
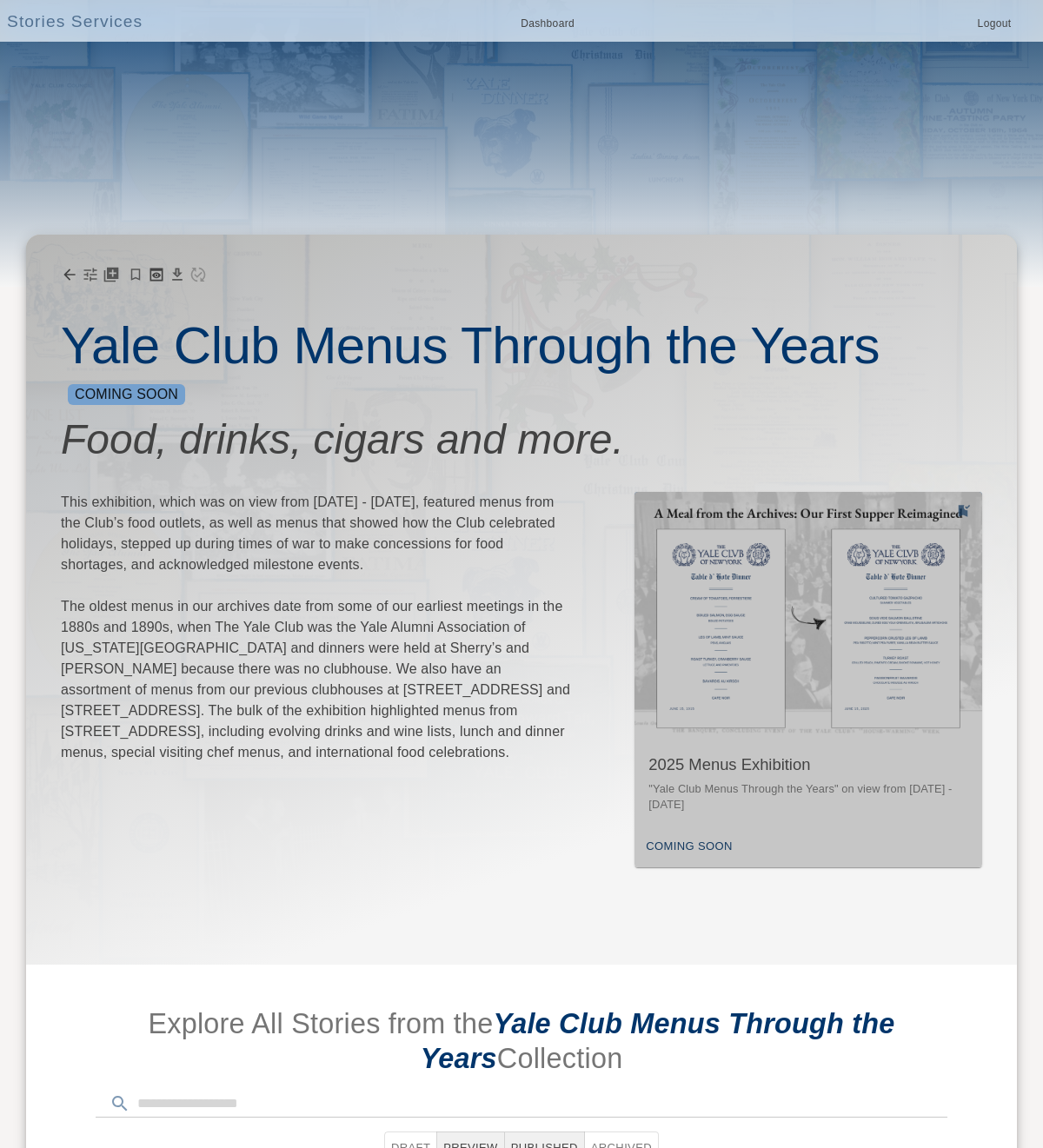
click at [918, 786] on p ""Yale Club Menus Through the Years" on view from [DATE] - [DATE]" at bounding box center [808, 798] width 320 height 33
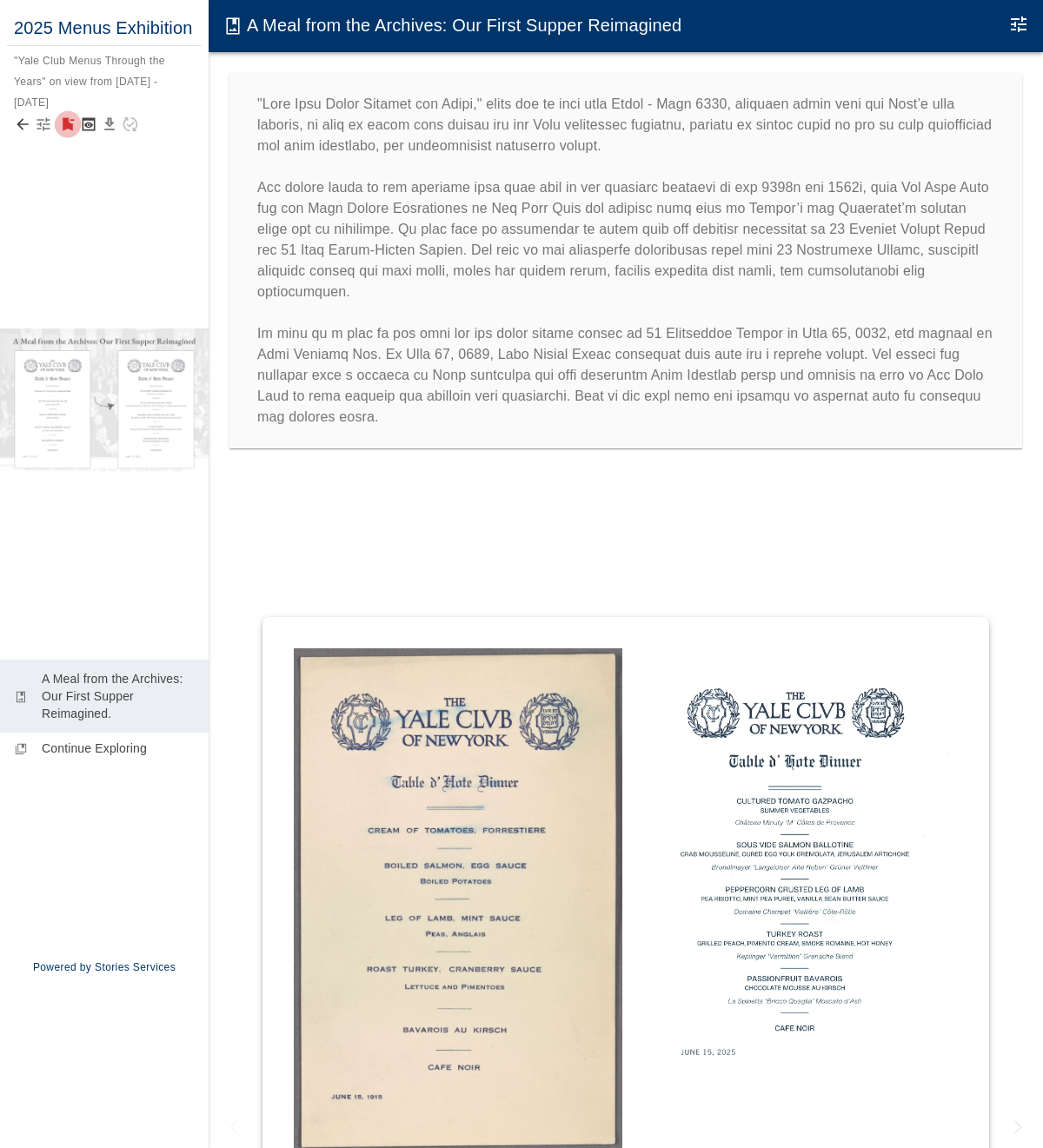
click at [71, 120] on icon "Remove from Featured Stories?" at bounding box center [68, 124] width 11 height 13
click at [20, 117] on icon "Back to collection" at bounding box center [23, 124] width 17 height 17
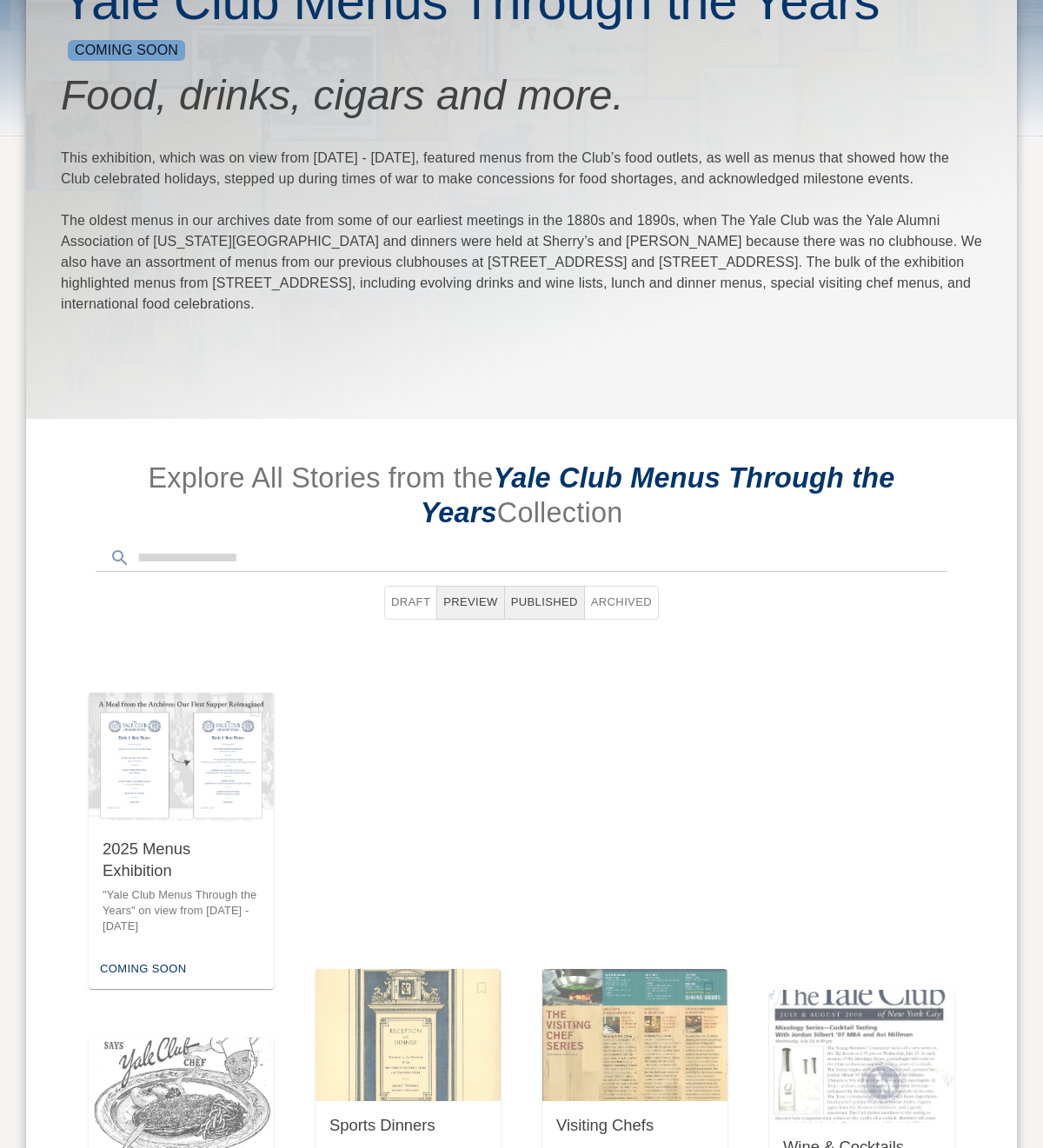
scroll to position [580, 0]
